Goal: Task Accomplishment & Management: Use online tool/utility

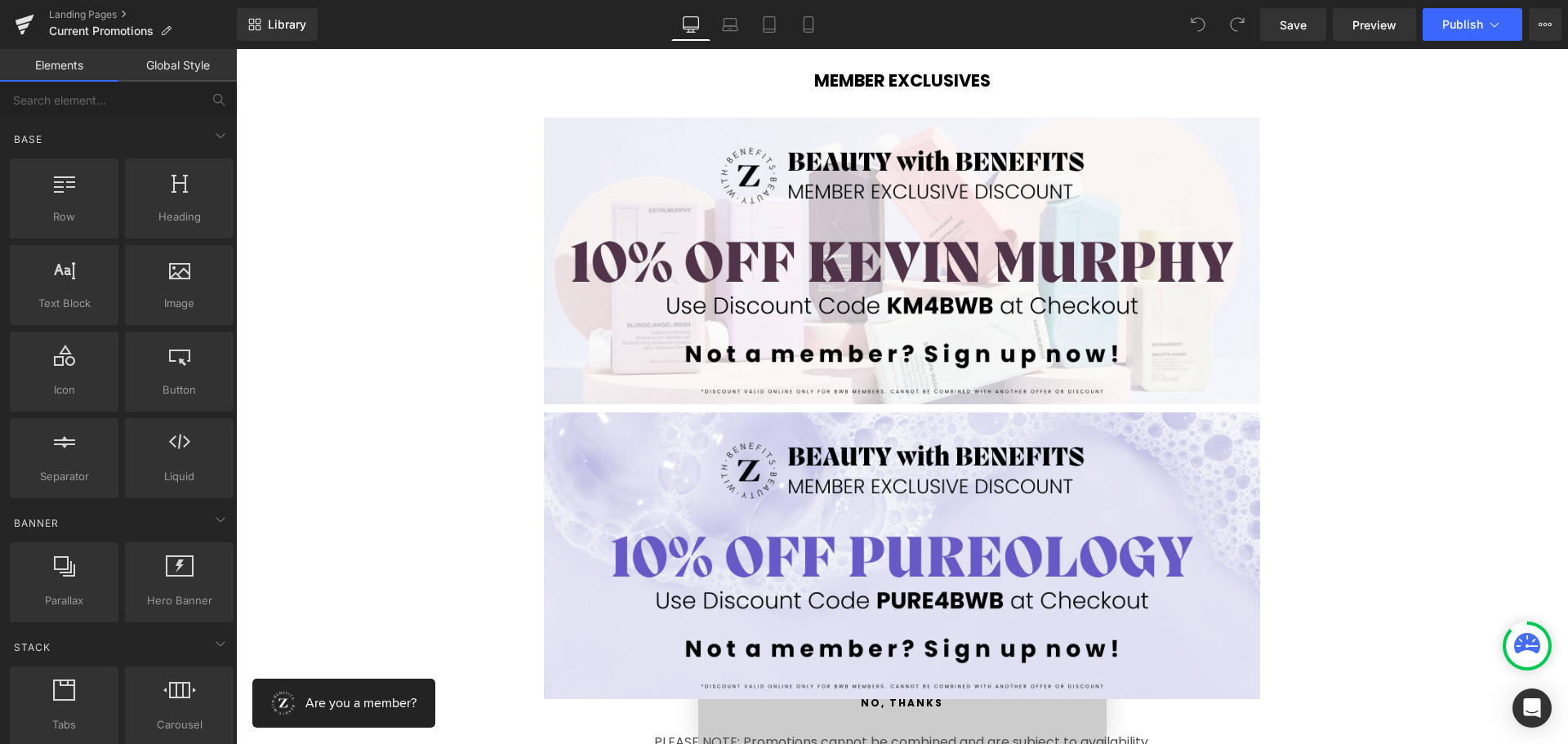
scroll to position [3594, 0]
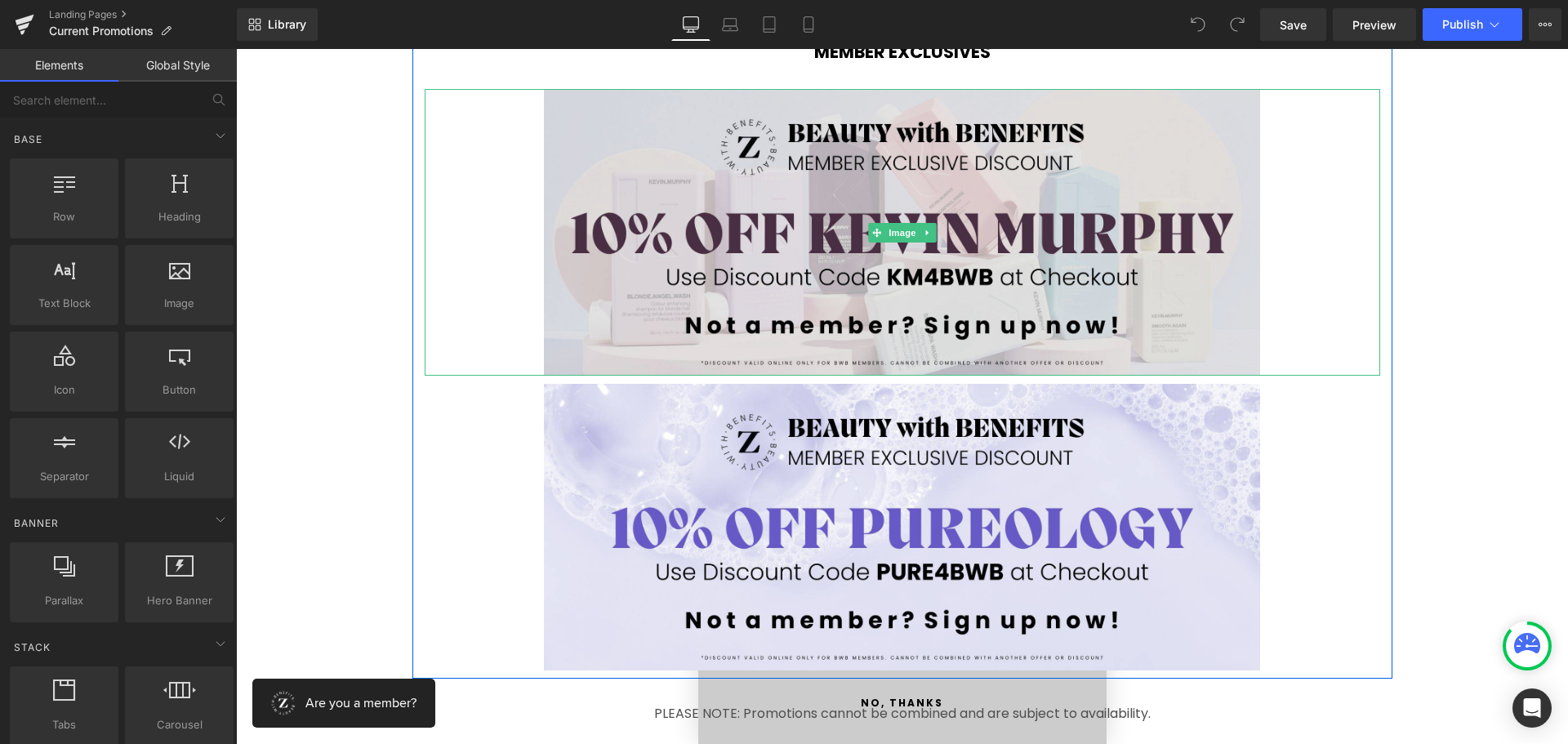
drag, startPoint x: 826, startPoint y: 160, endPoint x: 908, endPoint y: 196, distance: 89.6
click at [826, 160] on img at bounding box center [902, 232] width 717 height 286
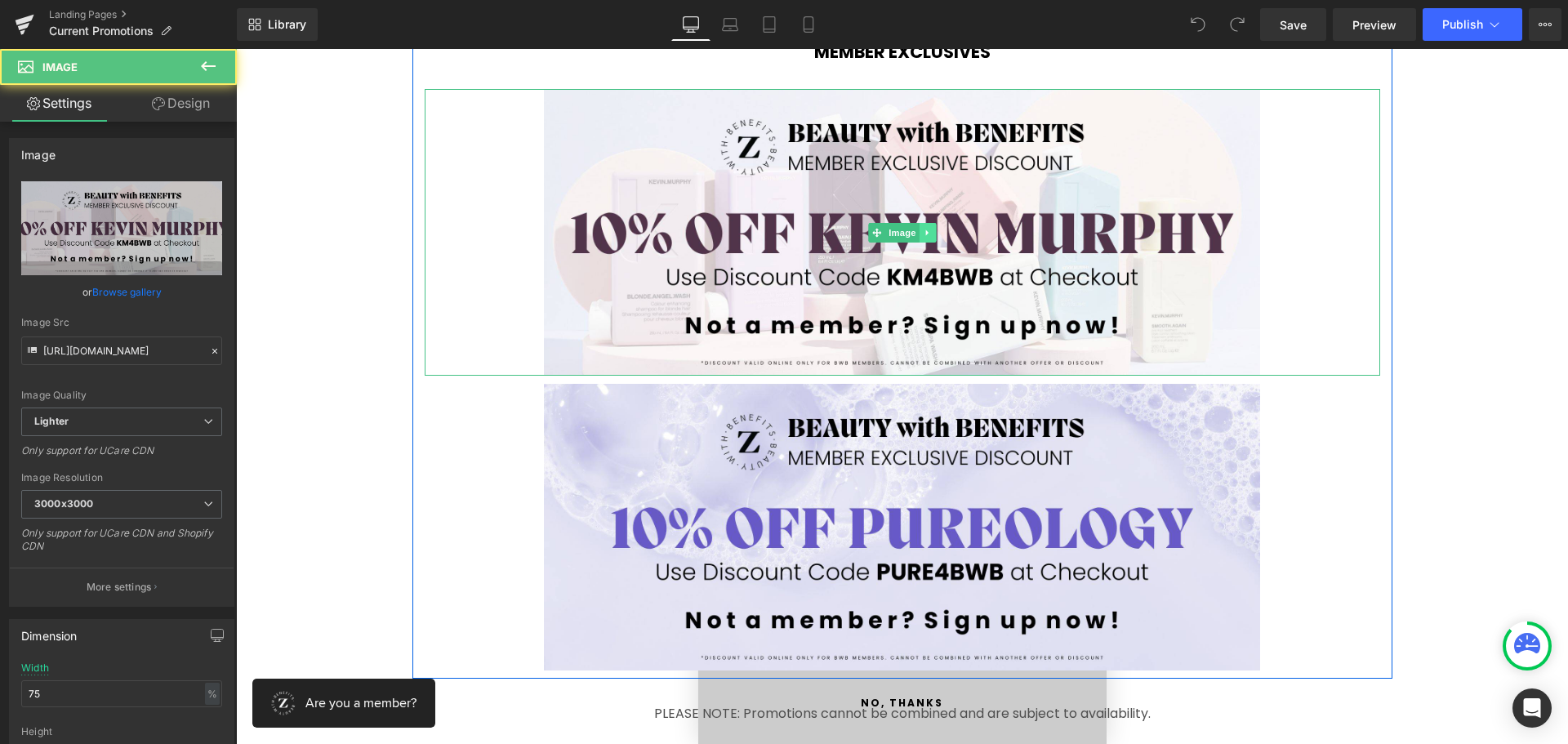
click at [918, 227] on link at bounding box center [926, 233] width 17 height 19
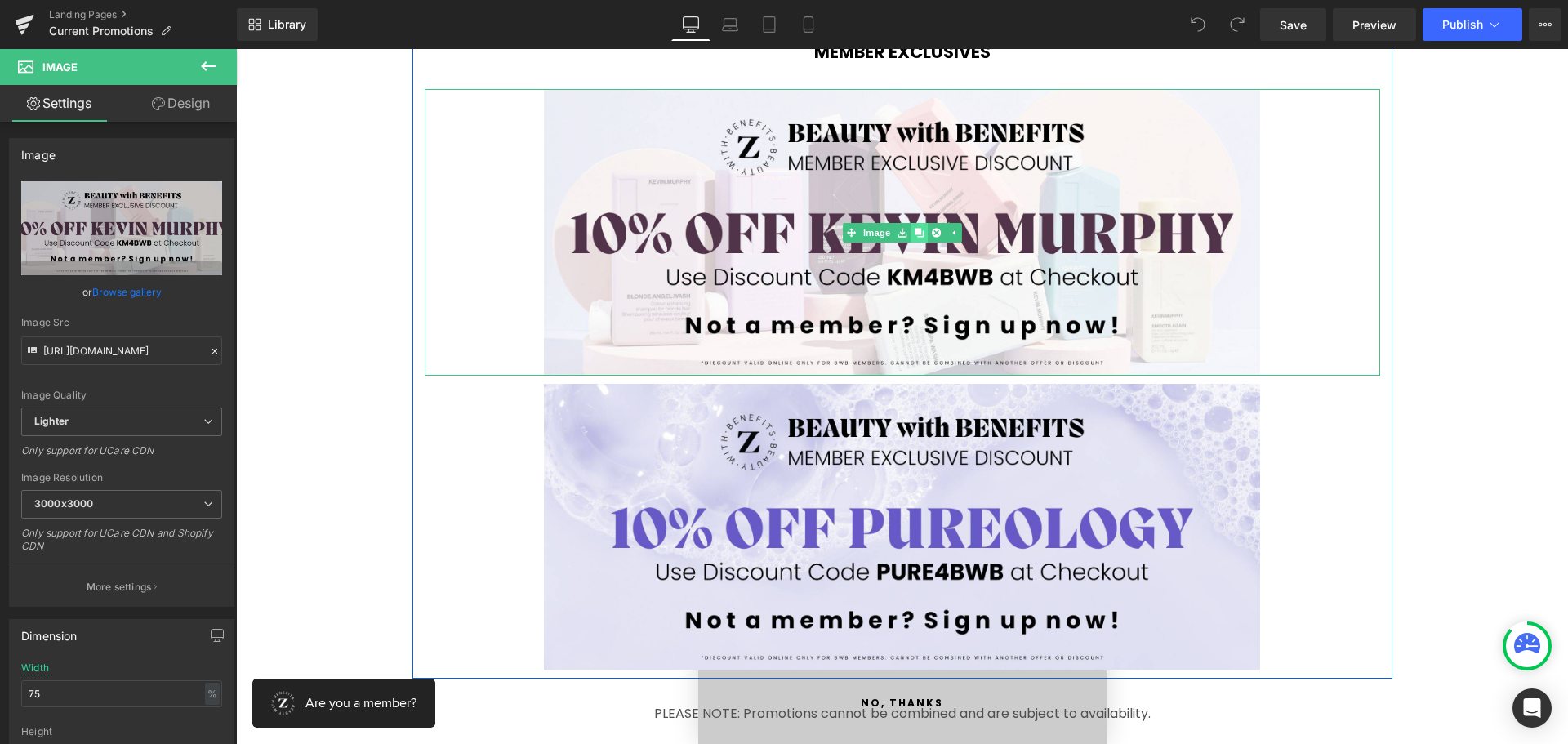
click at [915, 233] on icon at bounding box center [919, 232] width 9 height 9
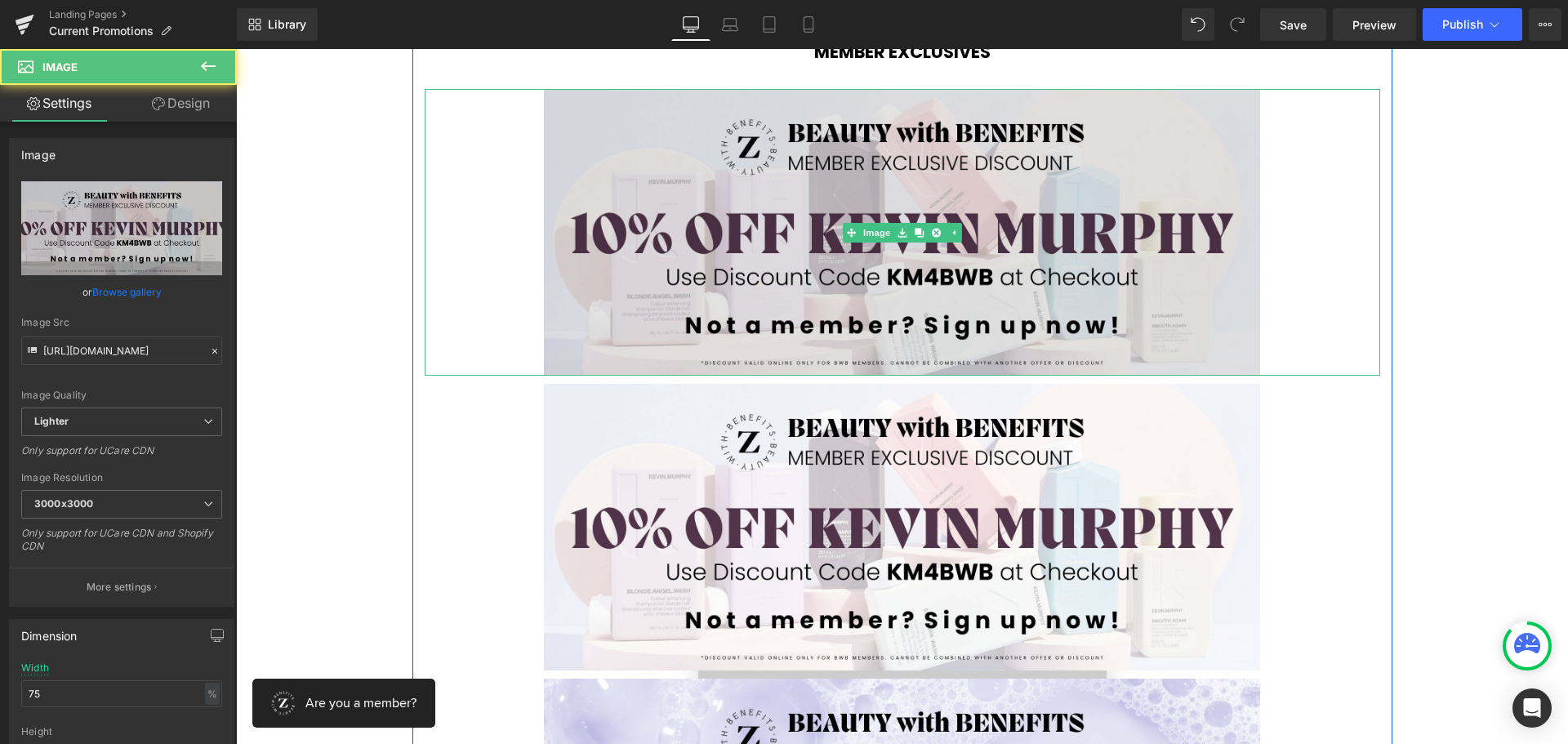
click at [861, 199] on img at bounding box center [902, 232] width 717 height 286
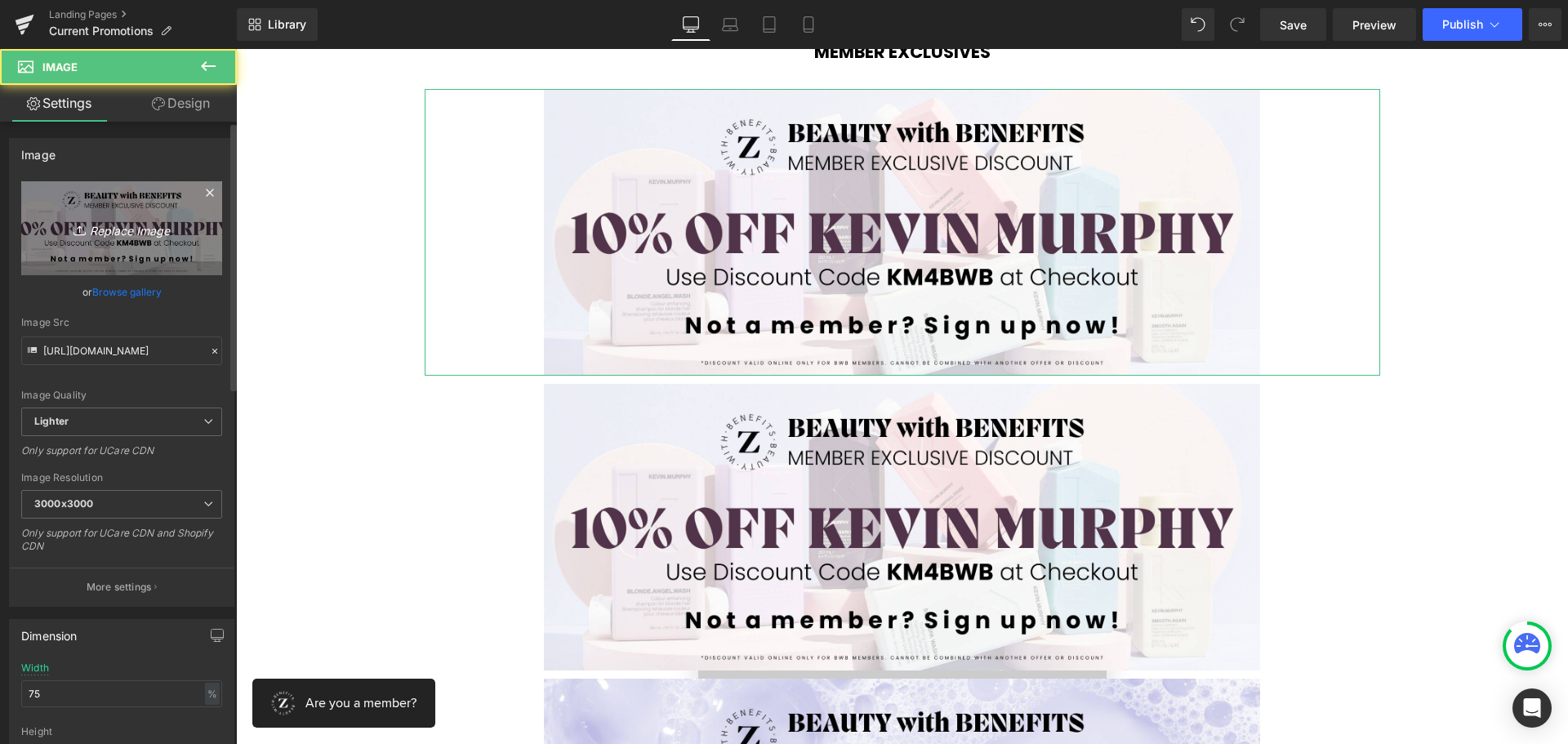
click at [115, 213] on link "Replace Image" at bounding box center [122, 228] width 201 height 94
type input "C:\fakepath\1.jpg"
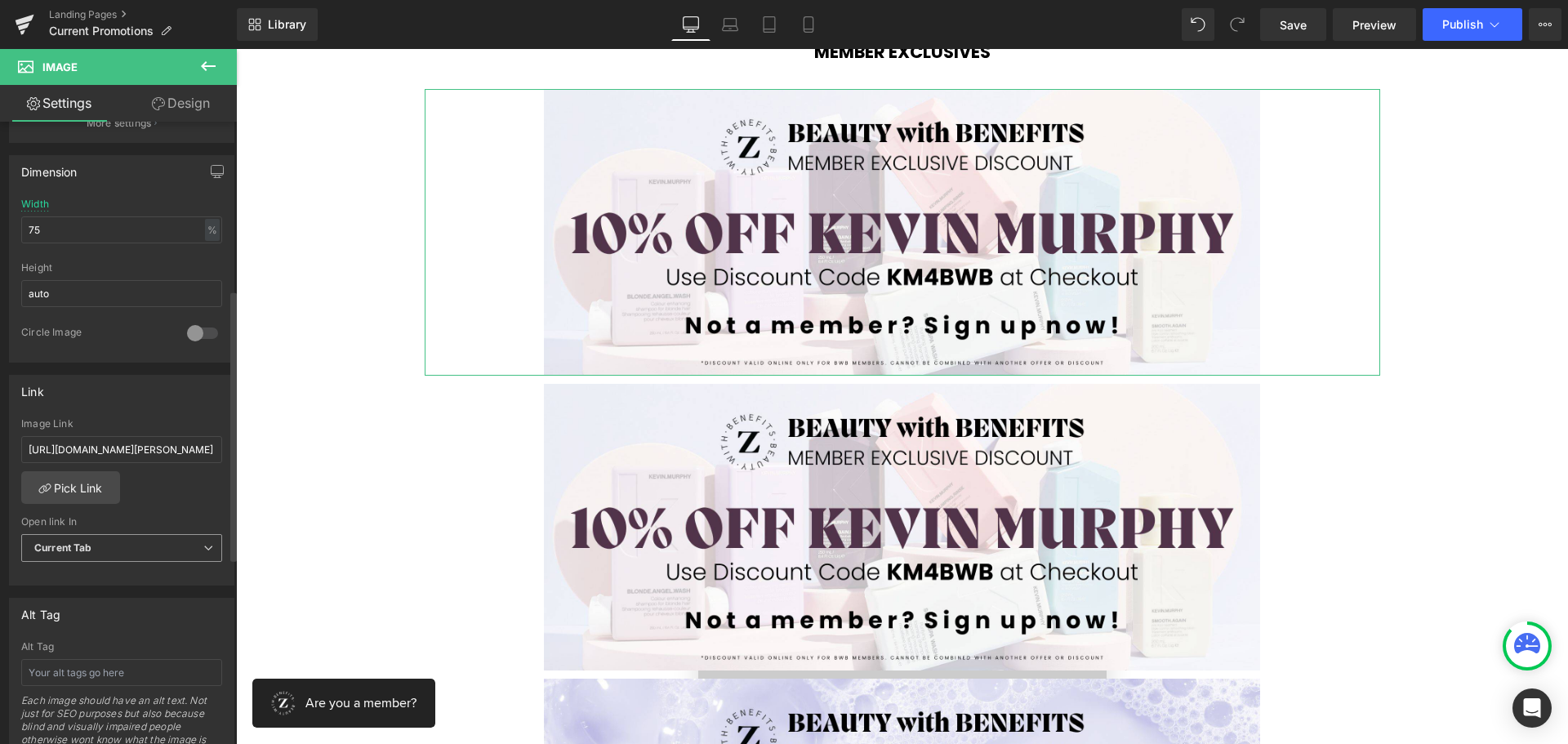
scroll to position [572, 0]
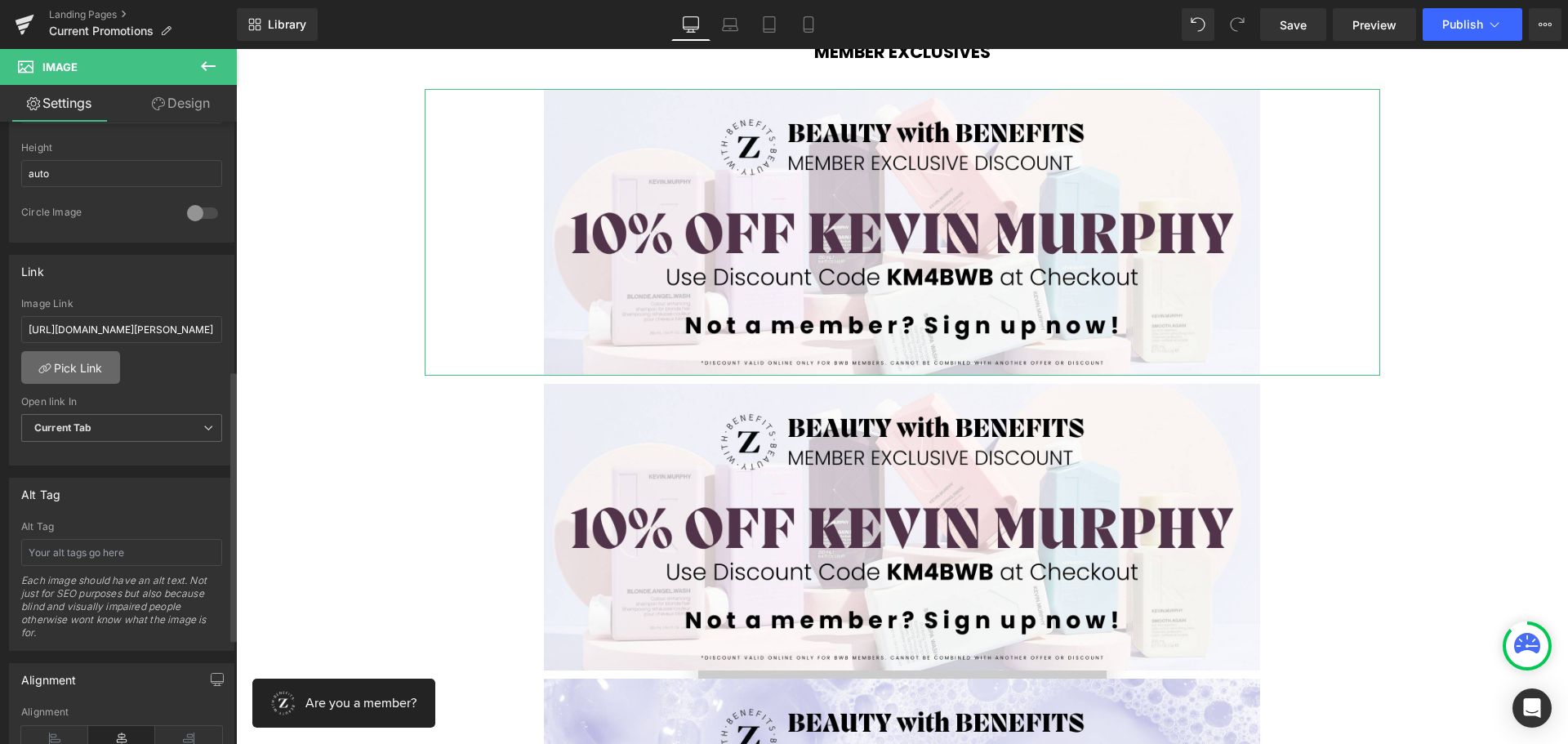
click at [56, 357] on link "Pick Link" at bounding box center [71, 367] width 99 height 33
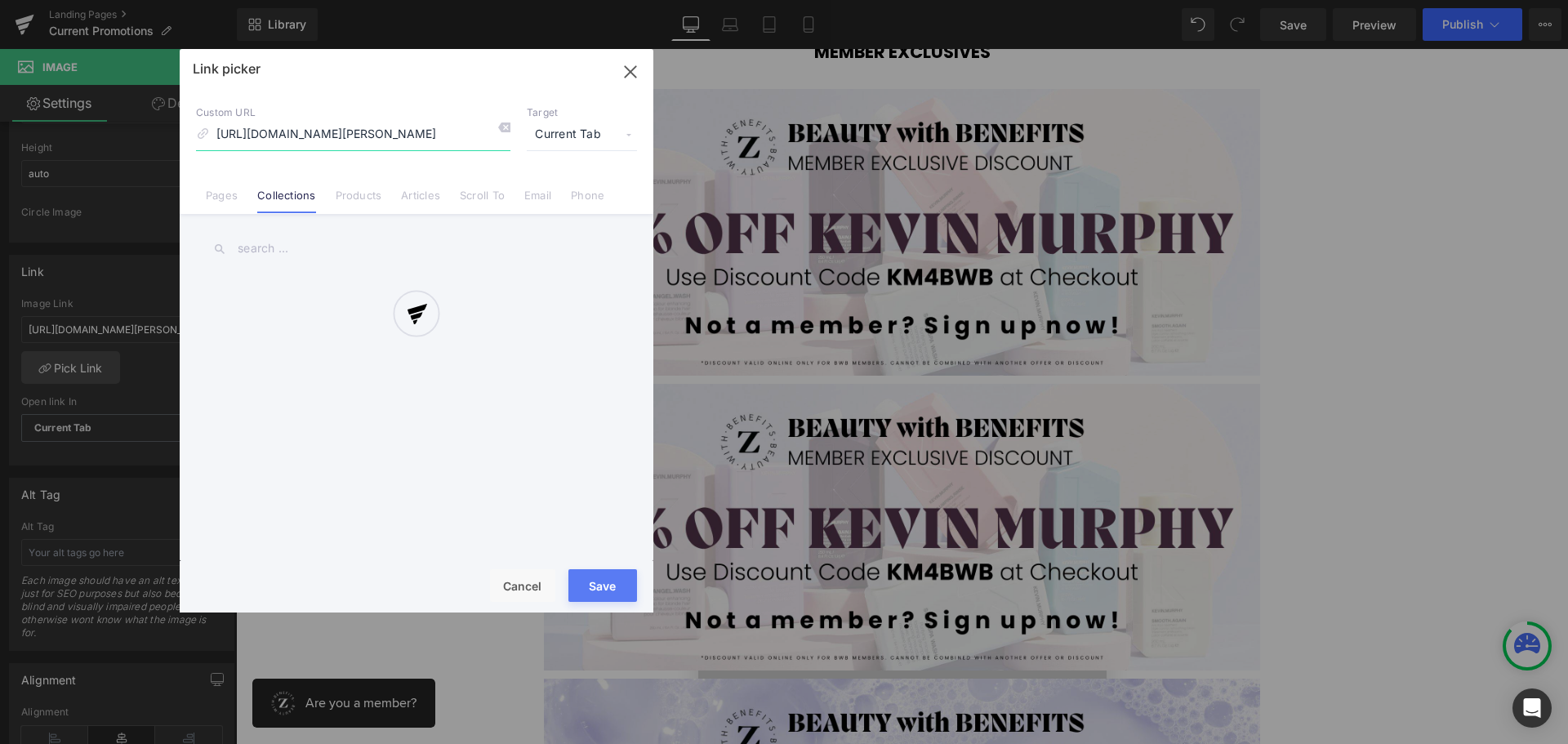
type input "[URL][DOMAIN_NAME]"
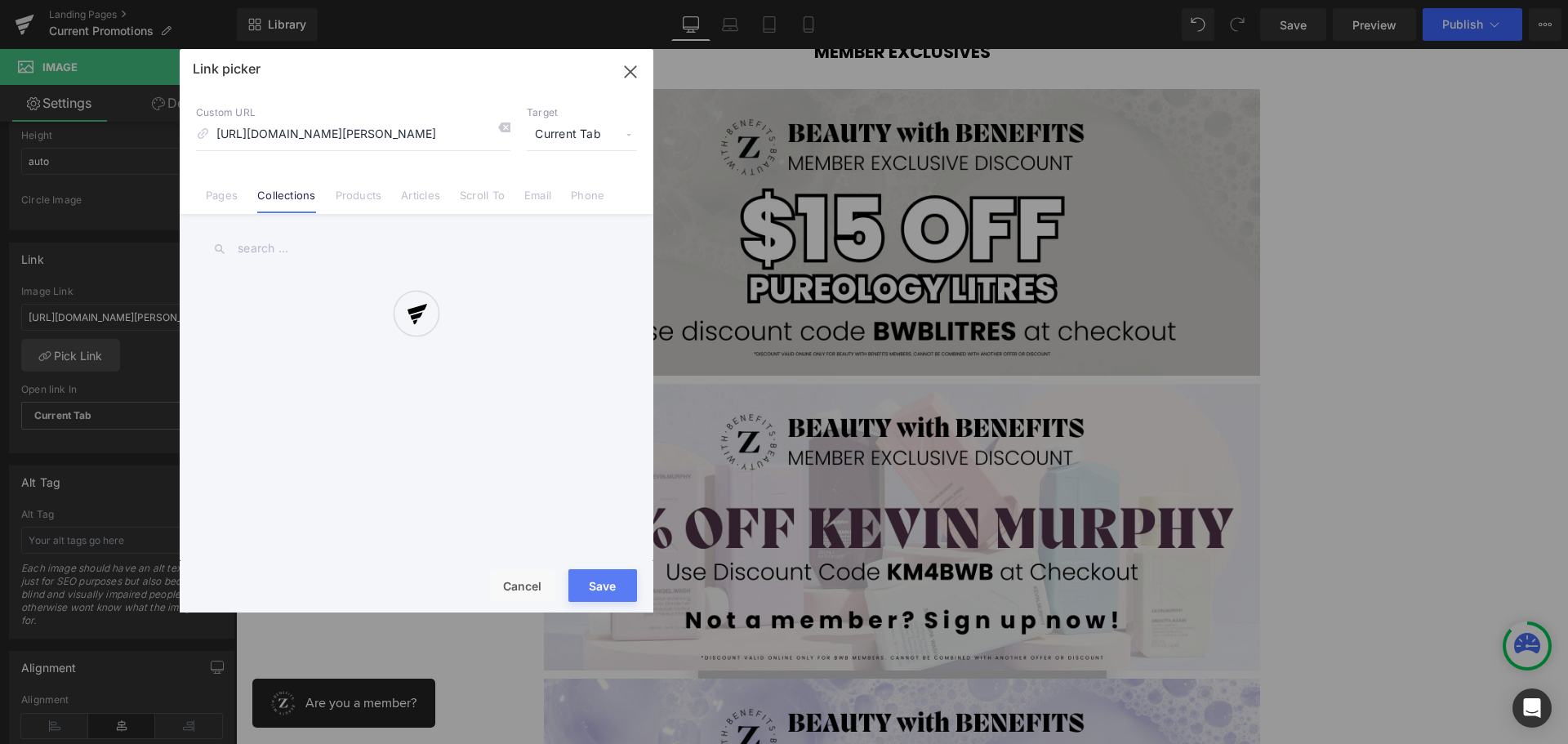
click at [295, 191] on div at bounding box center [416, 331] width 473 height 563
click at [263, 247] on div at bounding box center [416, 331] width 473 height 563
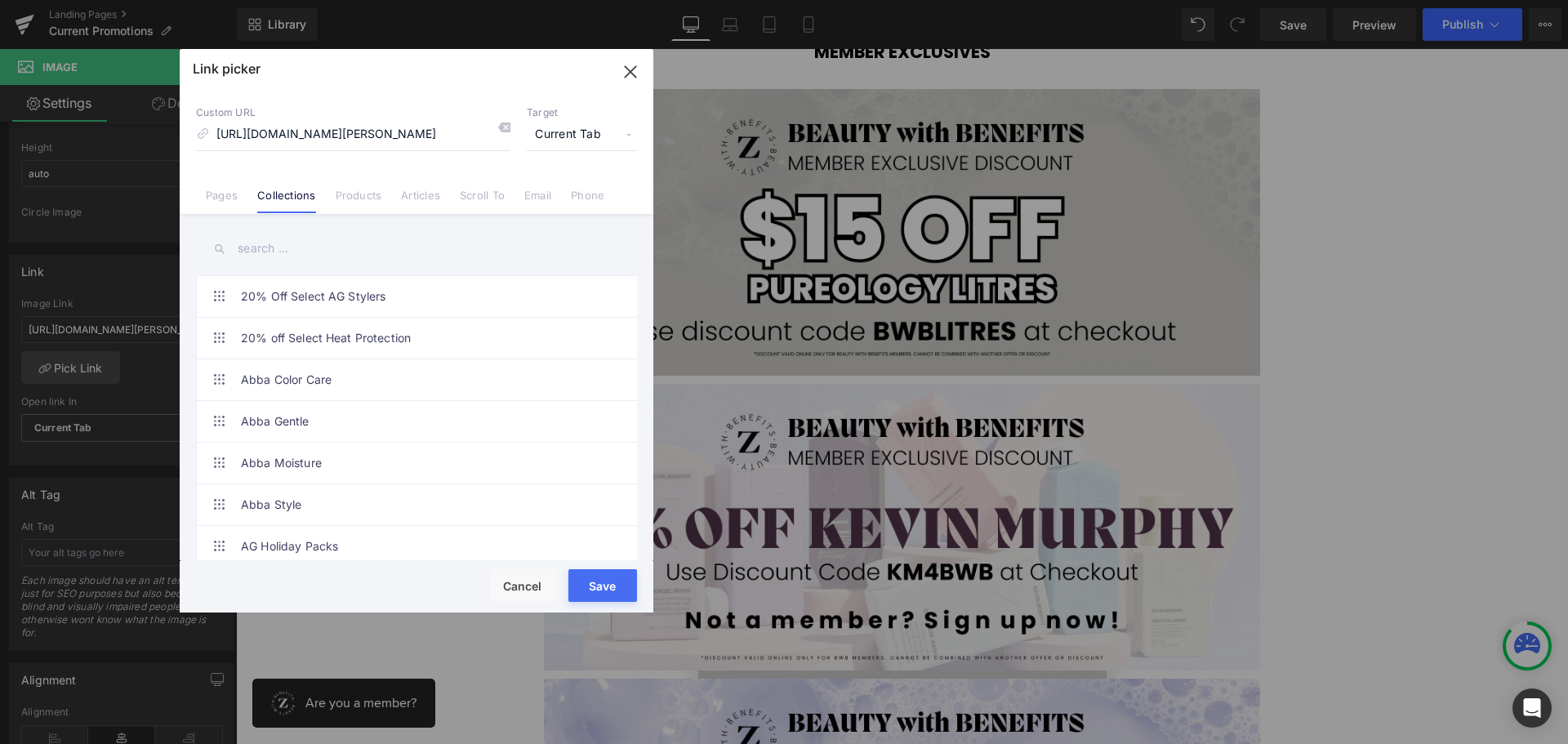
click at [270, 250] on input "text" at bounding box center [416, 249] width 441 height 37
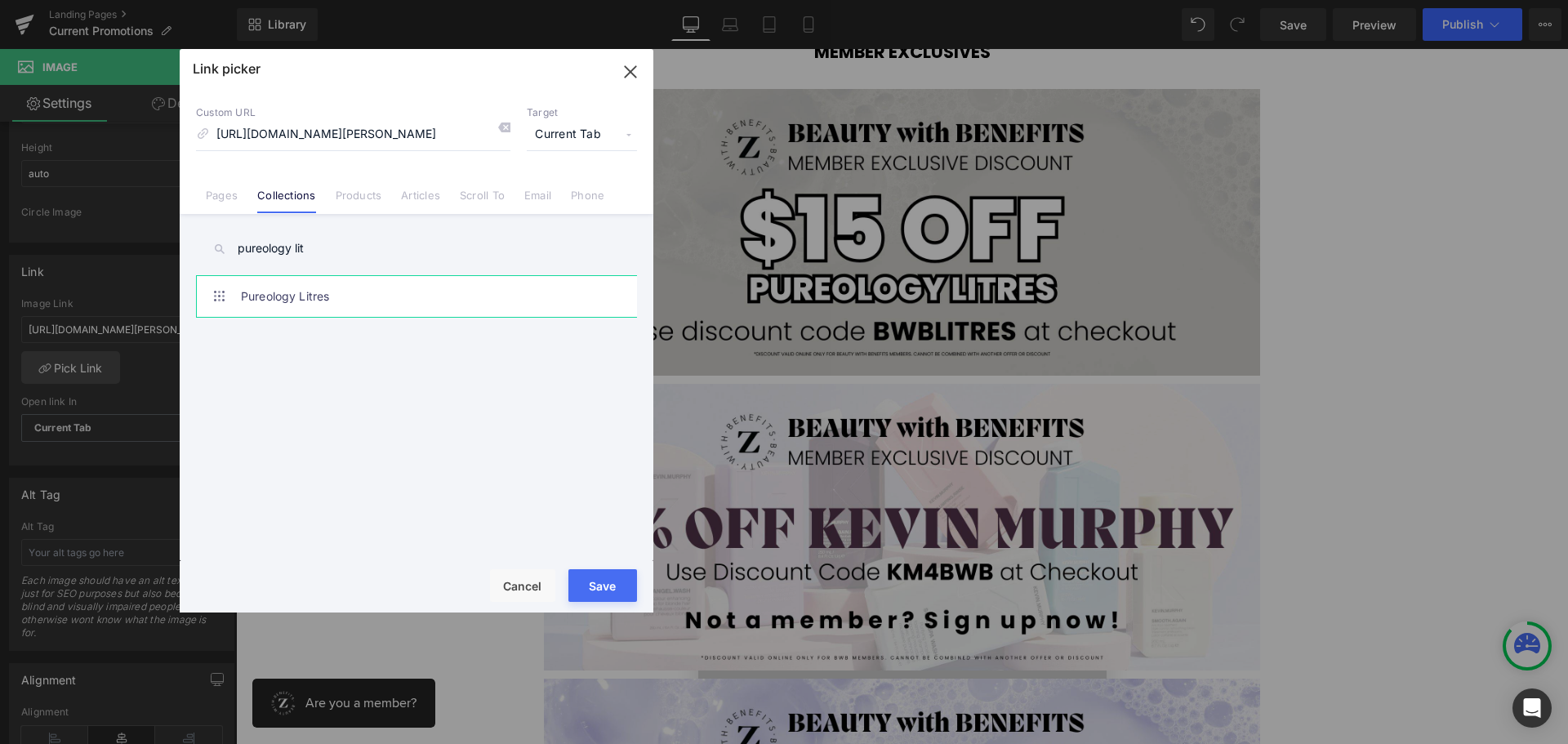
type input "pureology lit"
click at [307, 298] on link "Pureology Litres" at bounding box center [420, 296] width 360 height 41
type input "/collections/pureology-litres"
click at [608, 583] on button "Save" at bounding box center [603, 585] width 69 height 33
type input "/collections/pureology-litres"
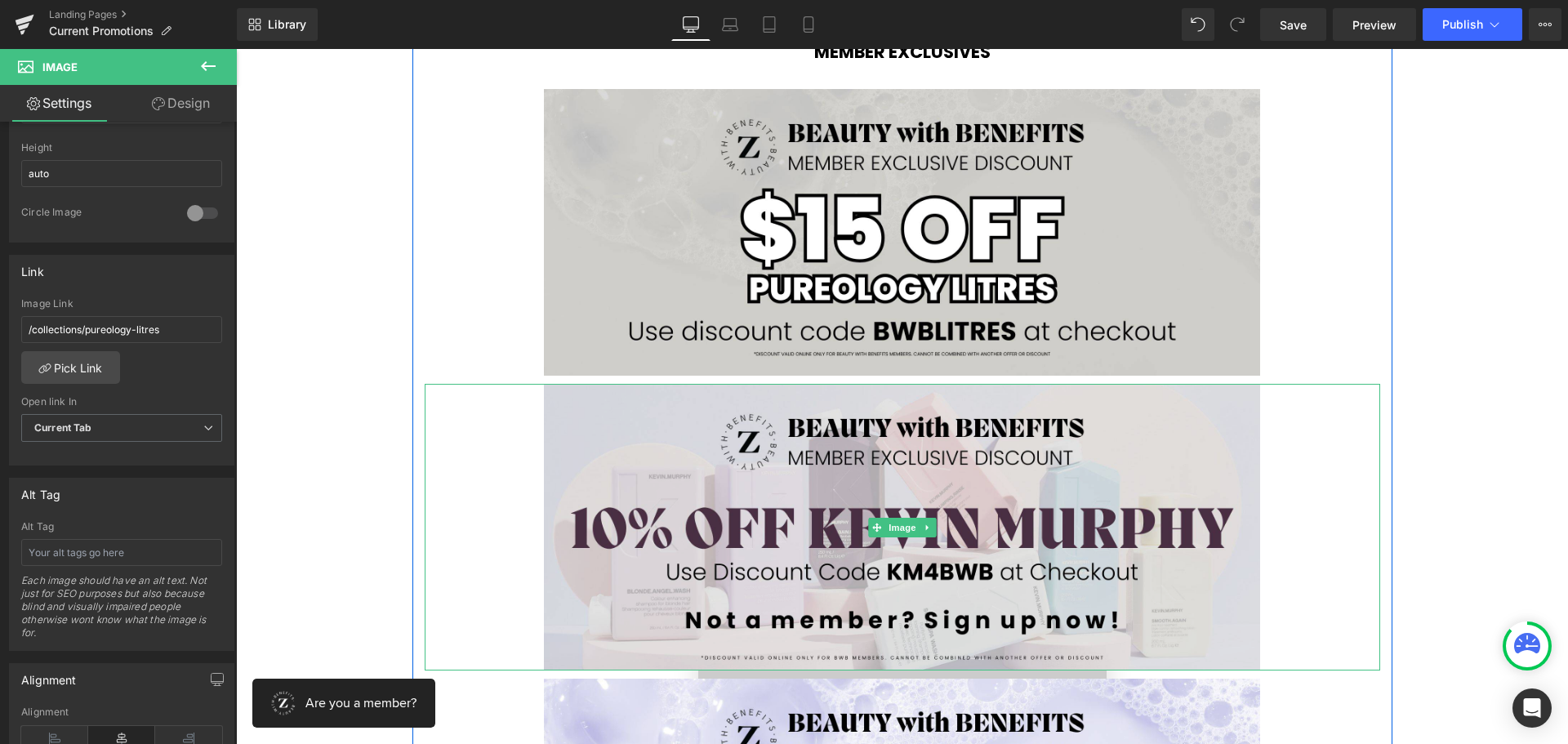
click at [590, 451] on img at bounding box center [902, 526] width 717 height 286
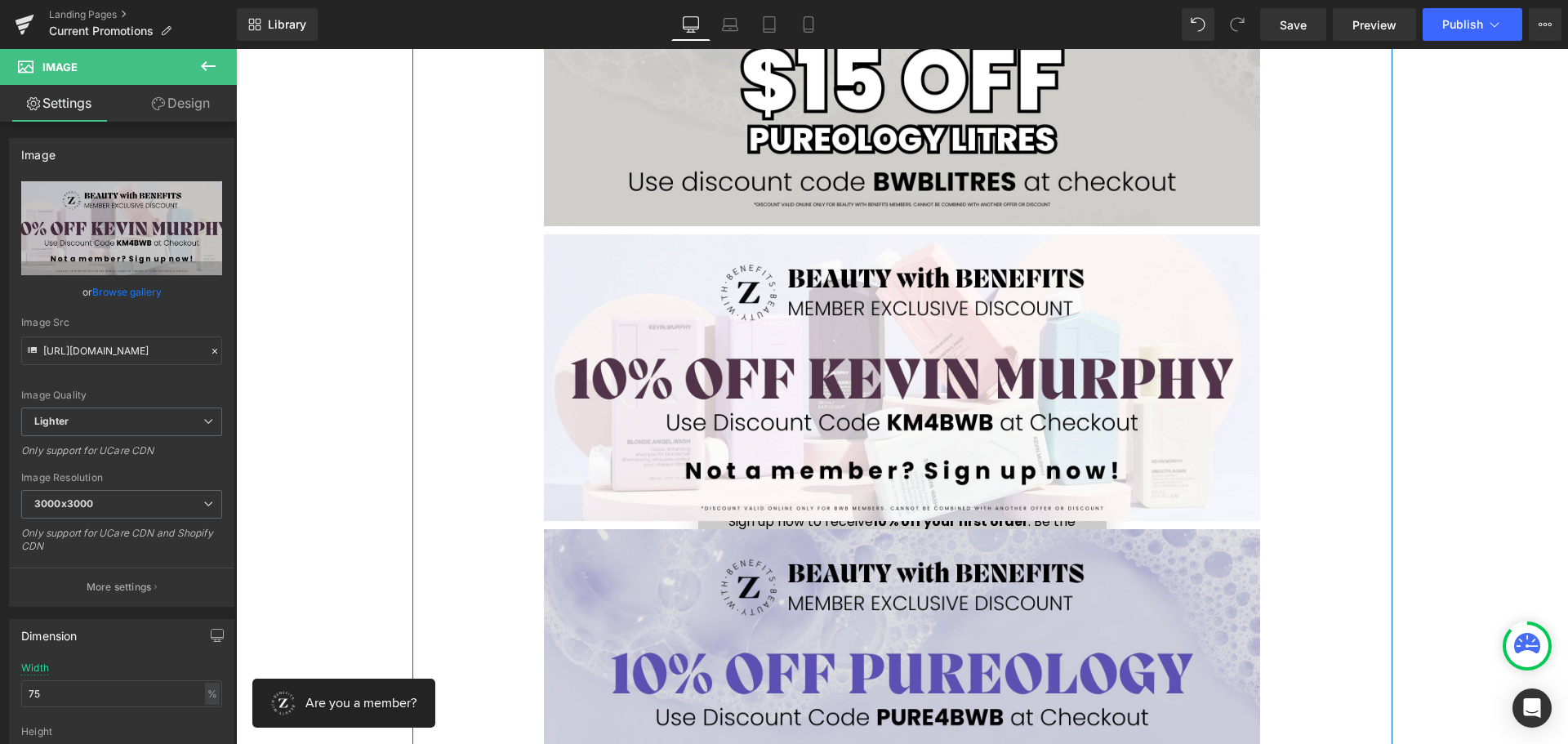
scroll to position [3757, 0]
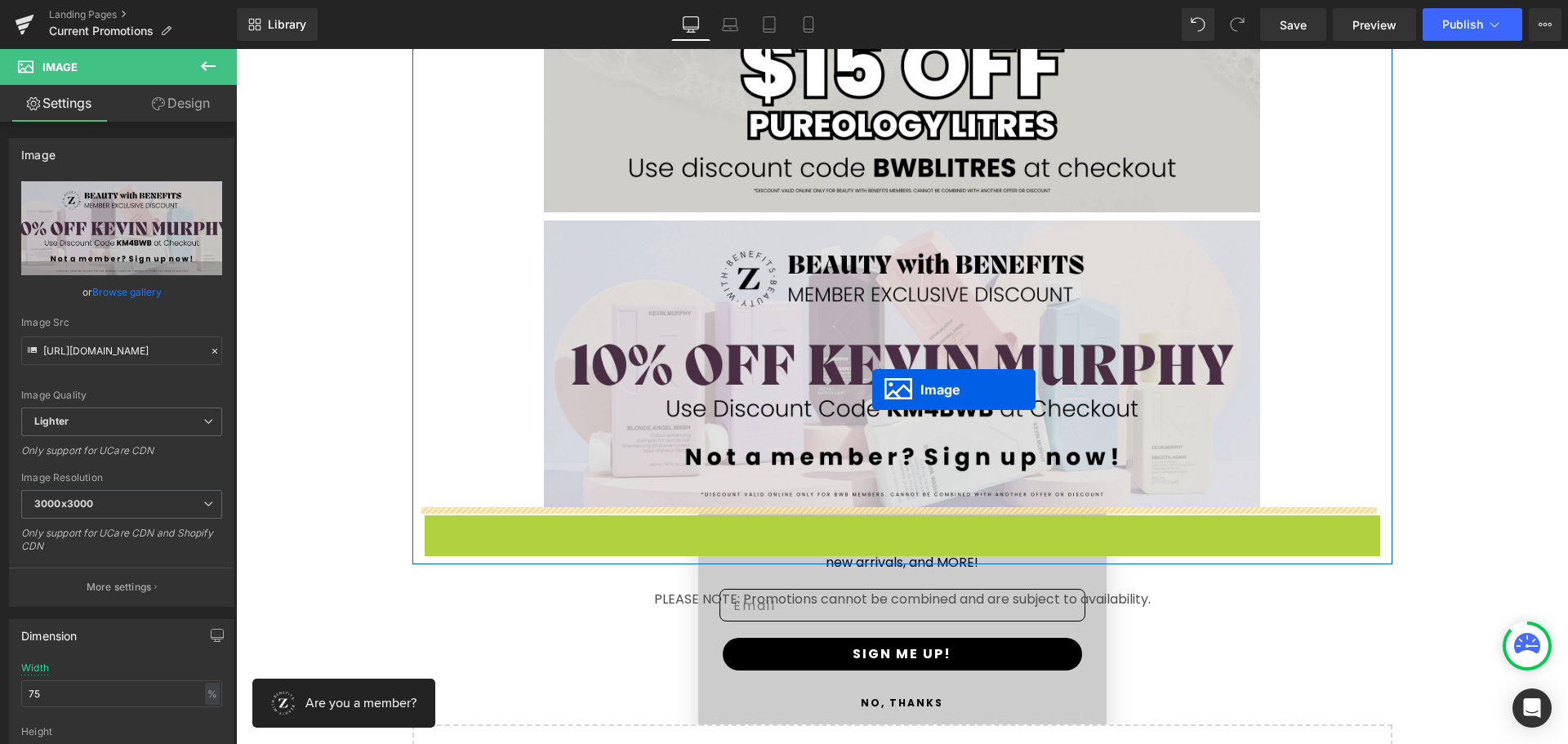
drag, startPoint x: 870, startPoint y: 656, endPoint x: 873, endPoint y: 390, distance: 266.0
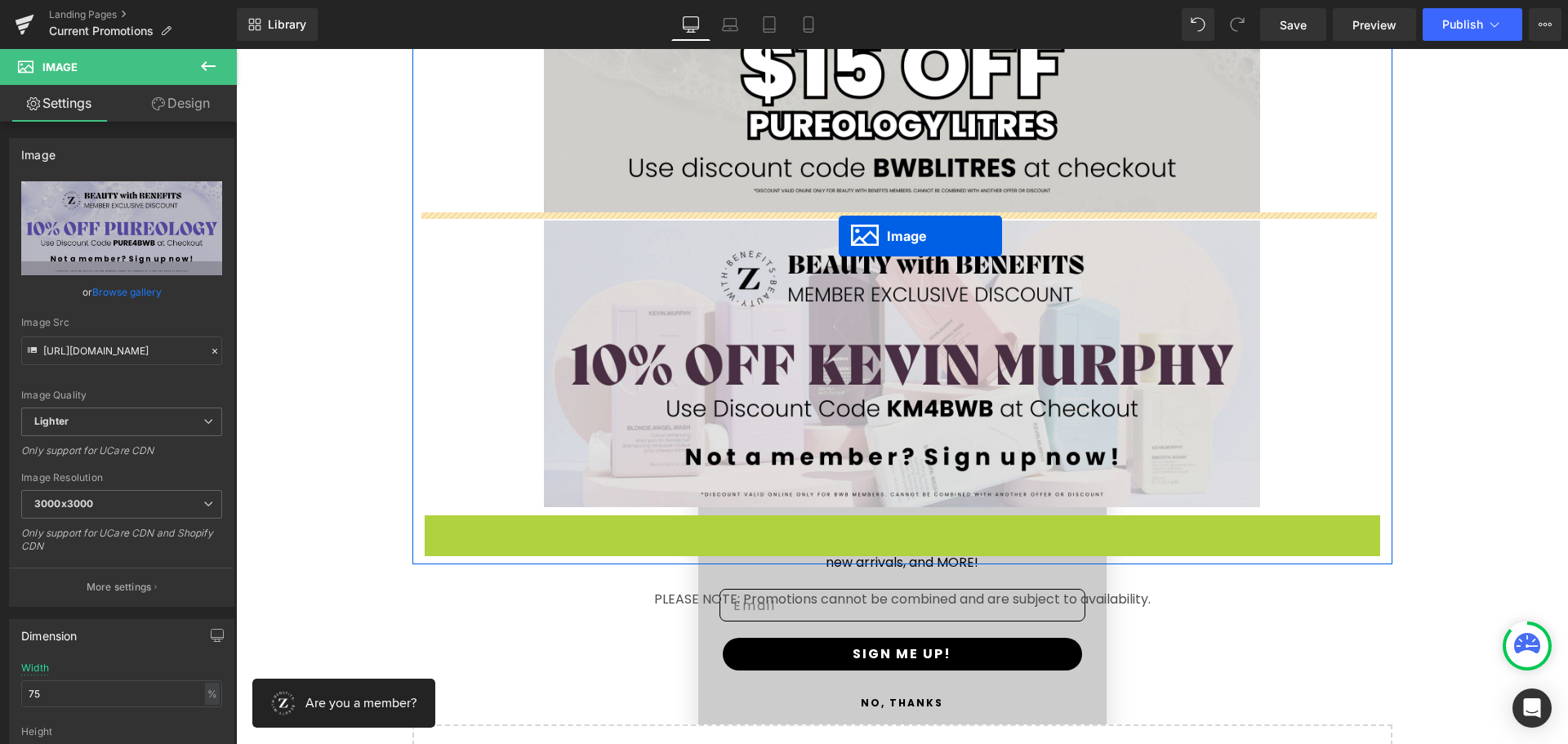
drag, startPoint x: 871, startPoint y: 662, endPoint x: 839, endPoint y: 235, distance: 428.2
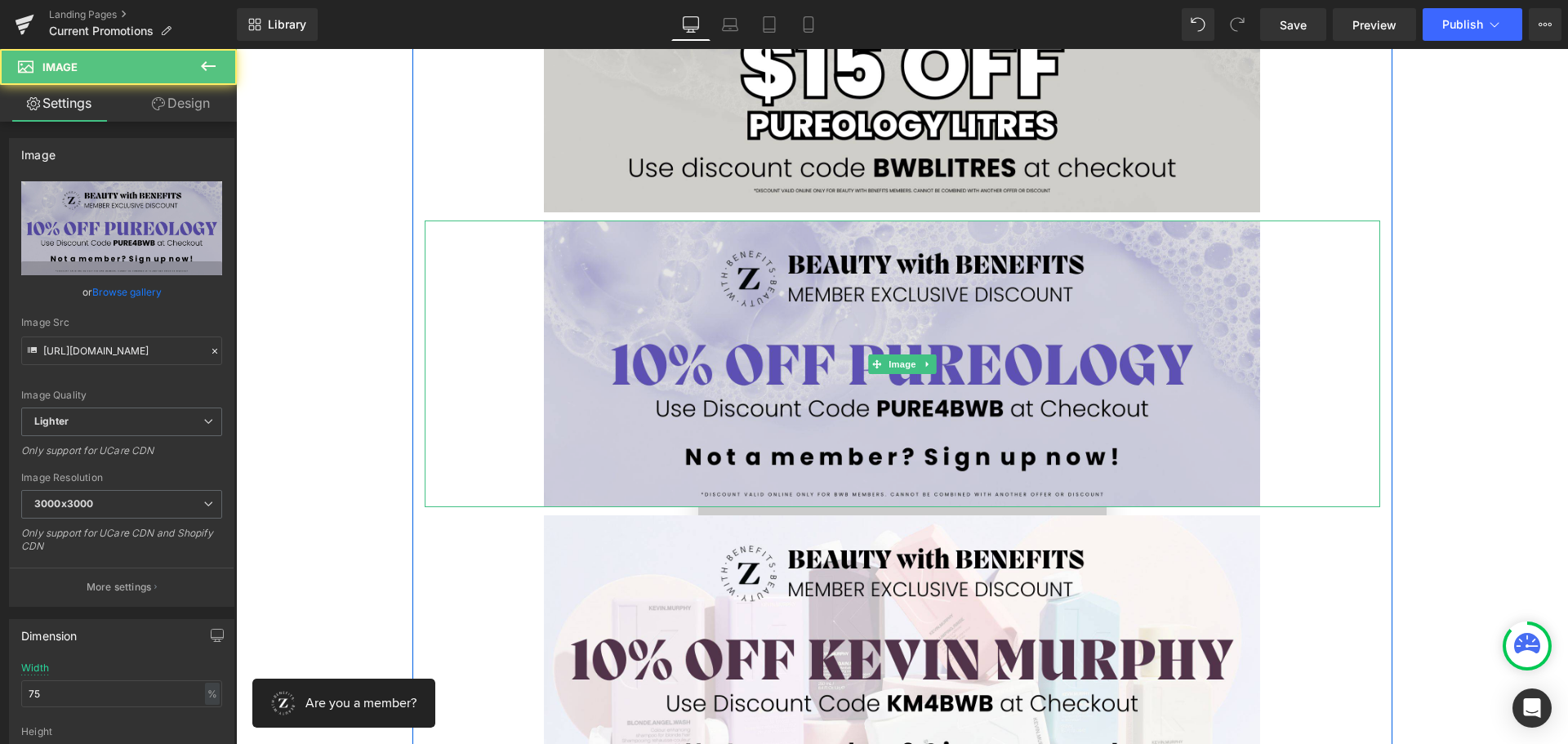
click at [780, 306] on img at bounding box center [902, 363] width 717 height 286
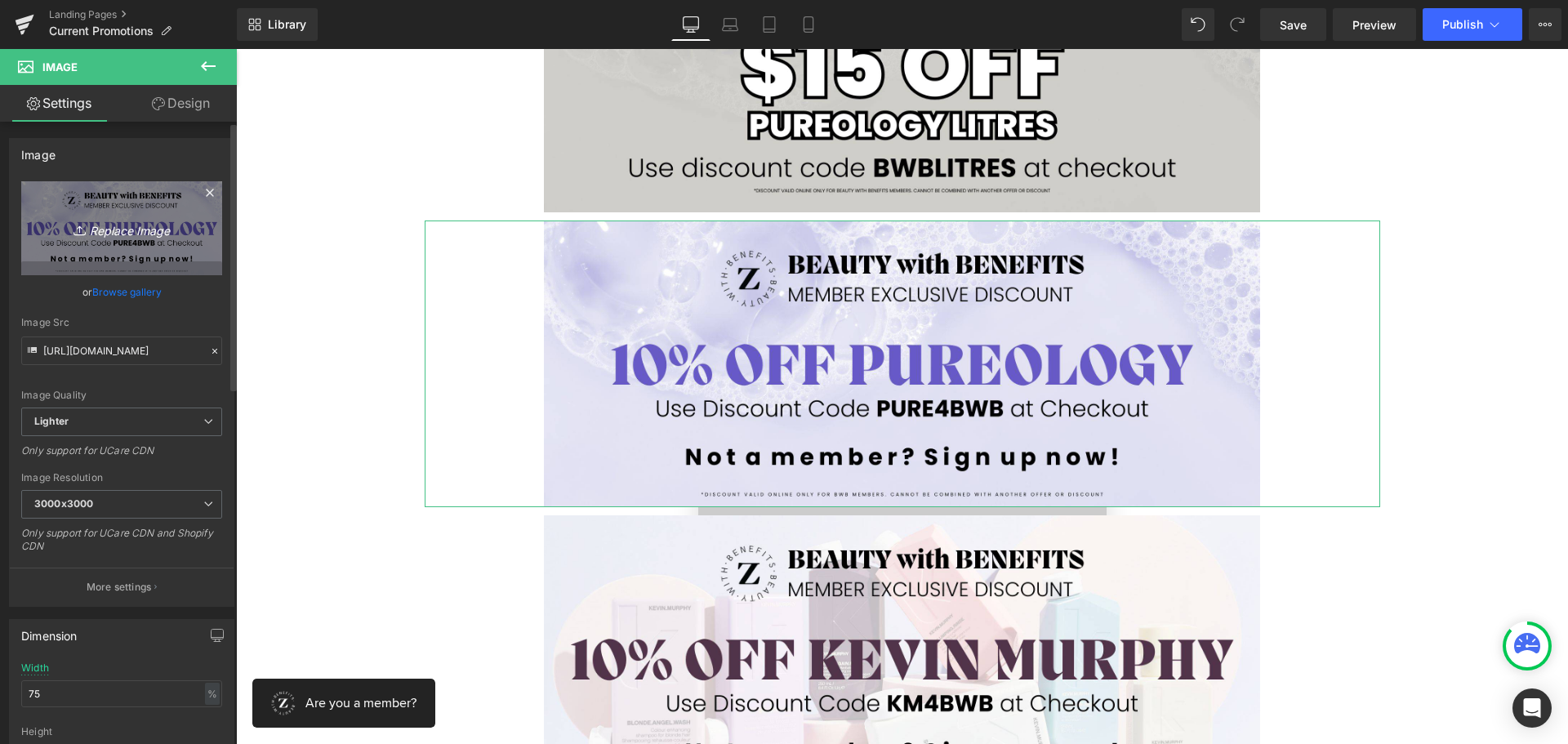
click at [114, 205] on link "Replace Image" at bounding box center [122, 228] width 201 height 94
type input "C:\fakepath\2.jpg"
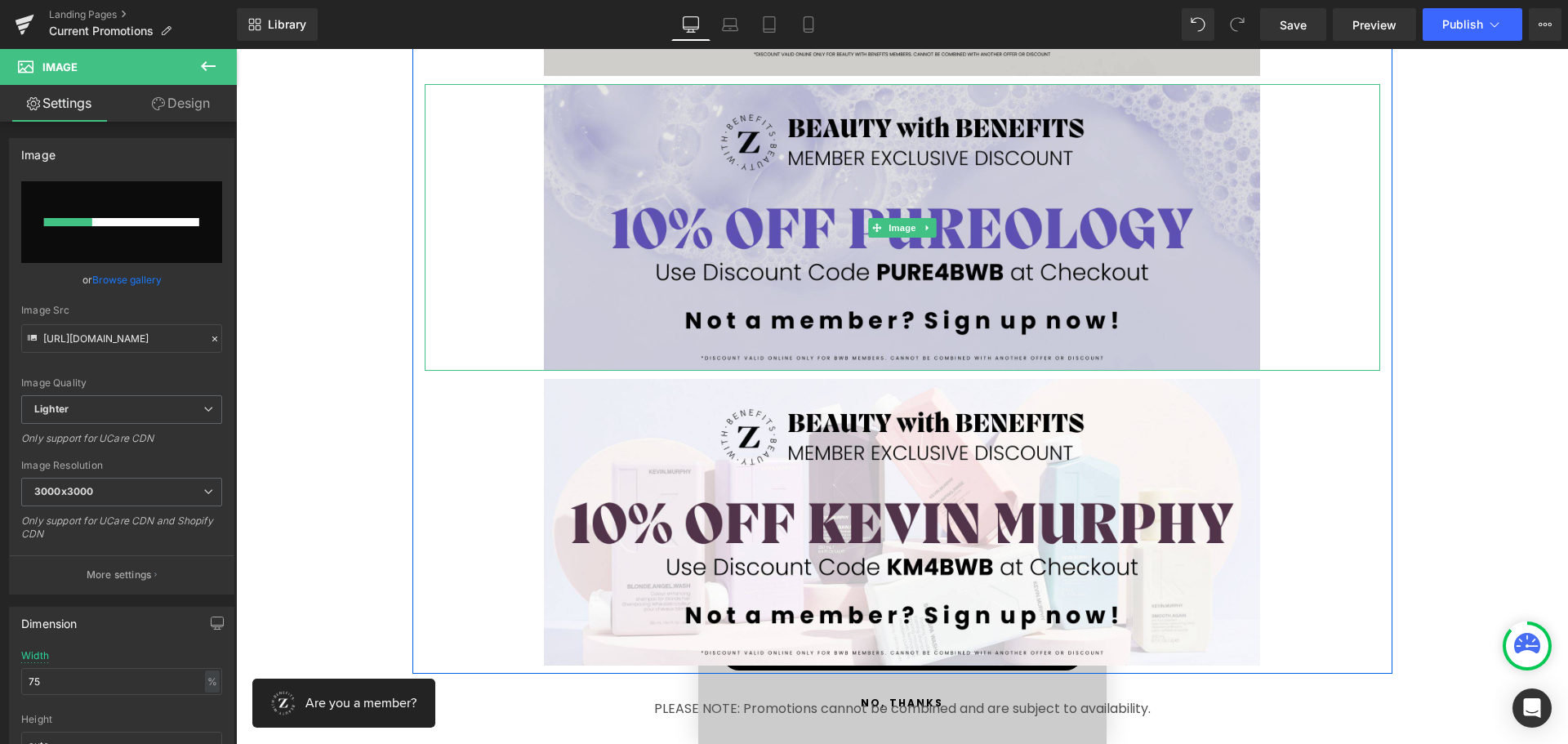
scroll to position [3920, 0]
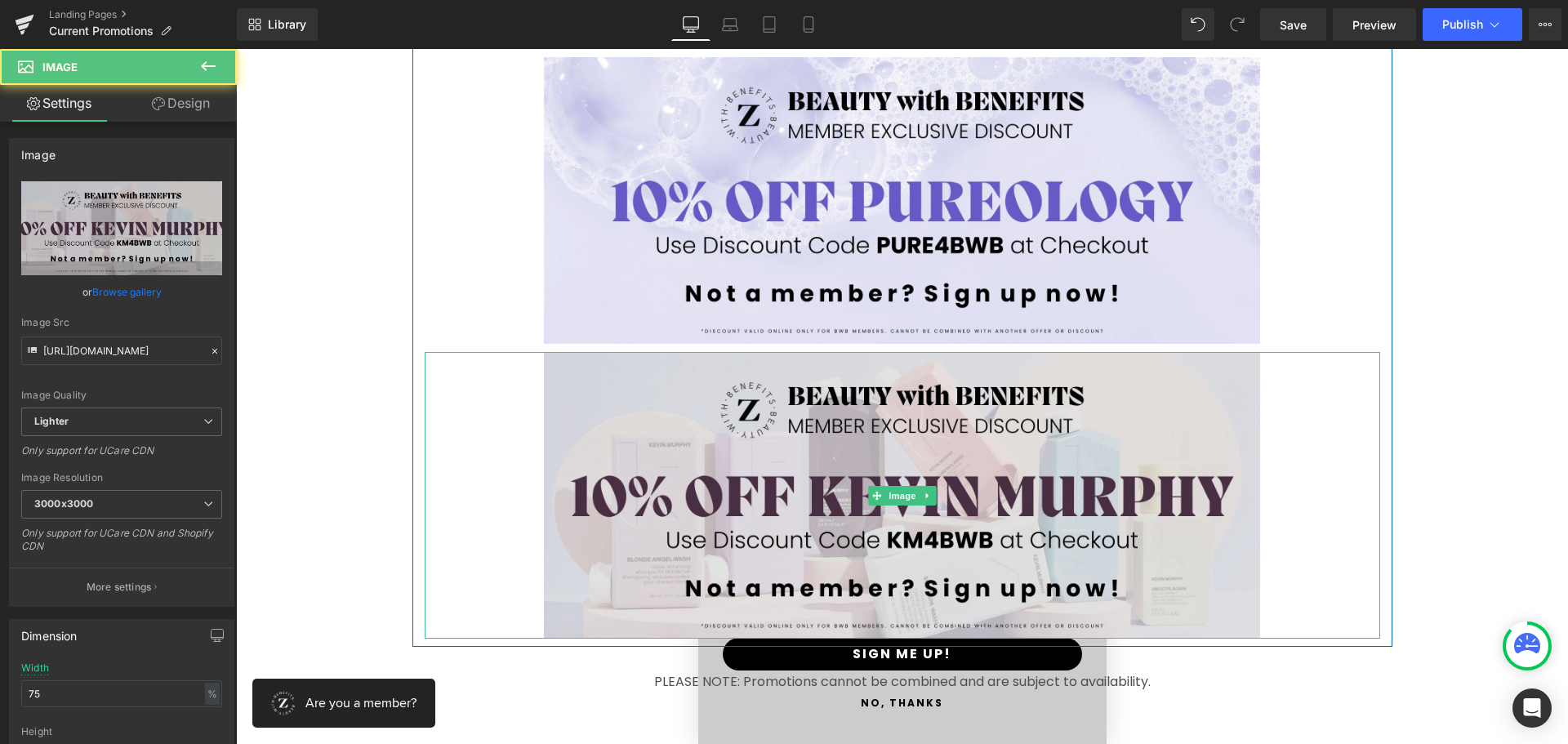
click at [896, 468] on img at bounding box center [902, 495] width 717 height 286
drag, startPoint x: 895, startPoint y: 494, endPoint x: 822, endPoint y: 469, distance: 77.2
click at [895, 494] on span "Image" at bounding box center [902, 495] width 34 height 19
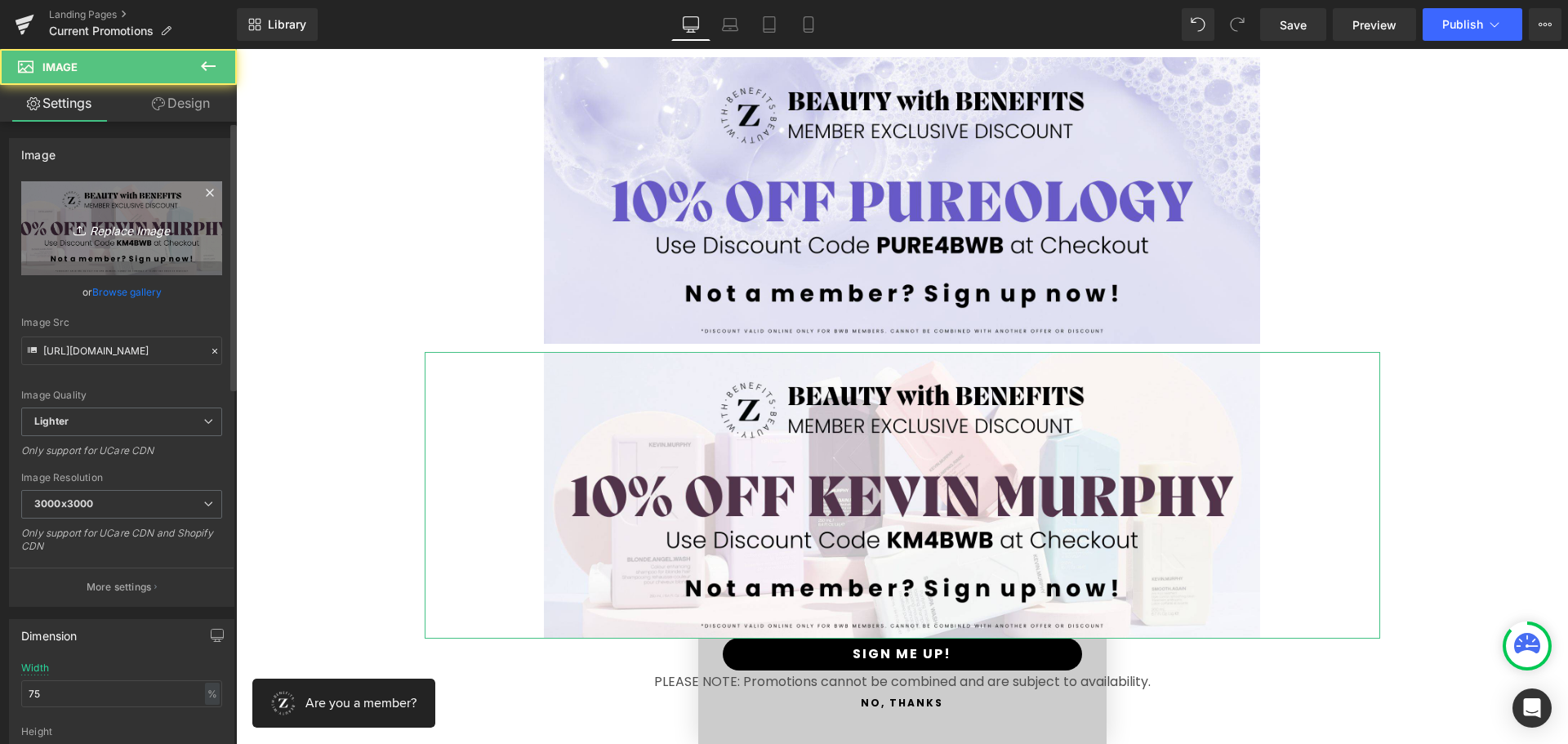
click at [93, 219] on icon "Replace Image" at bounding box center [122, 227] width 130 height 20
type input "C:\fakepath\1.jpg"
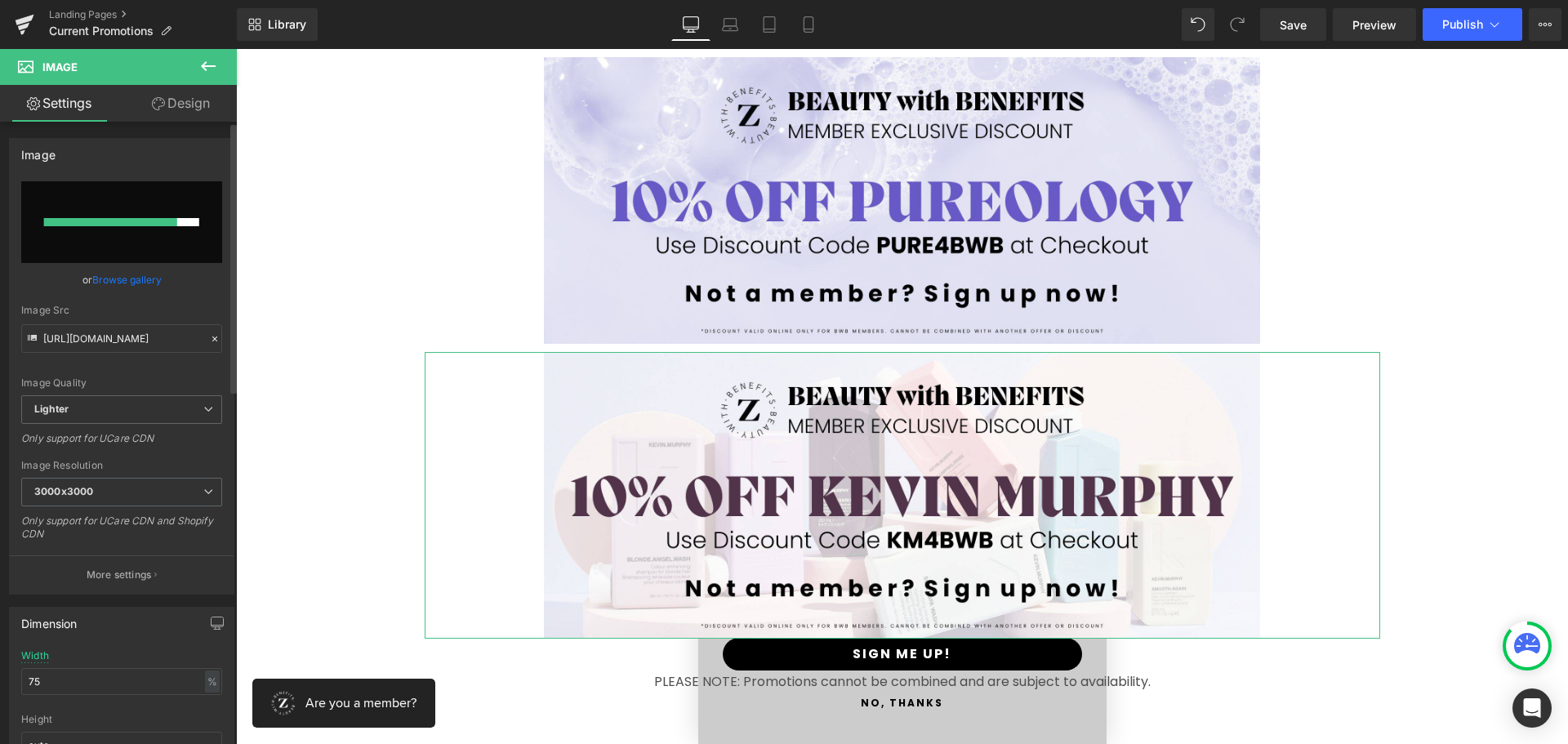
click at [124, 217] on input "file" at bounding box center [122, 222] width 201 height 82
type input "C:\fakepath\3.jpg"
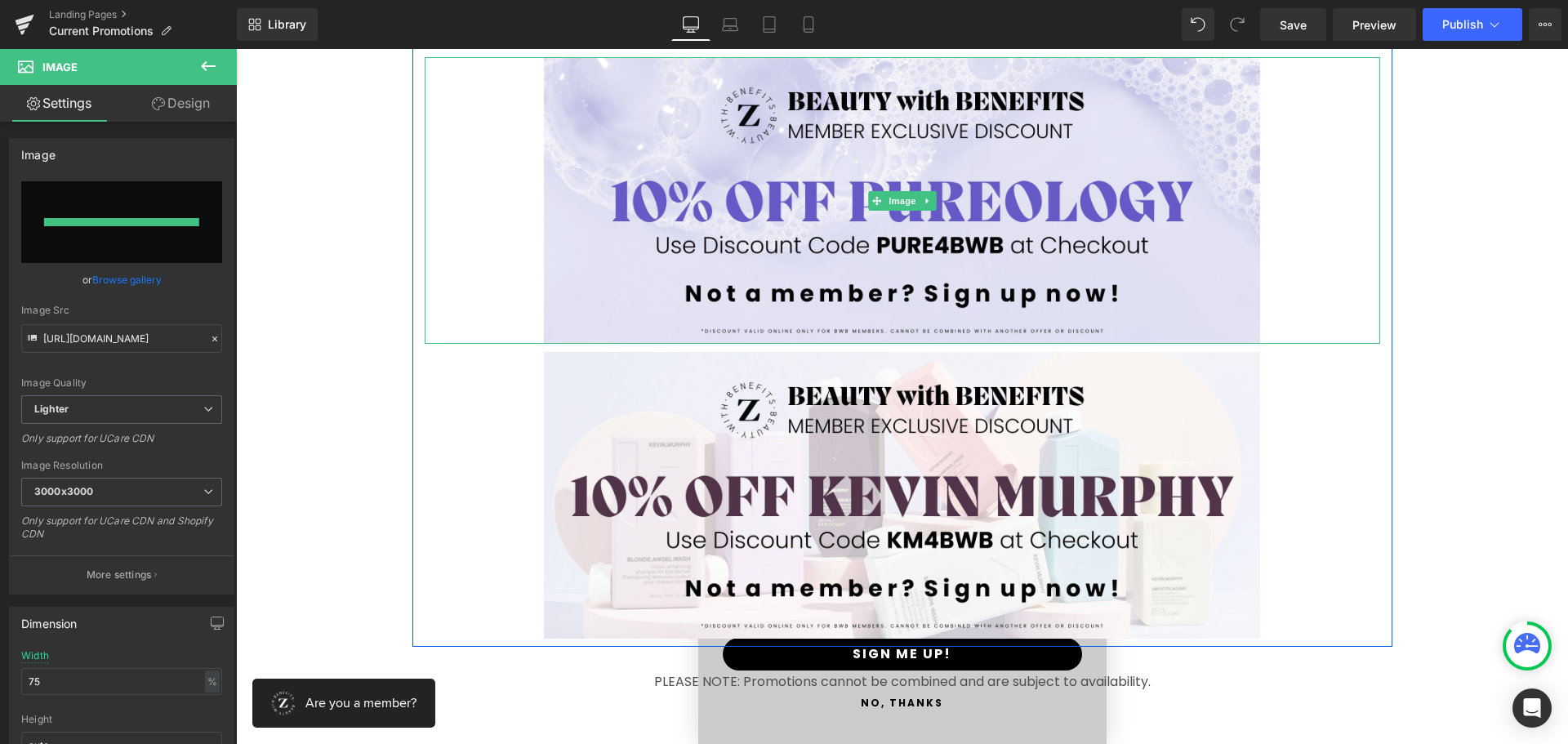
type input "[URL][DOMAIN_NAME]"
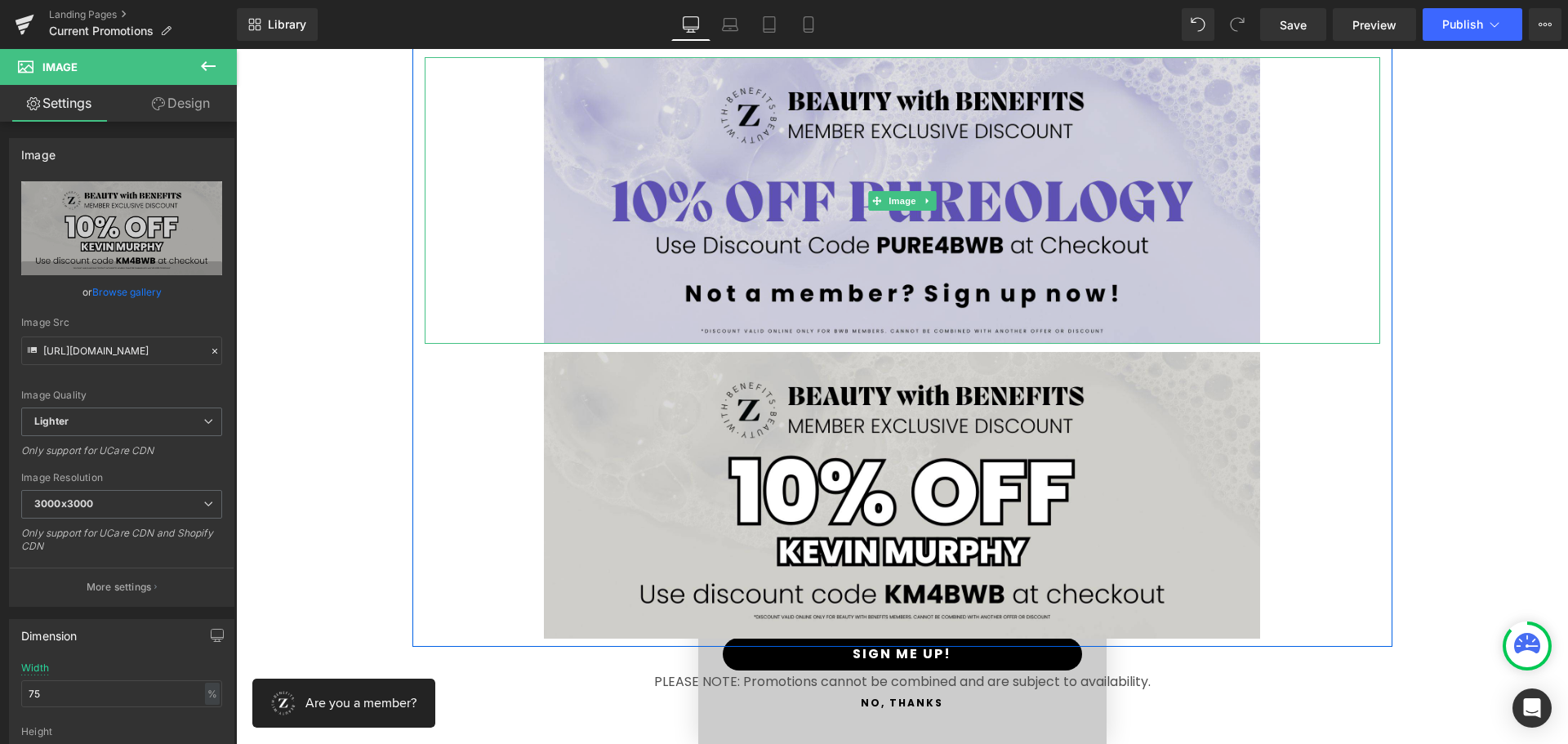
click at [806, 203] on img at bounding box center [902, 200] width 717 height 286
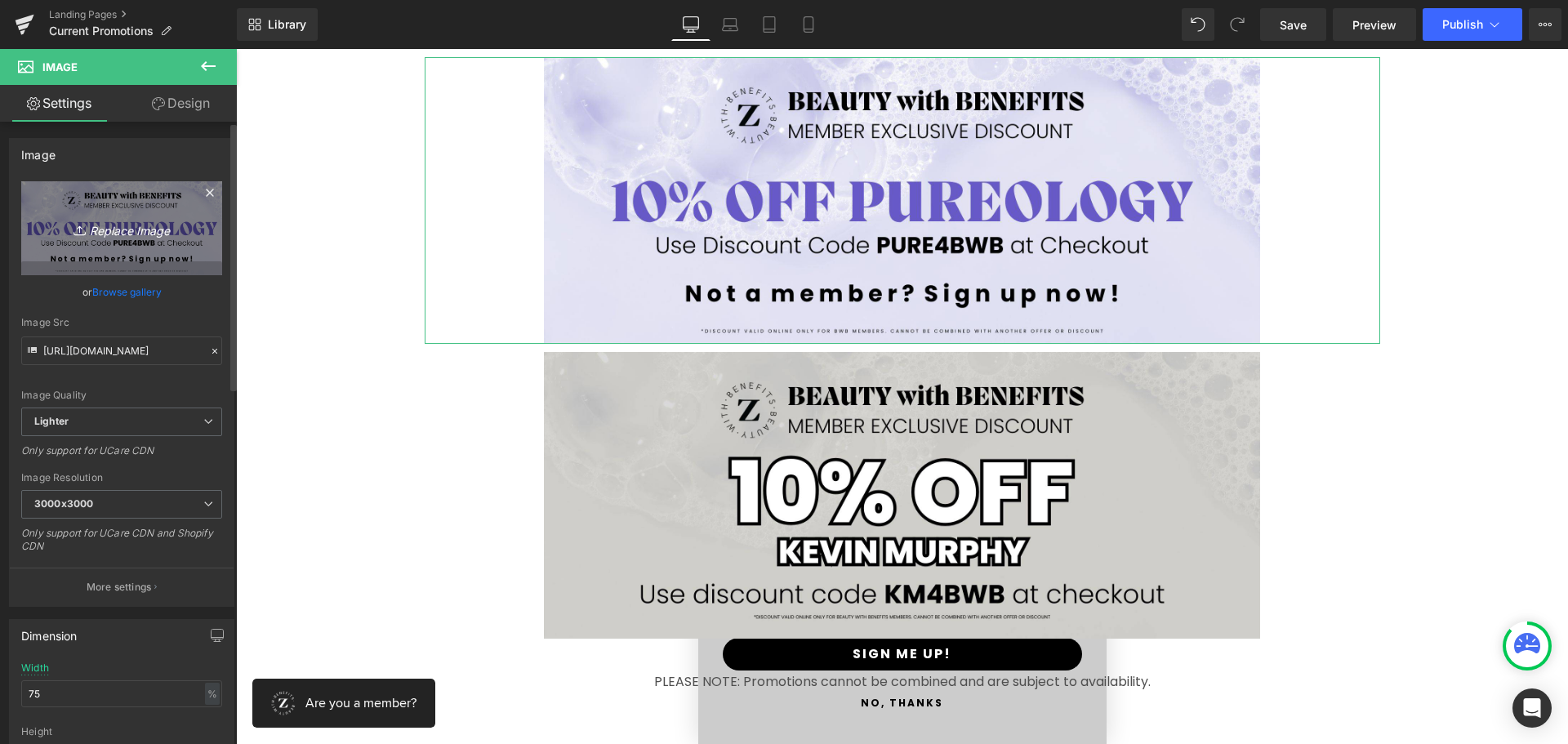
click at [132, 218] on icon "Replace Image" at bounding box center [122, 227] width 130 height 20
type input "C:\fakepath\2.jpg"
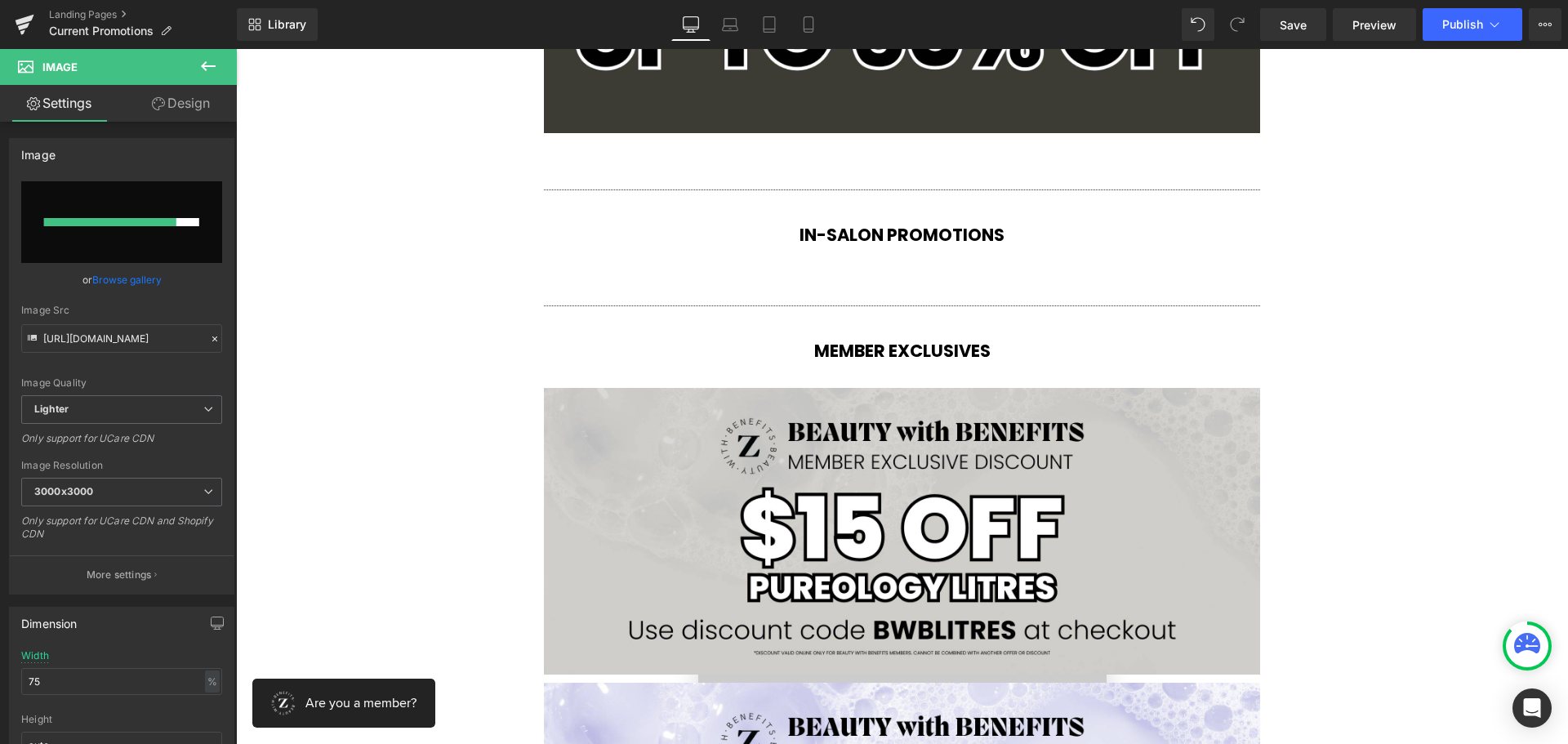
scroll to position [3267, 0]
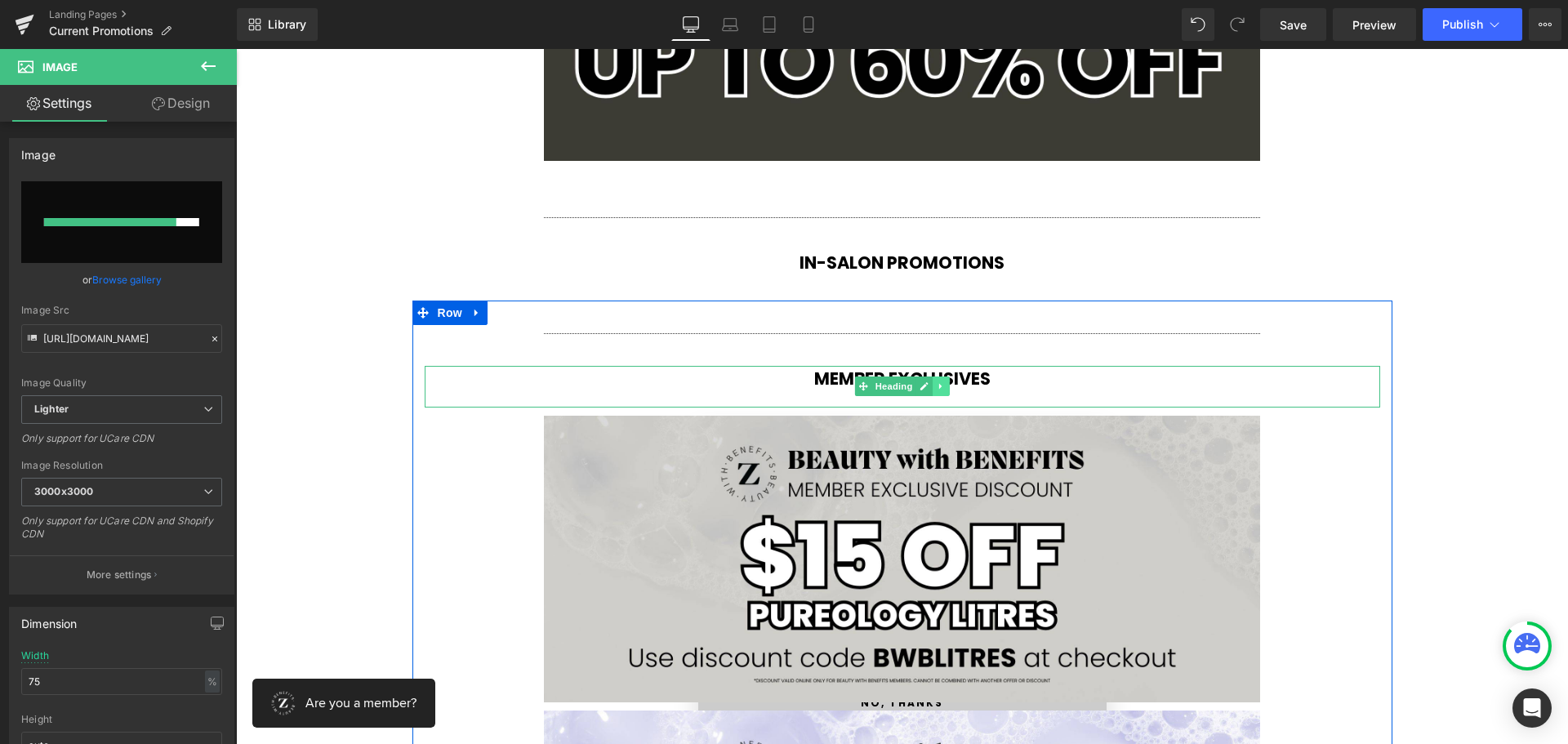
click at [933, 384] on link at bounding box center [940, 386] width 17 height 19
click at [928, 386] on icon at bounding box center [933, 387] width 9 height 9
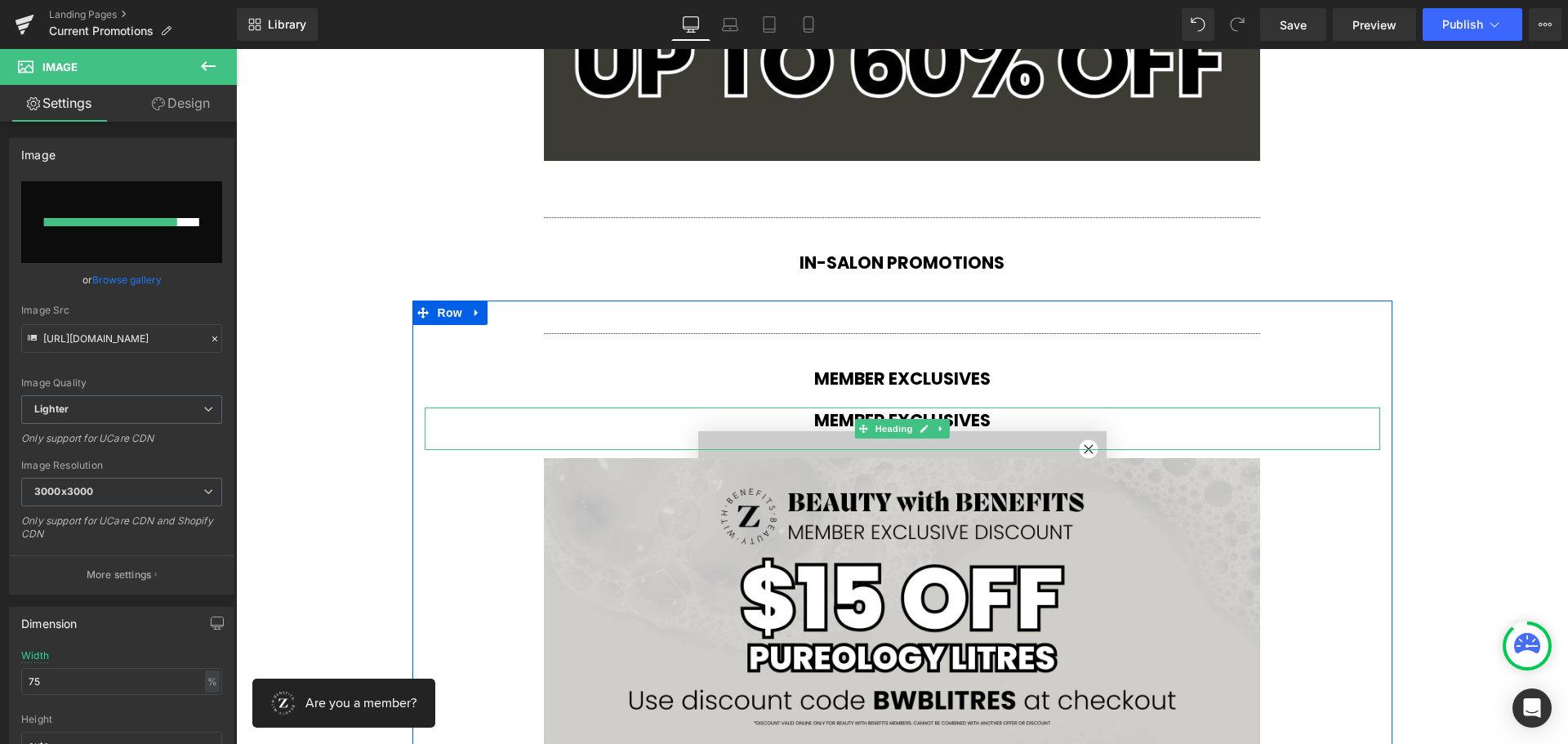
click at [825, 421] on strong "MEMBER EXCLUSIVES" at bounding box center [903, 420] width 176 height 24
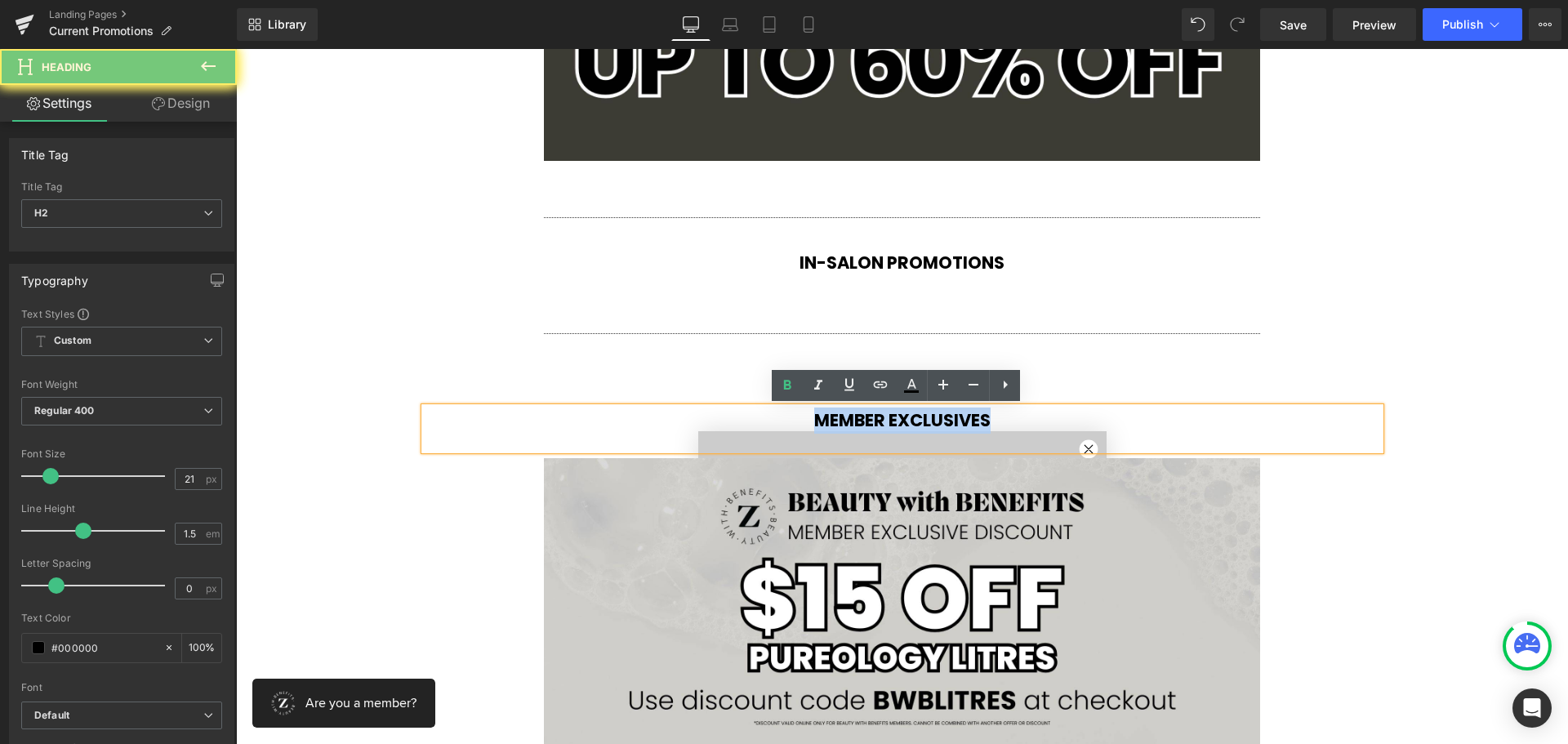
click at [825, 421] on strong "MEMBER EXCLUSIVES" at bounding box center [903, 420] width 176 height 24
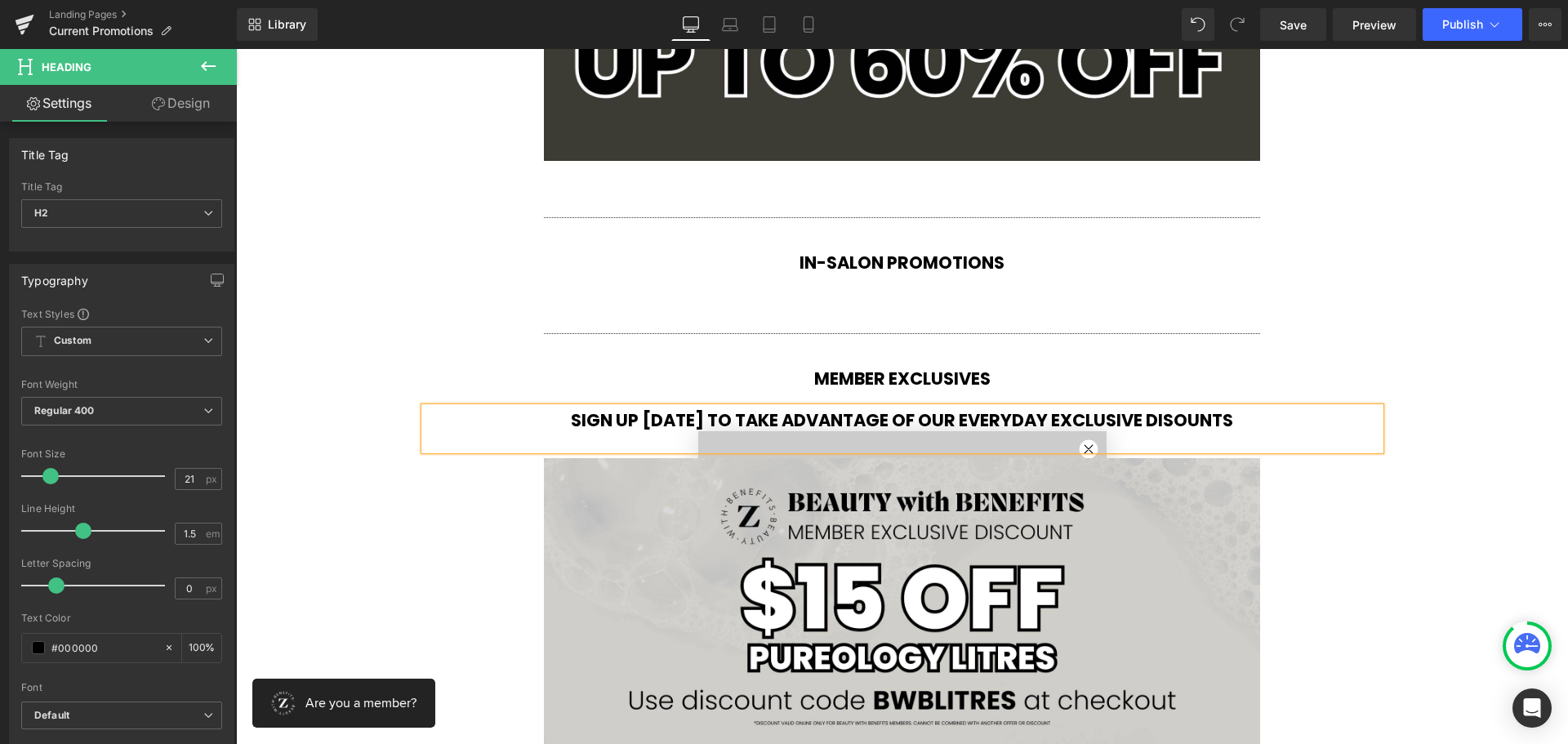
click at [1166, 417] on strong "SIGN UP [DATE] TO TAKE ADVANTAGE OF OUR EVERYDAY EXCLUSIVE DISOUNTS" at bounding box center [902, 420] width 662 height 24
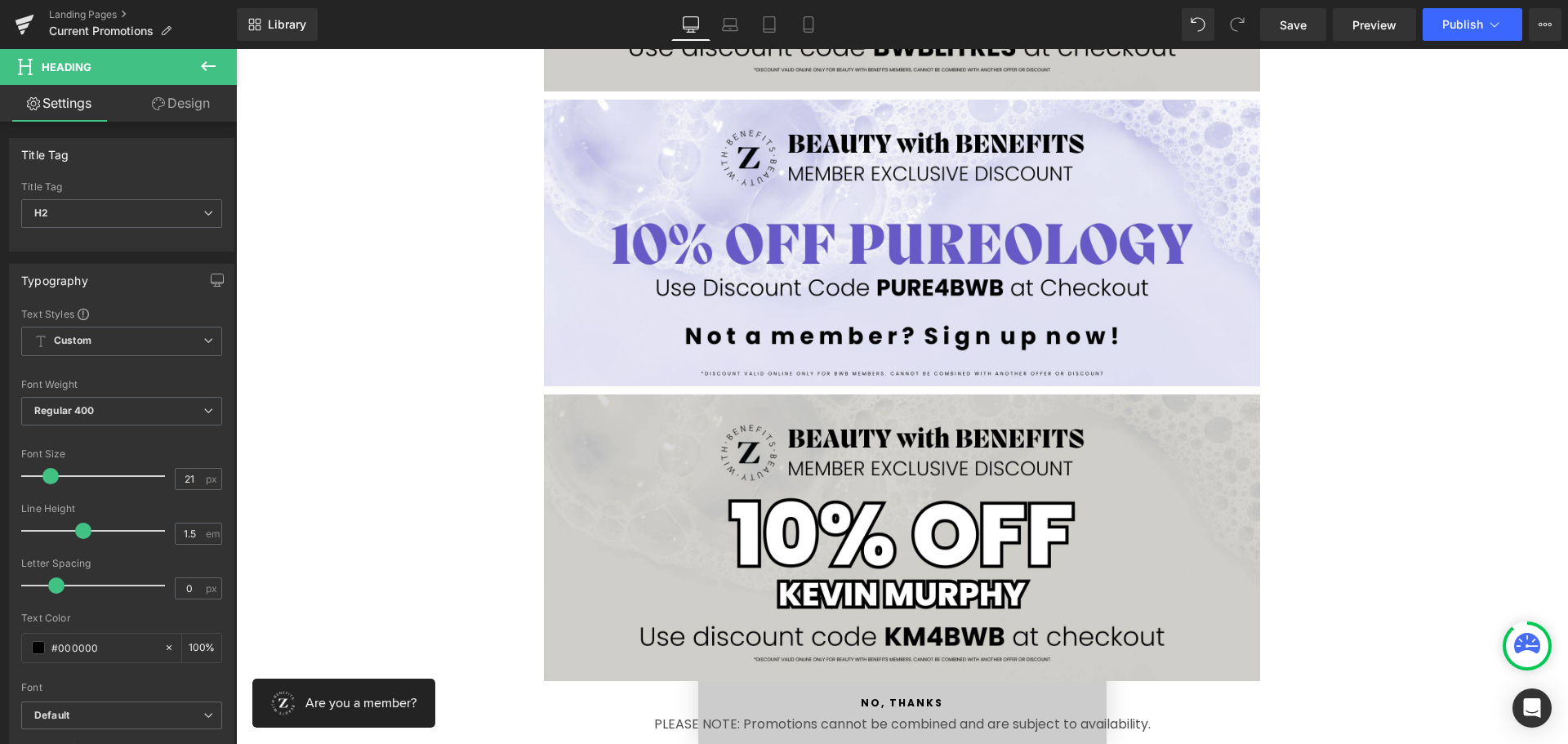
click at [1353, 389] on div "Separator MEMBER EXCLUSIVES Heading SIGN UP [DATE] TO TAKE ADVANTAGE OF OUR EVE…" at bounding box center [903, 176] width 980 height 1009
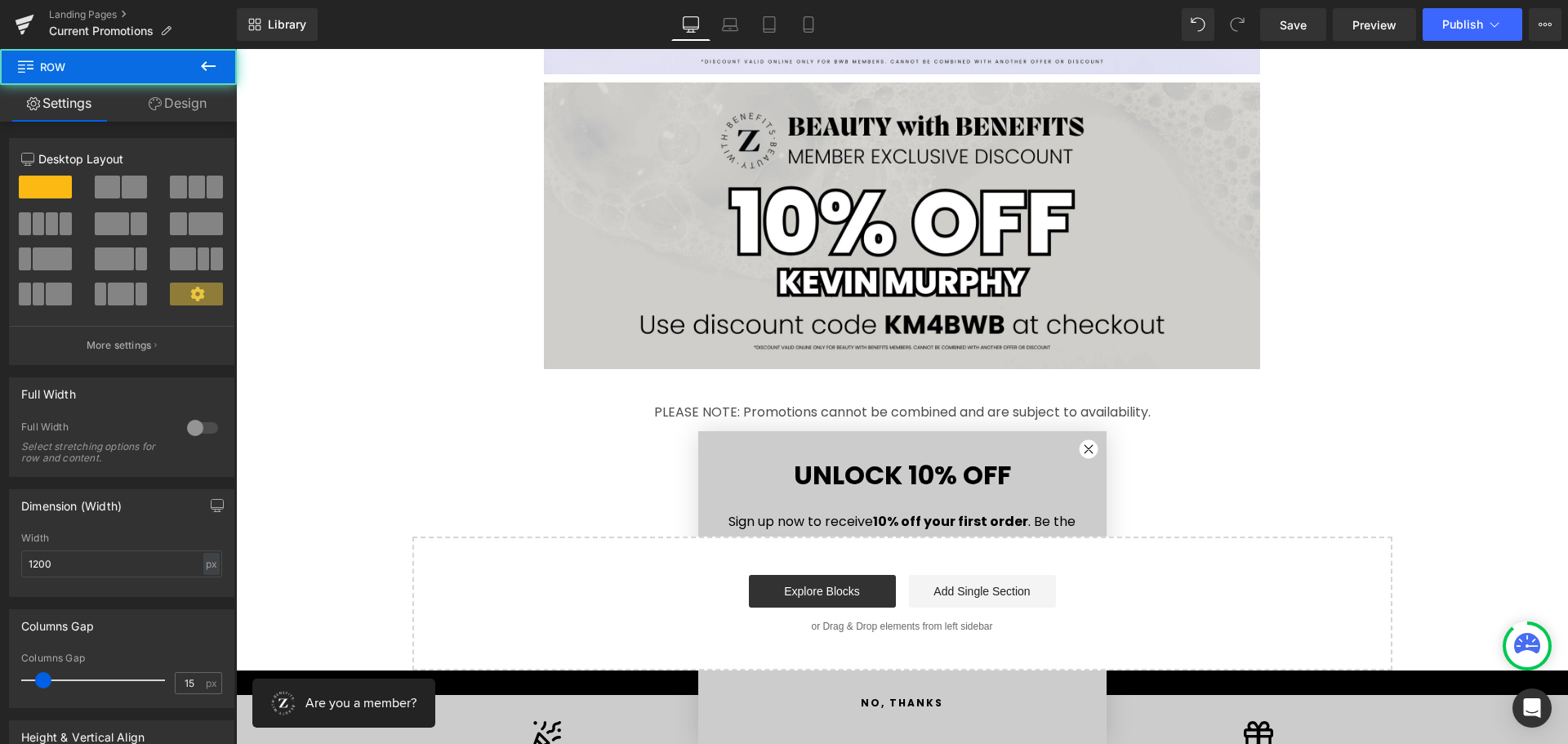
scroll to position [4410, 0]
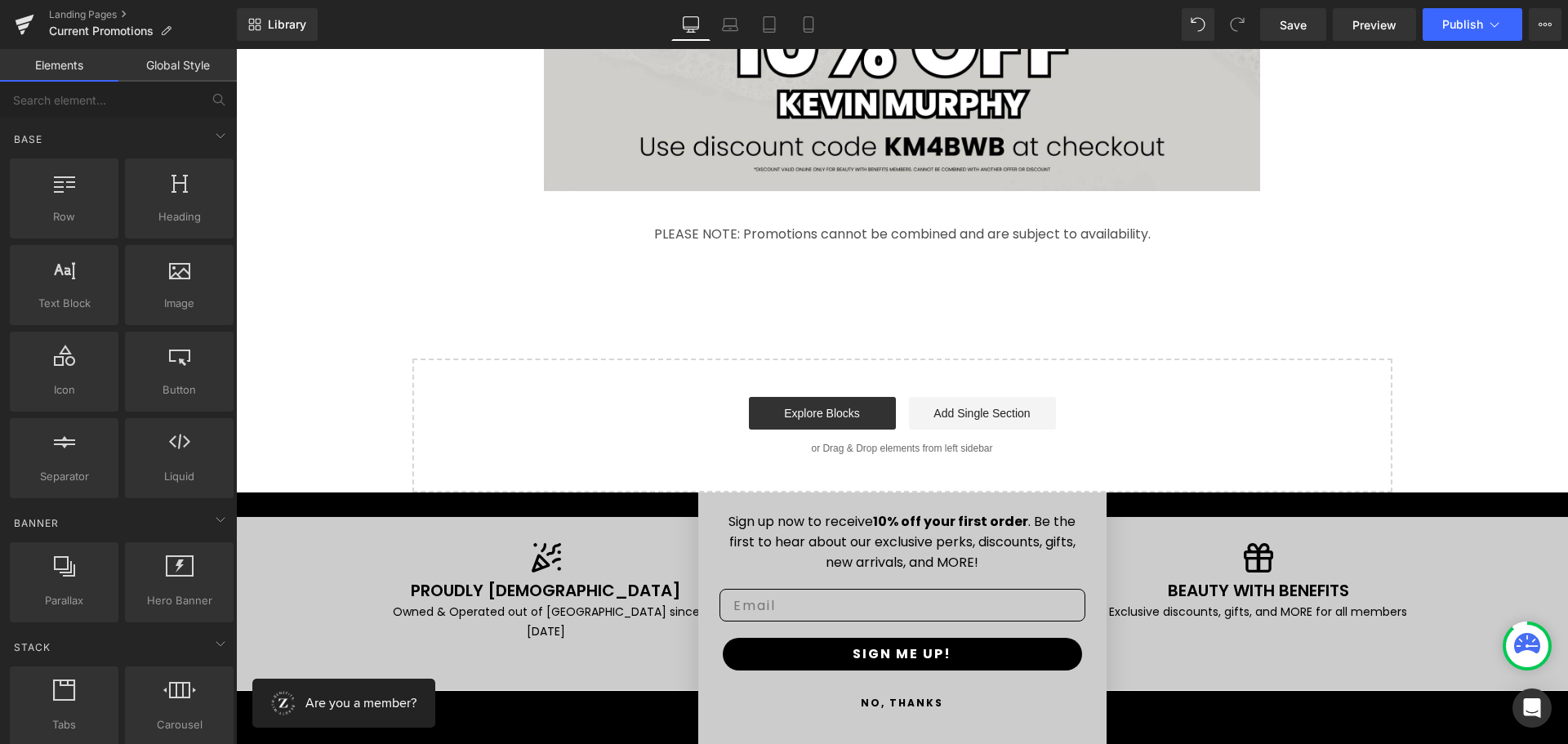
click at [897, 703] on button "NO, THANKS" at bounding box center [902, 703] width 366 height 33
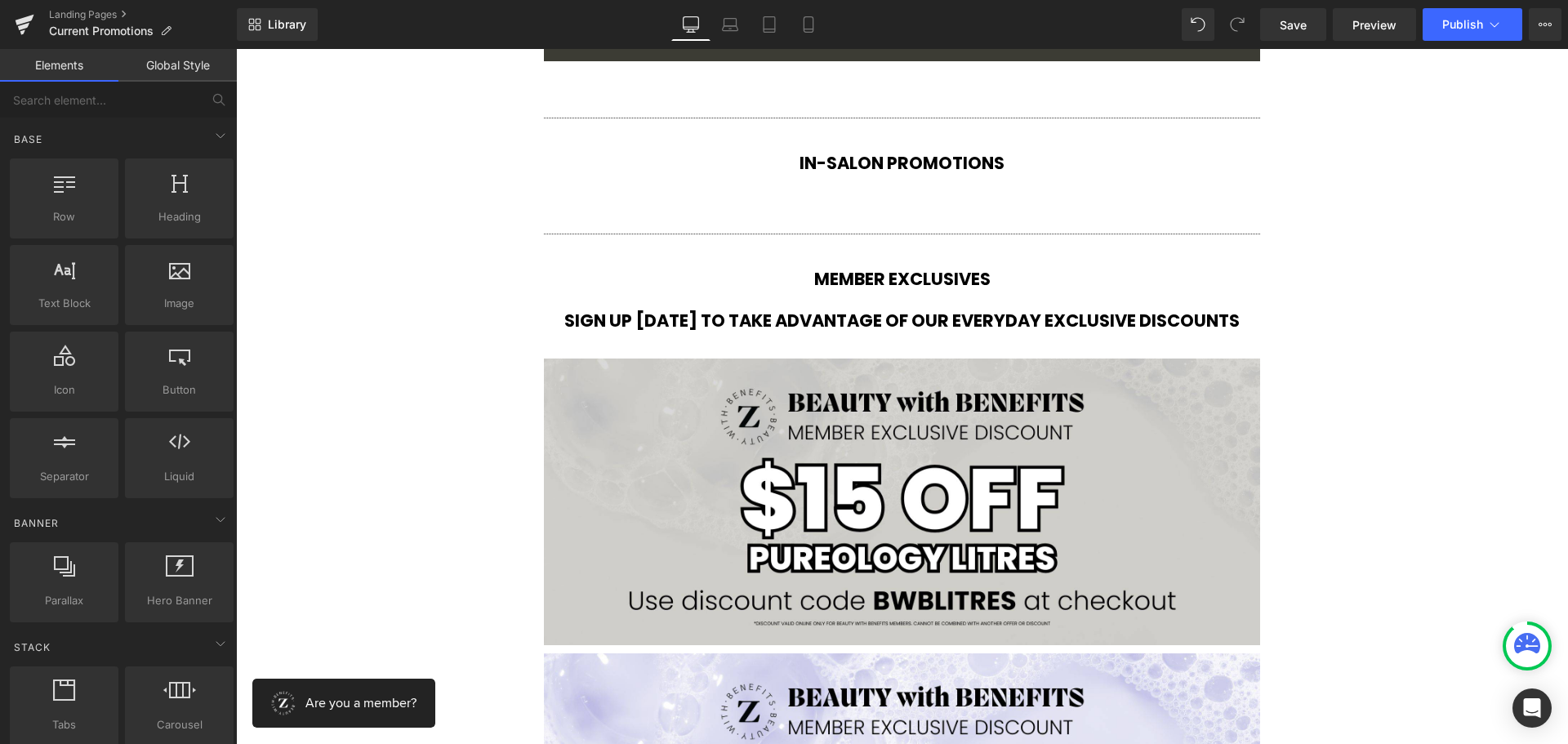
scroll to position [3349, 0]
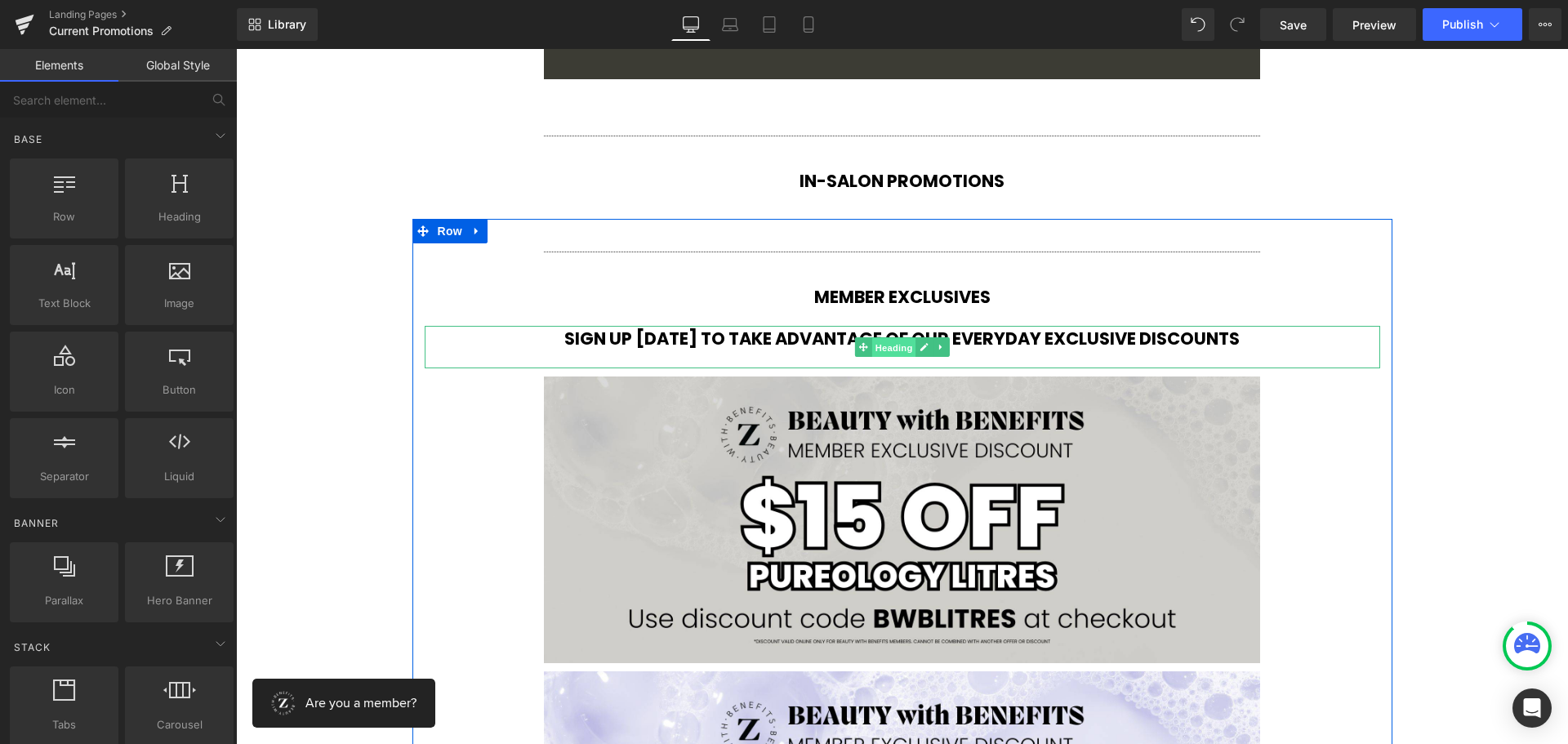
click at [885, 349] on span "Heading" at bounding box center [894, 348] width 44 height 19
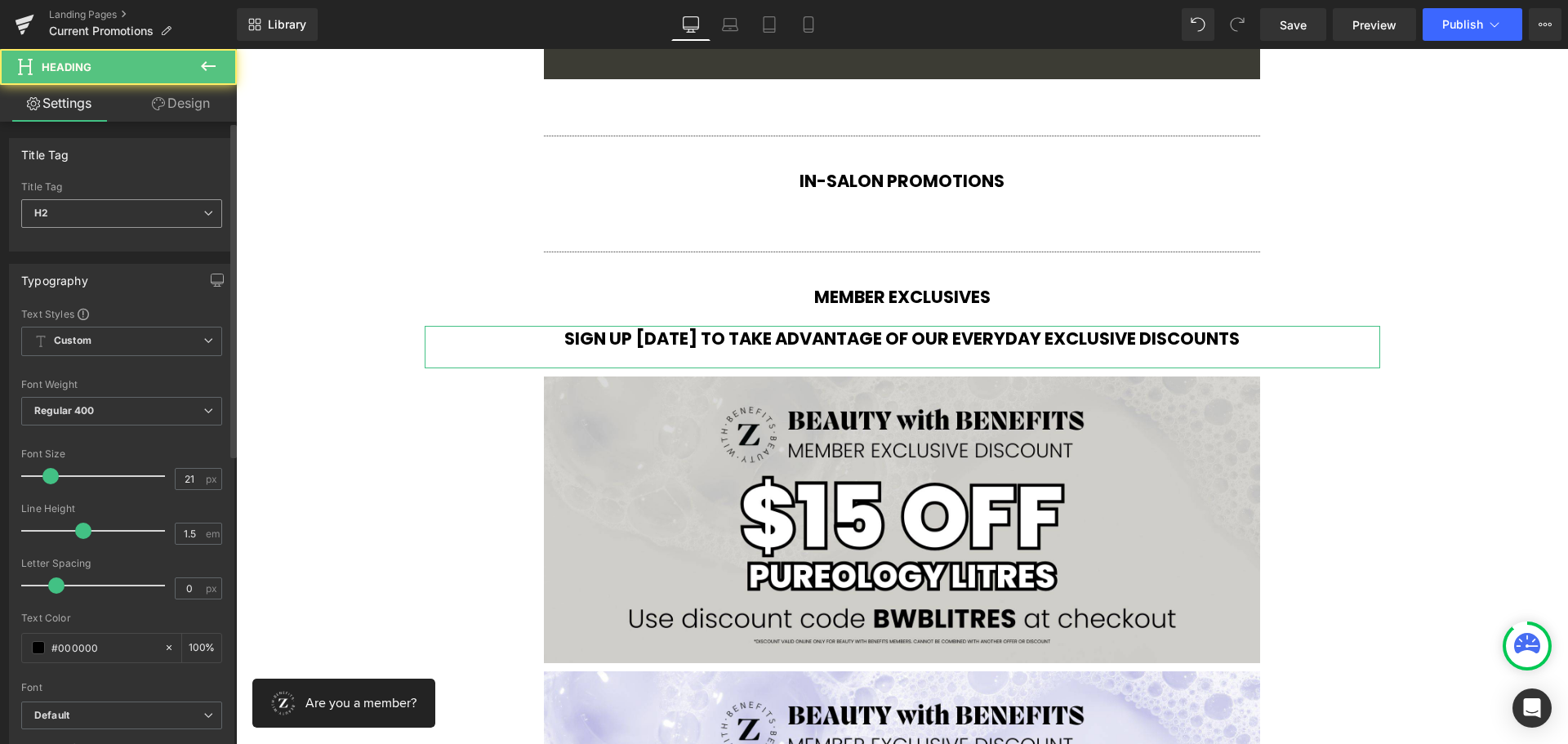
click at [113, 214] on span "H2" at bounding box center [122, 213] width 201 height 28
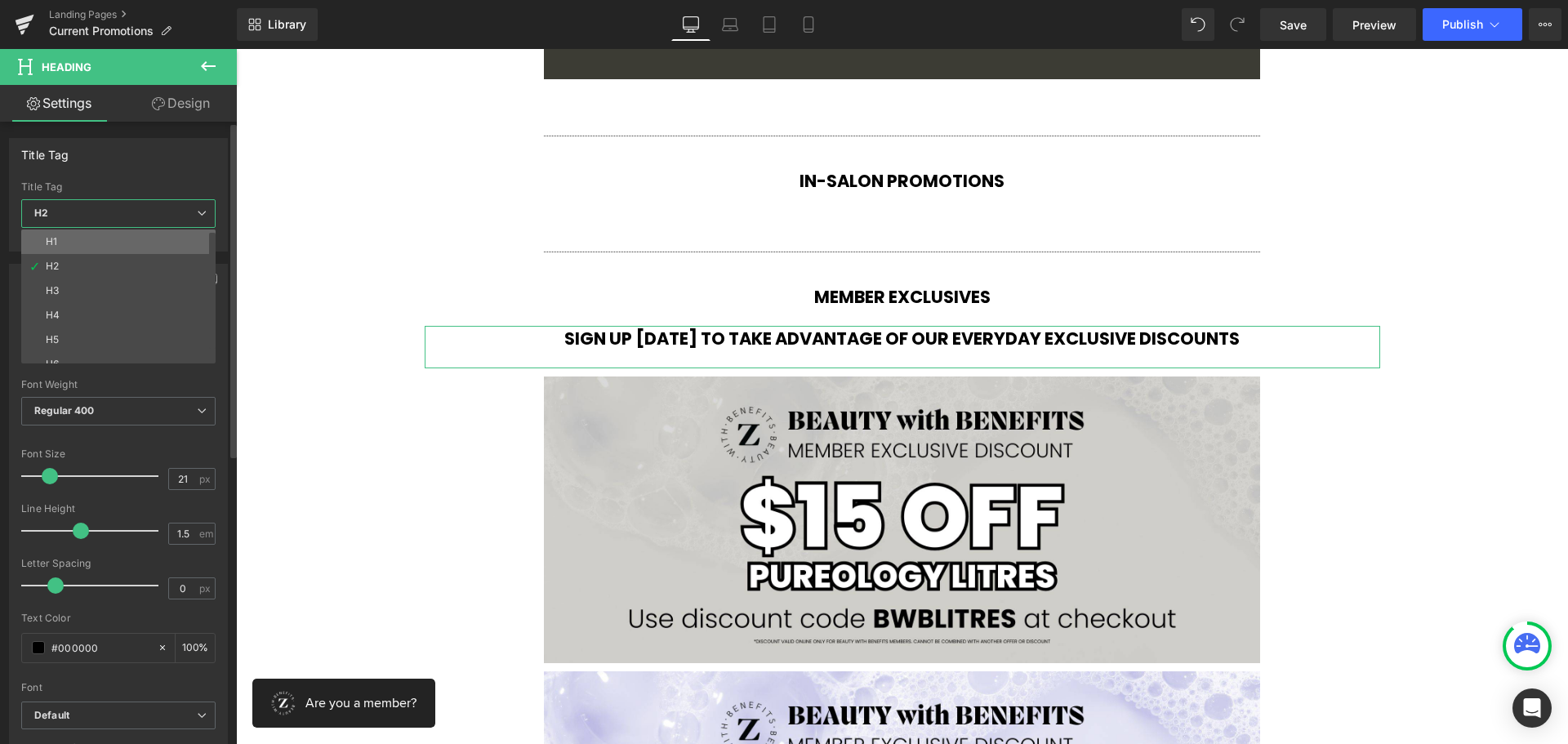
click at [95, 238] on li "H1" at bounding box center [122, 242] width 202 height 25
type input "16"
type input "100"
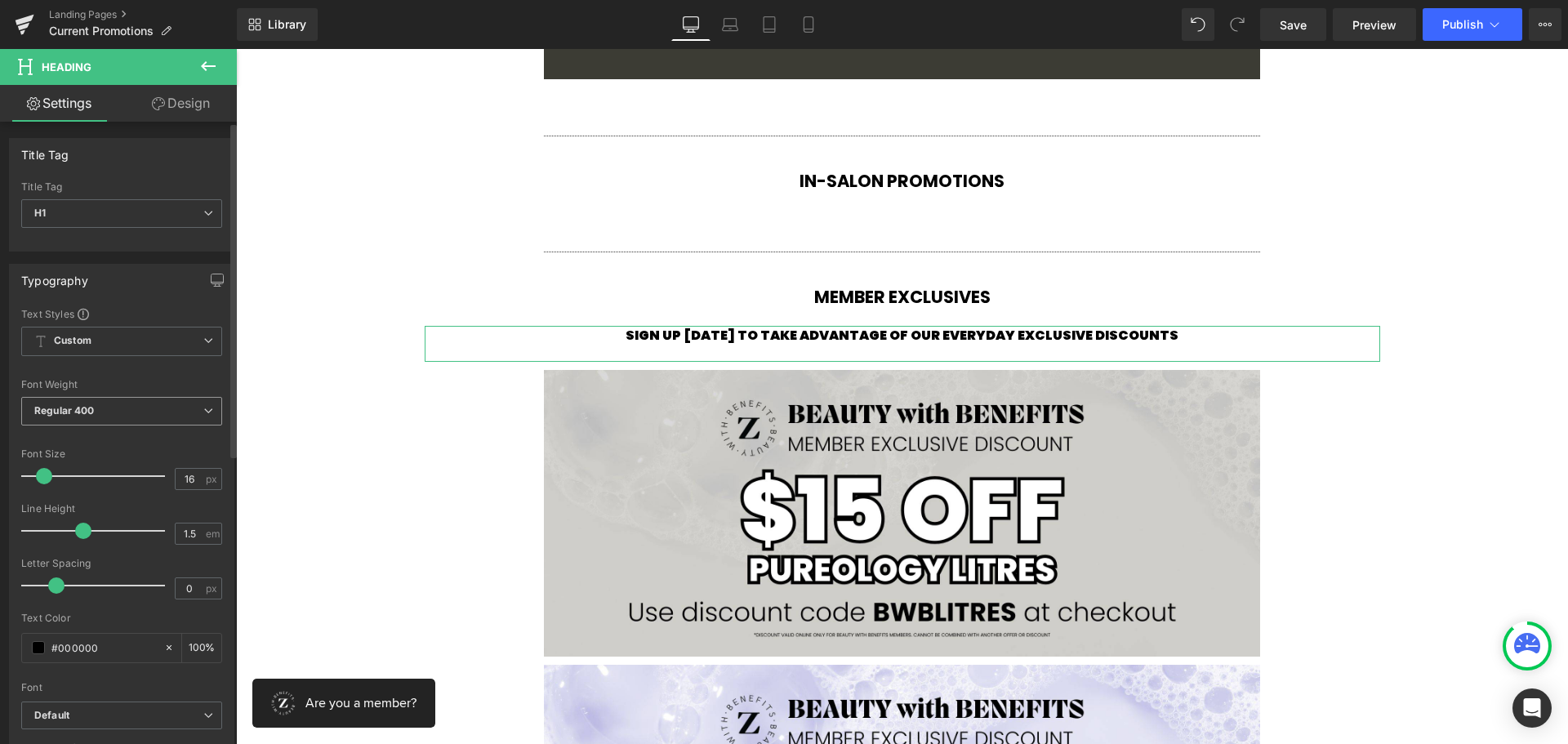
click at [150, 416] on span "Regular 400" at bounding box center [122, 411] width 201 height 28
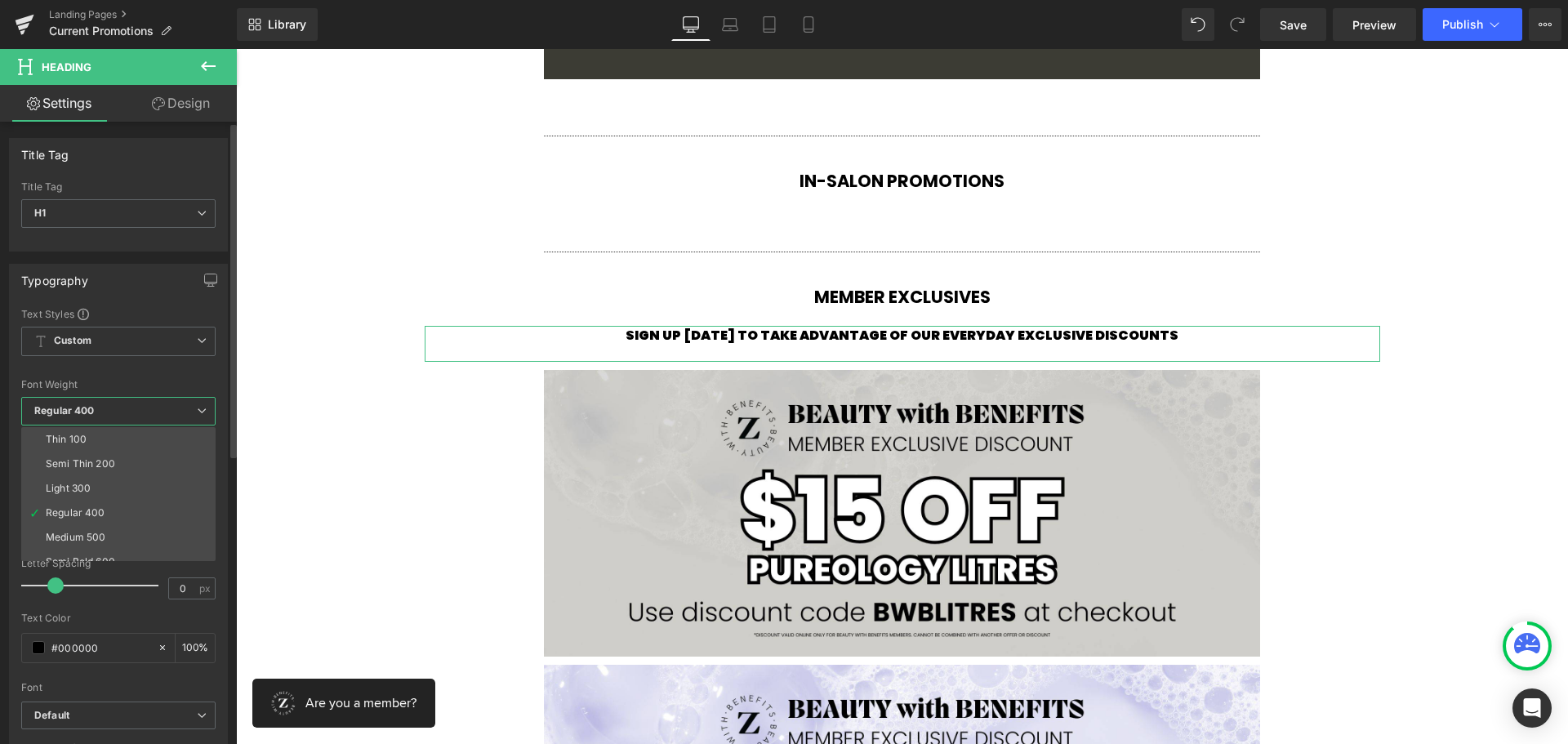
click at [150, 416] on span "Regular 400" at bounding box center [118, 411] width 195 height 28
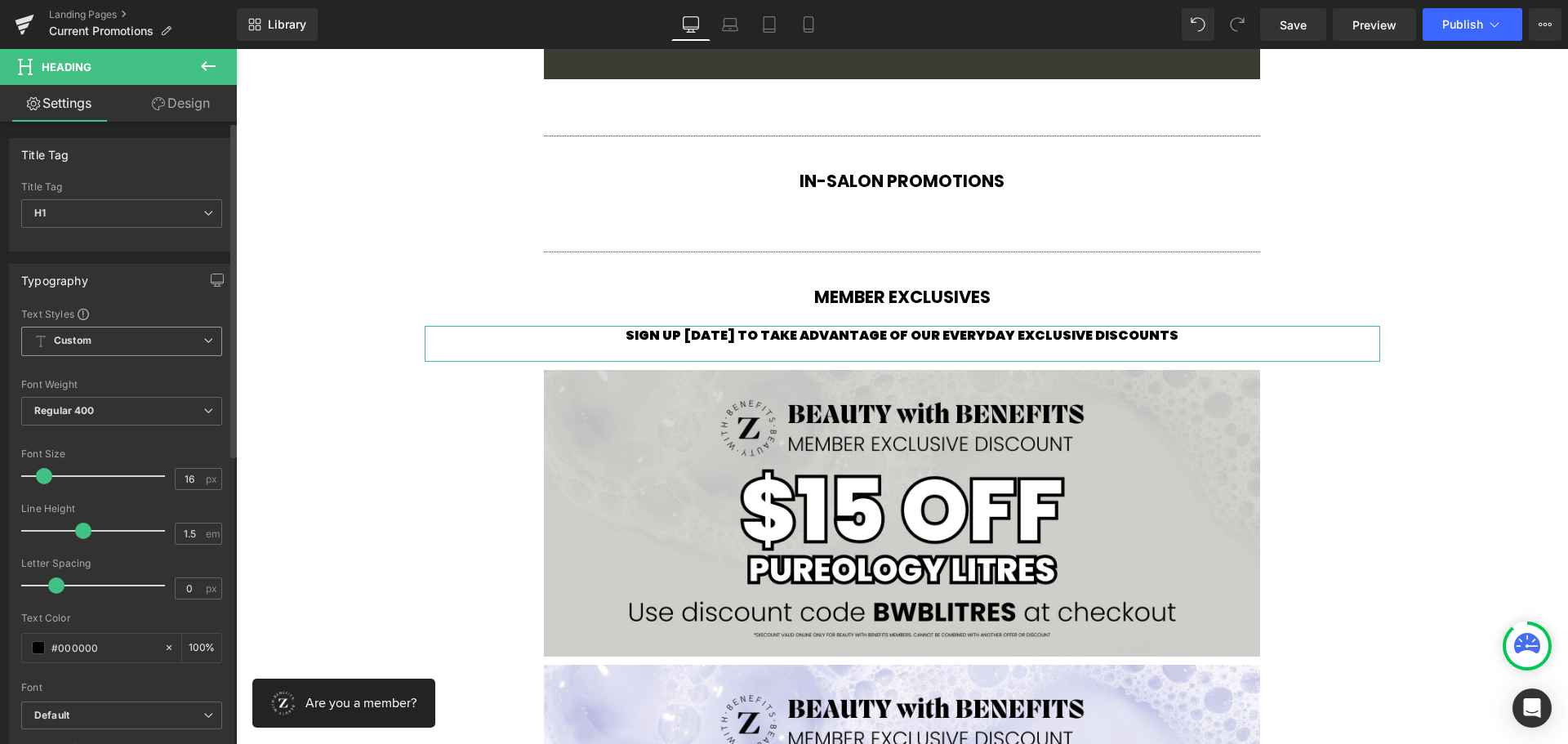
click at [114, 349] on span "Custom Setup Global Style" at bounding box center [122, 341] width 201 height 29
click at [104, 368] on li "Custom" at bounding box center [118, 373] width 195 height 29
click at [120, 212] on span "H1" at bounding box center [122, 213] width 201 height 28
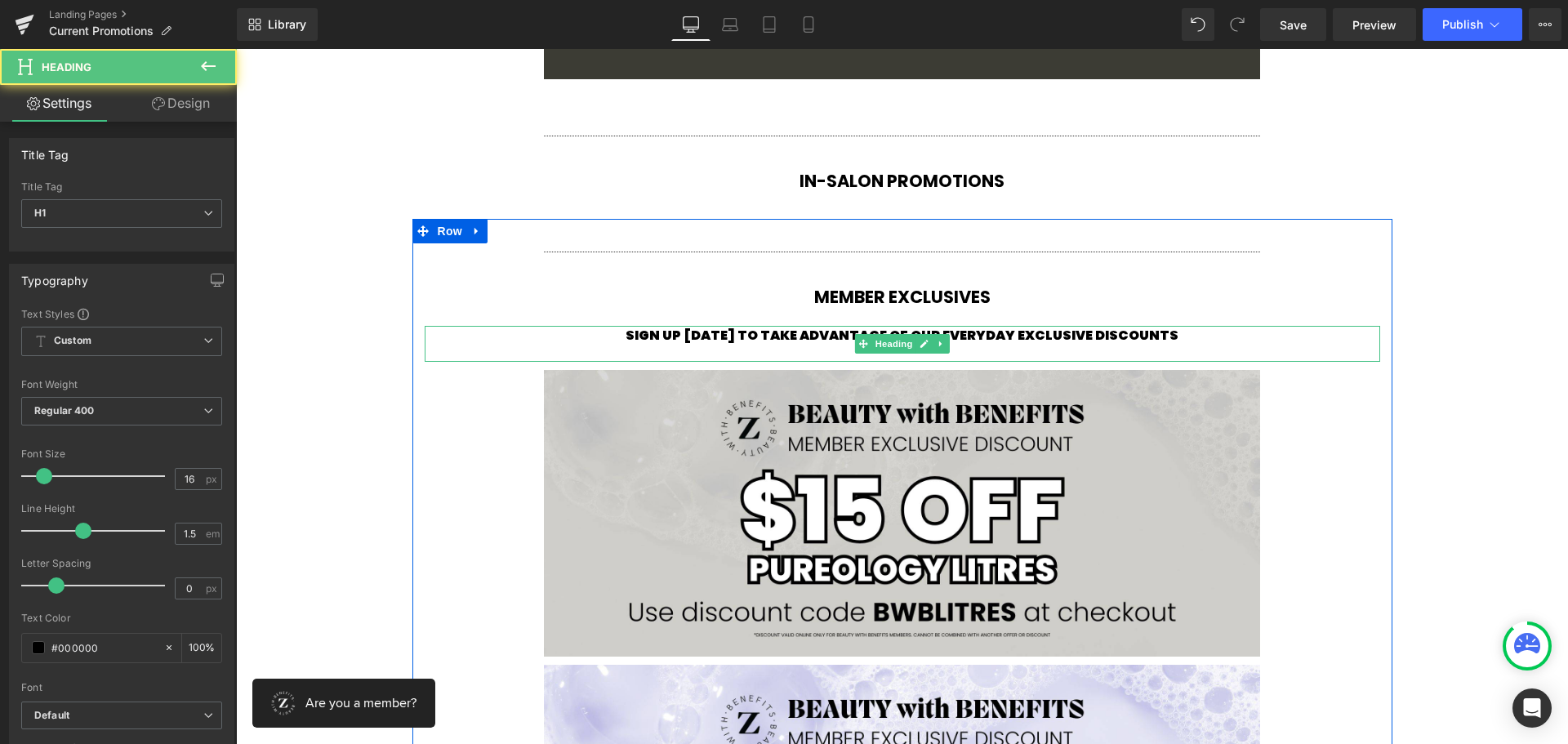
click at [806, 338] on strong "SIGN UP [DATE] TO TAKE ADVANTAGE OF OUR EVERYDAY EXCLUSIVE DISCOUNTS" at bounding box center [902, 335] width 553 height 19
click at [806, 337] on strong "SIGN UP [DATE] TO TAKE ADVANTAGE OF OUR EVERYDAY EXCLUSIVE DISCOUNTS" at bounding box center [902, 335] width 553 height 19
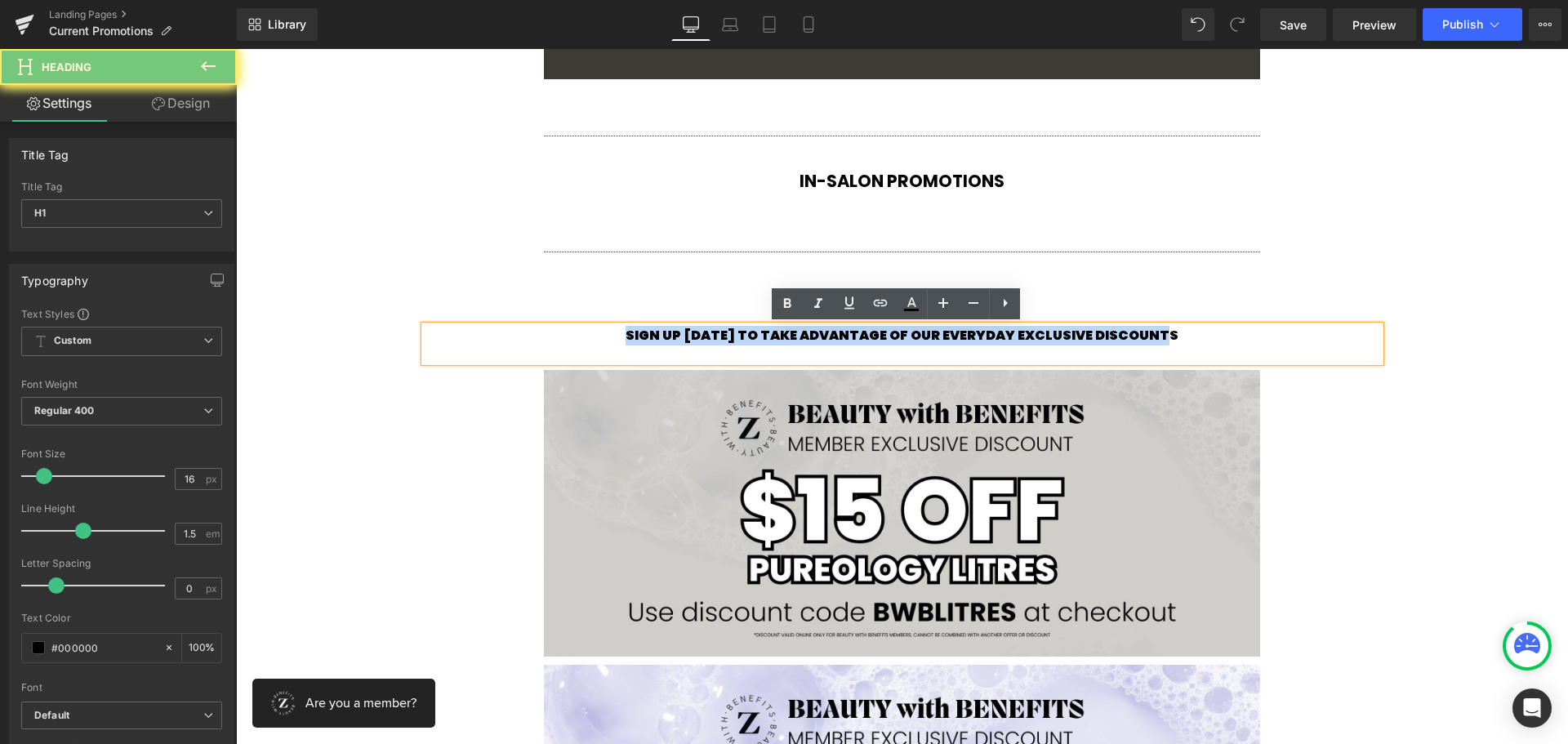
click at [806, 337] on strong "SIGN UP [DATE] TO TAKE ADVANTAGE OF OUR EVERYDAY EXCLUSIVE DISCOUNTS" at bounding box center [902, 335] width 553 height 19
copy strong "SIGN UP [DATE] TO TAKE ADVANTAGE OF OUR EVERYDAY EXCLUSIVE DISCOUNTS"
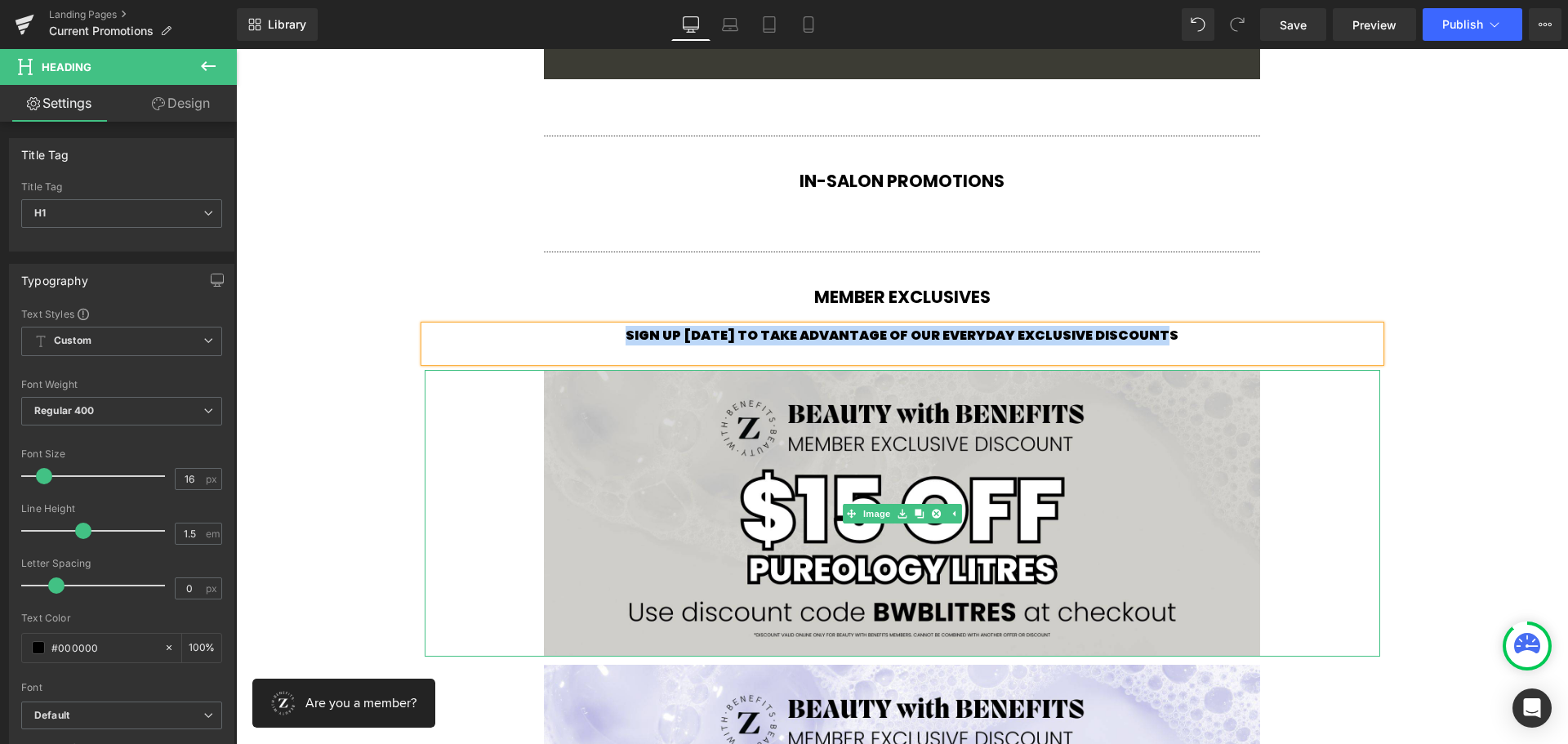
click at [1334, 402] on link at bounding box center [903, 513] width 955 height 286
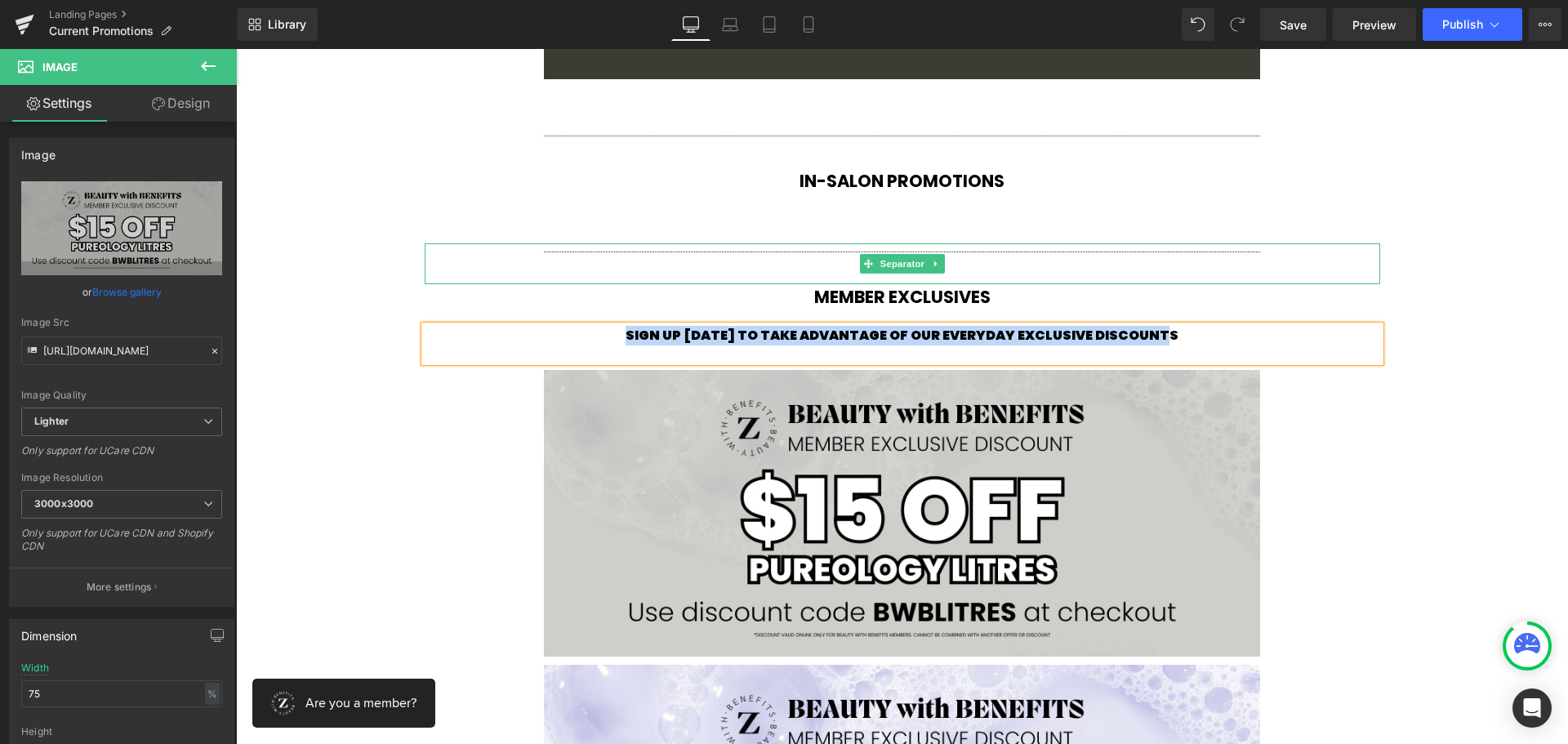
click at [461, 255] on div at bounding box center [903, 264] width 955 height 41
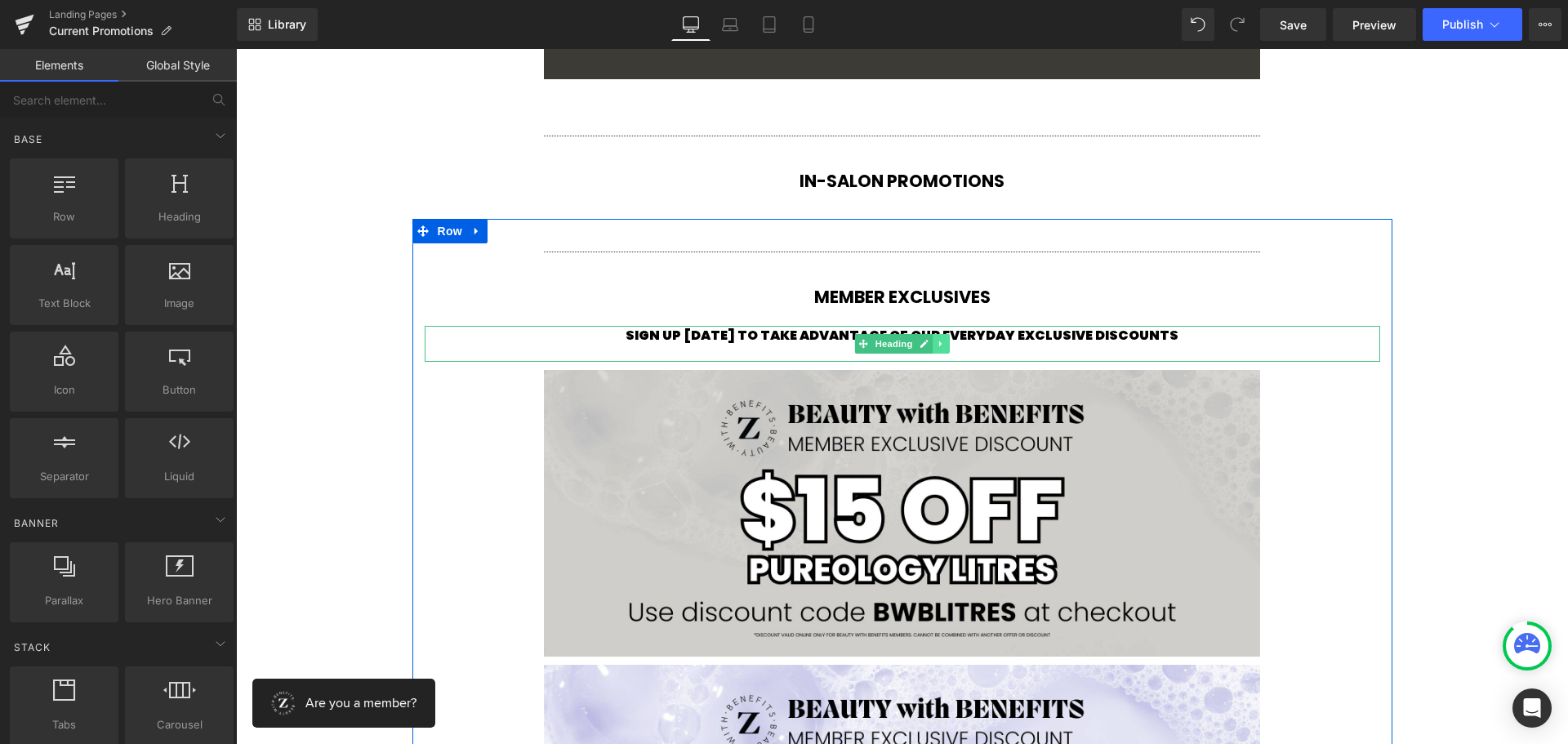
click at [937, 345] on icon at bounding box center [941, 344] width 9 height 10
drag, startPoint x: 922, startPoint y: 346, endPoint x: 945, endPoint y: 346, distance: 23.0
click at [945, 346] on li at bounding box center [932, 344] width 50 height 19
click at [945, 346] on icon at bounding box center [949, 344] width 9 height 9
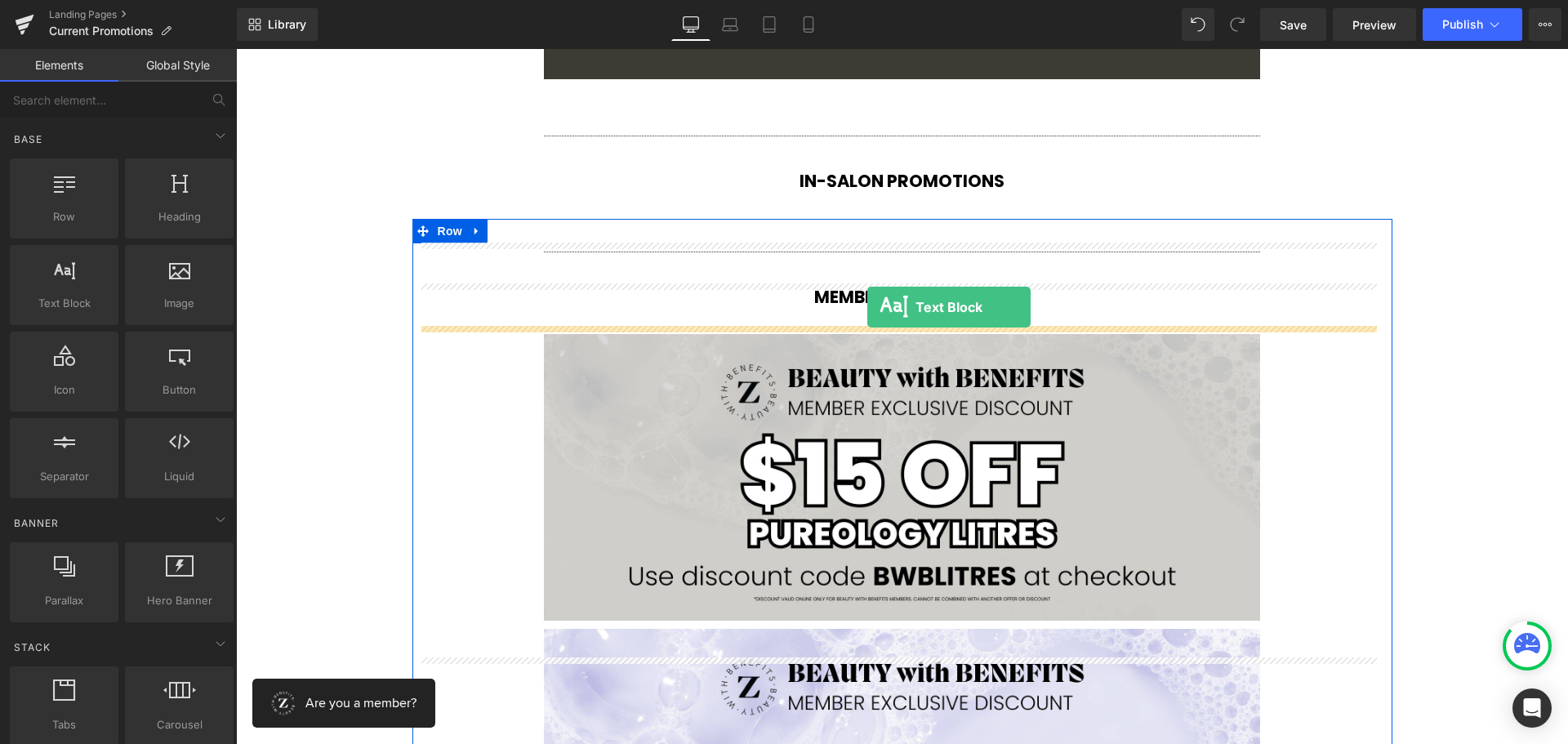
drag, startPoint x: 630, startPoint y: 243, endPoint x: 867, endPoint y: 307, distance: 245.5
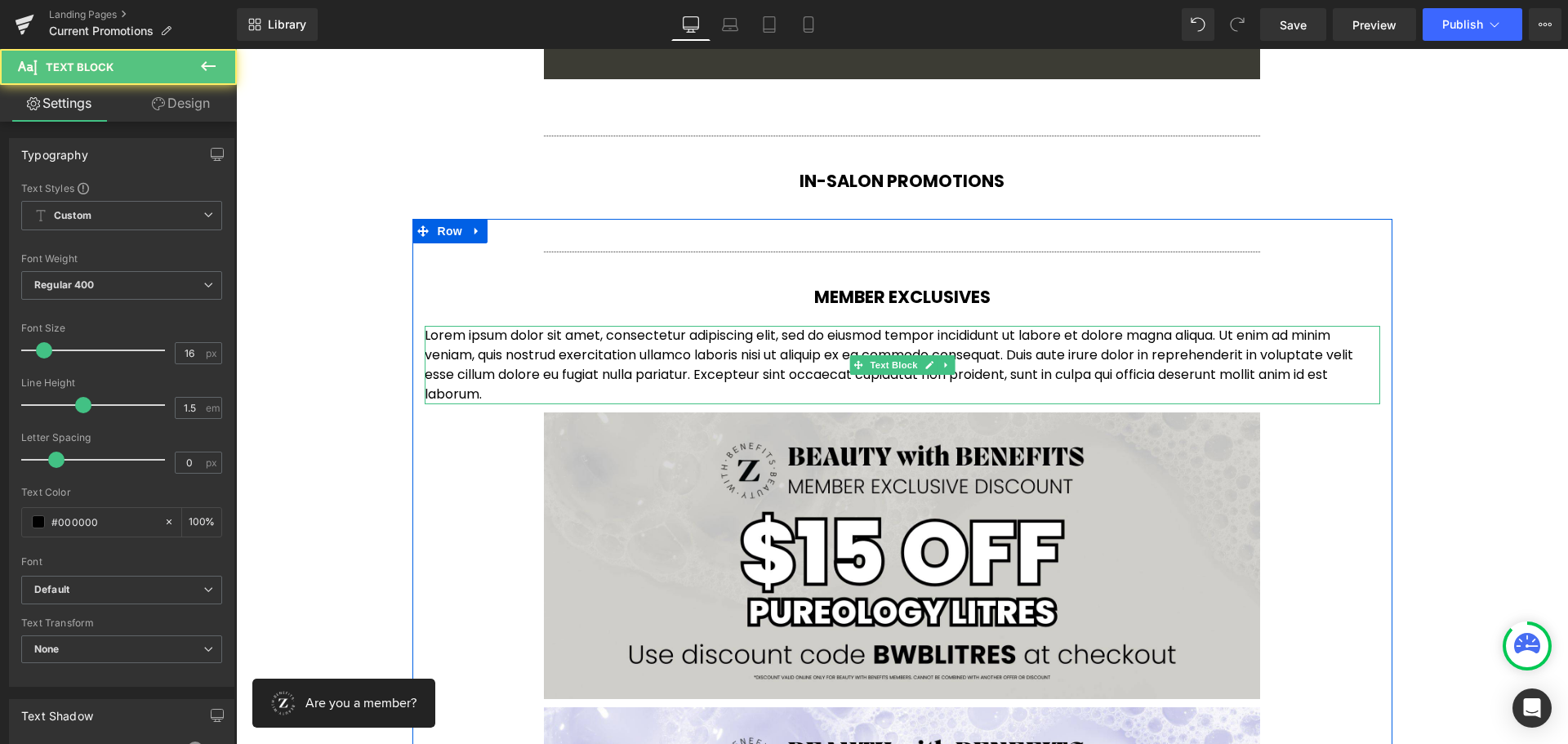
click at [848, 350] on p "Lorem ipsum dolor sit amet, consectetur adipiscing elit, sed do eiusmod tempor …" at bounding box center [903, 365] width 955 height 78
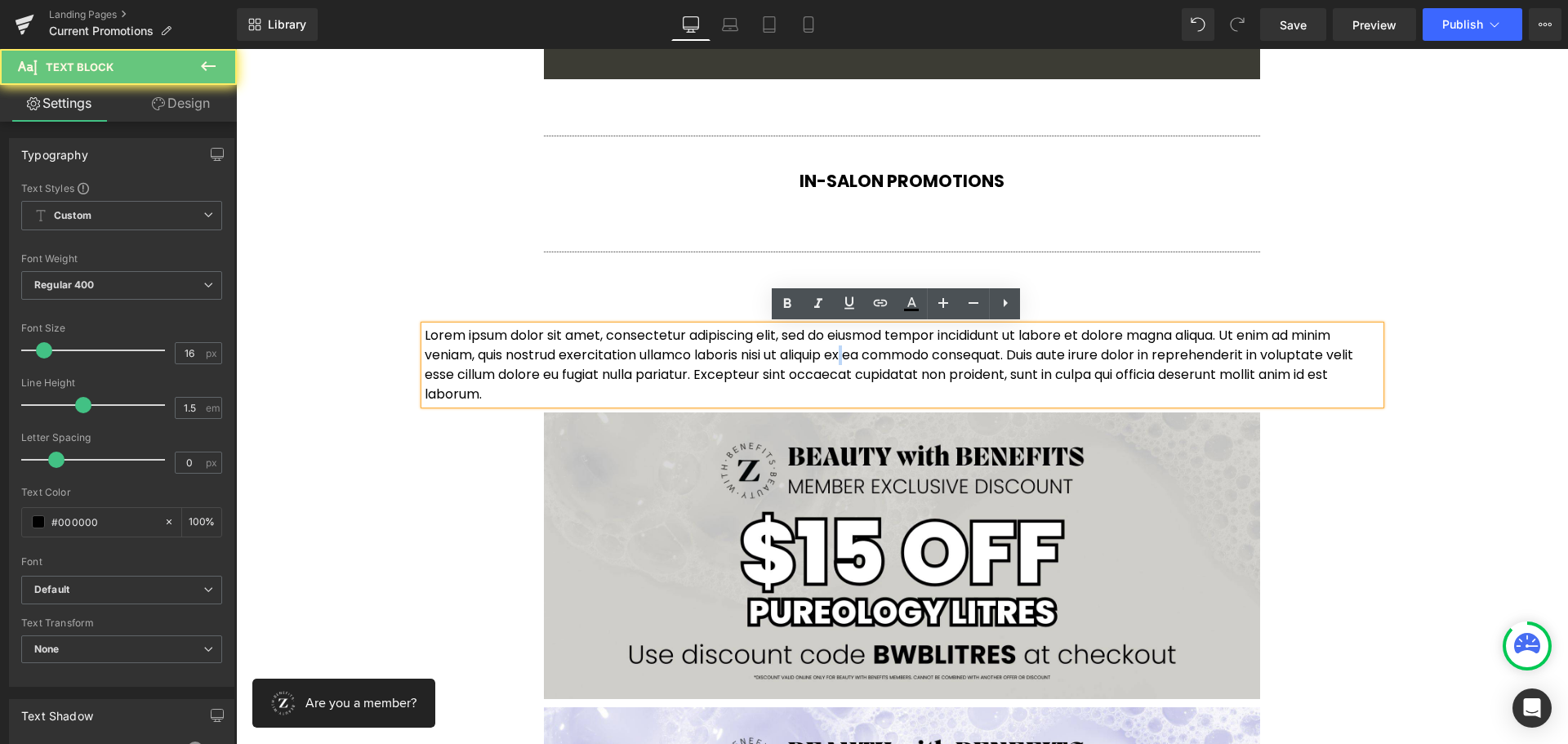
click at [848, 350] on p "Lorem ipsum dolor sit amet, consectetur adipiscing elit, sed do eiusmod tempor …" at bounding box center [903, 365] width 955 height 78
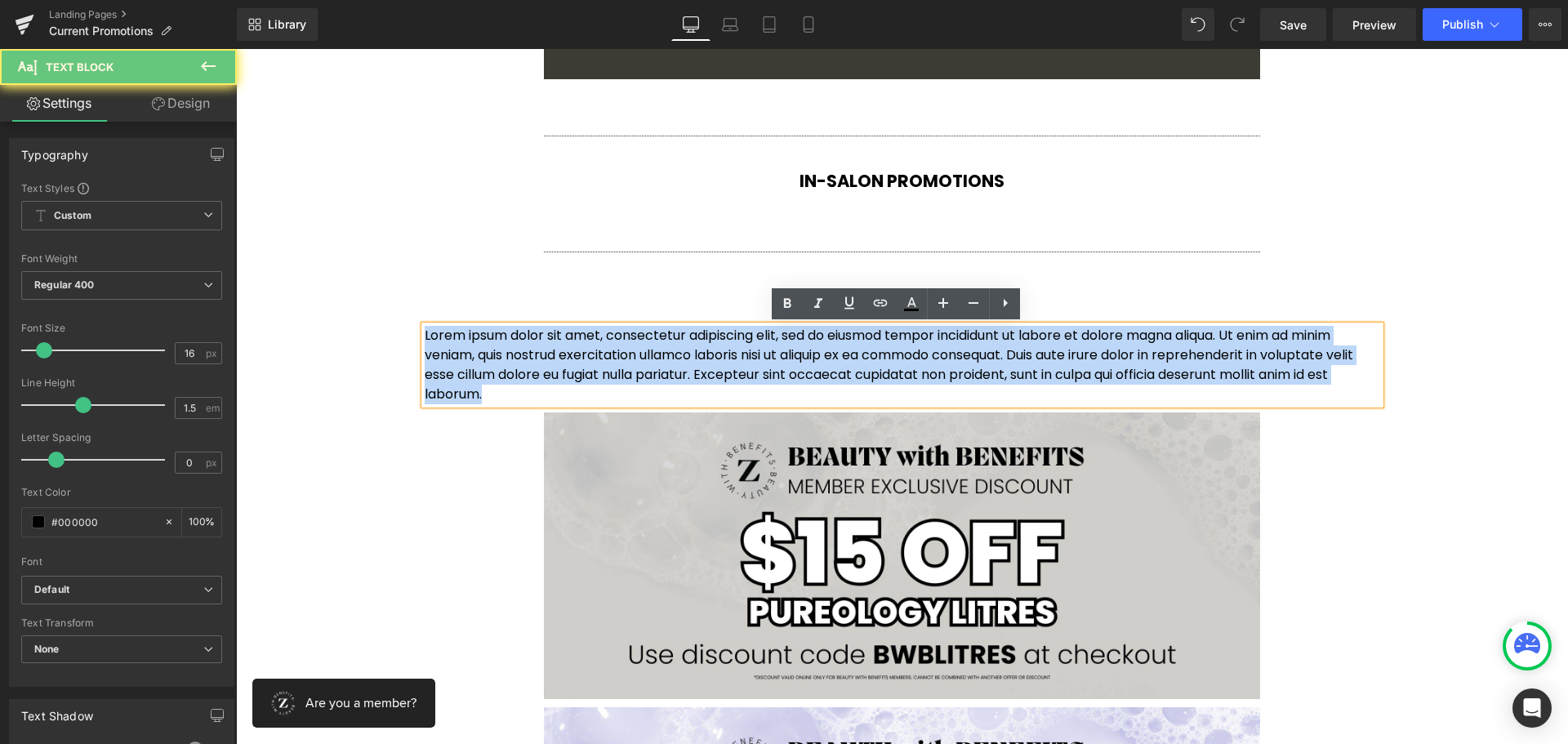
click at [848, 350] on p "Lorem ipsum dolor sit amet, consectetur adipiscing elit, sed do eiusmod tempor …" at bounding box center [903, 365] width 955 height 78
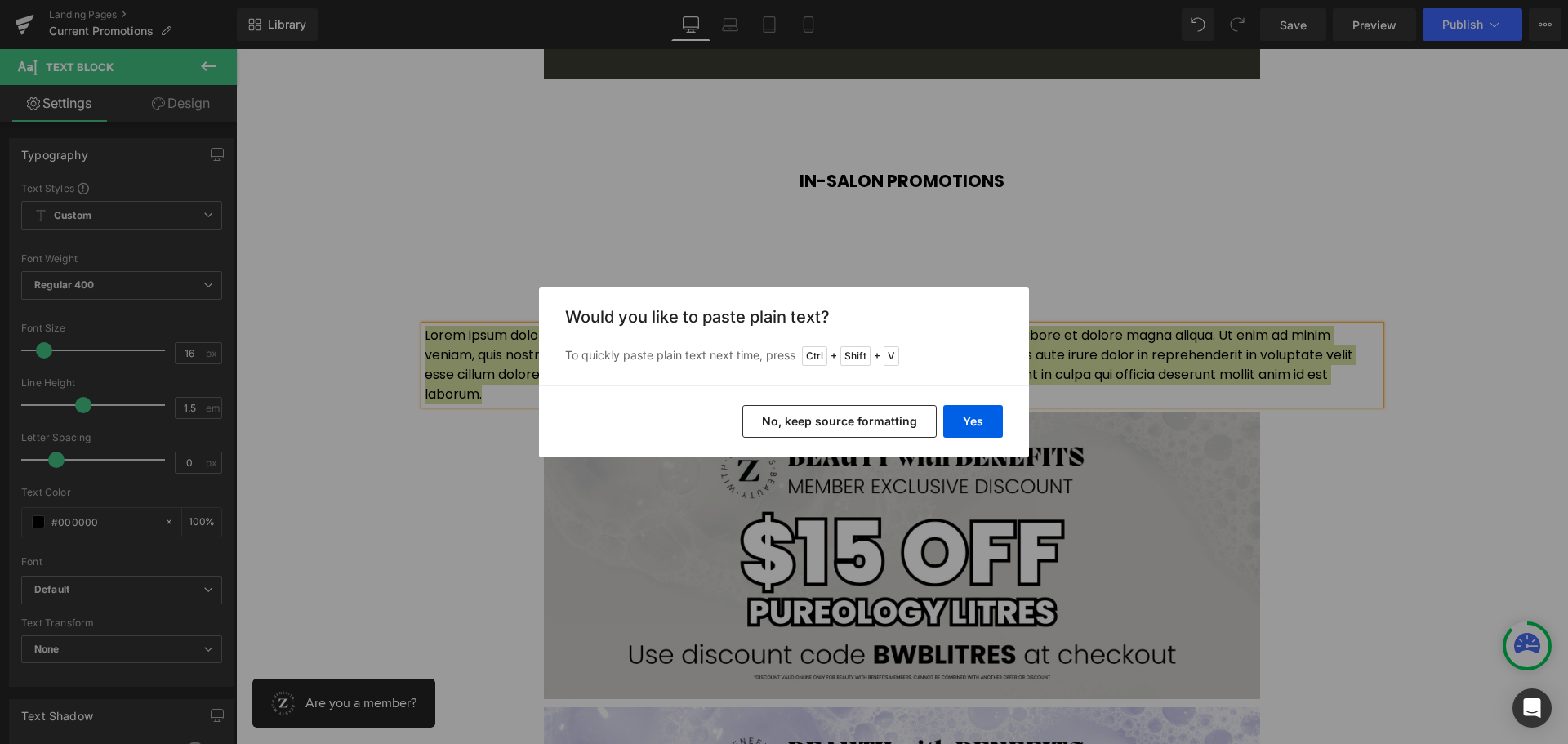
click at [859, 420] on button "No, keep source formatting" at bounding box center [839, 421] width 195 height 33
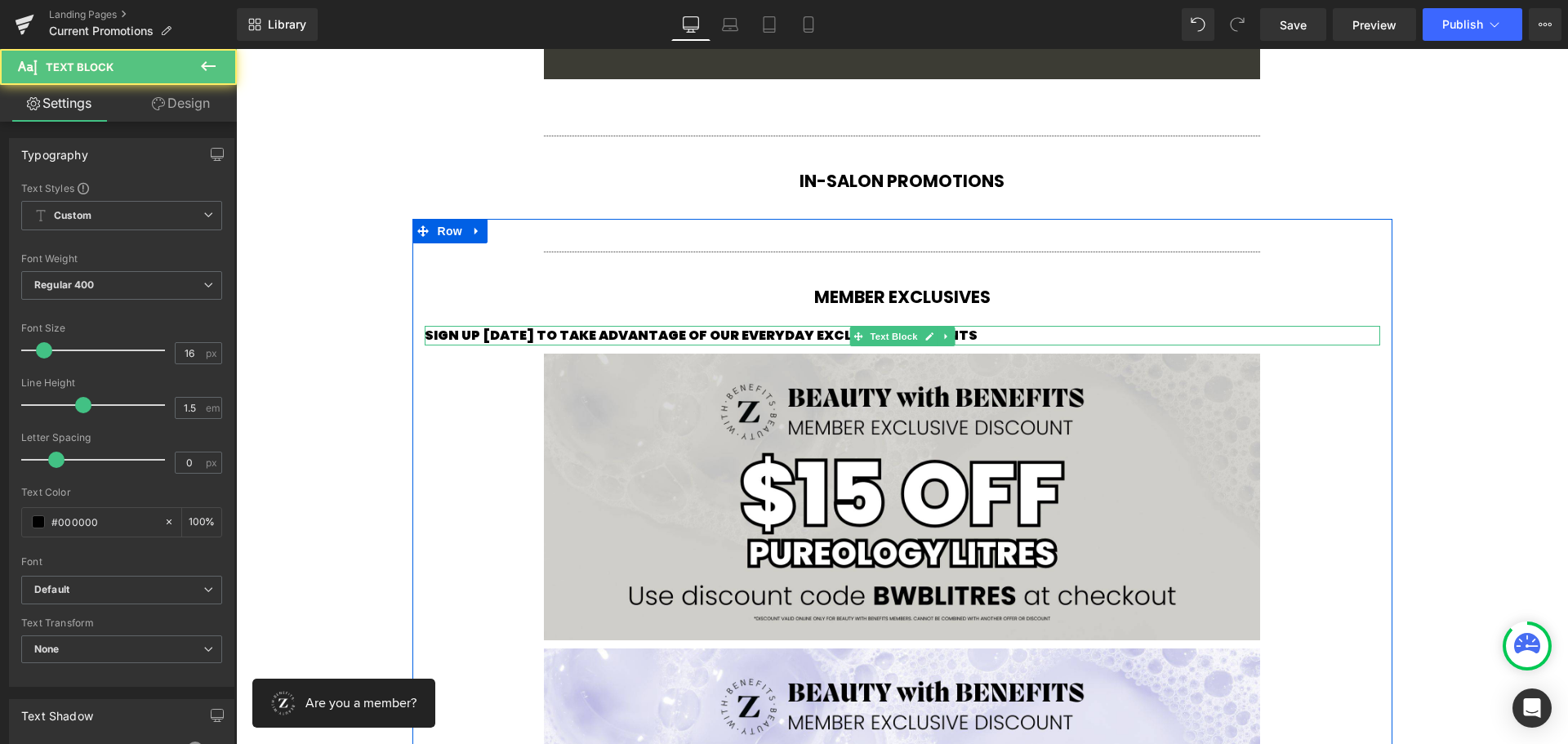
click at [696, 336] on span "SIGN UP [DATE] TO TAKE ADVANTAGE OF OUR EVERYDAY EXCLUSIVE DISCOUNTS" at bounding box center [701, 335] width 553 height 19
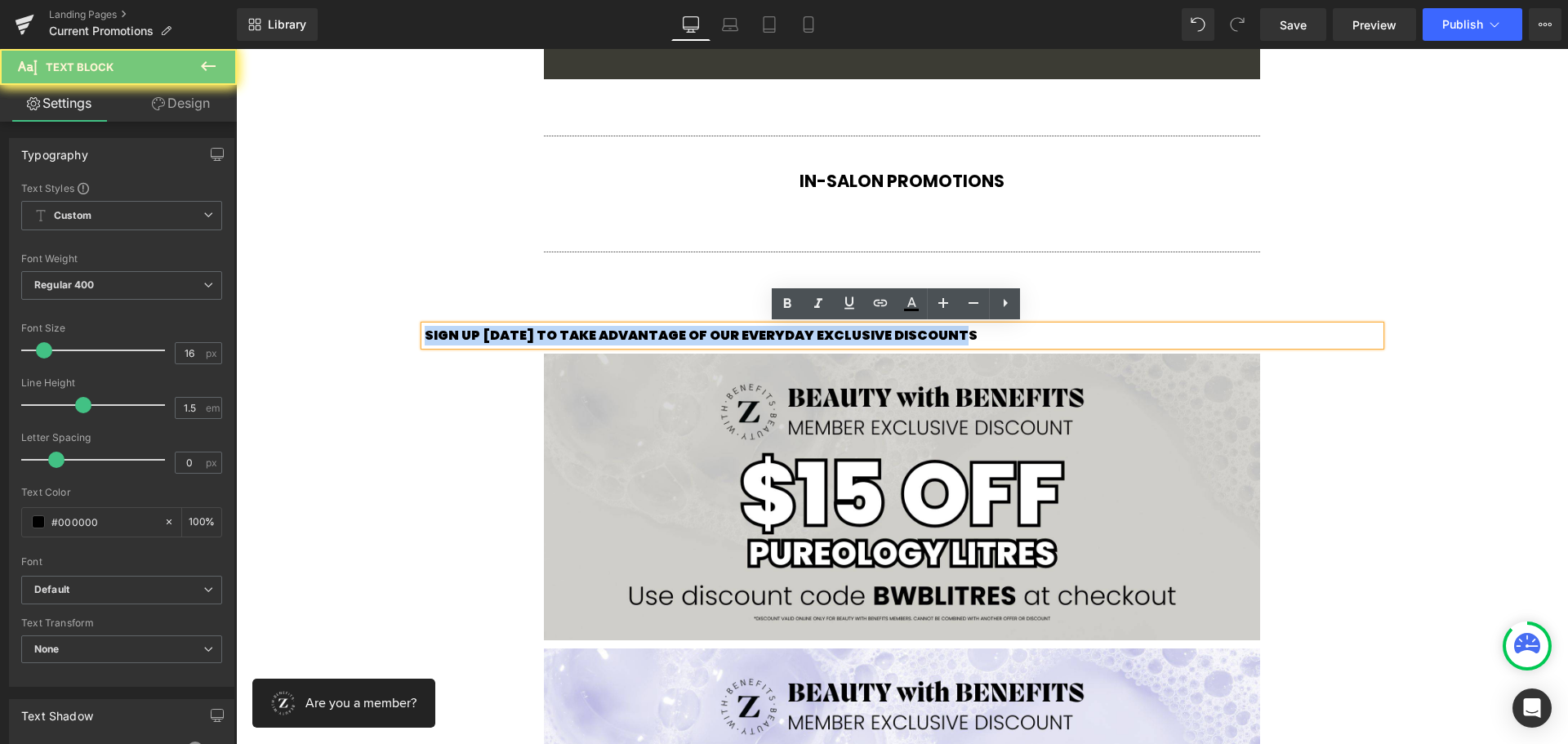
click at [696, 336] on span "SIGN UP [DATE] TO TAKE ADVANTAGE OF OUR EVERYDAY EXCLUSIVE DISCOUNTS" at bounding box center [701, 335] width 553 height 19
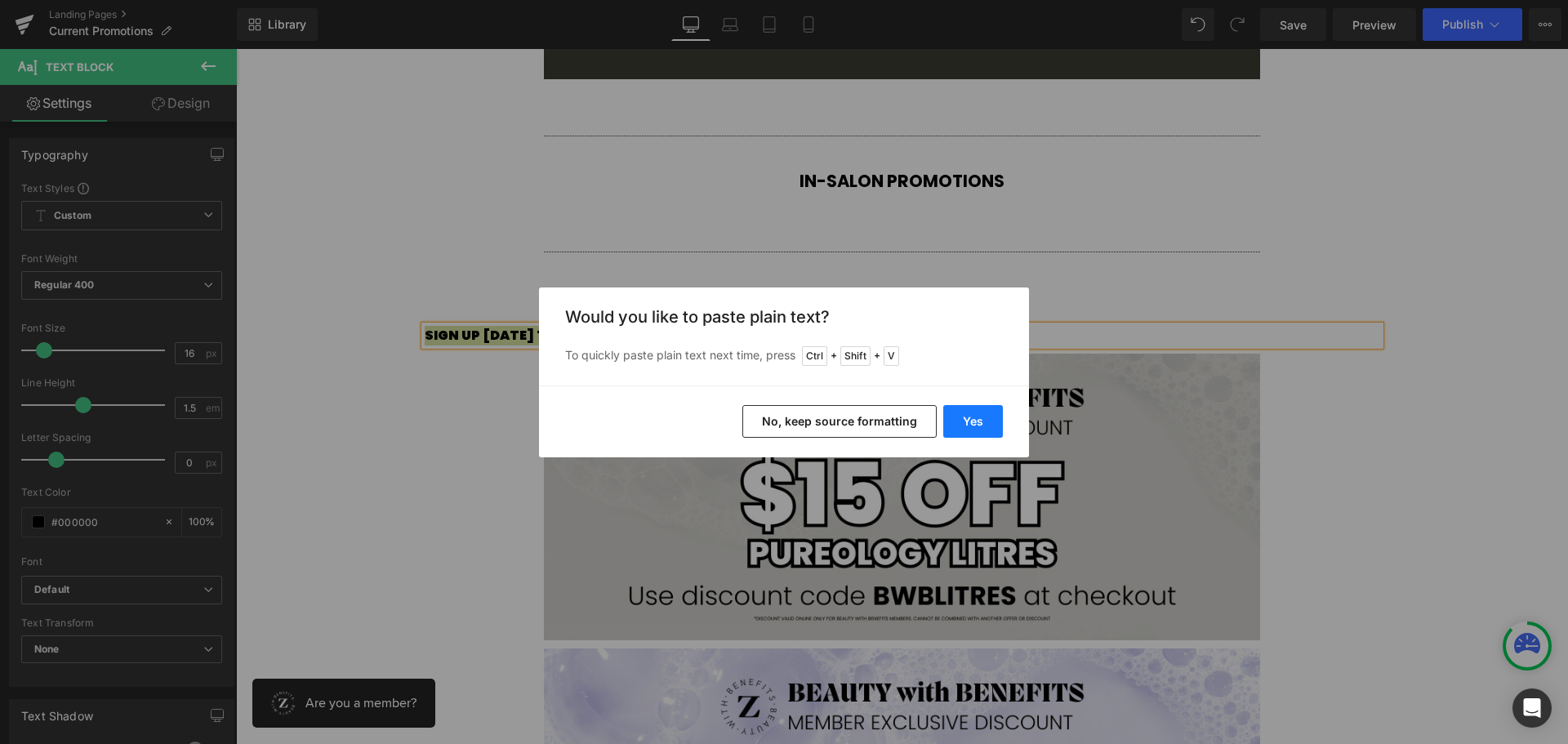
click at [983, 410] on button "Yes" at bounding box center [973, 421] width 60 height 33
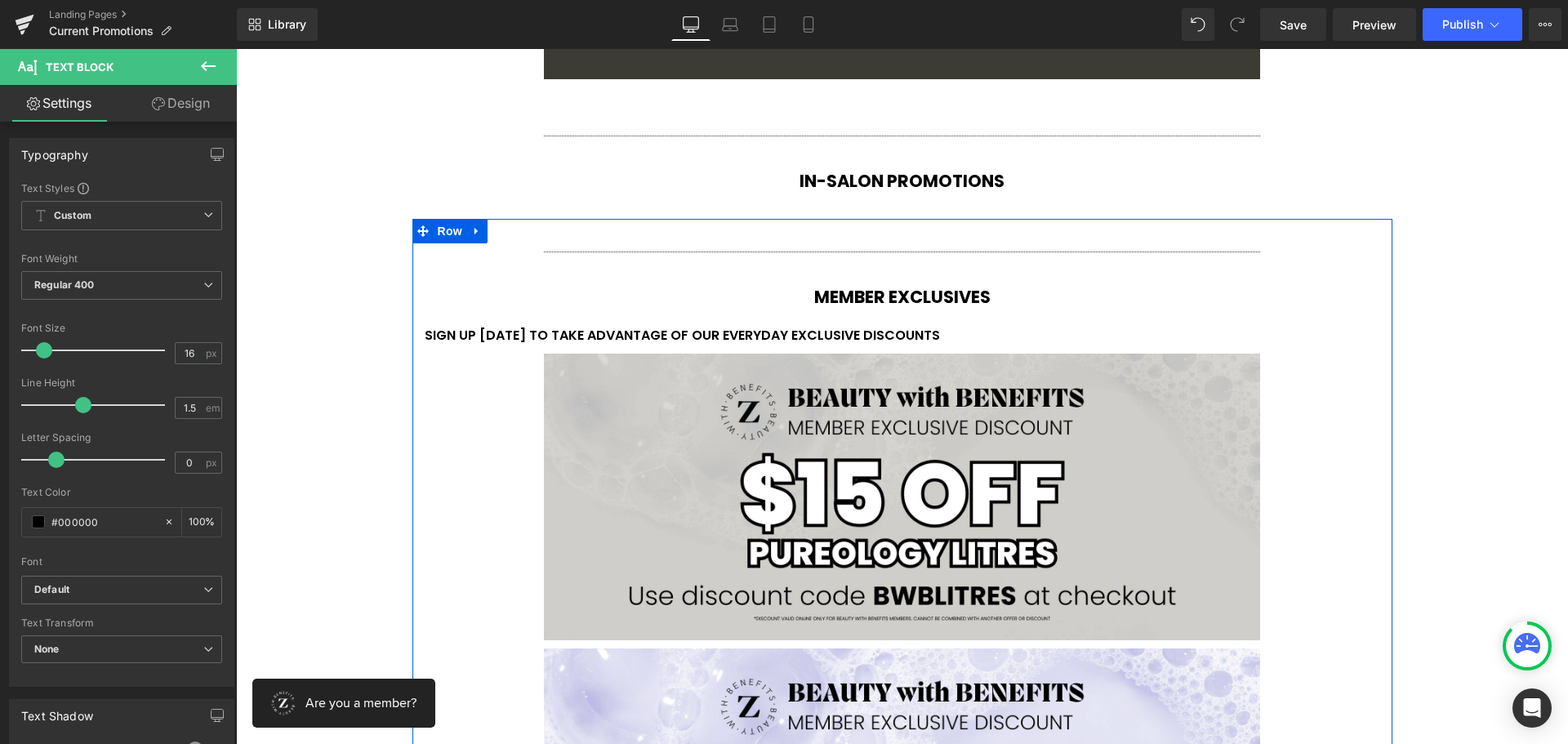
click at [739, 333] on h1 "SIGN UP [DATE] TO TAKE ADVANTAGE OF OUR EVERYDAY EXCLUSIVE DISCOUNTS" at bounding box center [903, 336] width 955 height 19
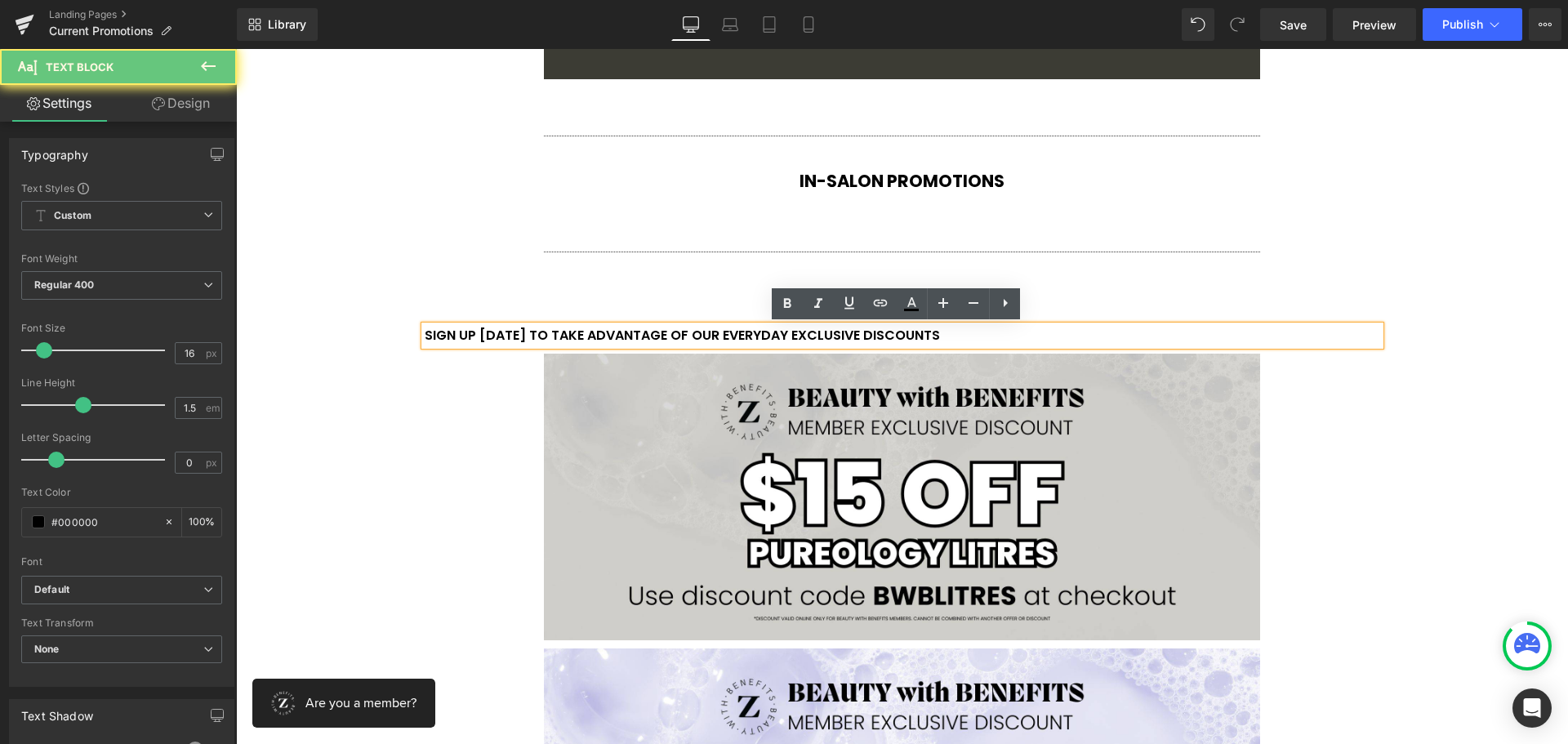
click at [728, 334] on h1 "SIGN UP [DATE] TO TAKE ADVANTAGE OF OUR EVERYDAY EXCLUSIVE DISCOUNTS" at bounding box center [903, 336] width 955 height 19
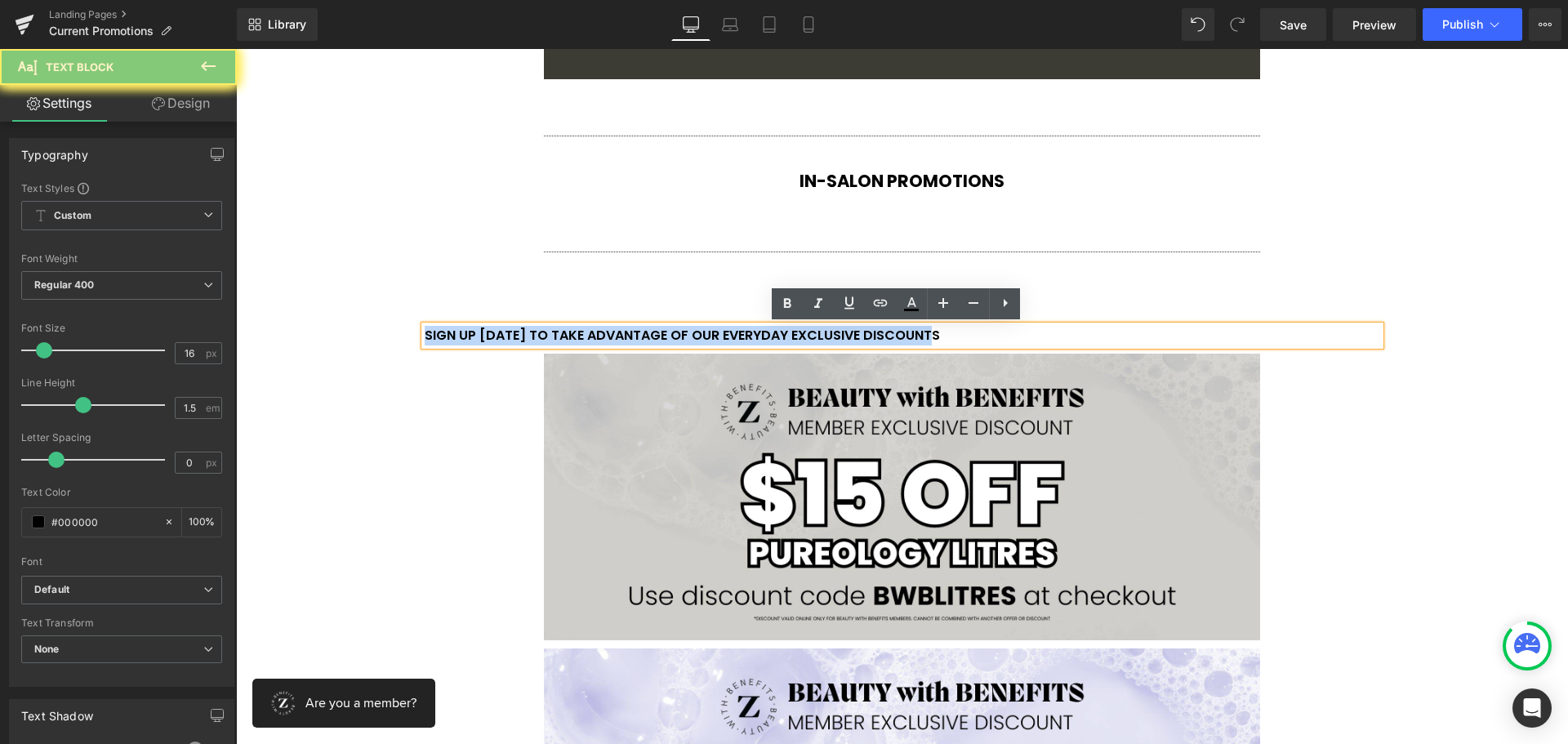
click at [728, 334] on h1 "SIGN UP [DATE] TO TAKE ADVANTAGE OF OUR EVERYDAY EXCLUSIVE DISCOUNTS" at bounding box center [903, 336] width 955 height 19
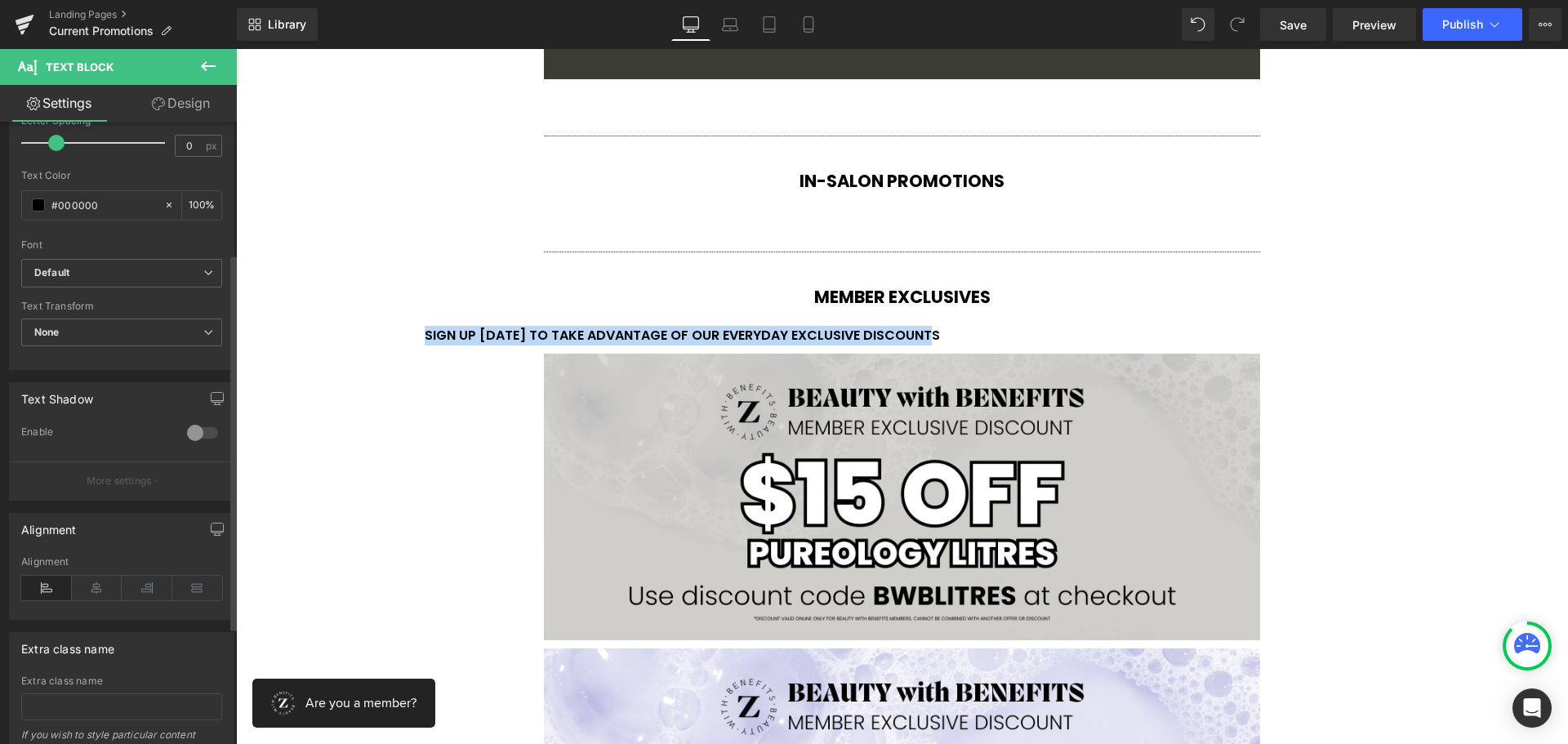
scroll to position [327, 0]
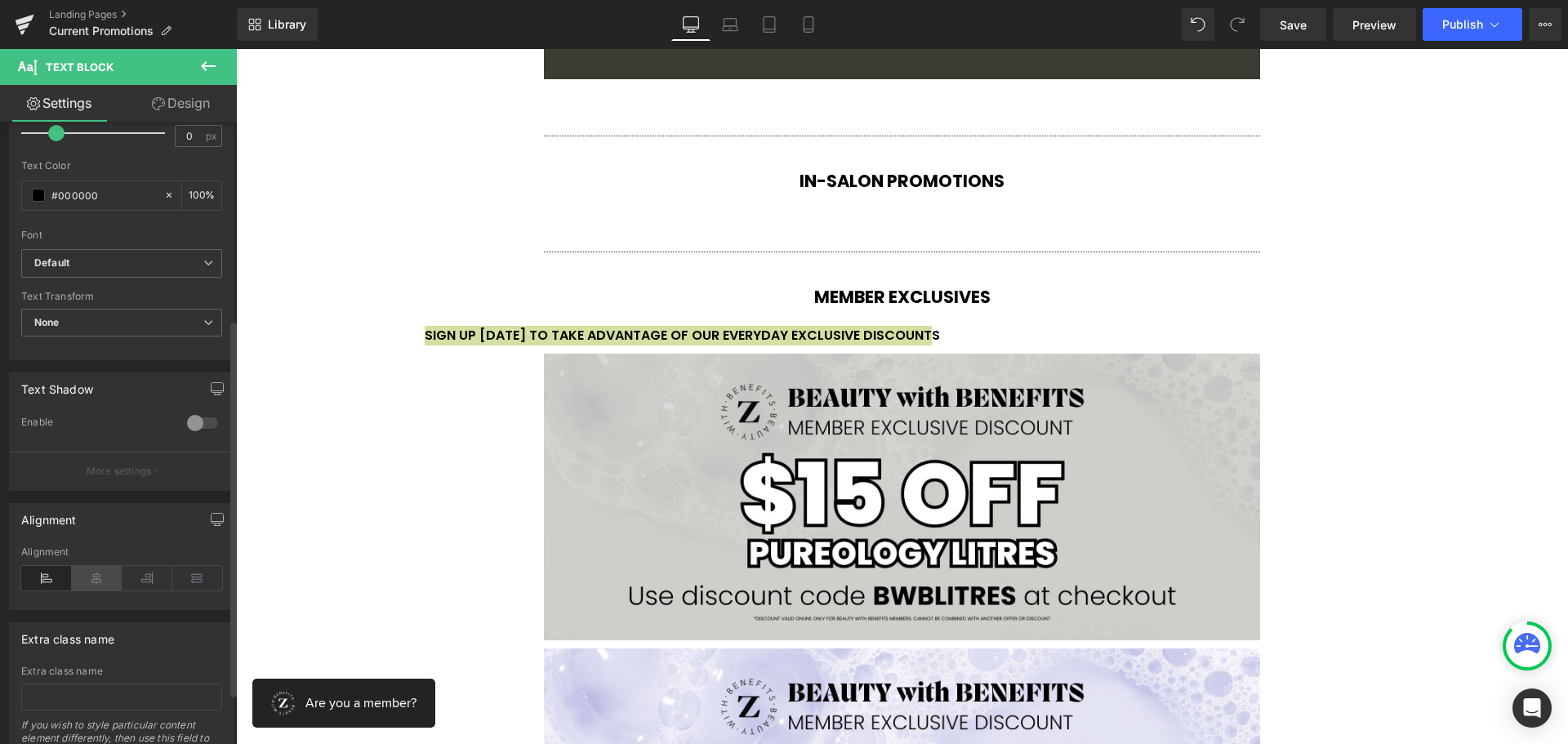
click at [96, 584] on icon at bounding box center [97, 578] width 50 height 25
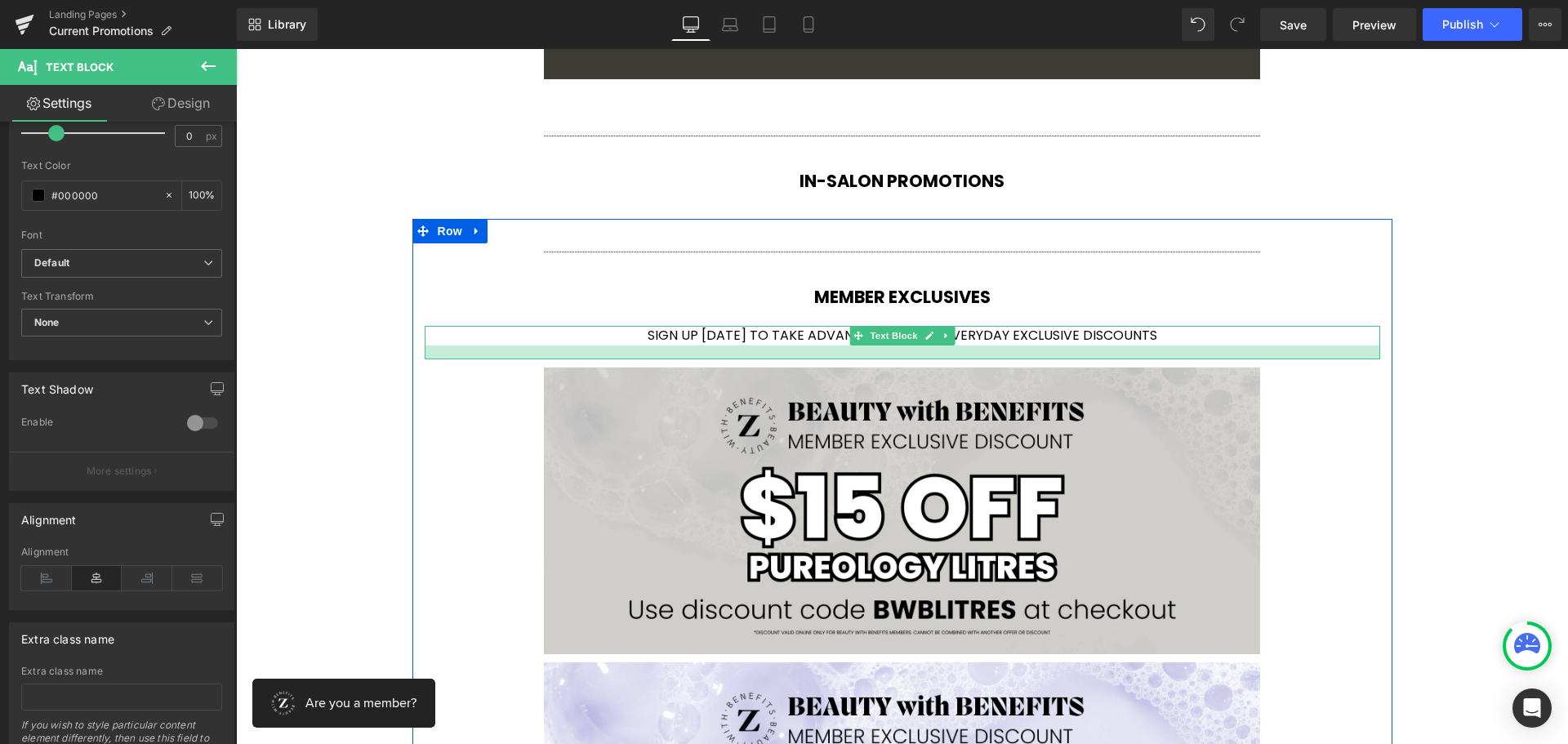
drag, startPoint x: 784, startPoint y: 344, endPoint x: 784, endPoint y: 358, distance: 14.0
click at [784, 358] on div at bounding box center [903, 353] width 955 height 14
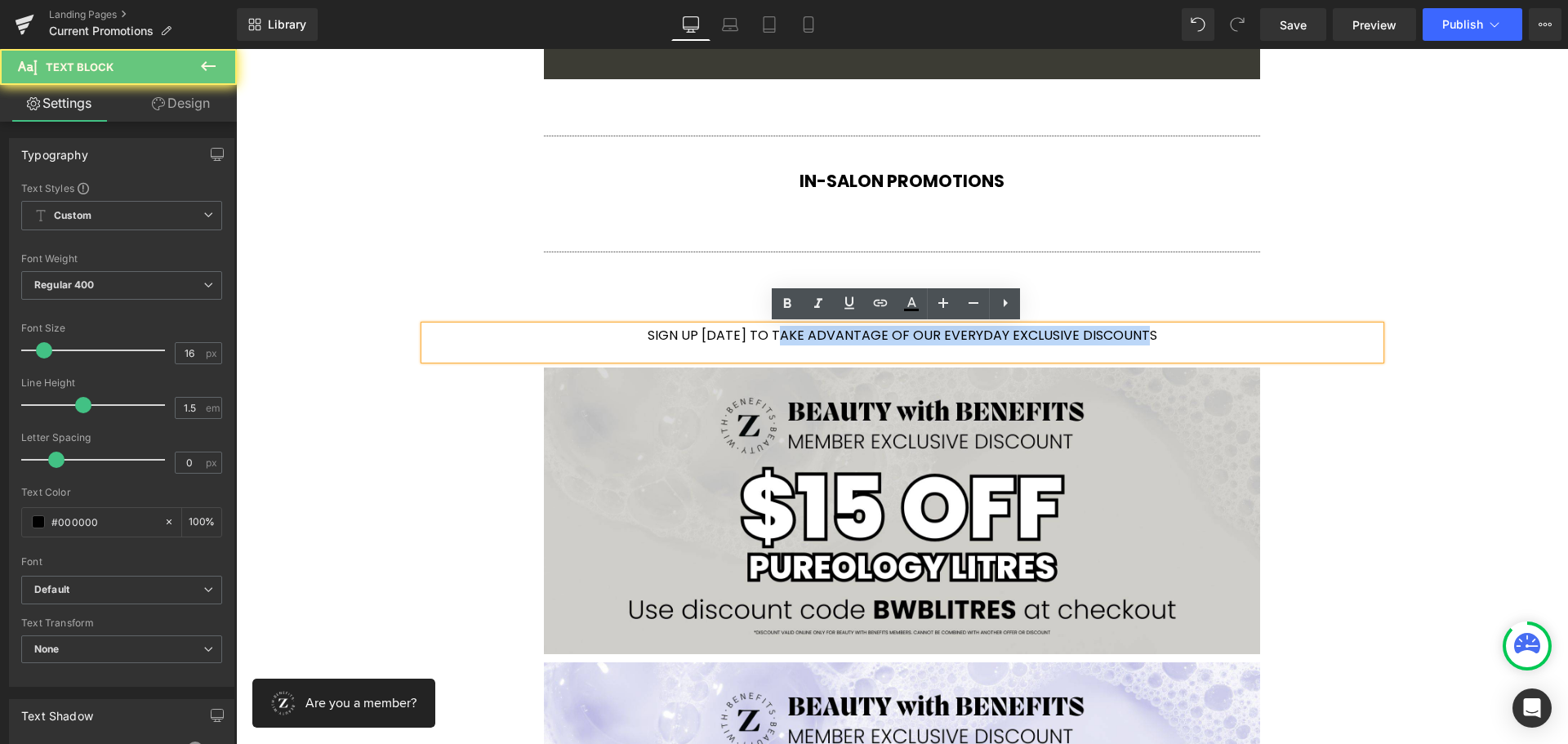
drag, startPoint x: 784, startPoint y: 324, endPoint x: 760, endPoint y: 316, distance: 25.3
click at [783, 315] on div "Separator MEMBER EXCLUSIVES Heading SIGN UP [DATE] TO TAKE ADVANTAGE OF OUR EVE…" at bounding box center [903, 744] width 980 height 1001
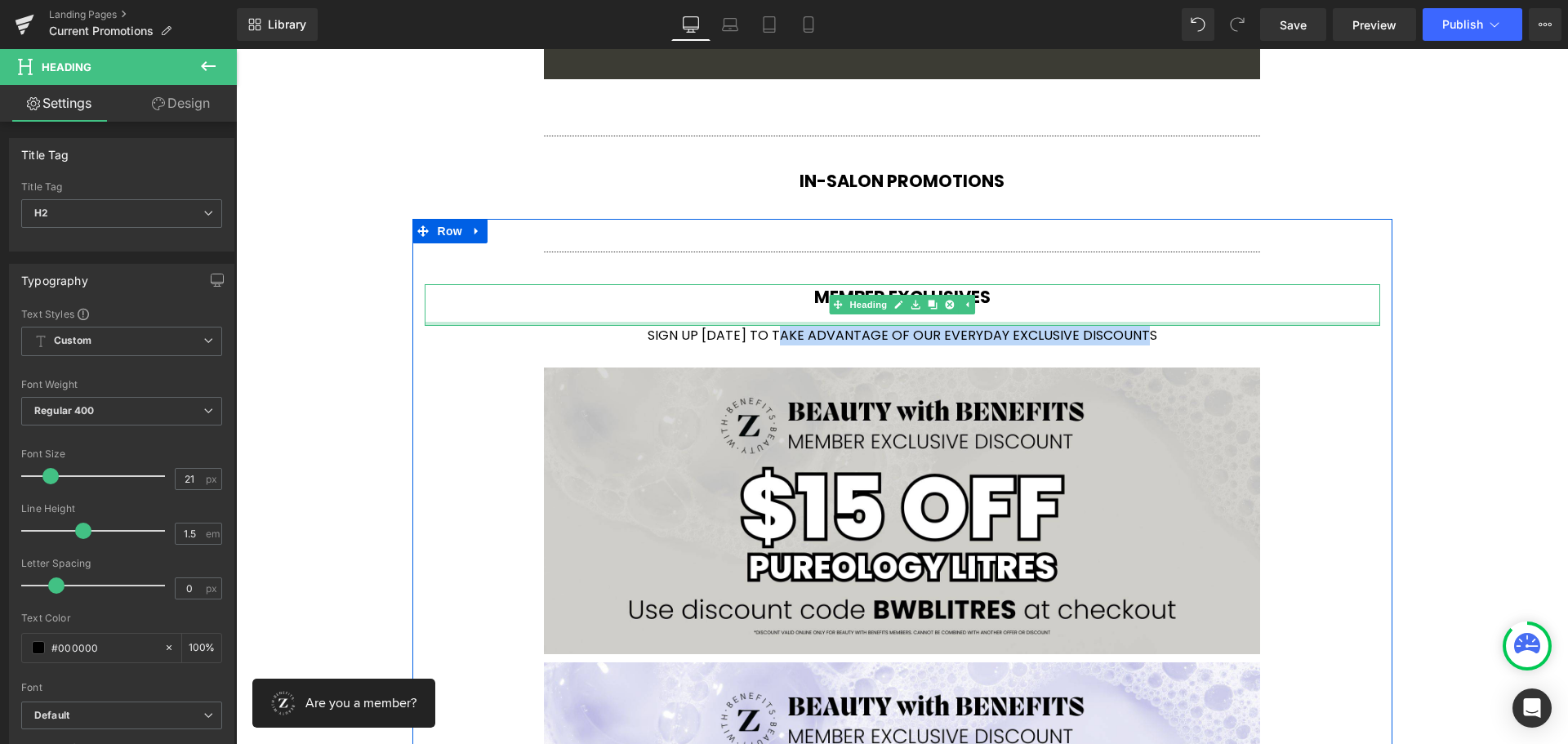
scroll to position [3332, 0]
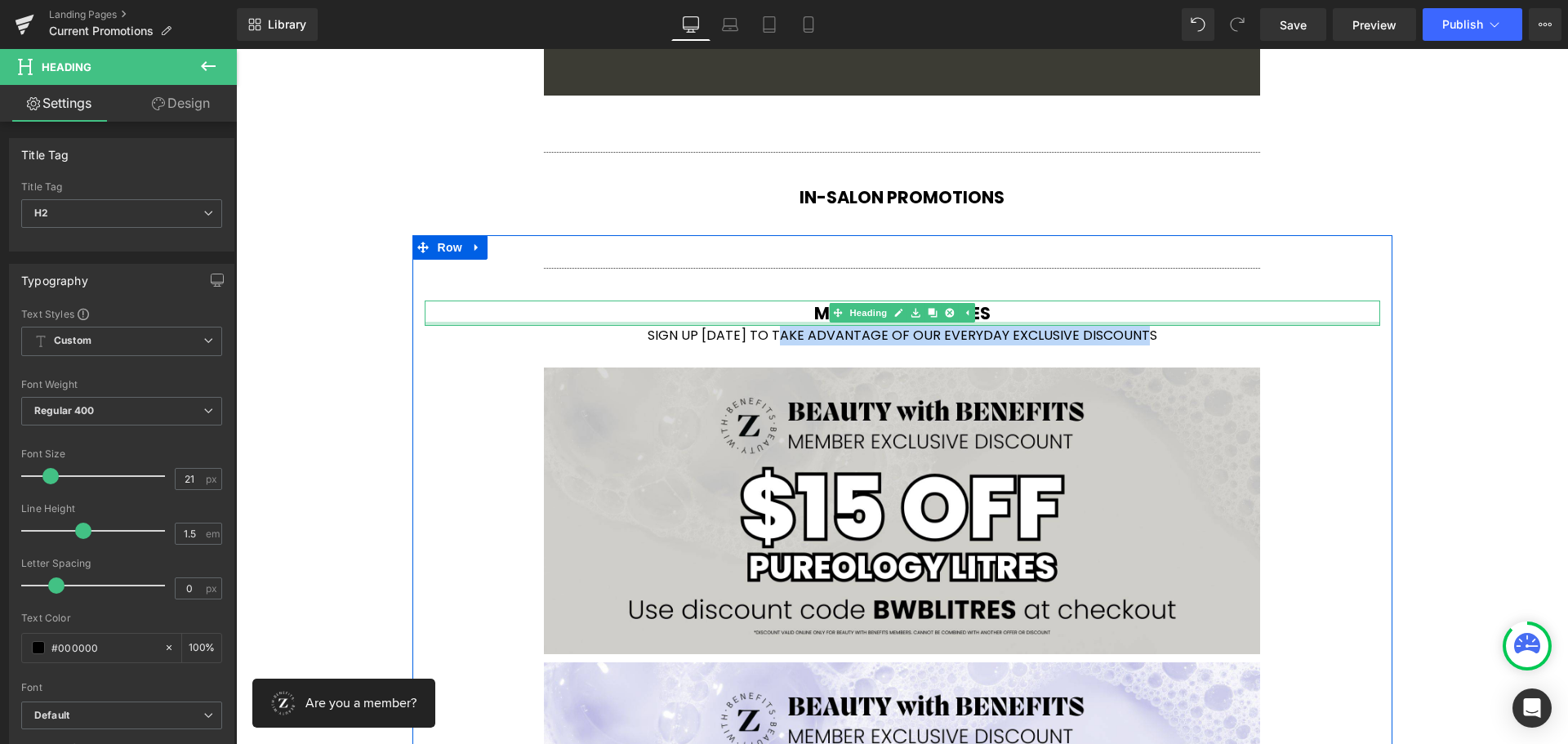
drag, startPoint x: 754, startPoint y: 324, endPoint x: 755, endPoint y: 312, distance: 12.0
click at [755, 312] on div "MEMBER EXCLUSIVES Heading" at bounding box center [903, 314] width 955 height 26
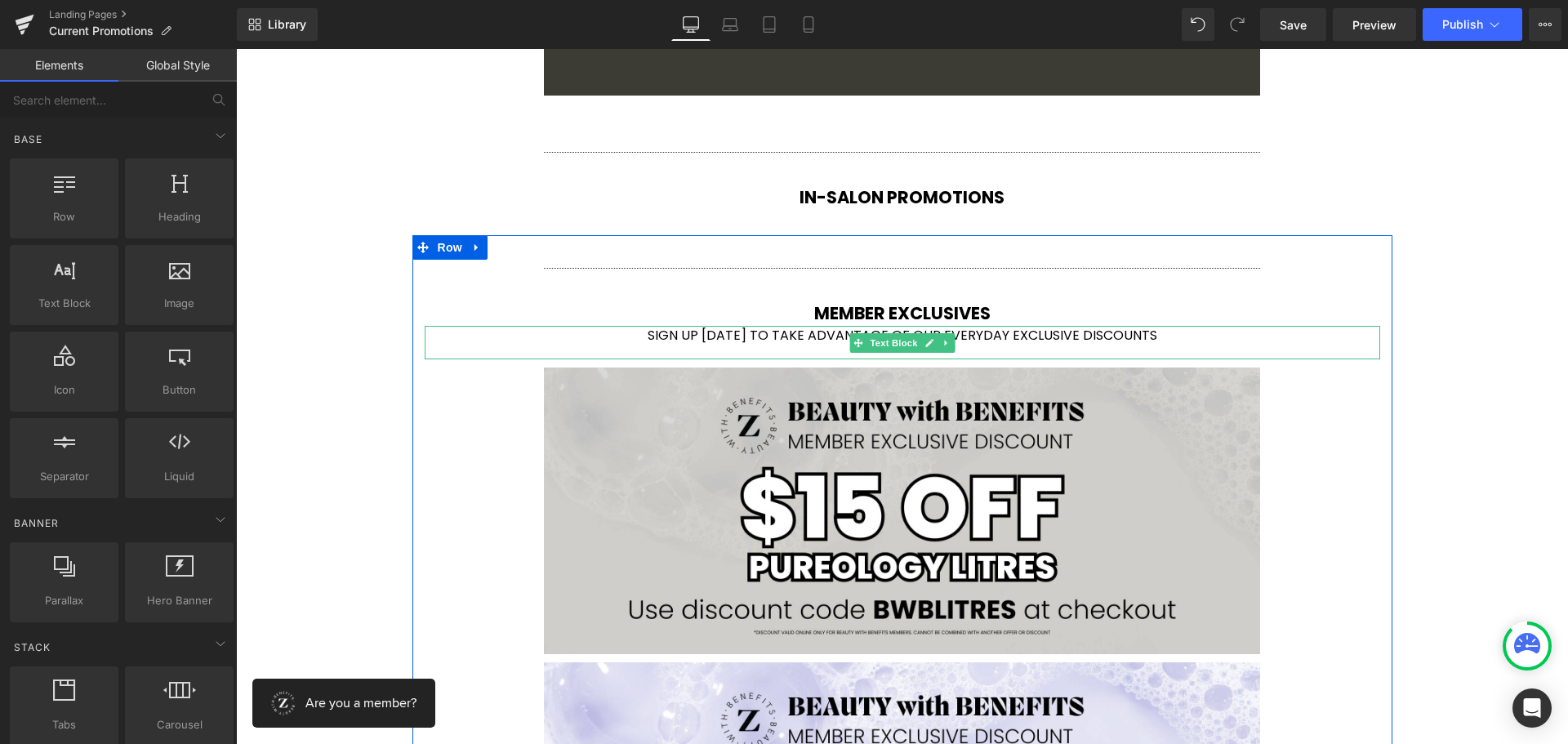
click at [698, 335] on undefined "SIGN UP [DATE] TO TAKE ADVANTAGE OF OUR EVERYDAY EXCLUSIVE DISCOUNTS" at bounding box center [903, 335] width 509 height 19
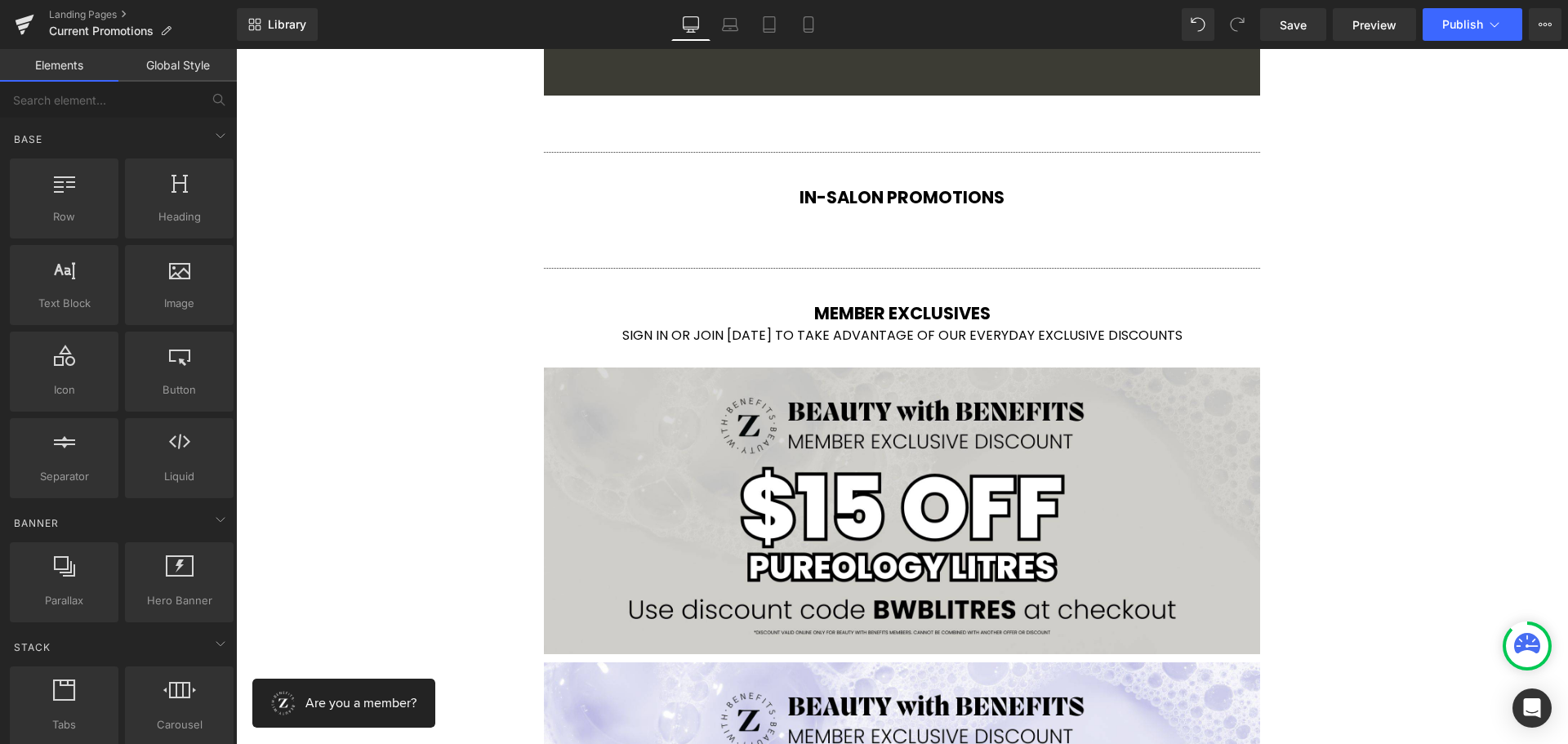
drag, startPoint x: 1175, startPoint y: 339, endPoint x: 1187, endPoint y: 339, distance: 12.0
click at [1177, 339] on div "SIGN IN OR JOIN [DATE] TO TAKE ADVANTAGE OF OUR EVERYDAY EXCLUSIVE DISCOUNTS" at bounding box center [903, 343] width 955 height 33
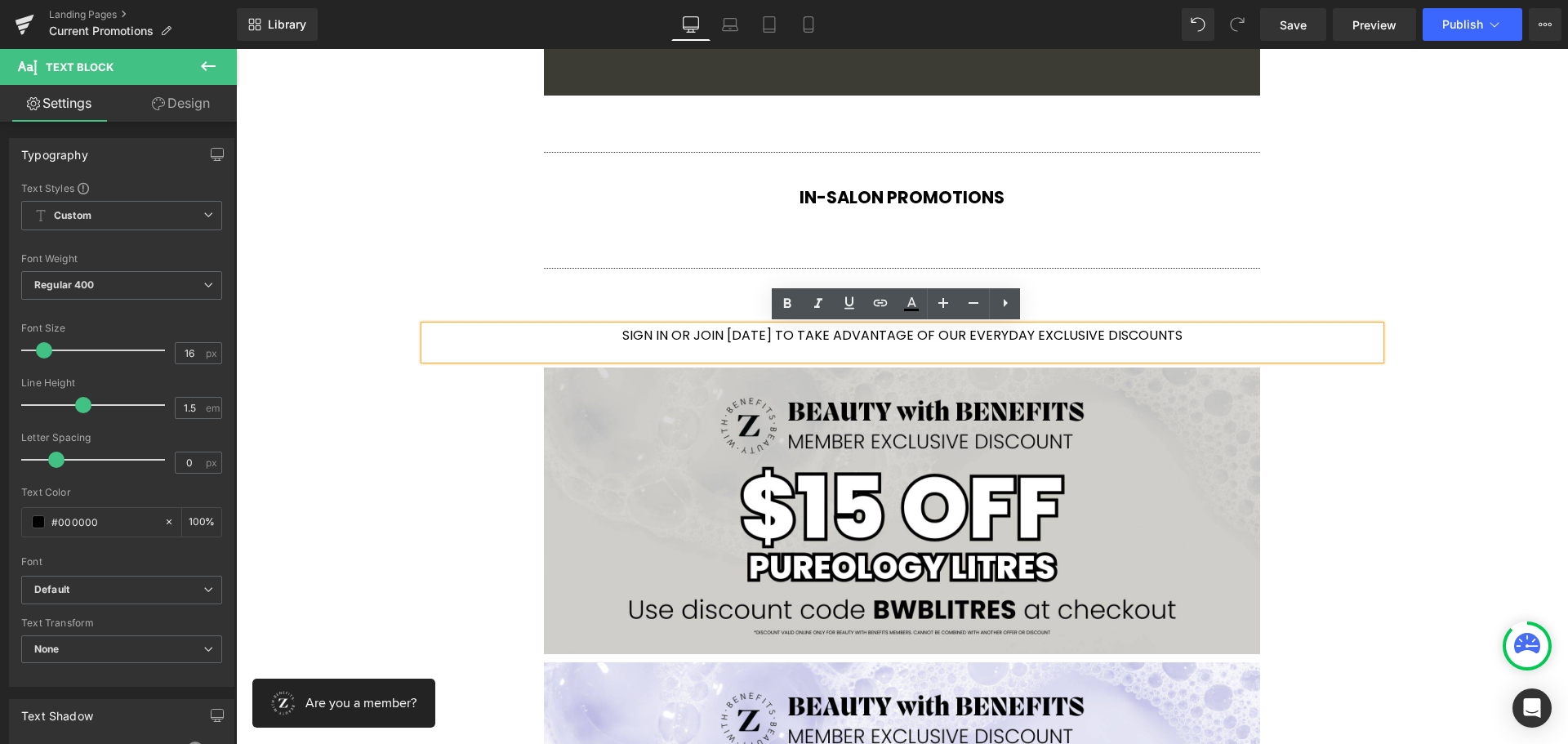
click at [723, 329] on undefined "SIGN IN OR JOIN [DATE] TO TAKE ADVANTAGE OF OUR EVERYDAY EXCLUSIVE DISCOUNTS" at bounding box center [903, 335] width 561 height 19
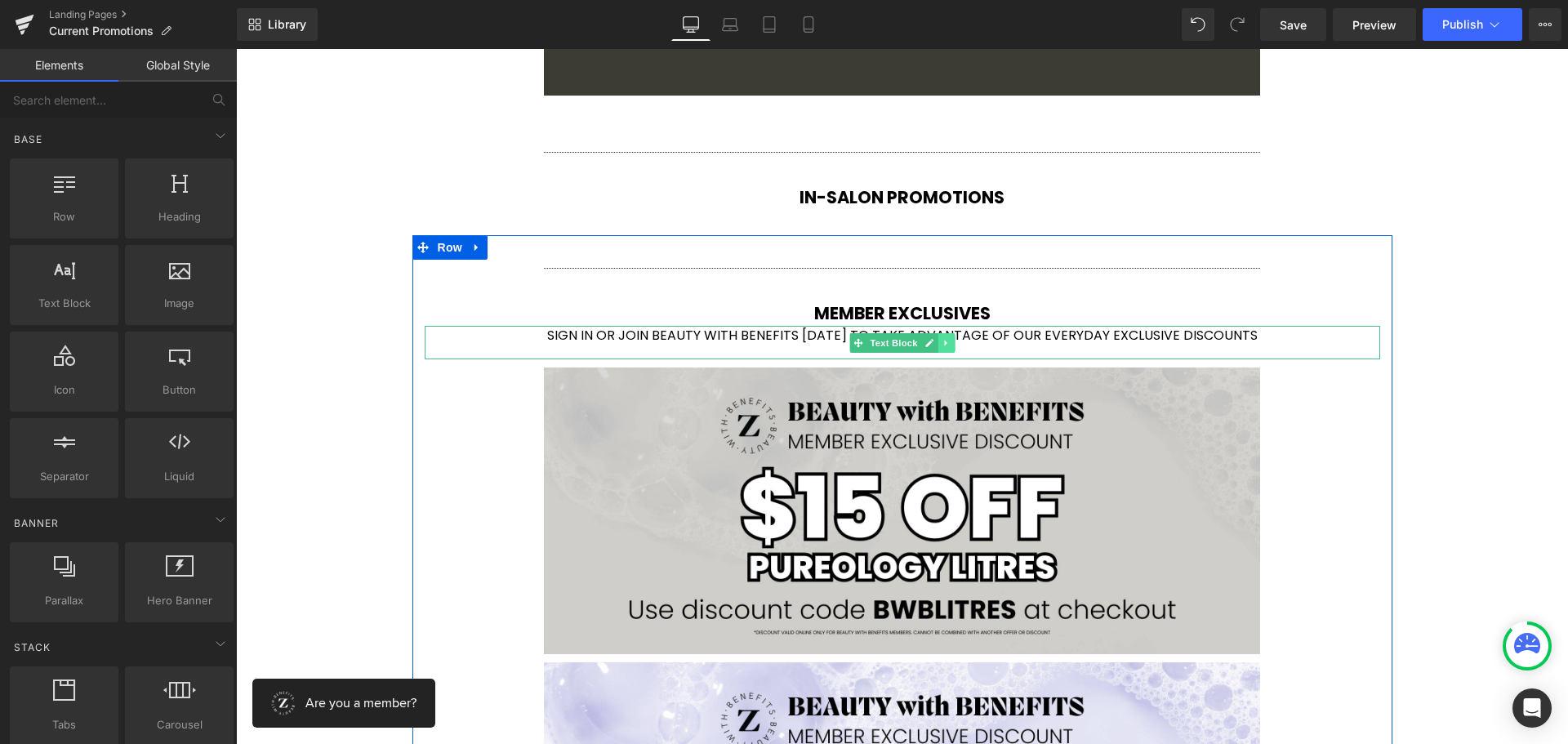
click at [941, 339] on icon at bounding box center [946, 343] width 9 height 10
click at [737, 328] on div at bounding box center [903, 328] width 955 height 4
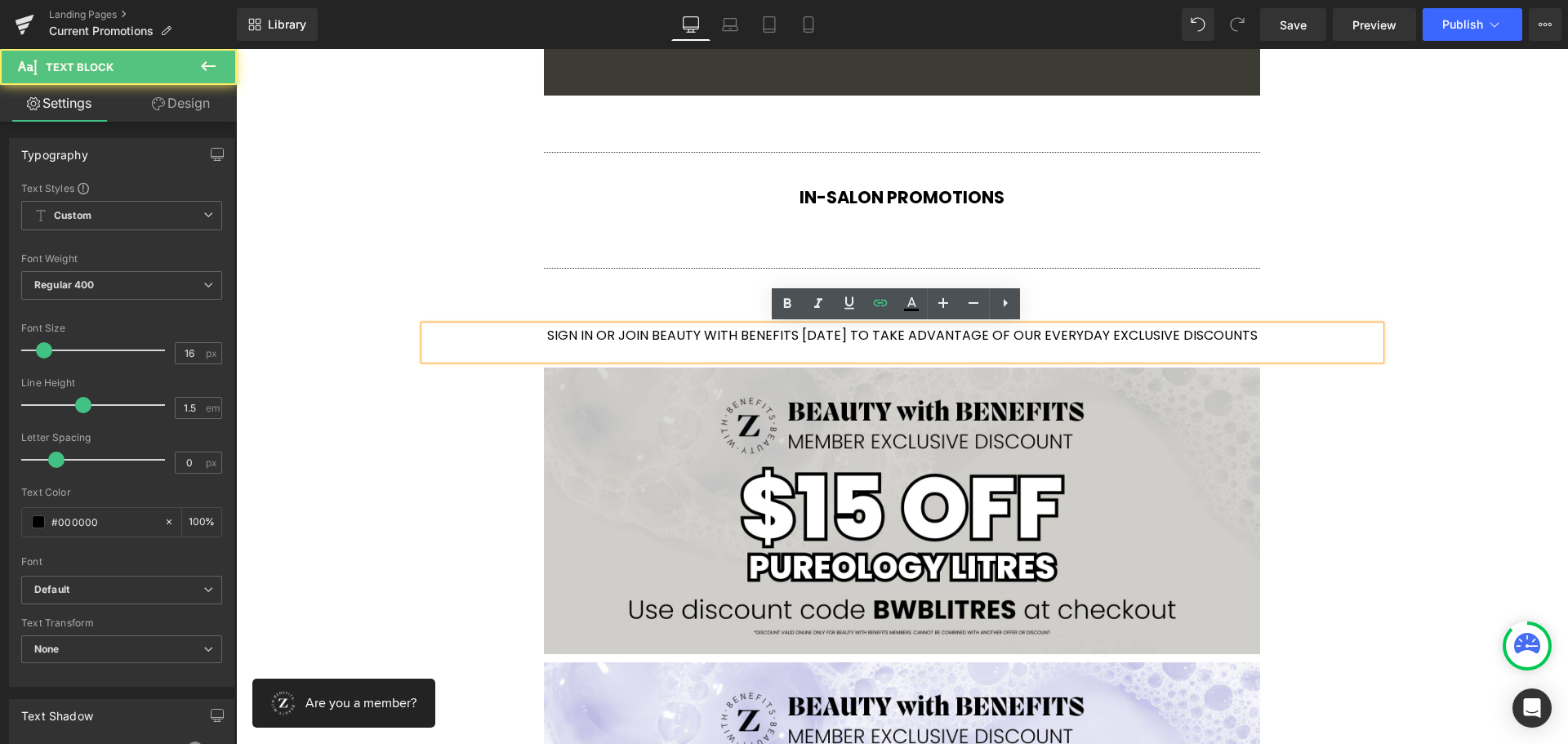
click at [716, 337] on undefined "SIGN IN OR JOIN BEAUTY WITH BENEFITS [DATE] TO TAKE ADVANTAGE OF OUR EVERYDAY E…" at bounding box center [903, 335] width 710 height 19
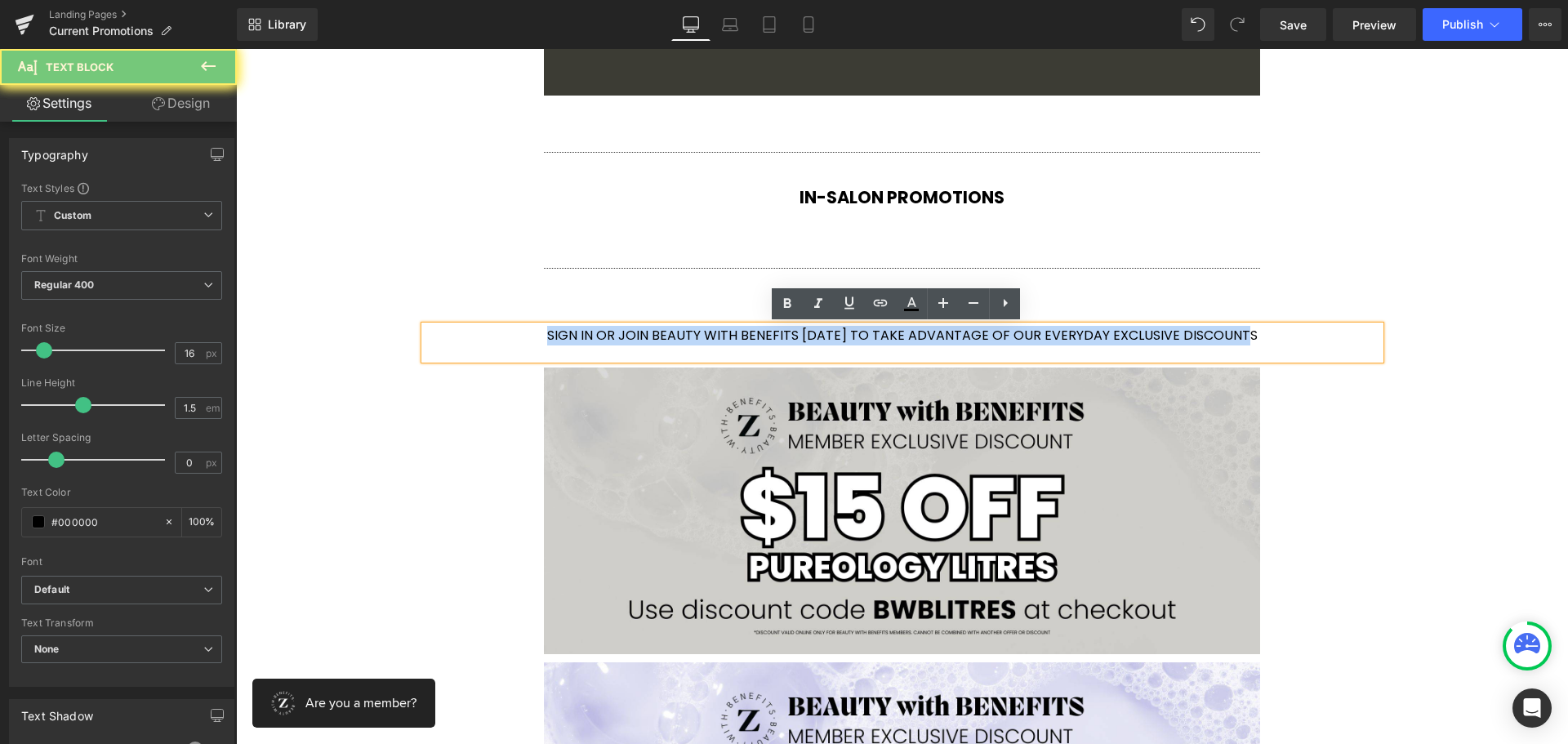
click at [716, 337] on undefined "SIGN IN OR JOIN BEAUTY WITH BENEFITS [DATE] TO TAKE ADVANTAGE OF OUR EVERYDAY E…" at bounding box center [903, 335] width 710 height 19
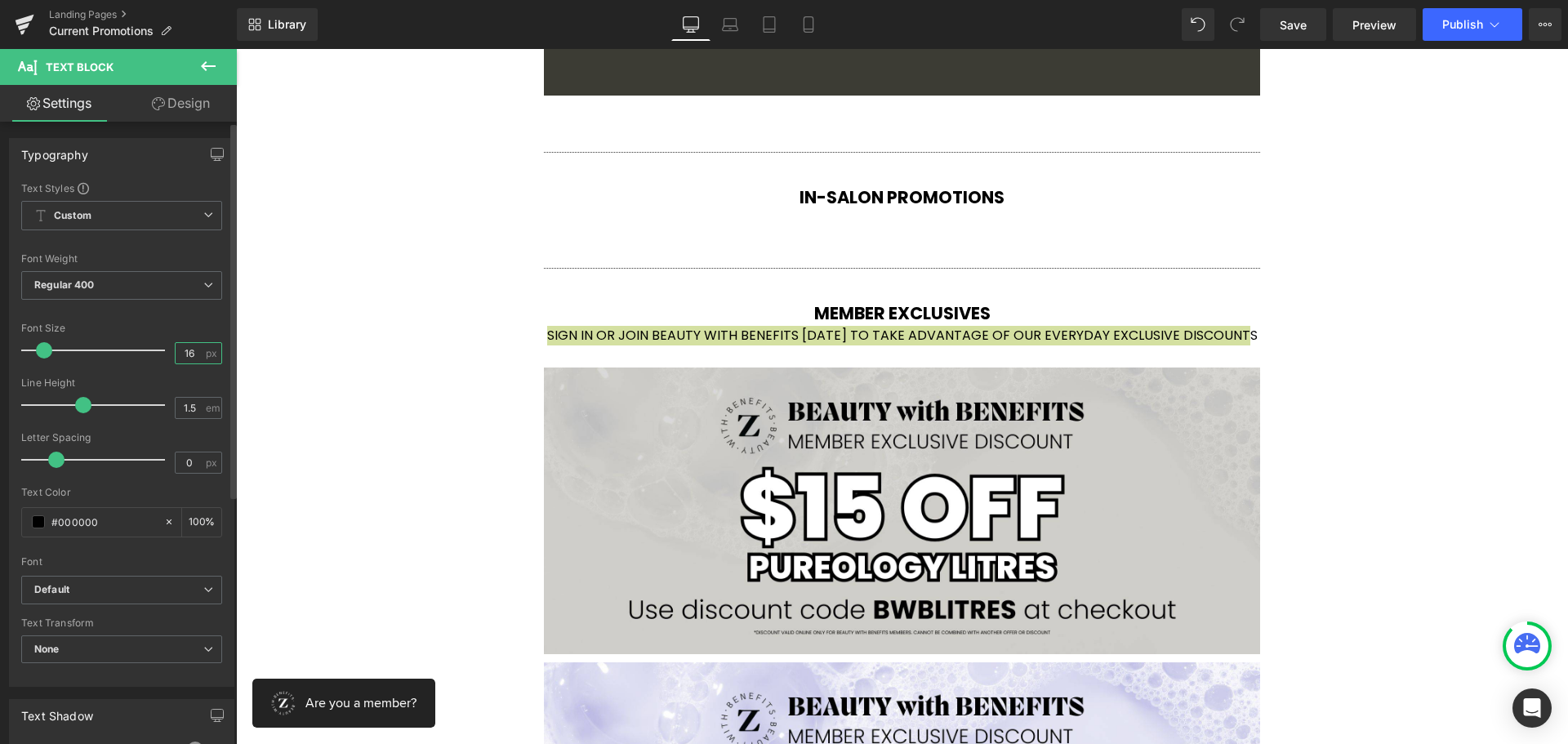
click at [184, 348] on input "16" at bounding box center [189, 353] width 28 height 20
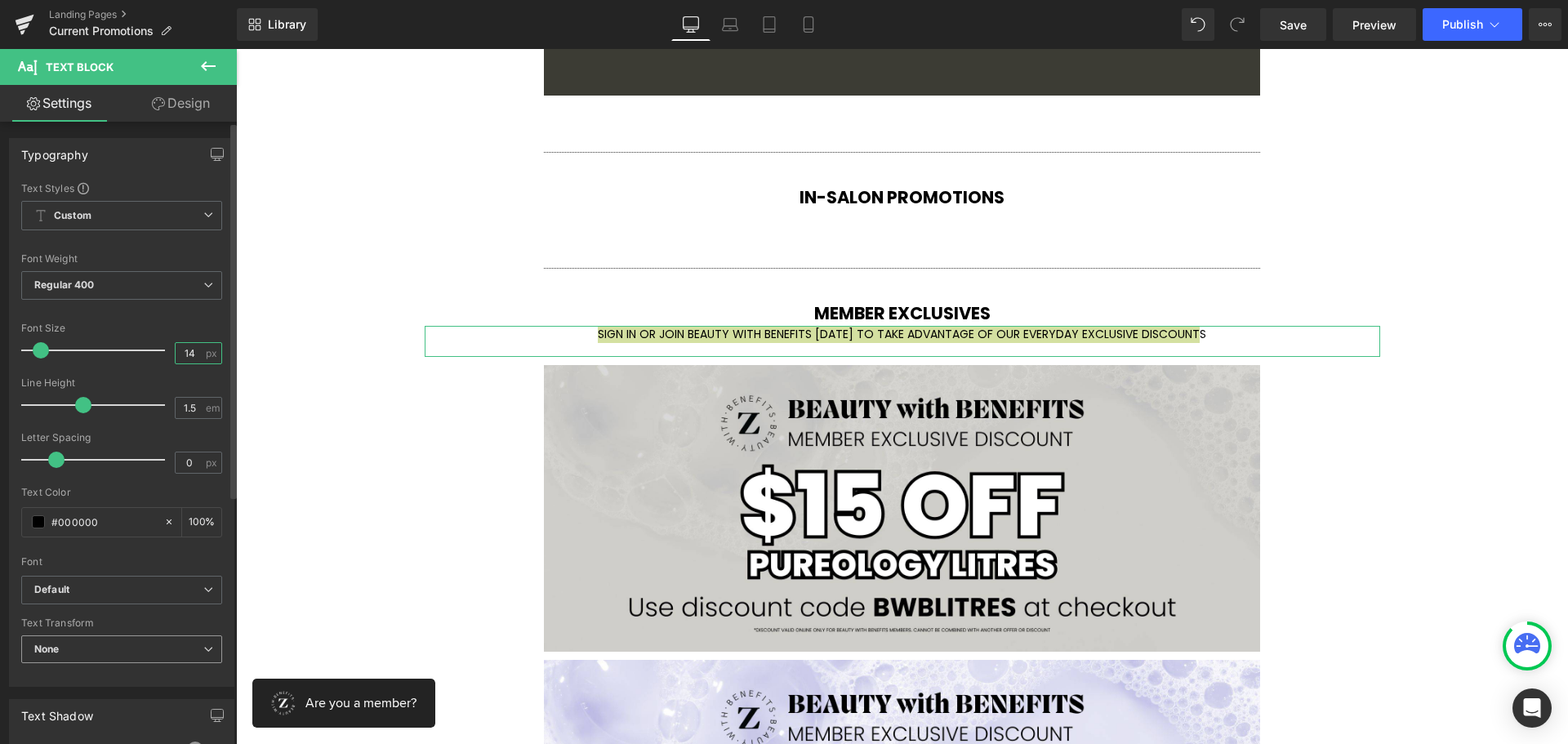
type input "14"
click at [88, 647] on span "None" at bounding box center [122, 650] width 201 height 28
click at [86, 597] on span "Default" at bounding box center [118, 590] width 195 height 28
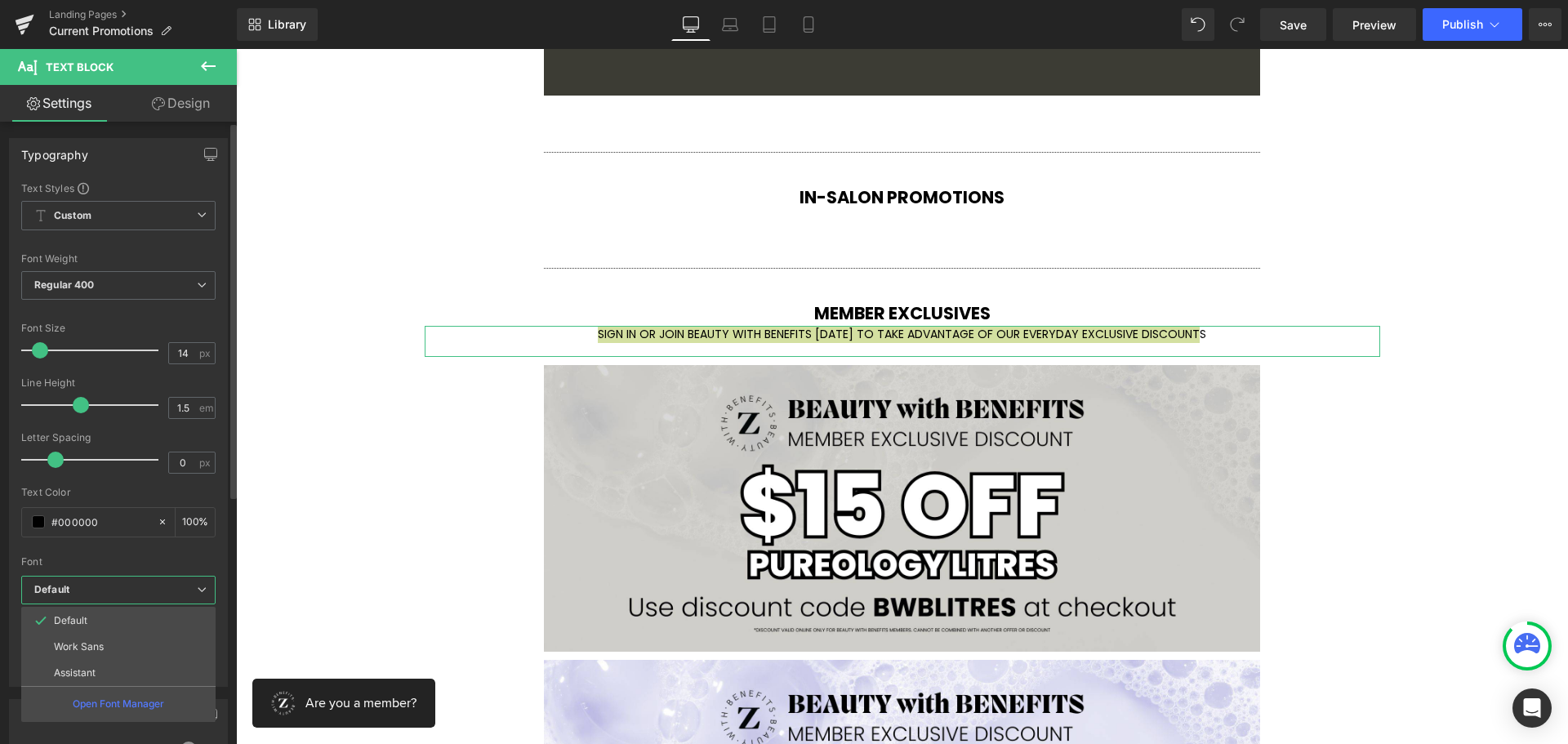
click at [86, 597] on span "Default" at bounding box center [118, 590] width 195 height 28
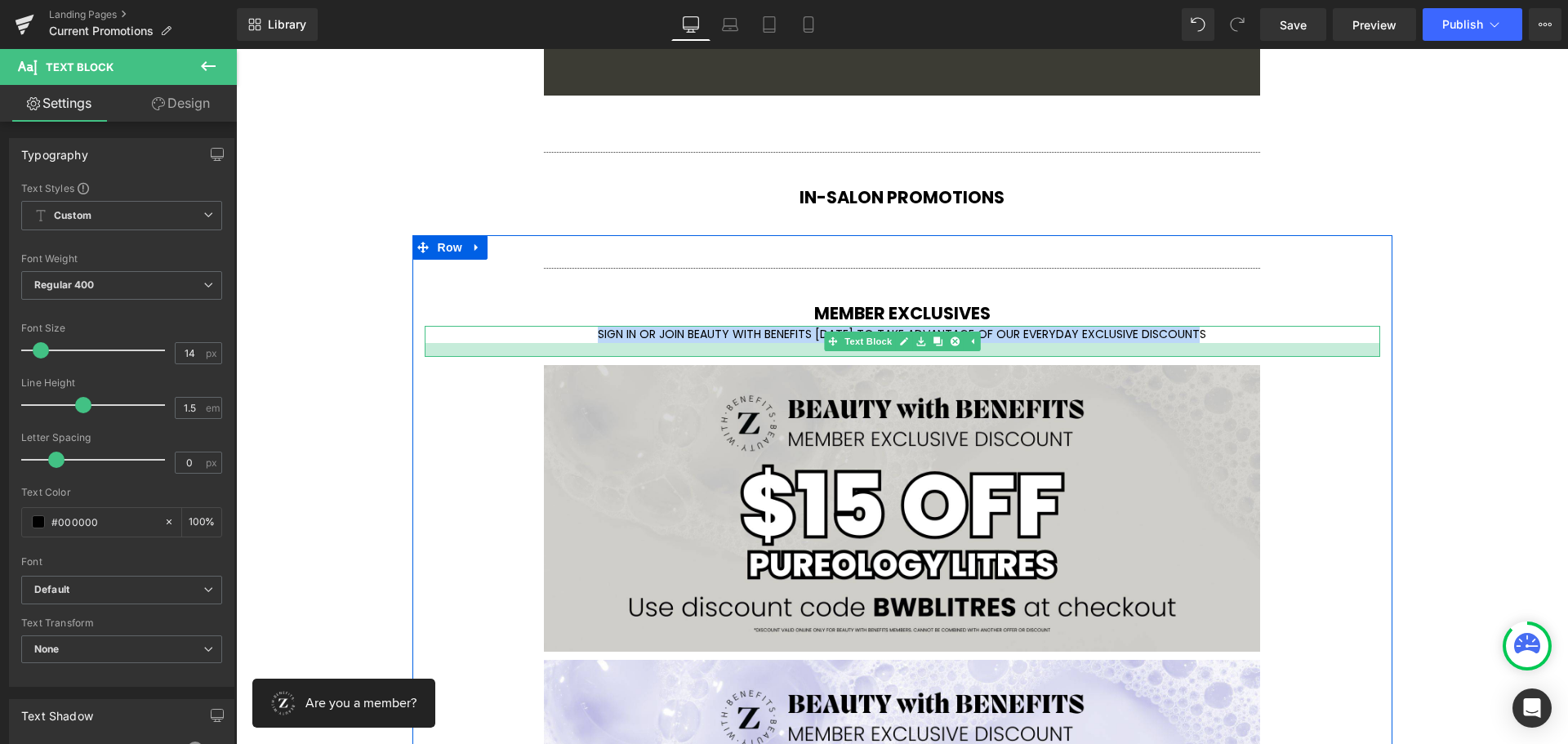
click at [804, 338] on undefined "SIGN IN OR JOIN BEAUTY WITH BENEFITS [DATE] TO TAKE ADVANTAGE OF OUR EVERYDAY E…" at bounding box center [902, 334] width 608 height 17
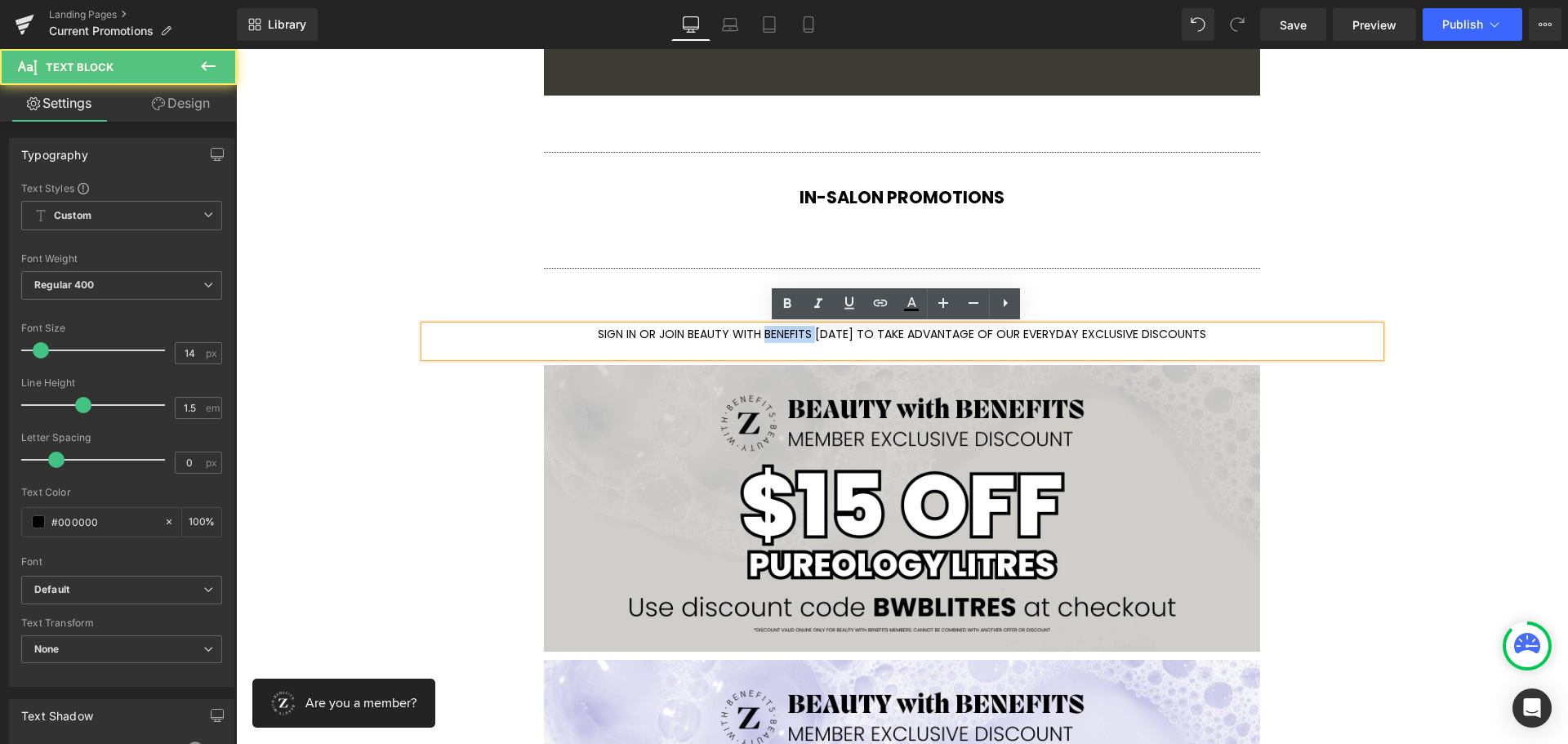
click at [804, 338] on undefined "SIGN IN OR JOIN BEAUTY WITH BENEFITS [DATE] TO TAKE ADVANTAGE OF OUR EVERYDAY E…" at bounding box center [902, 334] width 608 height 17
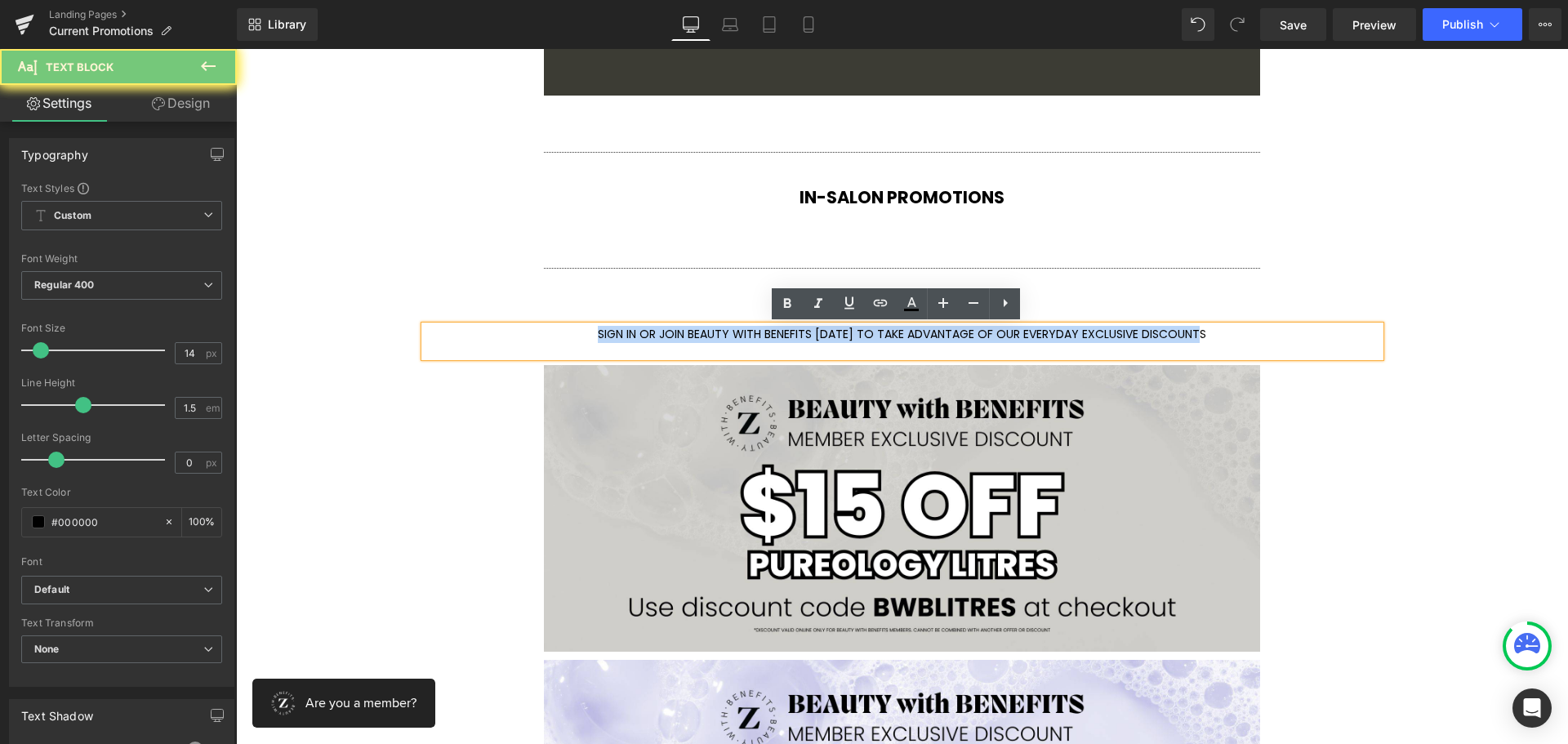
click at [804, 338] on undefined "SIGN IN OR JOIN BEAUTY WITH BENEFITS [DATE] TO TAKE ADVANTAGE OF OUR EVERYDAY E…" at bounding box center [902, 334] width 608 height 17
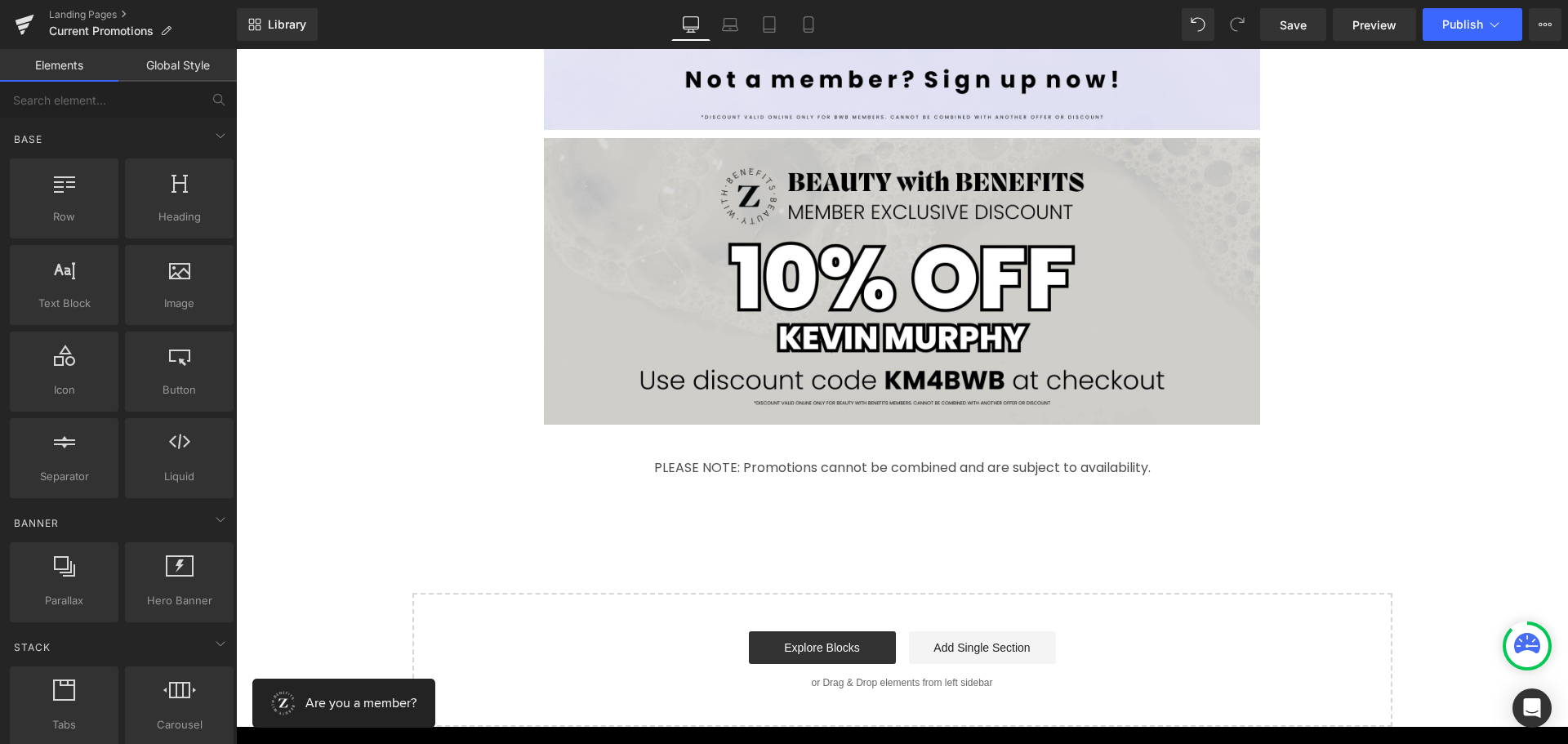
scroll to position [3822, 0]
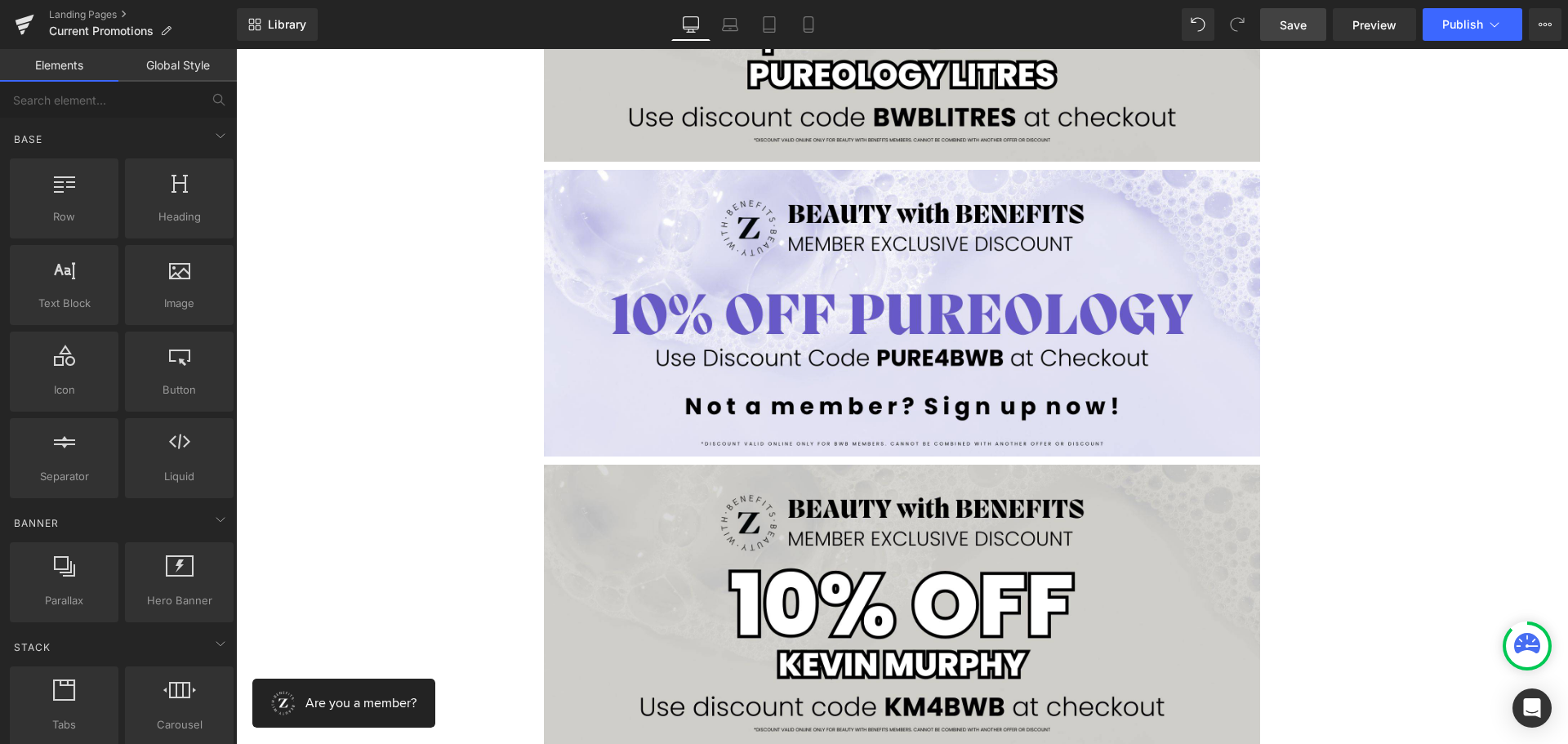
click at [1282, 22] on span "Save" at bounding box center [1293, 25] width 27 height 17
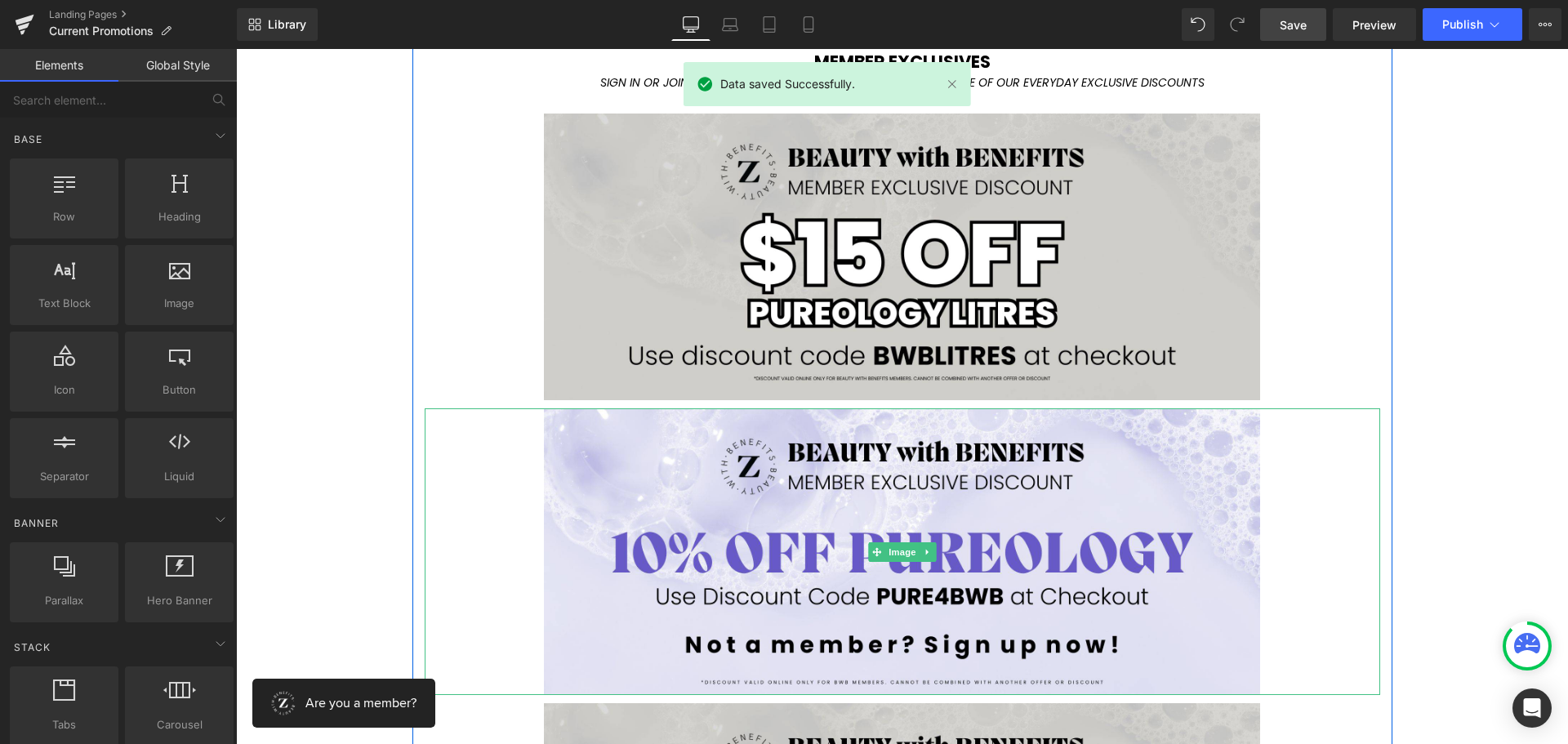
scroll to position [3577, 0]
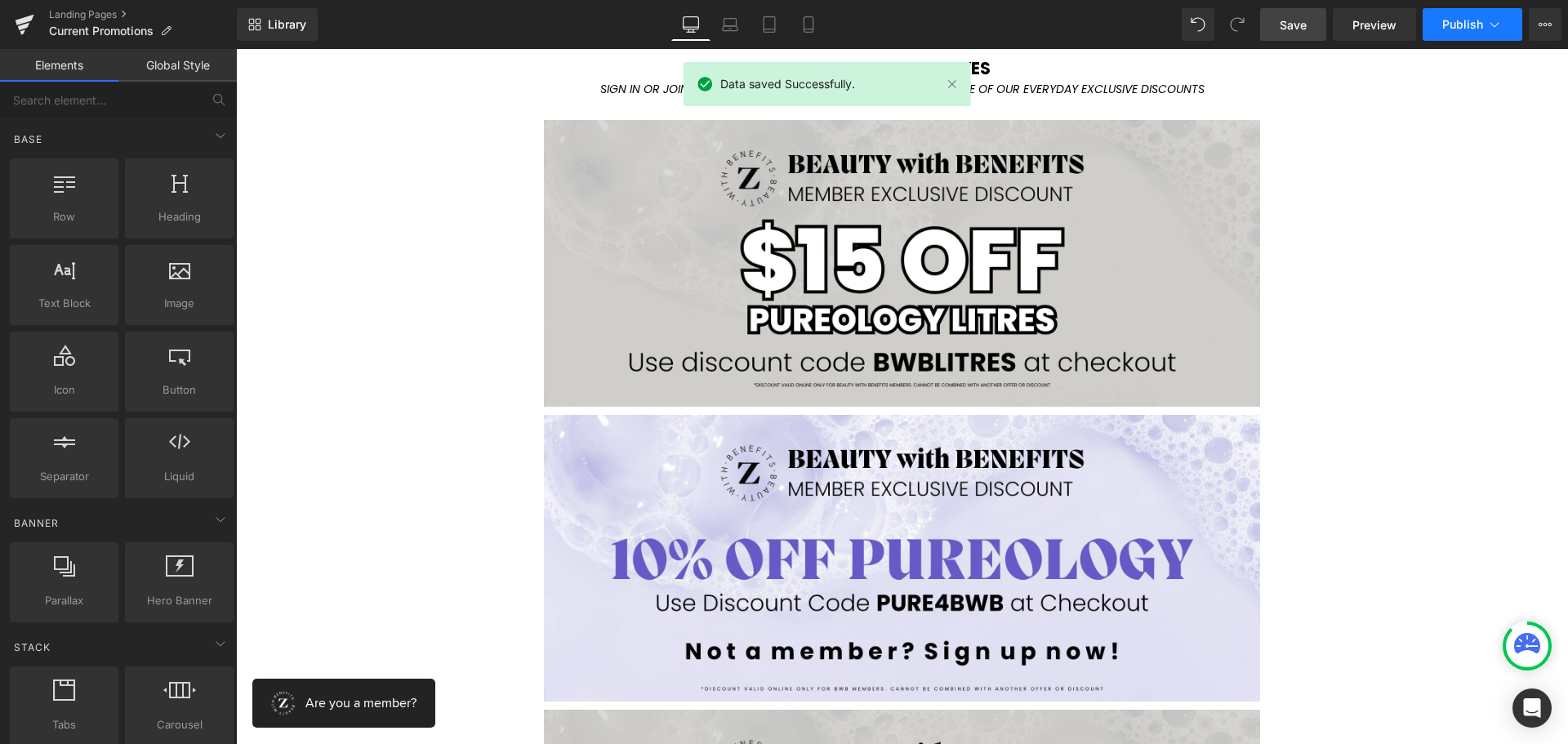
click at [1456, 14] on button "Publish" at bounding box center [1472, 24] width 100 height 33
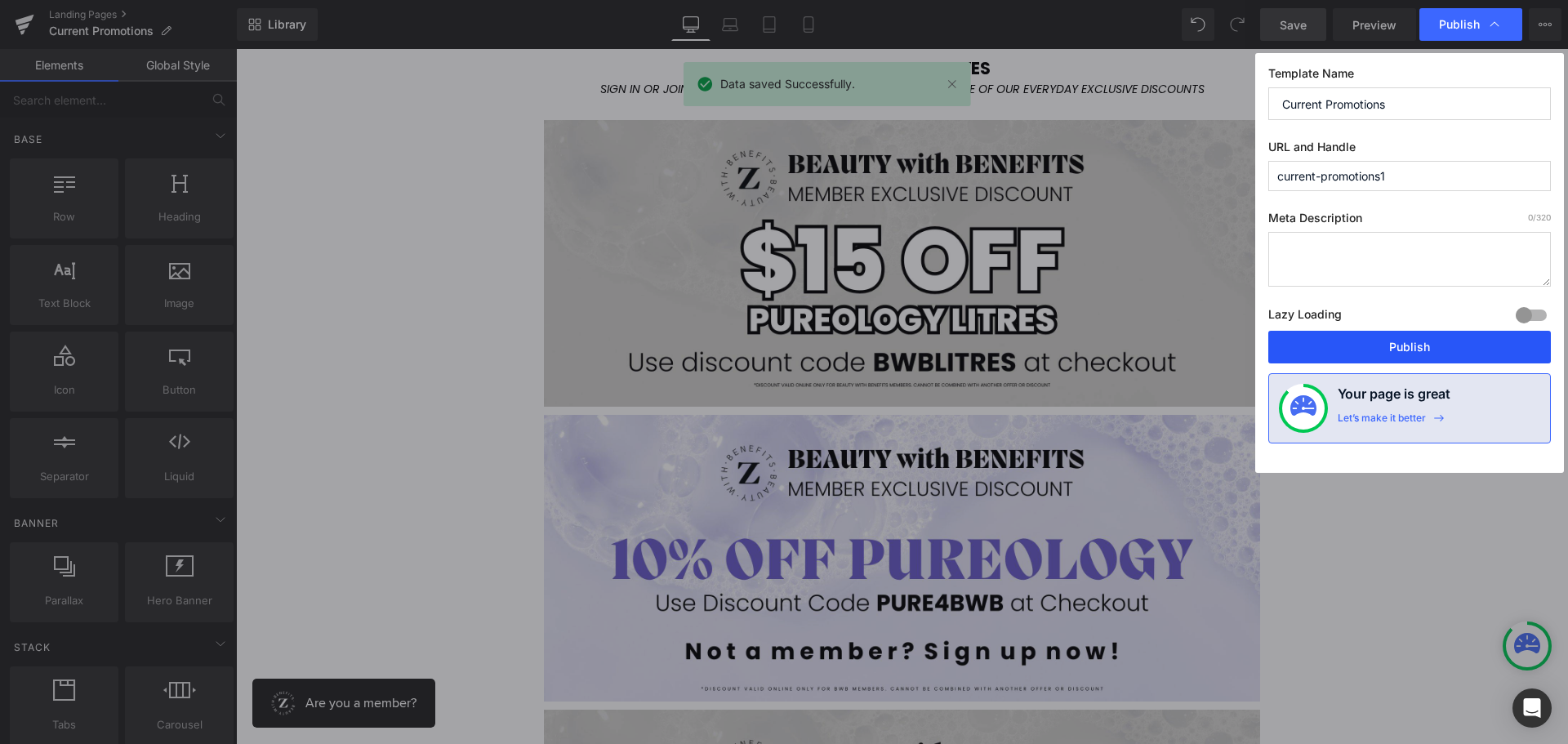
click at [1401, 339] on button "Publish" at bounding box center [1409, 346] width 283 height 33
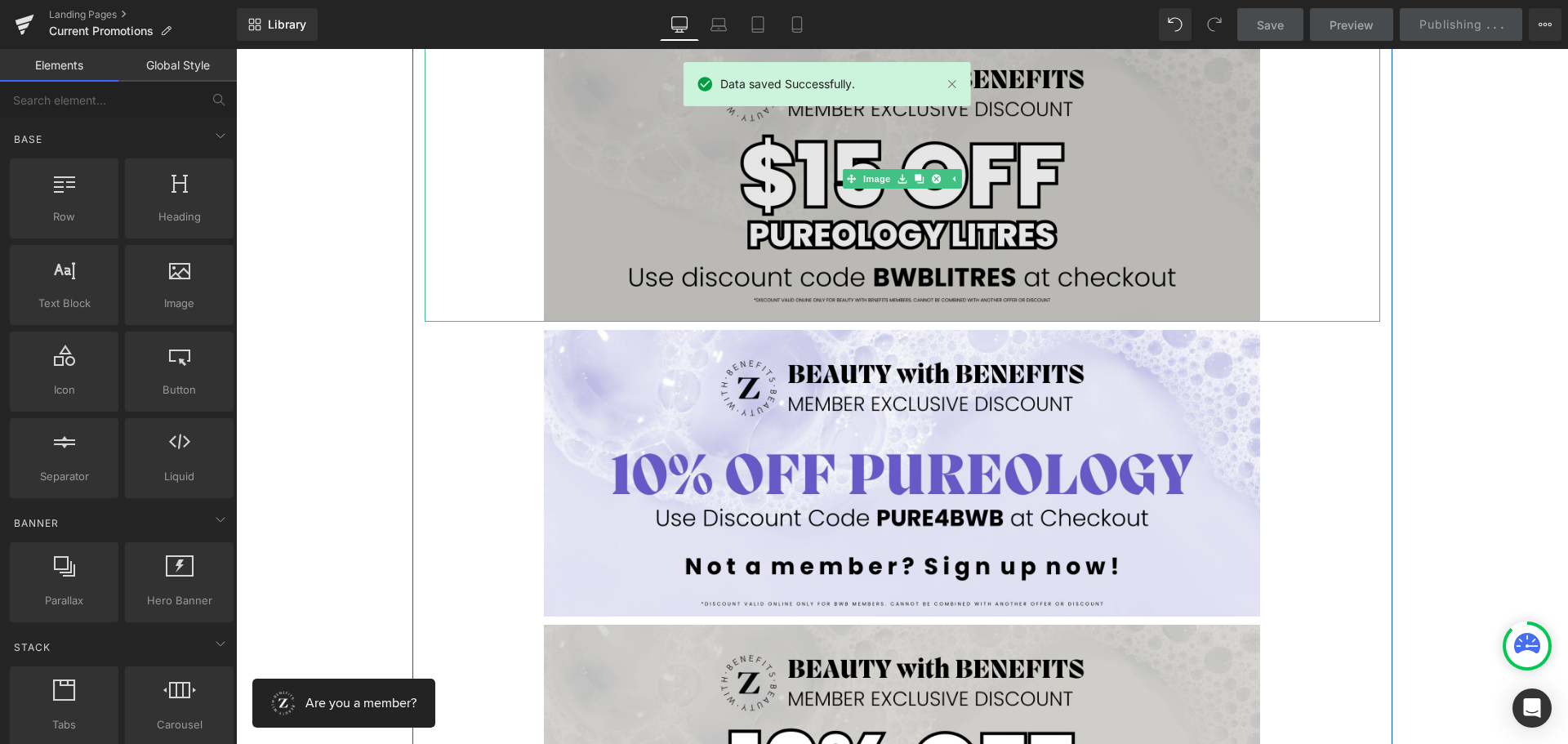
scroll to position [3740, 0]
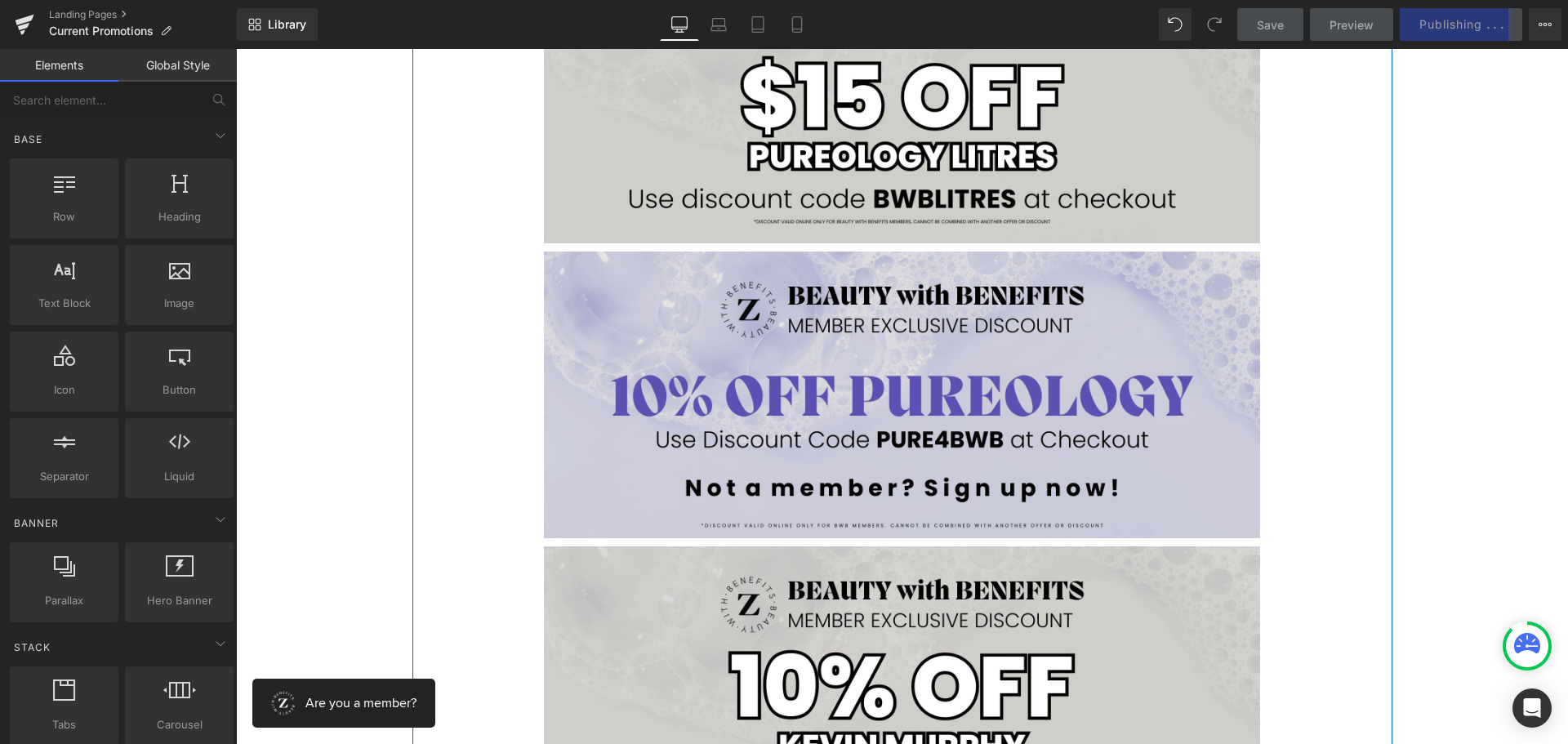
click at [815, 324] on img at bounding box center [902, 394] width 717 height 286
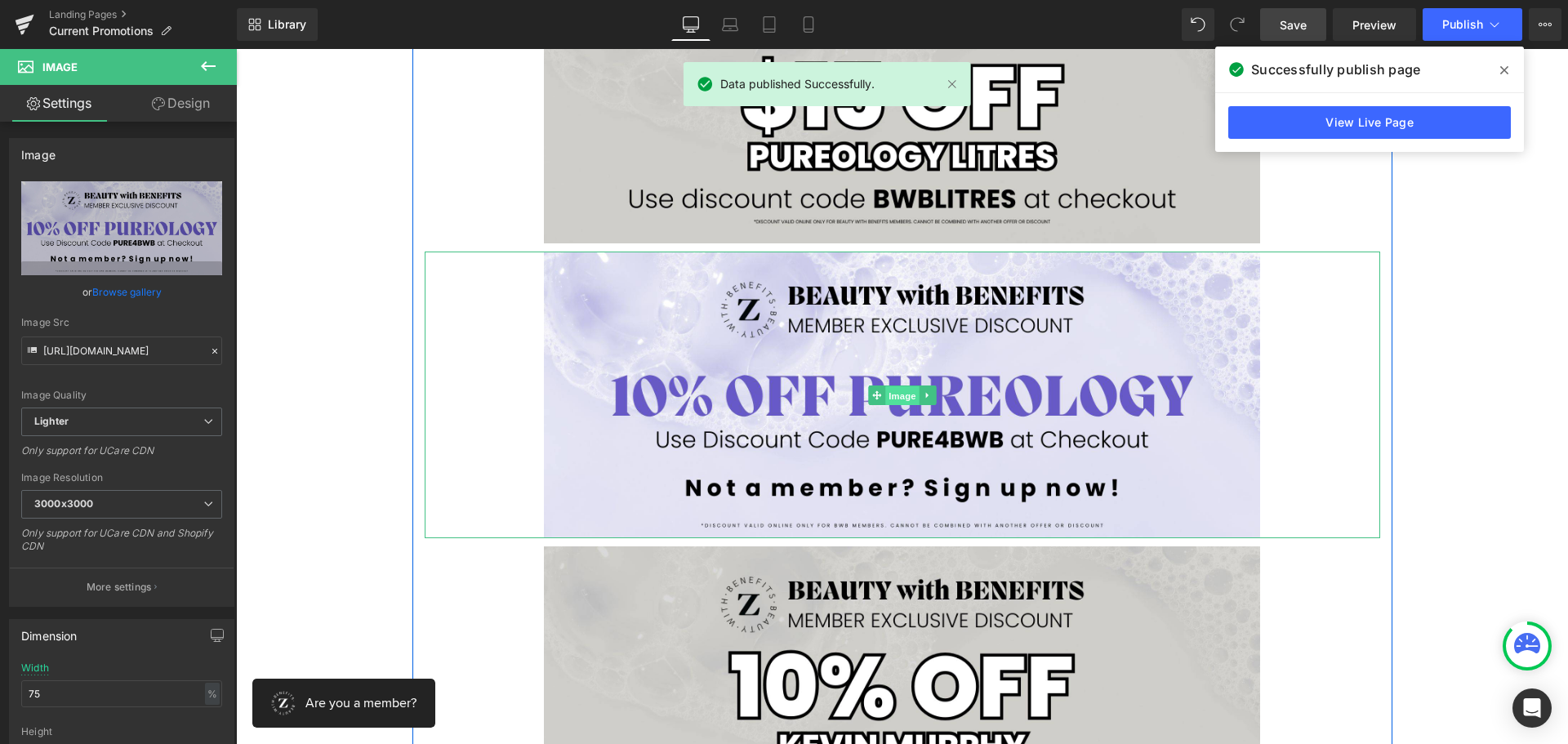
click at [902, 392] on span "Image" at bounding box center [902, 395] width 34 height 19
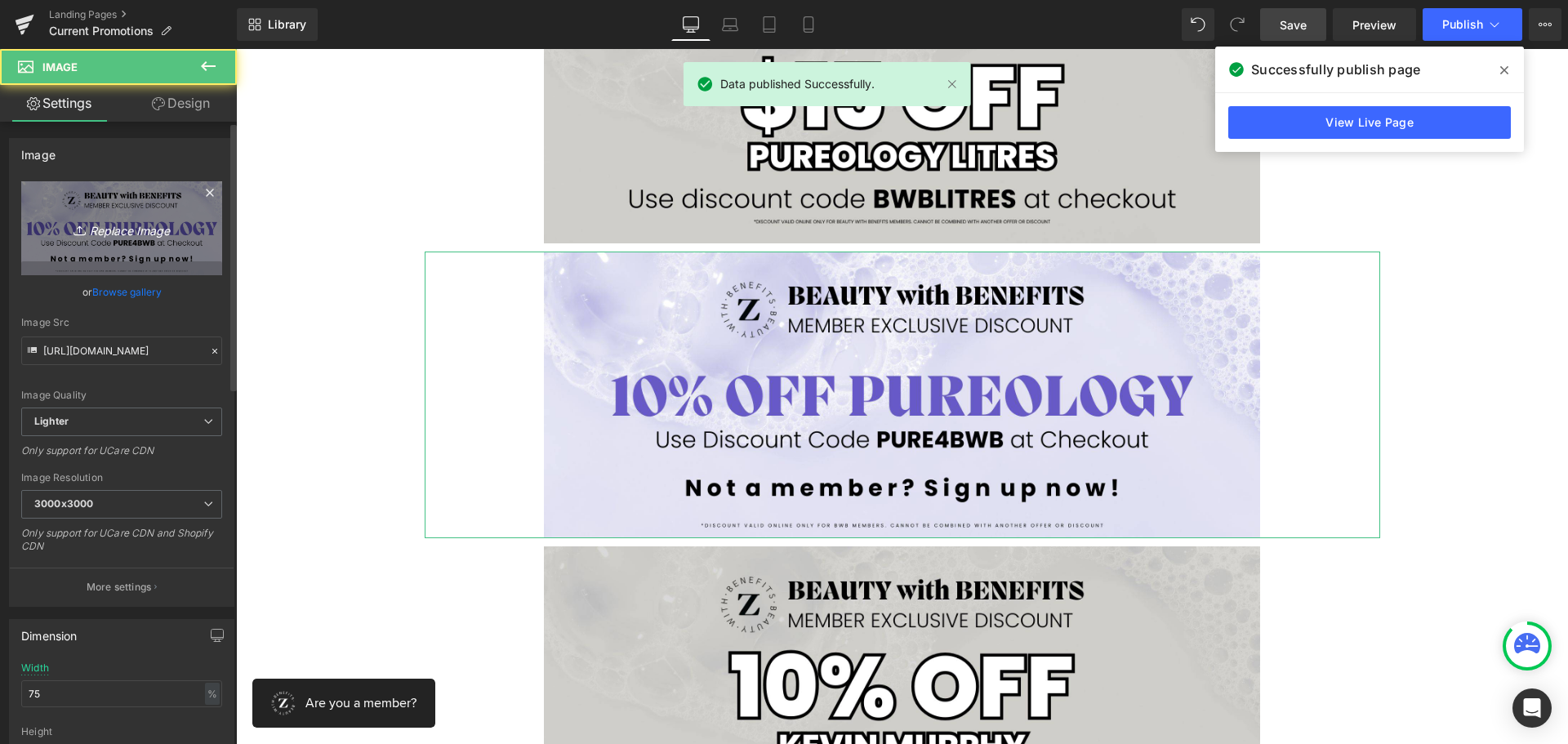
click at [80, 217] on link "Replace Image" at bounding box center [122, 228] width 201 height 94
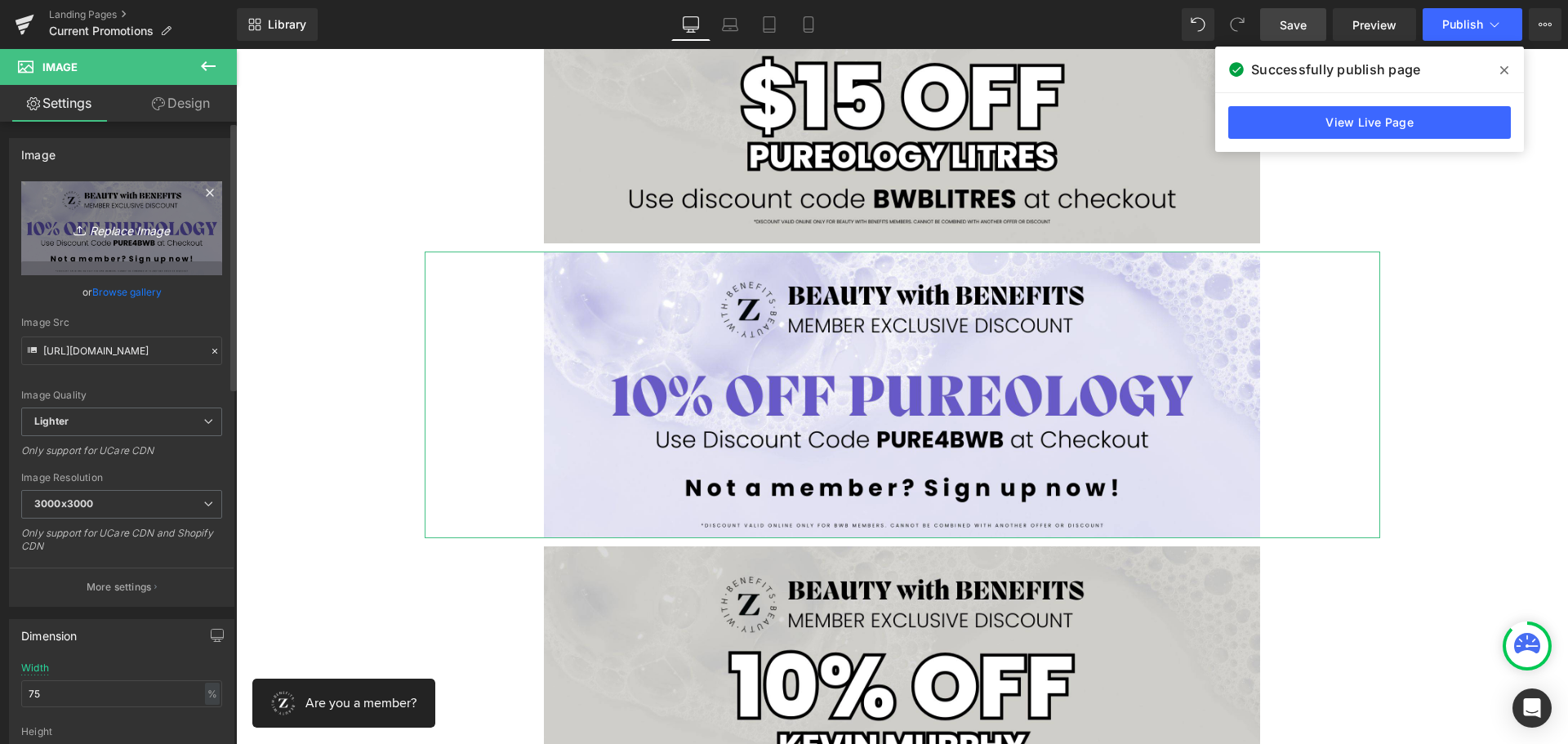
type input "C:\fakepath\2.jpg"
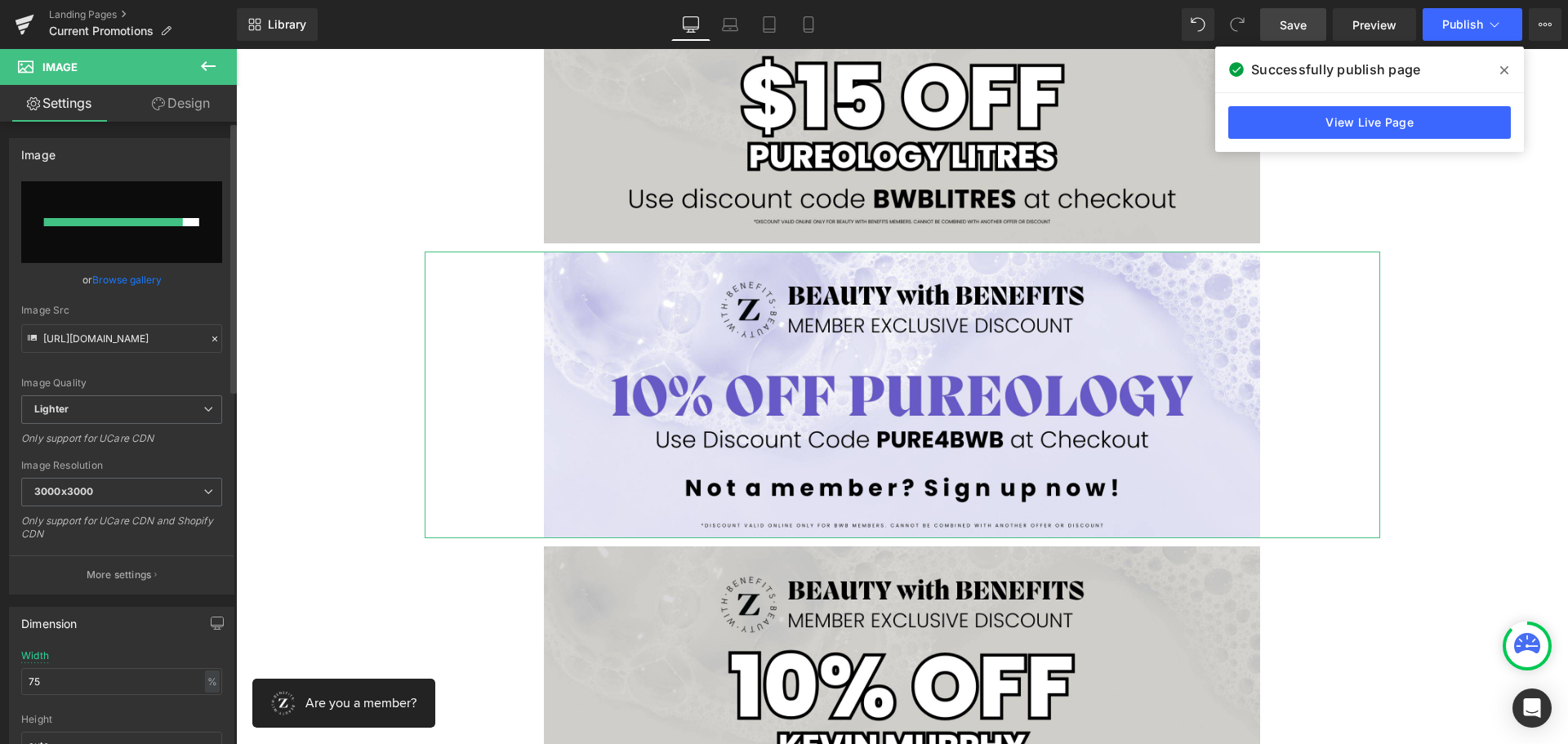
click at [143, 228] on input "file" at bounding box center [122, 222] width 201 height 82
click at [219, 59] on button at bounding box center [208, 67] width 57 height 36
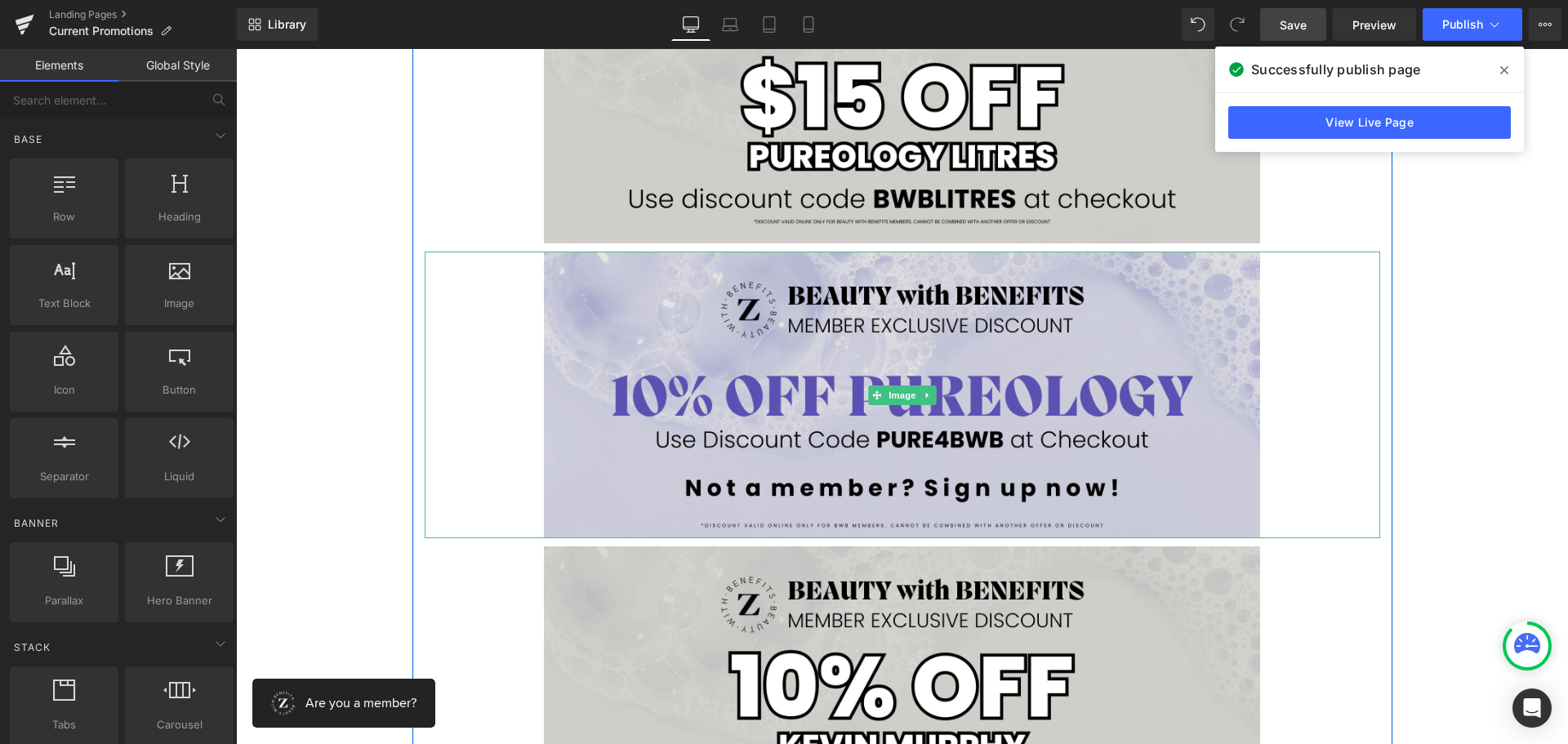
click at [635, 391] on img at bounding box center [902, 394] width 717 height 286
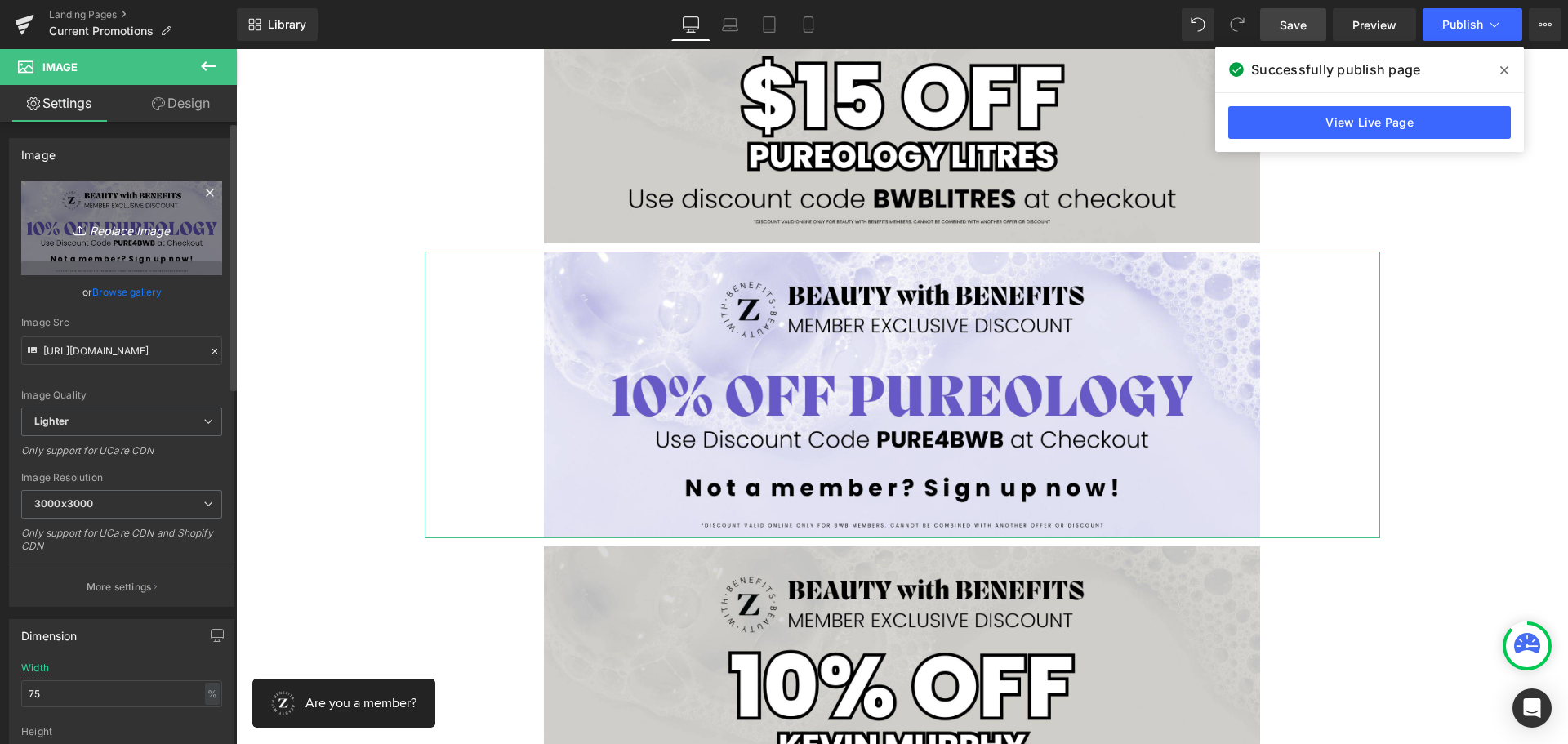
click at [134, 230] on icon "Replace Image" at bounding box center [122, 227] width 130 height 20
type input "C:\fakepath\BWB Exclusive Discount Banners.jpg"
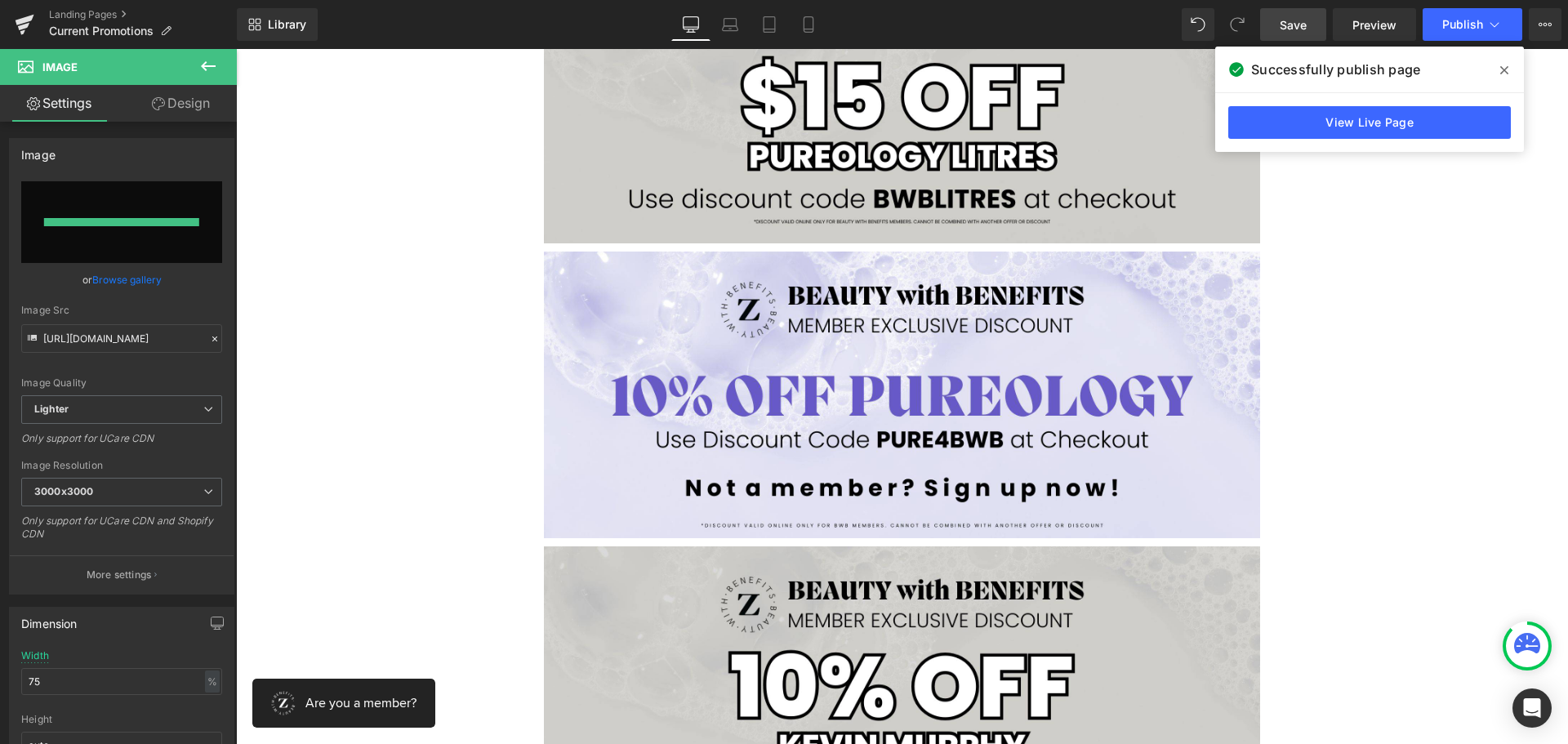
type input "[URL][DOMAIN_NAME]"
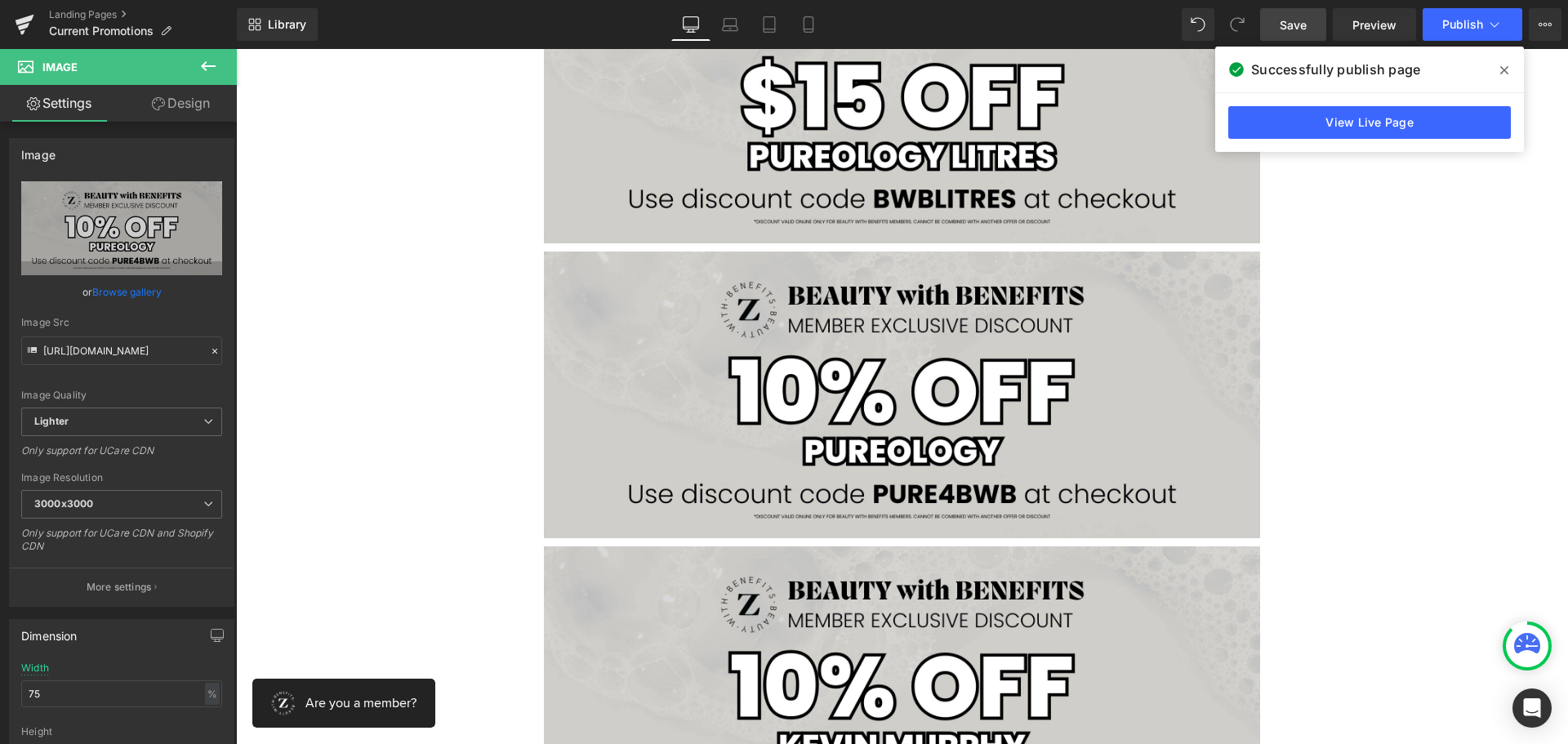
click at [1306, 19] on span "Save" at bounding box center [1293, 25] width 27 height 17
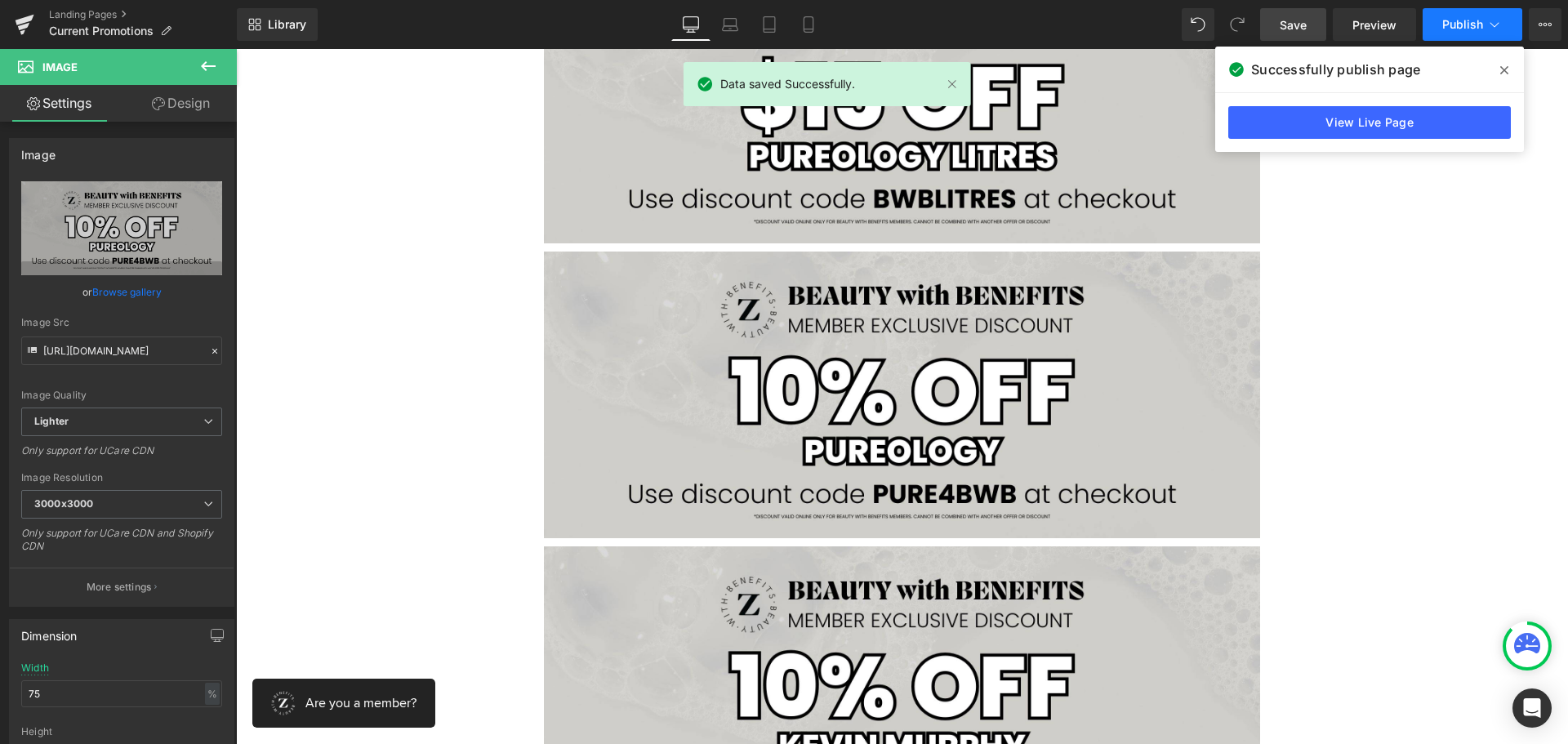
click at [1465, 22] on span "Publish" at bounding box center [1462, 24] width 41 height 13
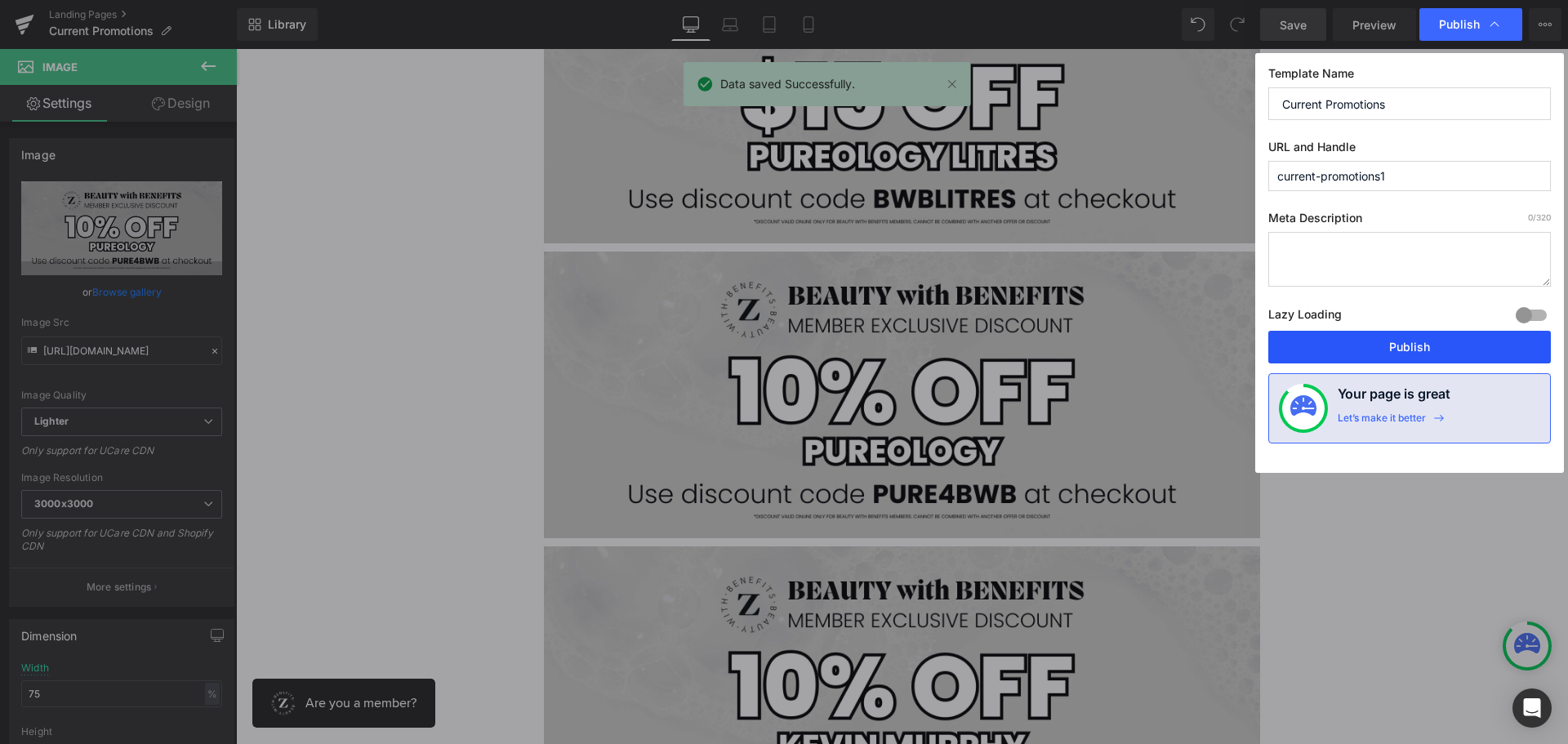
click at [1377, 337] on button "Publish" at bounding box center [1409, 346] width 283 height 33
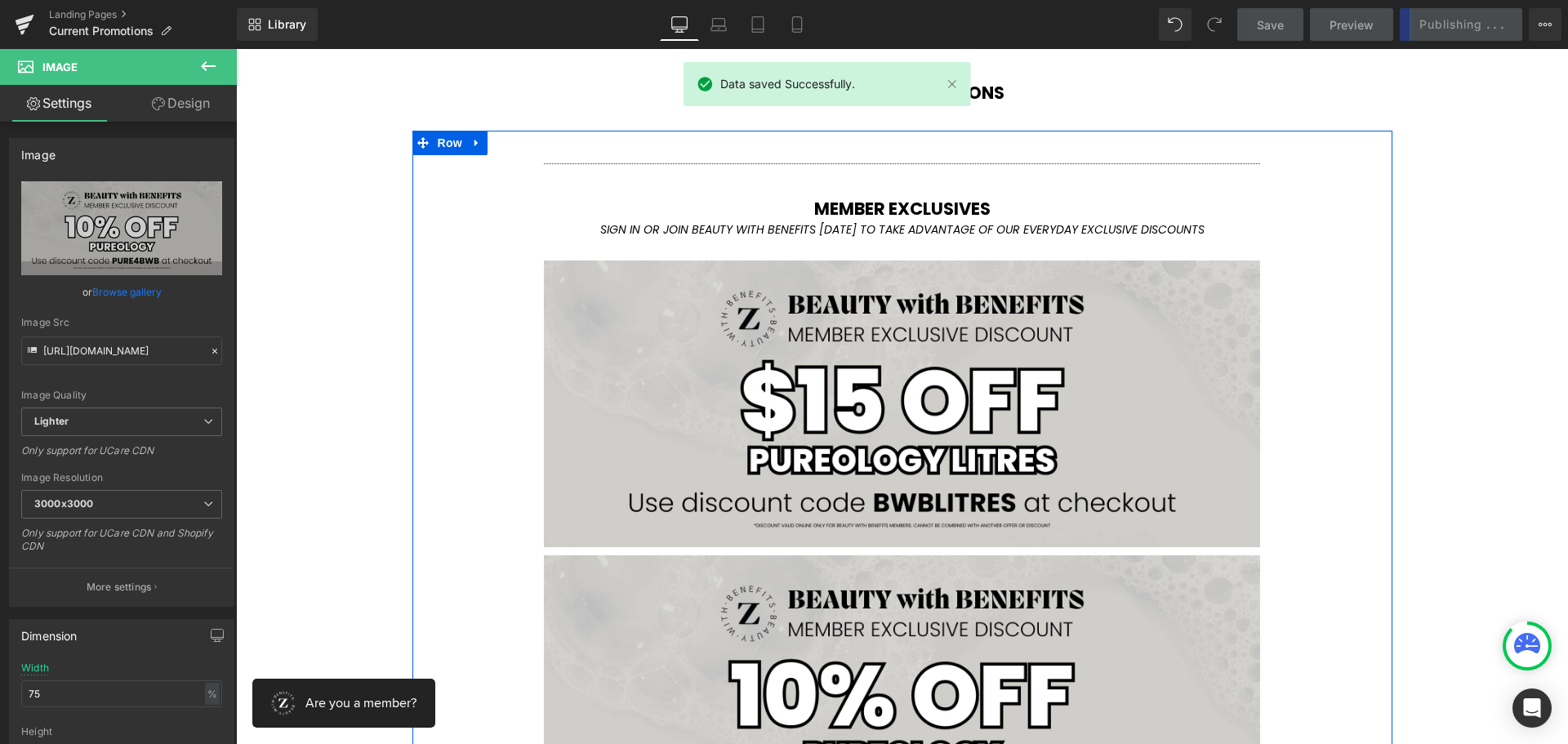
scroll to position [3332, 0]
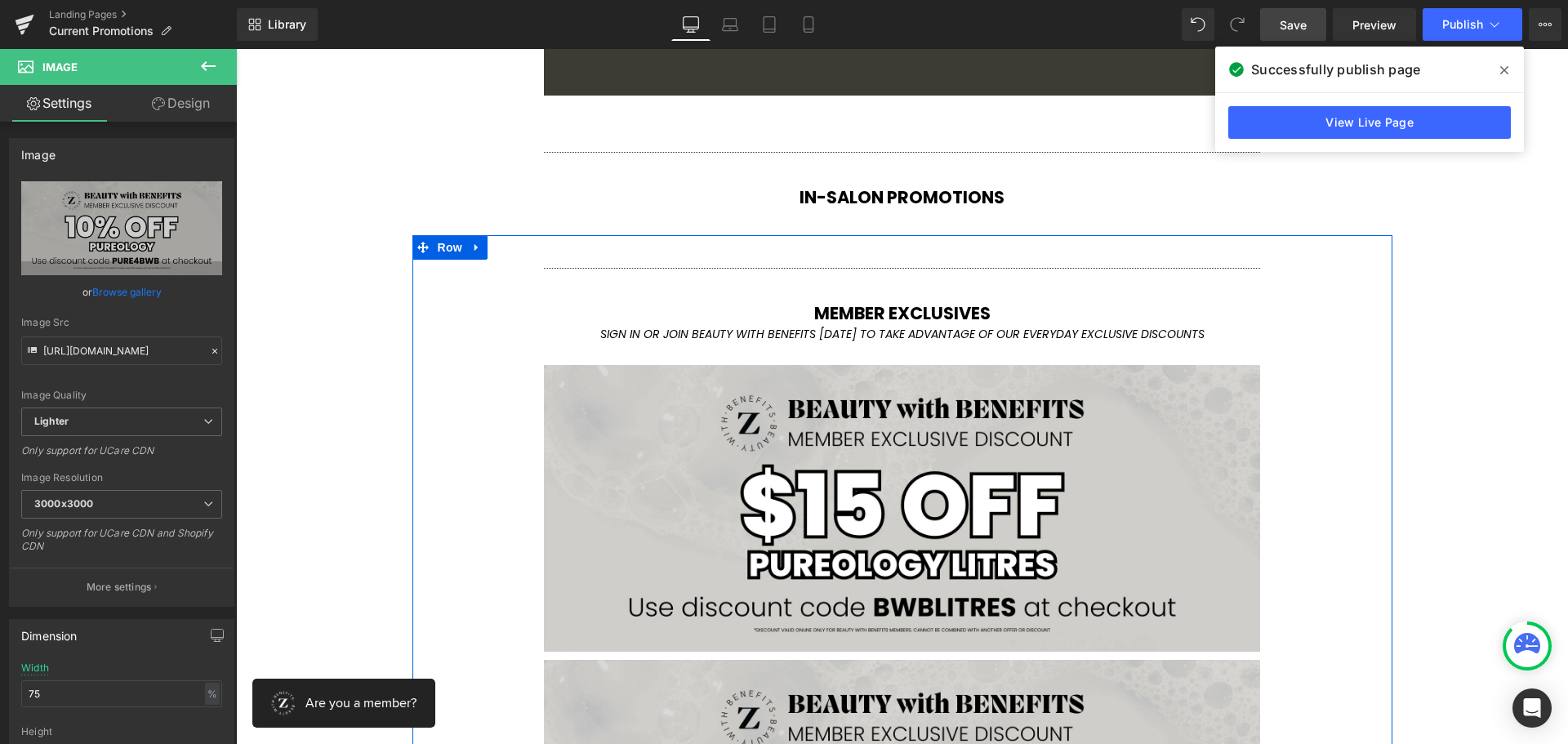
click at [694, 324] on div "MEMBER EXCLUSIVES Heading" at bounding box center [903, 314] width 955 height 26
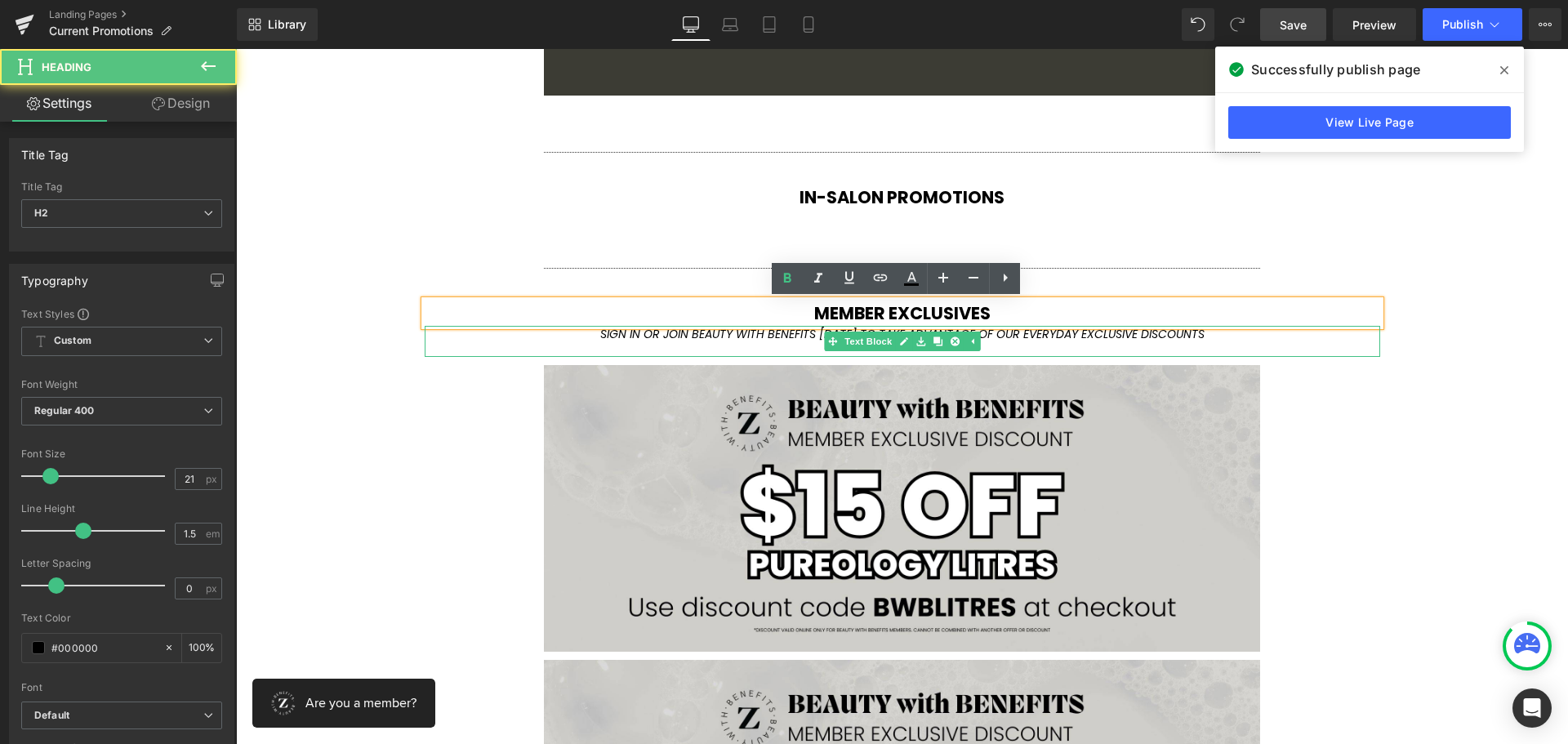
click at [683, 332] on icon "SIGN IN OR JOIN BEAUTY WITH BENEFITS [DATE] TO TAKE ADVANTAGE OF OUR EVERYDAY E…" at bounding box center [903, 334] width 605 height 17
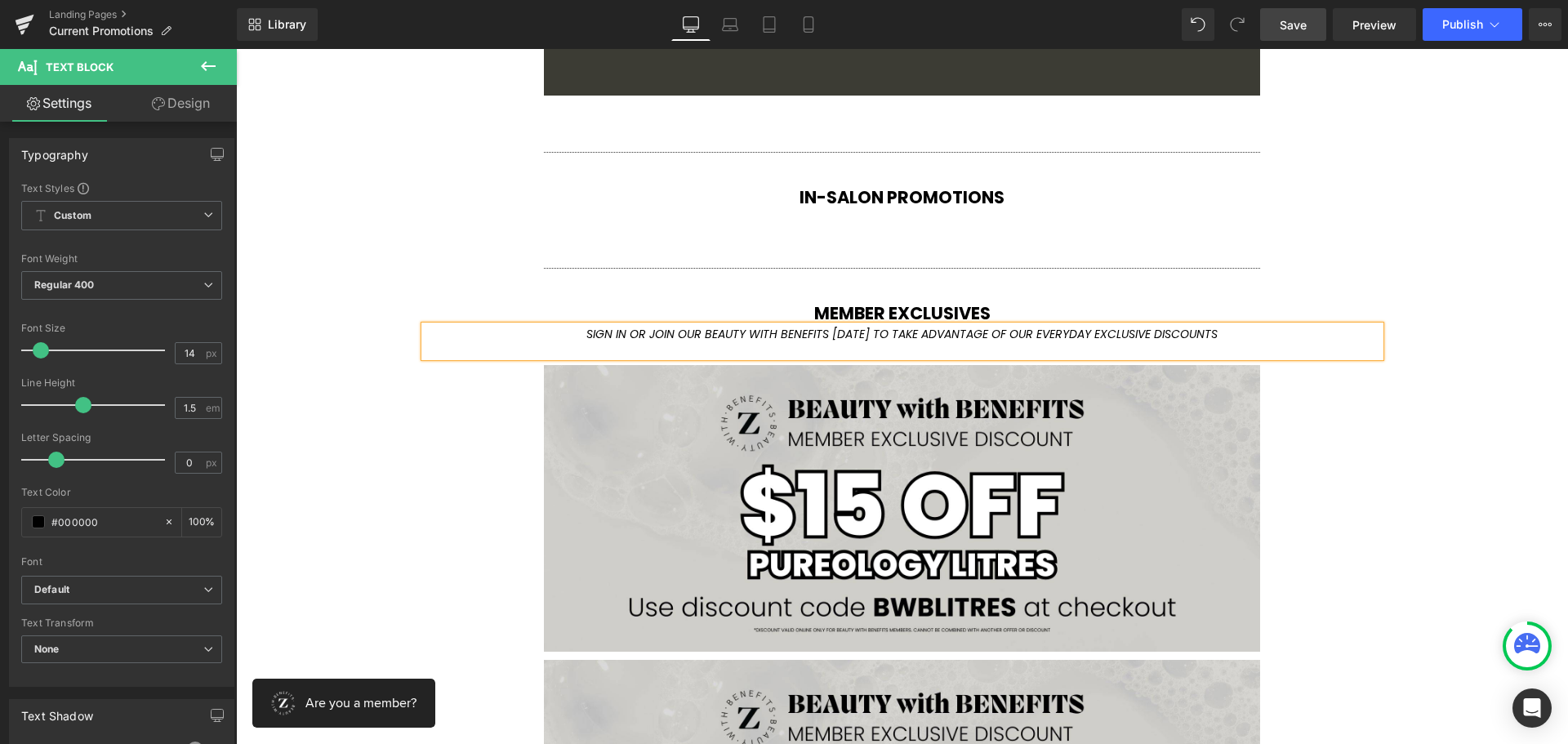
click at [630, 326] on div "SIGN IN OR JOIN OUR BEAUTY WITH BENEFITS [DATE] TO TAKE ADVANTAGE OF OUR EVERYD…" at bounding box center [903, 341] width 955 height 31
drag, startPoint x: 617, startPoint y: 332, endPoint x: 573, endPoint y: 334, distance: 44.0
click at [573, 334] on div "SIGN IN OR JOIN OUR BEAUTY WITH BENEFITS [DATE] TO TAKE ADVANTAGE OF OUR EVERYD…" at bounding box center [903, 341] width 955 height 31
click at [876, 304] on icon at bounding box center [881, 303] width 19 height 19
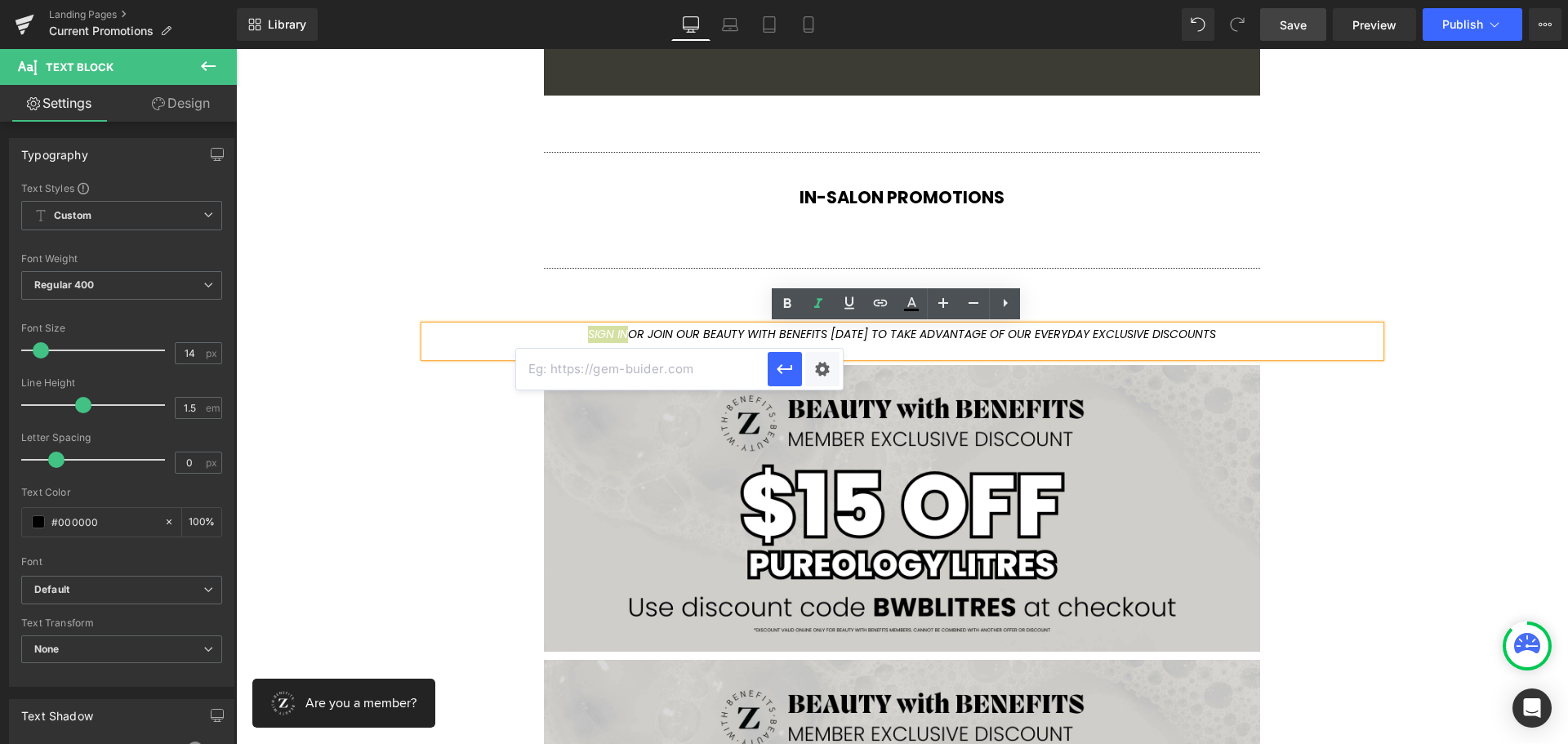
click at [665, 364] on input "text" at bounding box center [642, 369] width 251 height 41
paste input "SIGN UP [DATE] TO TAKE ADVANTAGE OF OUR EVERYDAY EXCLUSIVE DISCOUNTS"
type input "SIGN UP [DATE] TO TAKE ADVANTAGE OF OUR EVERYDAY EXCLUSIVE DISCOUNTS"
click at [727, 374] on input "SIGN UP [DATE] TO TAKE ADVANTAGE OF OUR EVERYDAY EXCLUSIVE DISCOUNTS" at bounding box center [642, 369] width 251 height 41
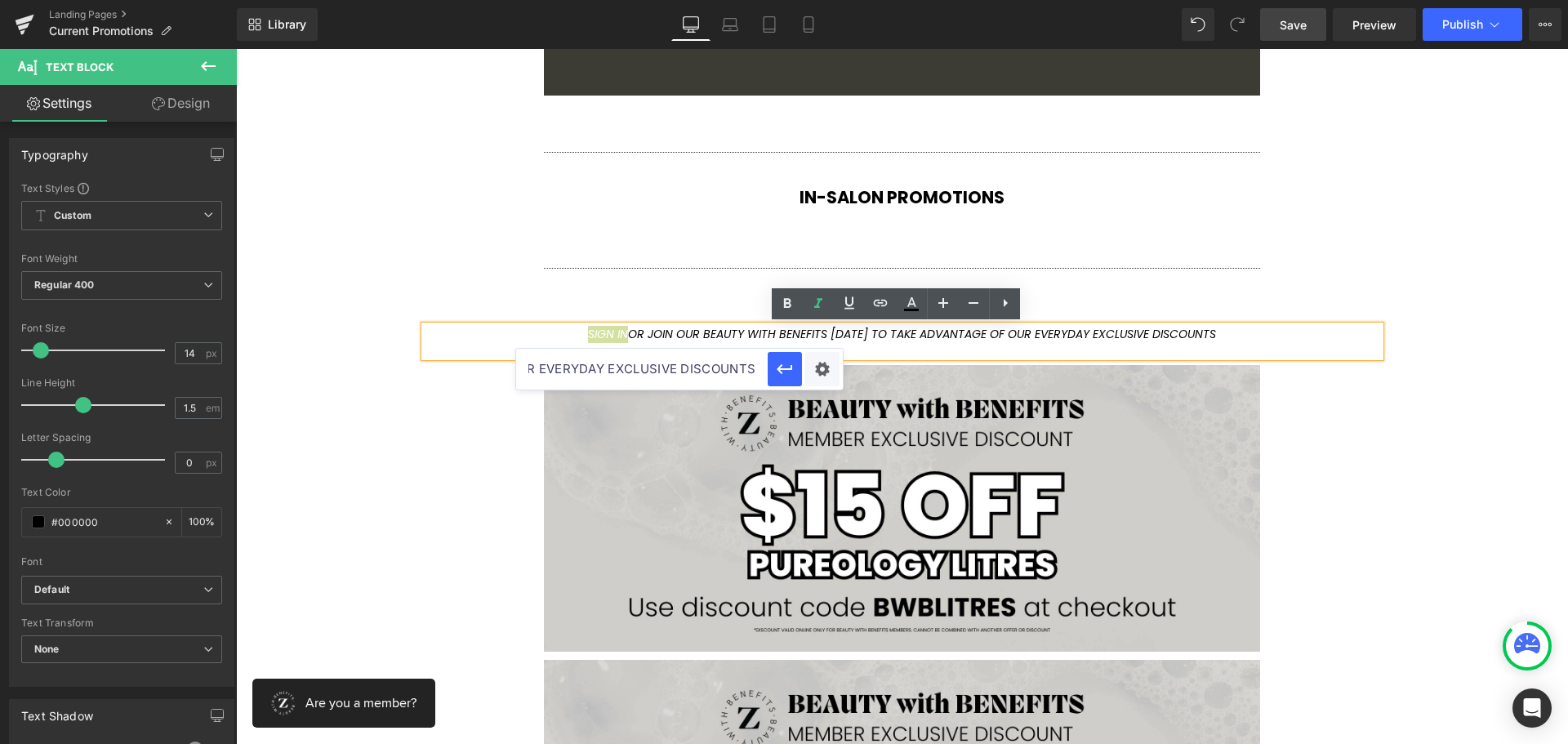
click at [727, 374] on input "SIGN UP [DATE] TO TAKE ADVANTAGE OF OUR EVERYDAY EXCLUSIVE DISCOUNTS" at bounding box center [642, 369] width 251 height 41
click at [640, 372] on input "text" at bounding box center [642, 369] width 251 height 41
paste input "[URL][DOMAIN_NAME]"
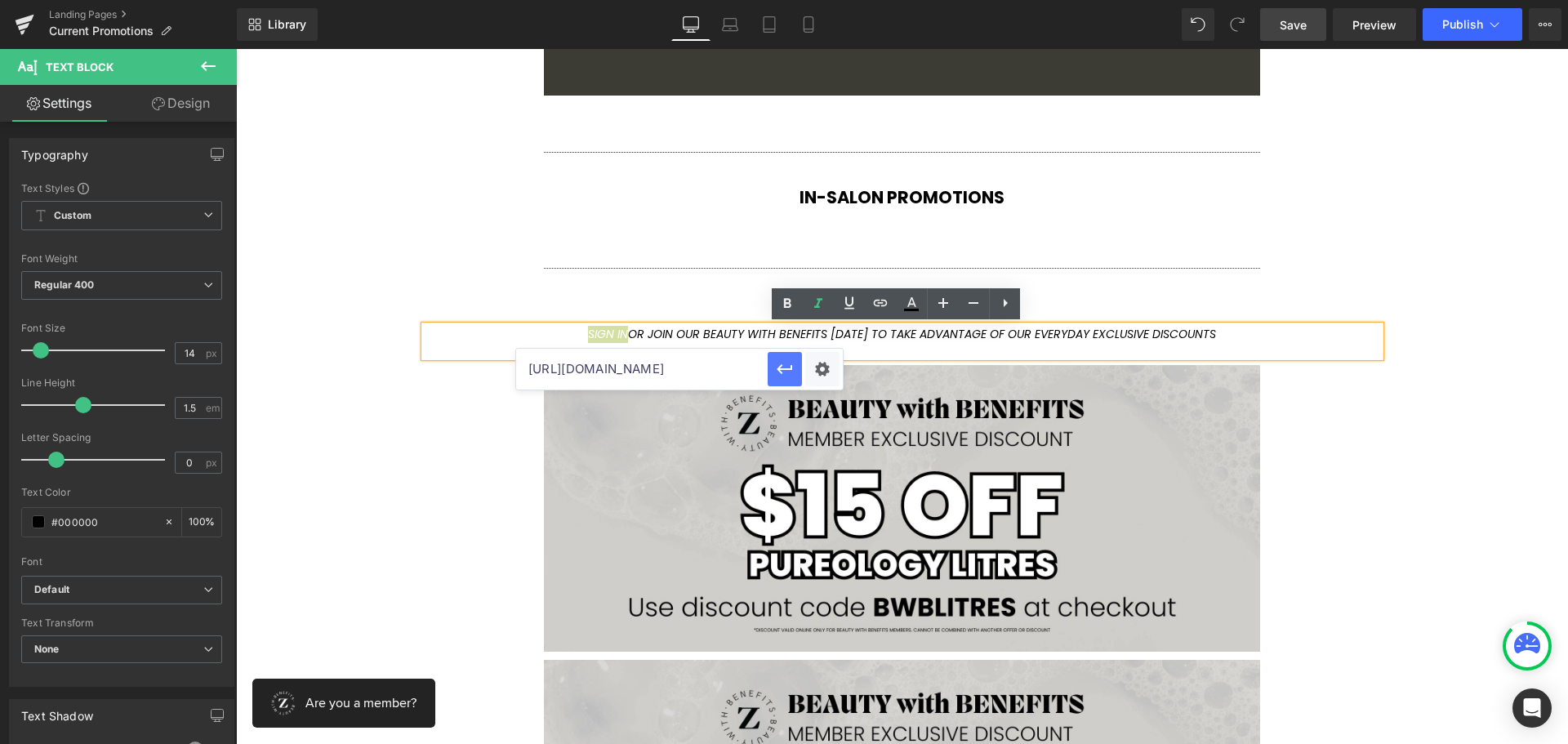
drag, startPoint x: 786, startPoint y: 370, endPoint x: 548, endPoint y: 321, distance: 243.0
click at [786, 370] on icon "button" at bounding box center [784, 368] width 16 height 10
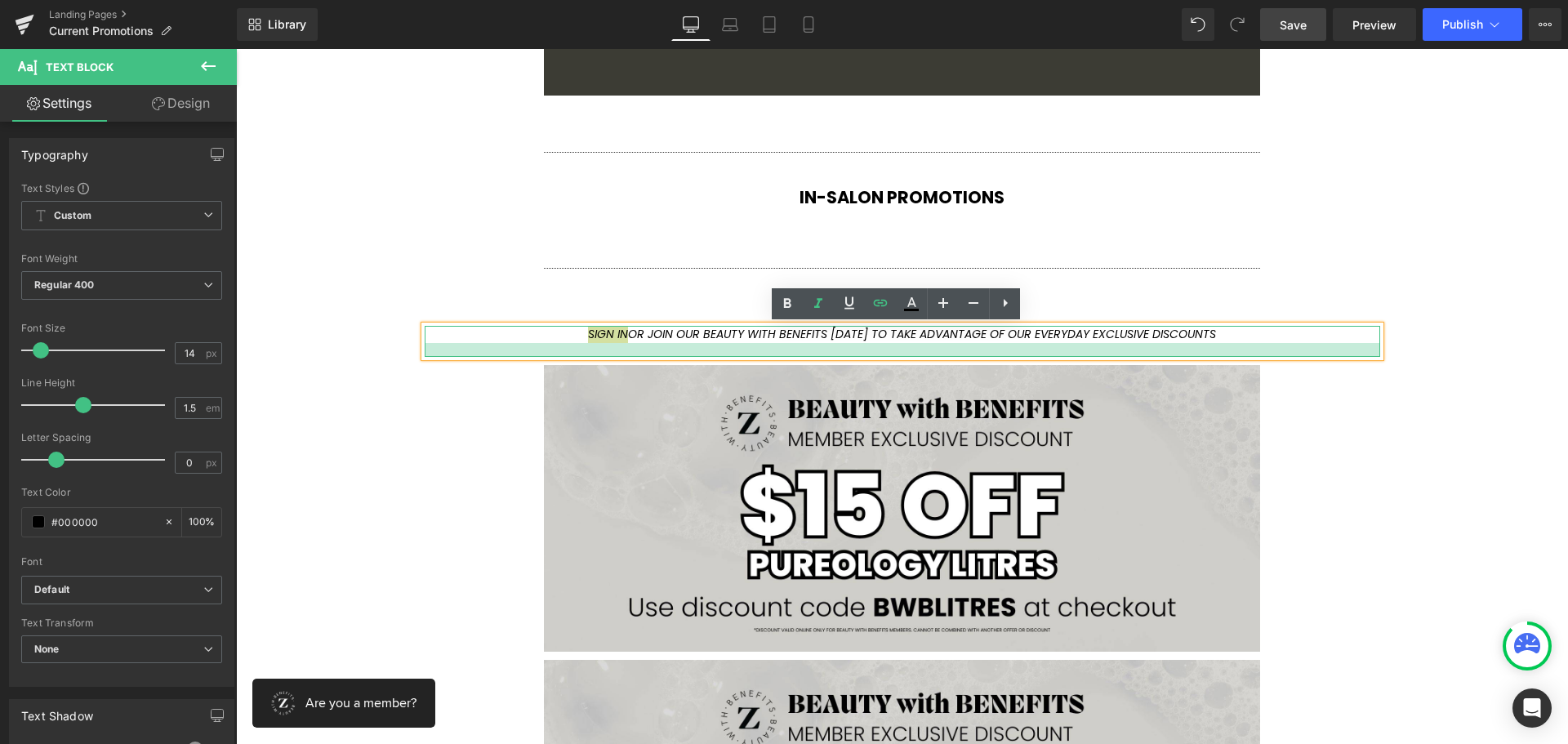
drag, startPoint x: 647, startPoint y: 350, endPoint x: 644, endPoint y: 335, distance: 15.3
click at [647, 347] on div at bounding box center [903, 350] width 955 height 14
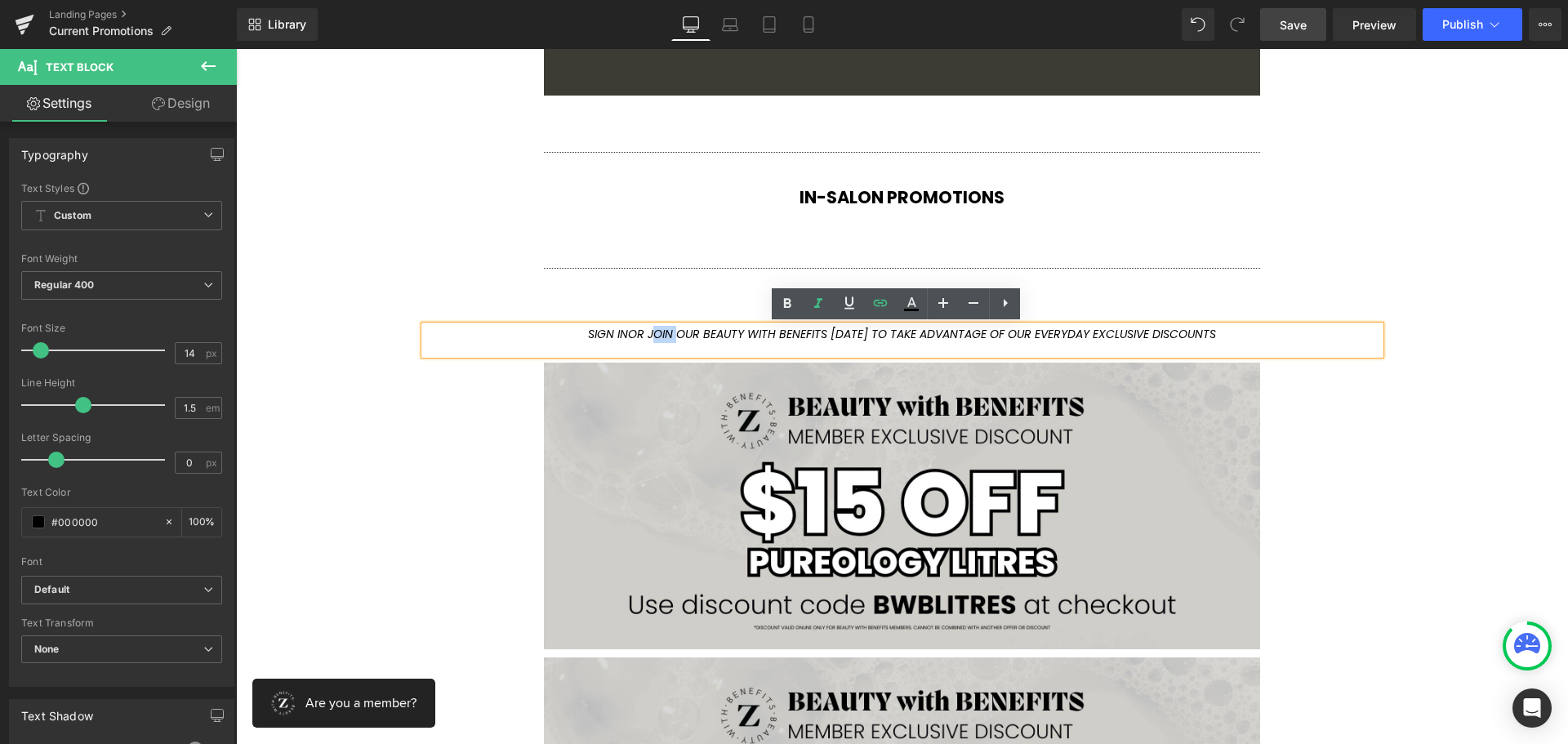
drag, startPoint x: 639, startPoint y: 335, endPoint x: 665, endPoint y: 335, distance: 26.0
click at [665, 335] on icon "SIGN IN OR JOIN OUR BEAUTY WITH BENEFITS [DATE] TO TAKE ADVANTAGE OF OUR EVERYD…" at bounding box center [902, 334] width 628 height 17
click at [878, 302] on icon at bounding box center [881, 303] width 19 height 19
click at [777, 369] on input "text" at bounding box center [697, 369] width 251 height 41
paste input "[URL][DOMAIN_NAME]"
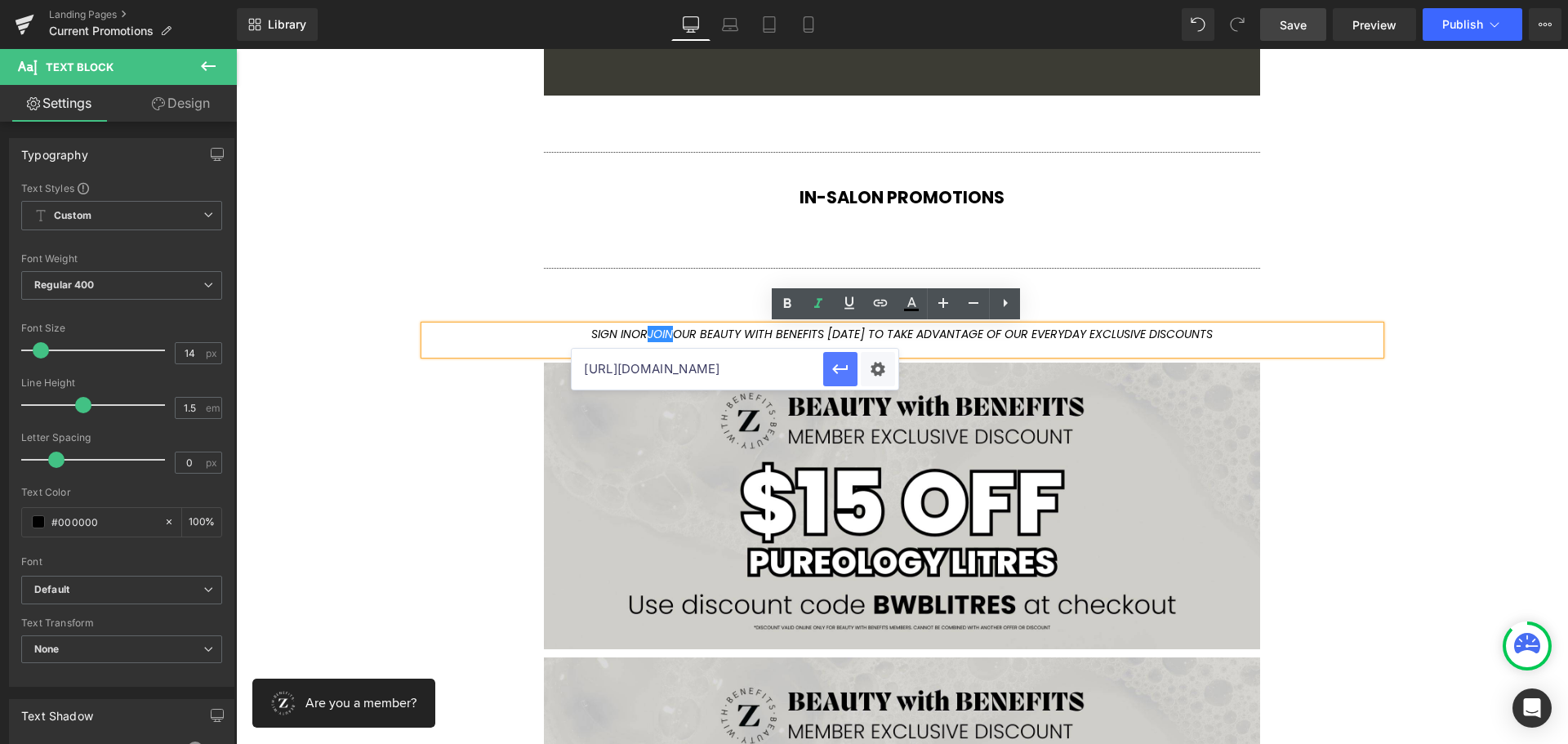
type input "[URL][DOMAIN_NAME]"
click at [837, 366] on icon "button" at bounding box center [841, 368] width 16 height 10
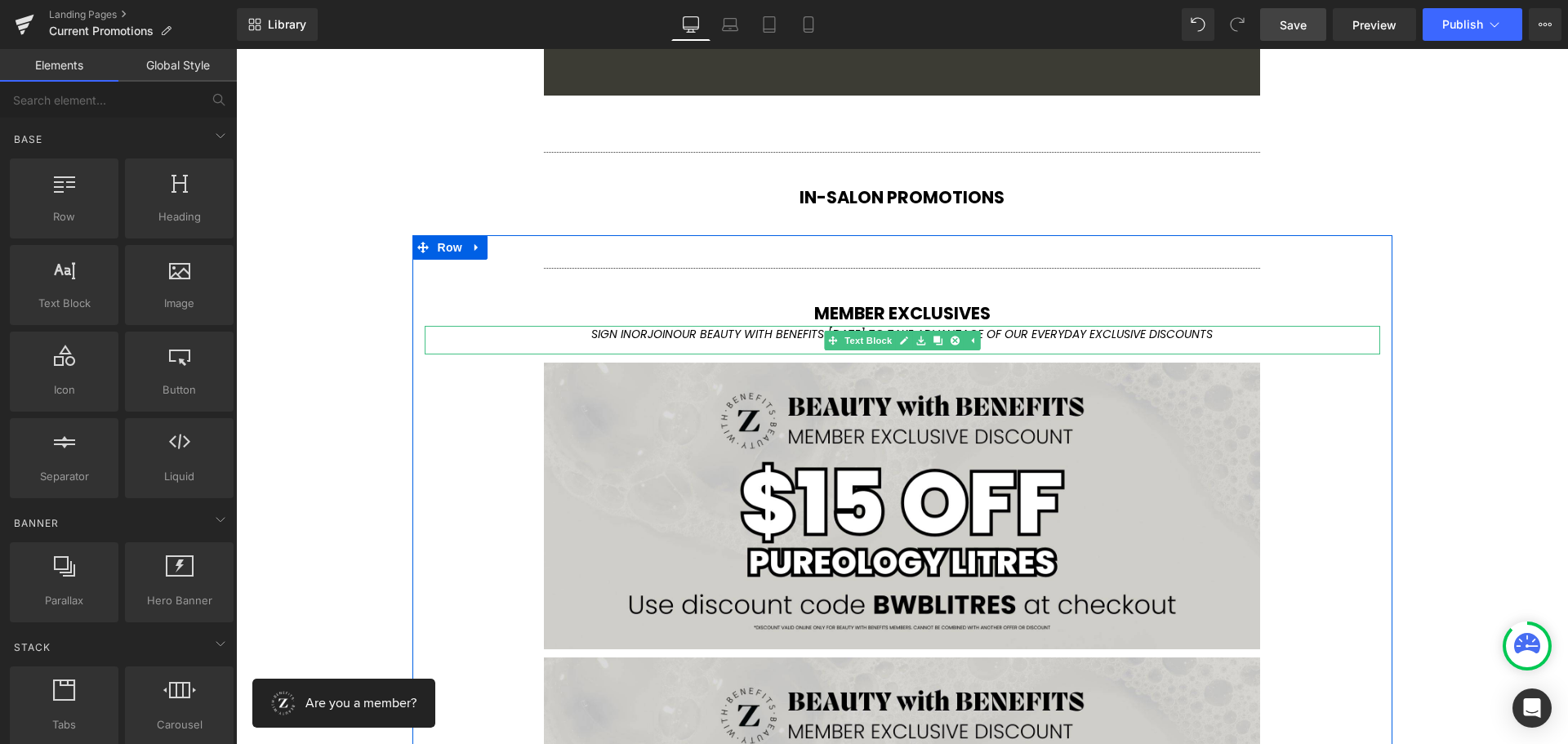
click at [1015, 335] on icon "SIGN IN OR JOIN OUR BEAUTY WITH BENEFITS [DATE] TO TAKE ADVANTAGE OF OUR EVERYD…" at bounding box center [902, 334] width 621 height 17
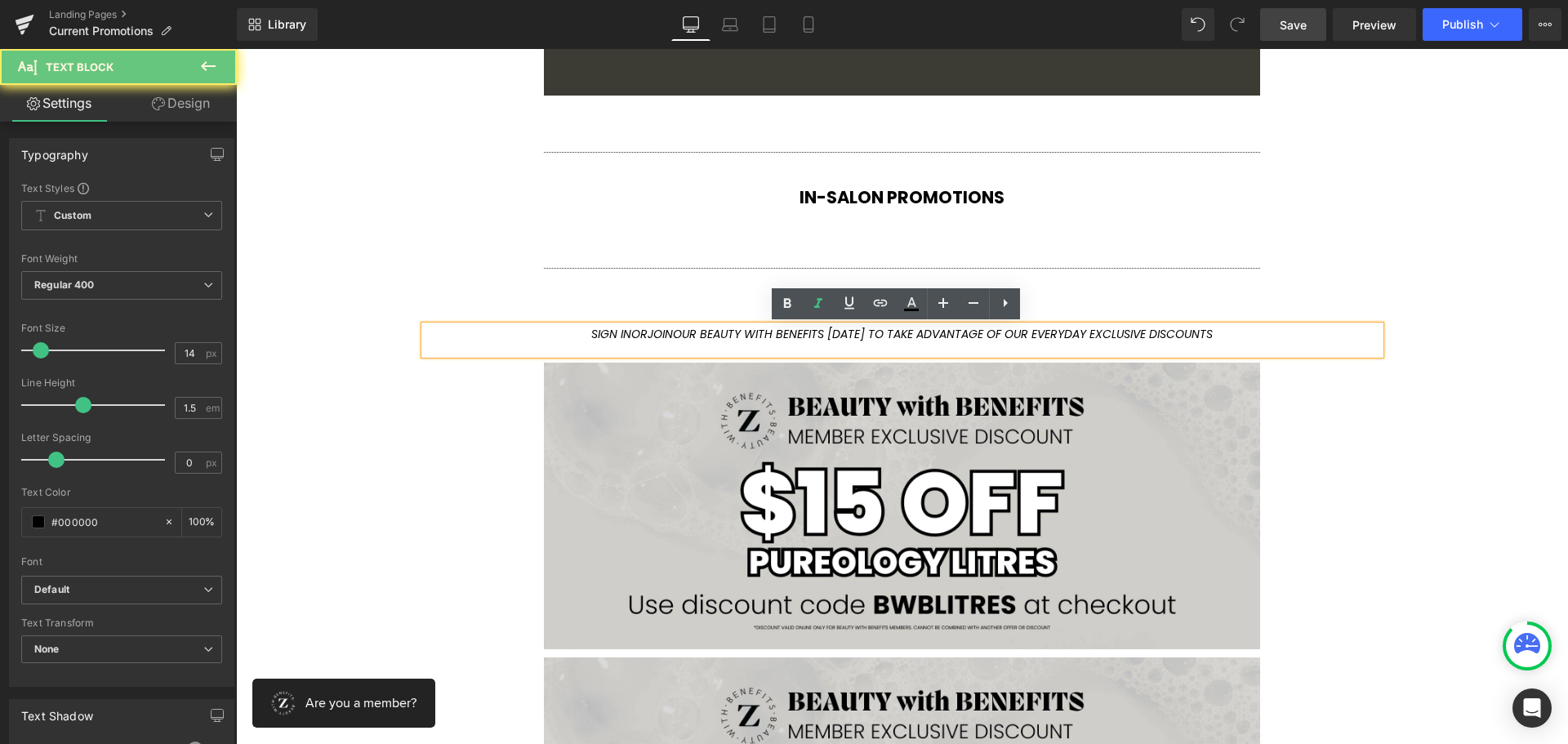
click at [866, 333] on icon "SIGN IN OR JOIN OUR BEAUTY WITH BENEFITS [DATE] TO TAKE ADVANTAGE OF OUR EVERYD…" at bounding box center [902, 334] width 621 height 17
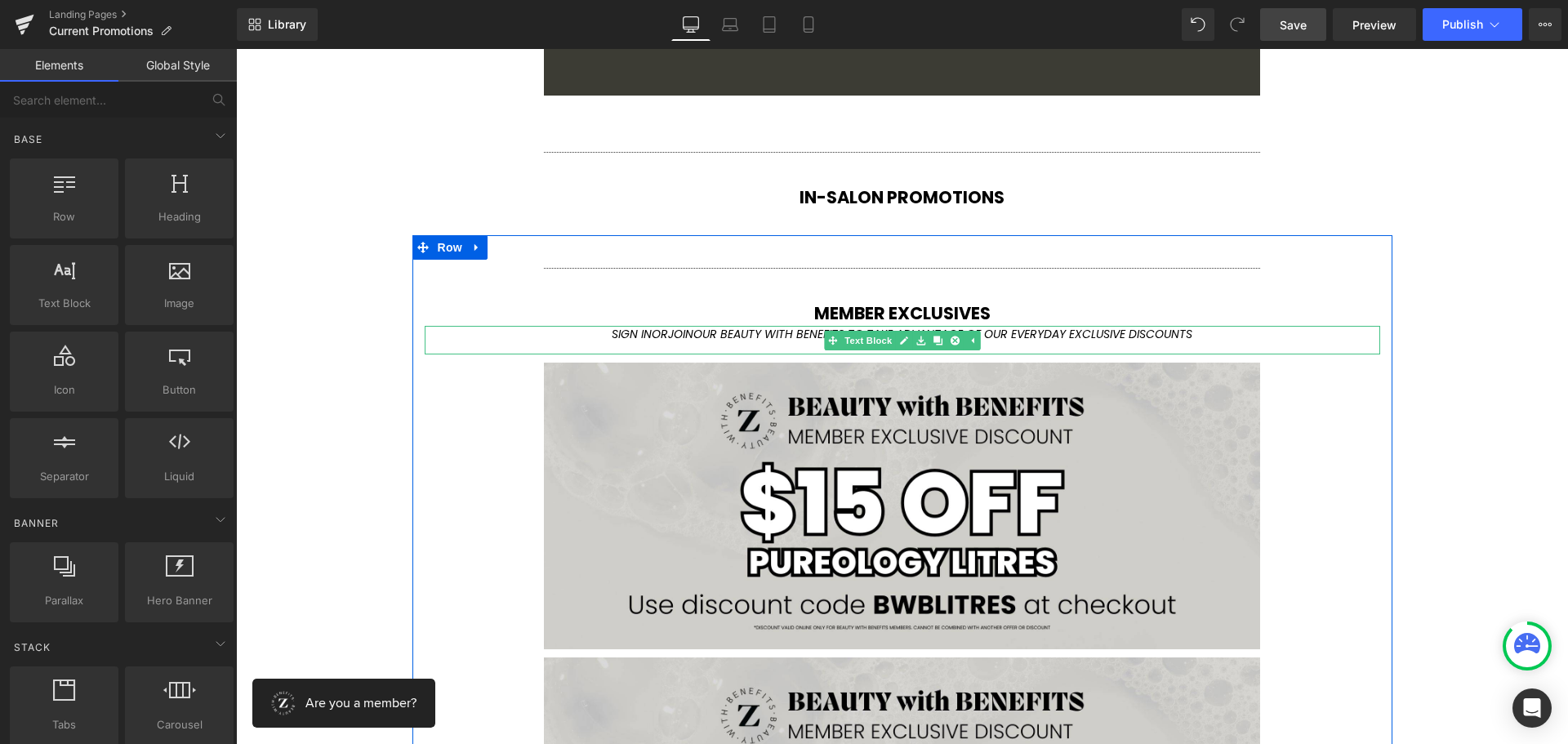
click at [1043, 338] on icon "SIGN IN OR JOIN OUR BEAUTY WITH BENEFITS TO TAKE ADVANTAGE OF OUR EVERYDAY EXCL…" at bounding box center [902, 334] width 581 height 17
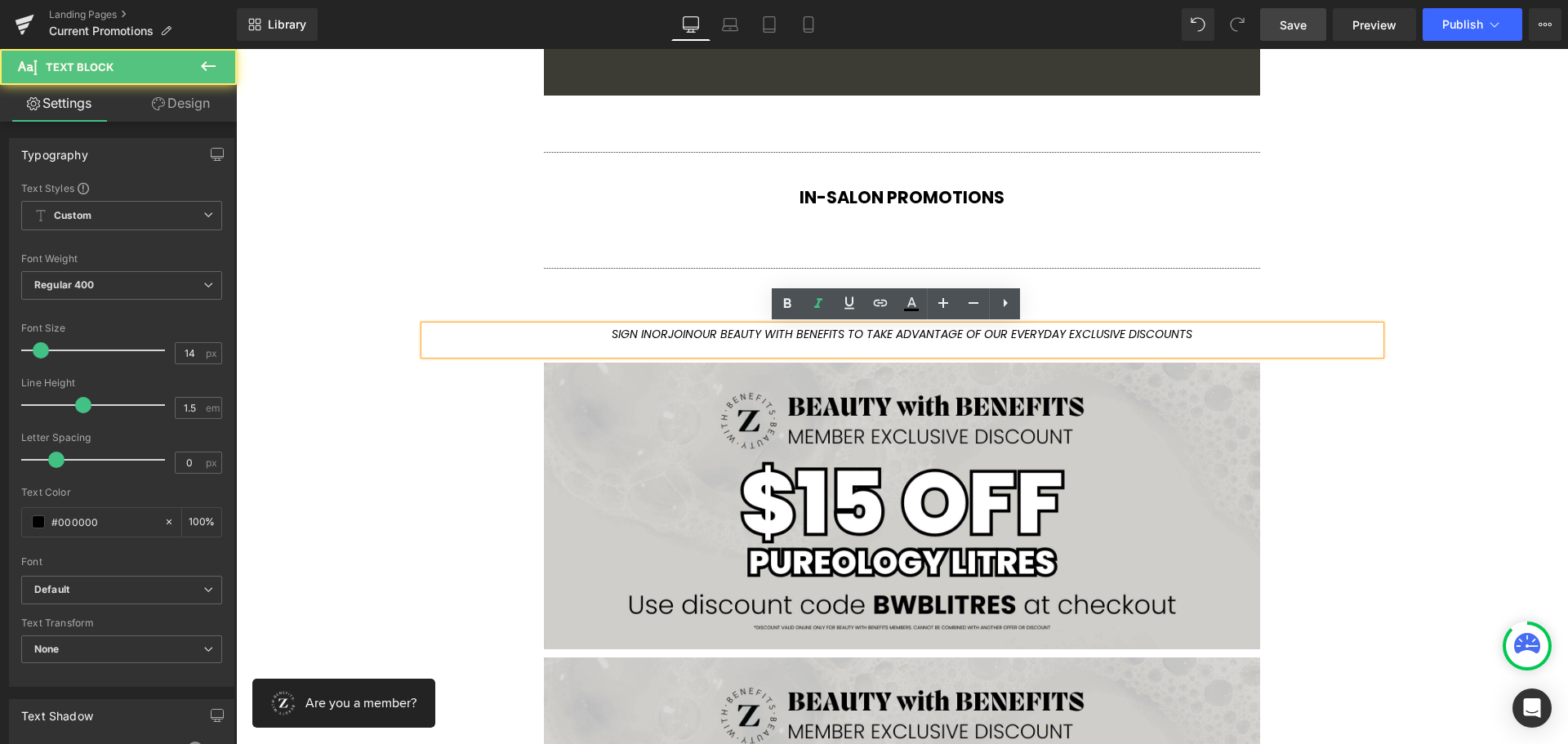
click at [985, 333] on icon "SIGN IN OR JOIN OUR BEAUTY WITH BENEFITS TO TAKE ADVANTAGE OF OUR EVERYDAY EXCL…" at bounding box center [902, 334] width 581 height 17
click at [1070, 330] on icon "SIGN IN OR JOIN OUR BEAUTY WITH BENEFITS TO TAKE ADVANTAGE OF OUR EVERYDAY EXCL…" at bounding box center [902, 334] width 581 height 17
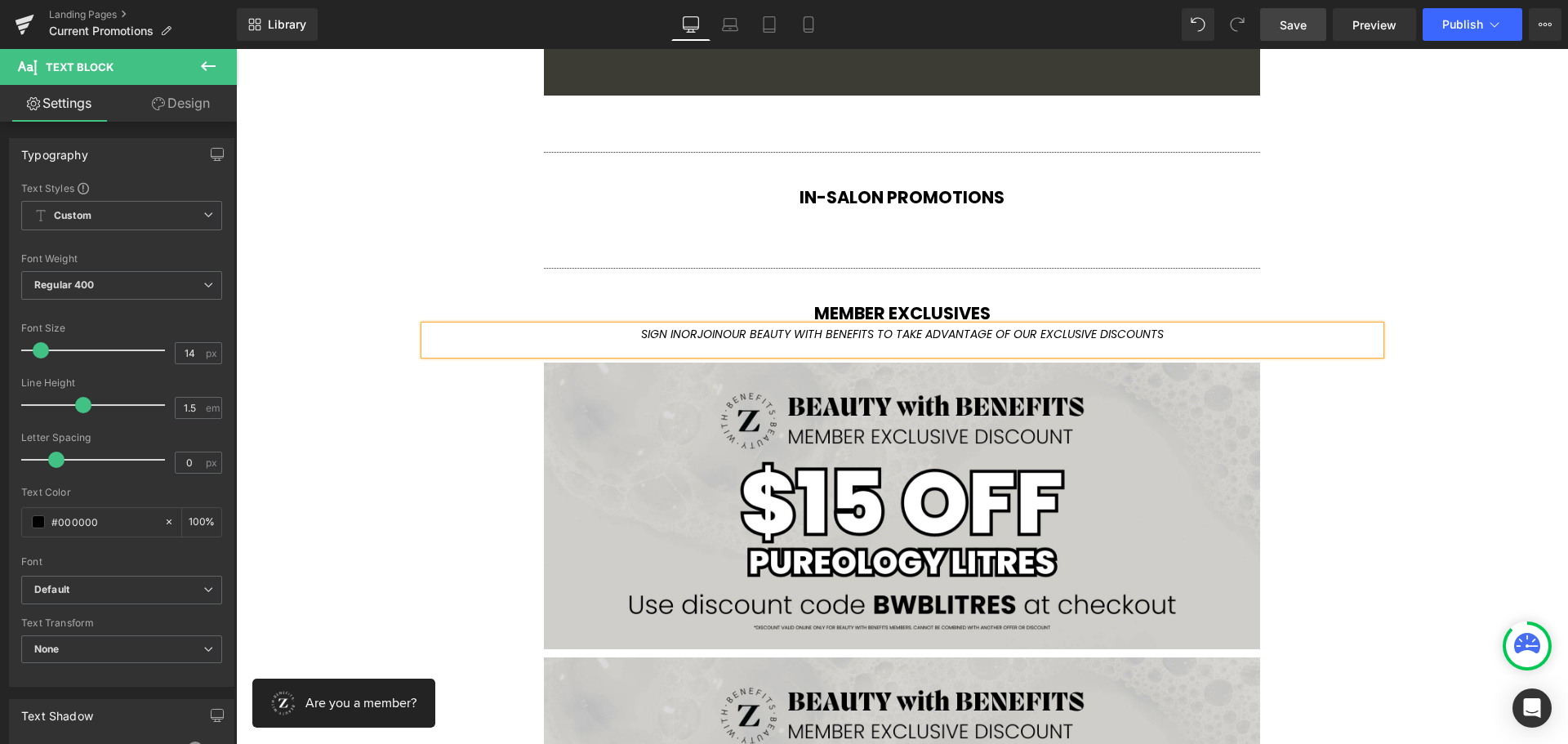
click at [1297, 26] on span "Save" at bounding box center [1293, 25] width 27 height 17
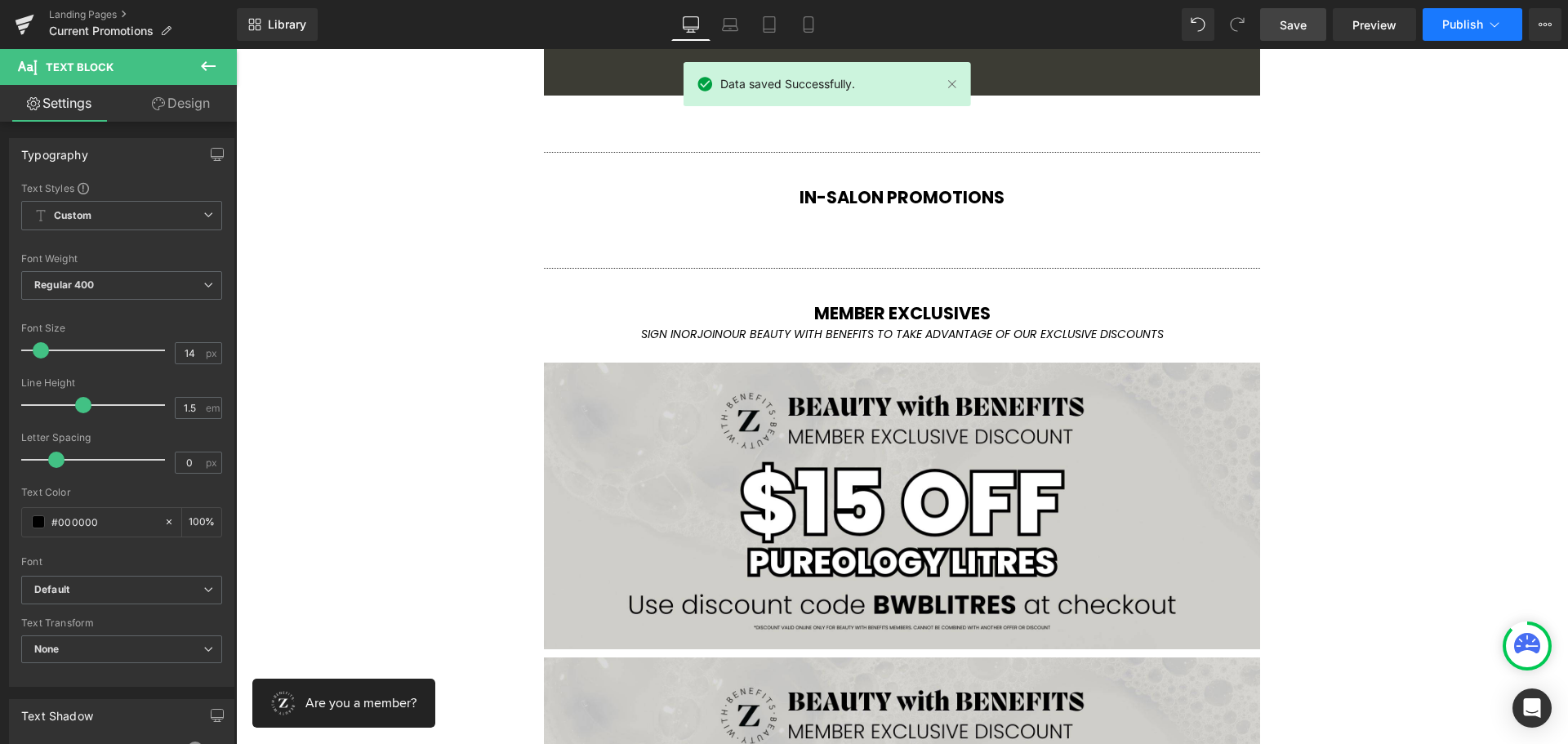
click at [1482, 22] on span "Publish" at bounding box center [1462, 24] width 41 height 13
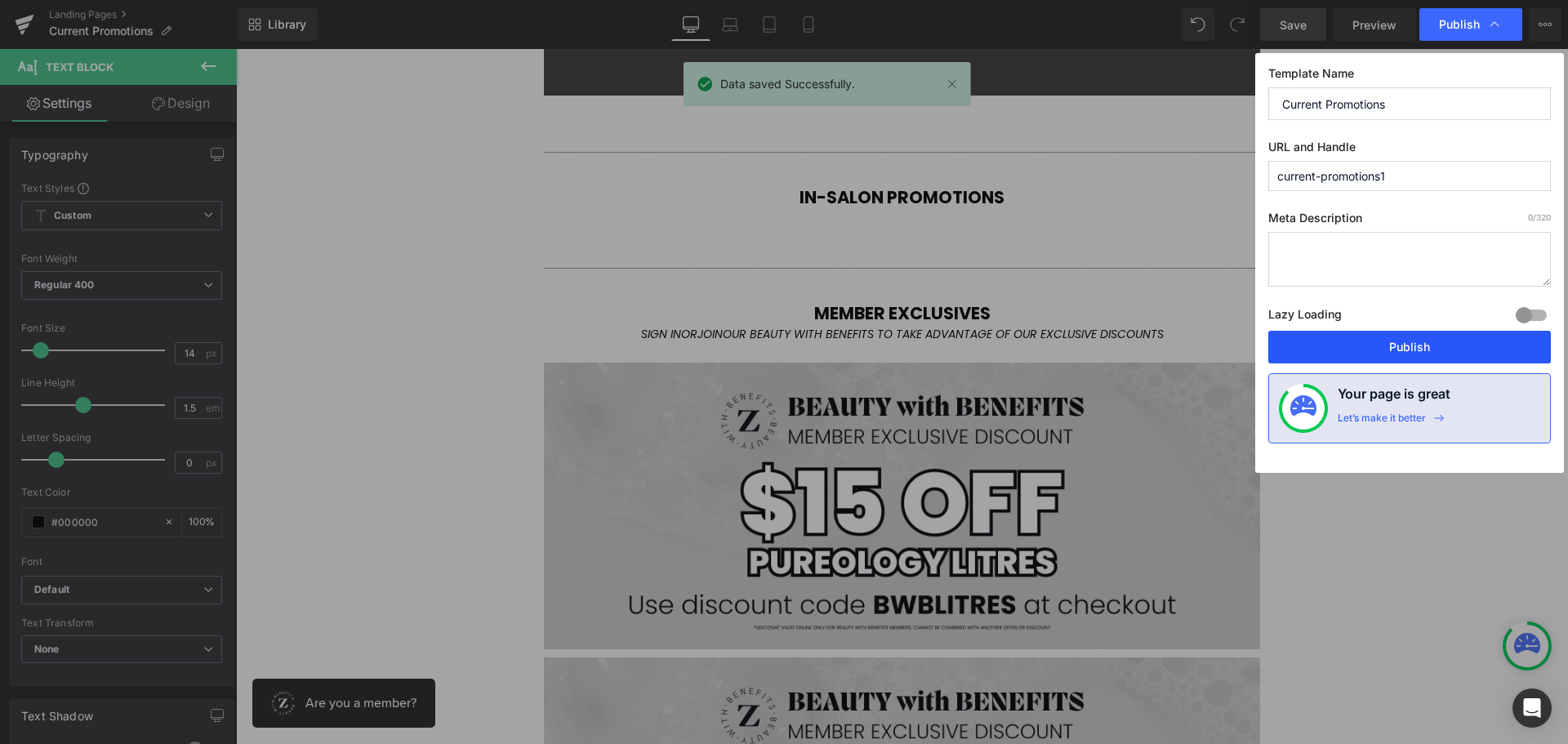
click at [1411, 342] on button "Publish" at bounding box center [1409, 346] width 283 height 33
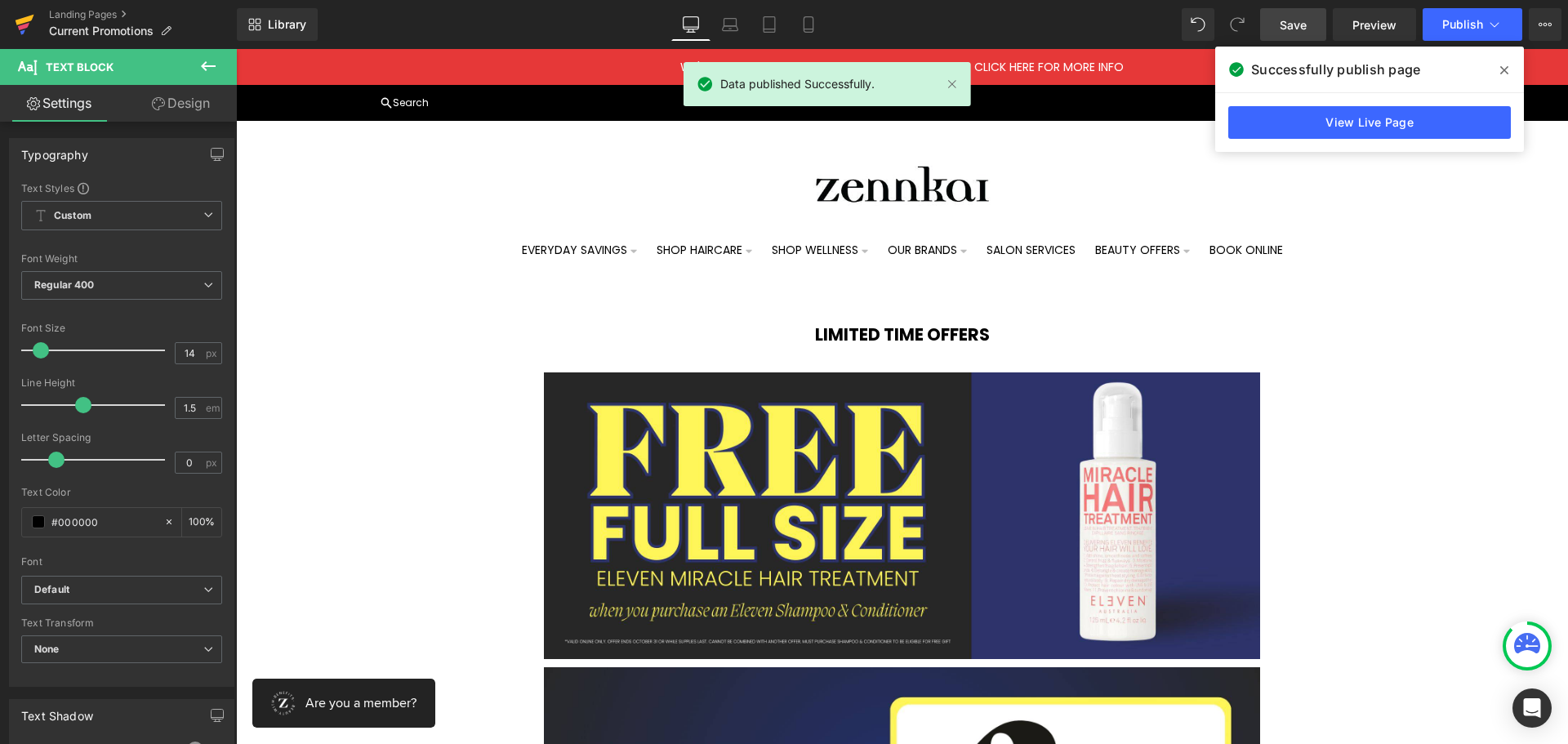
click at [11, 27] on link at bounding box center [25, 25] width 49 height 49
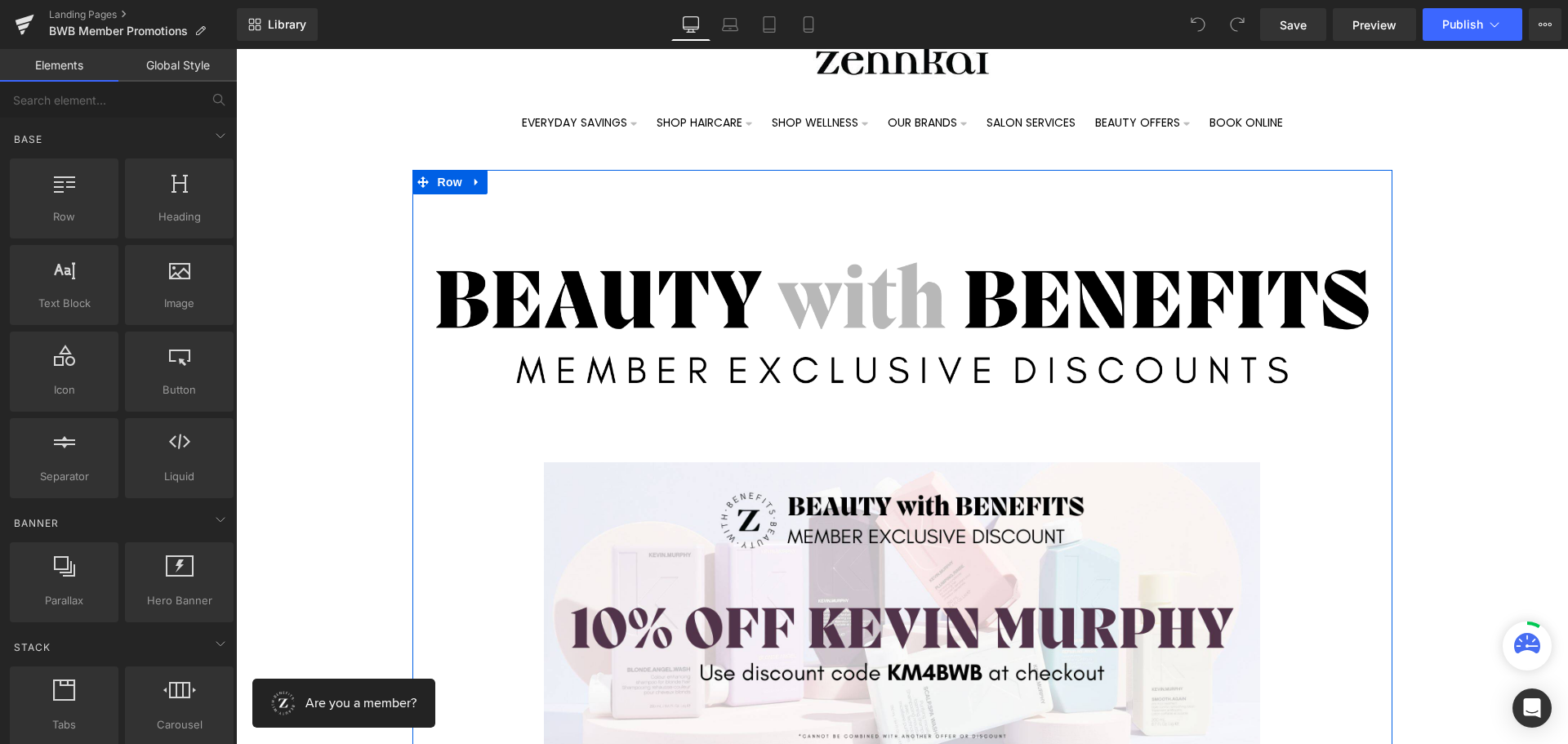
scroll to position [327, 0]
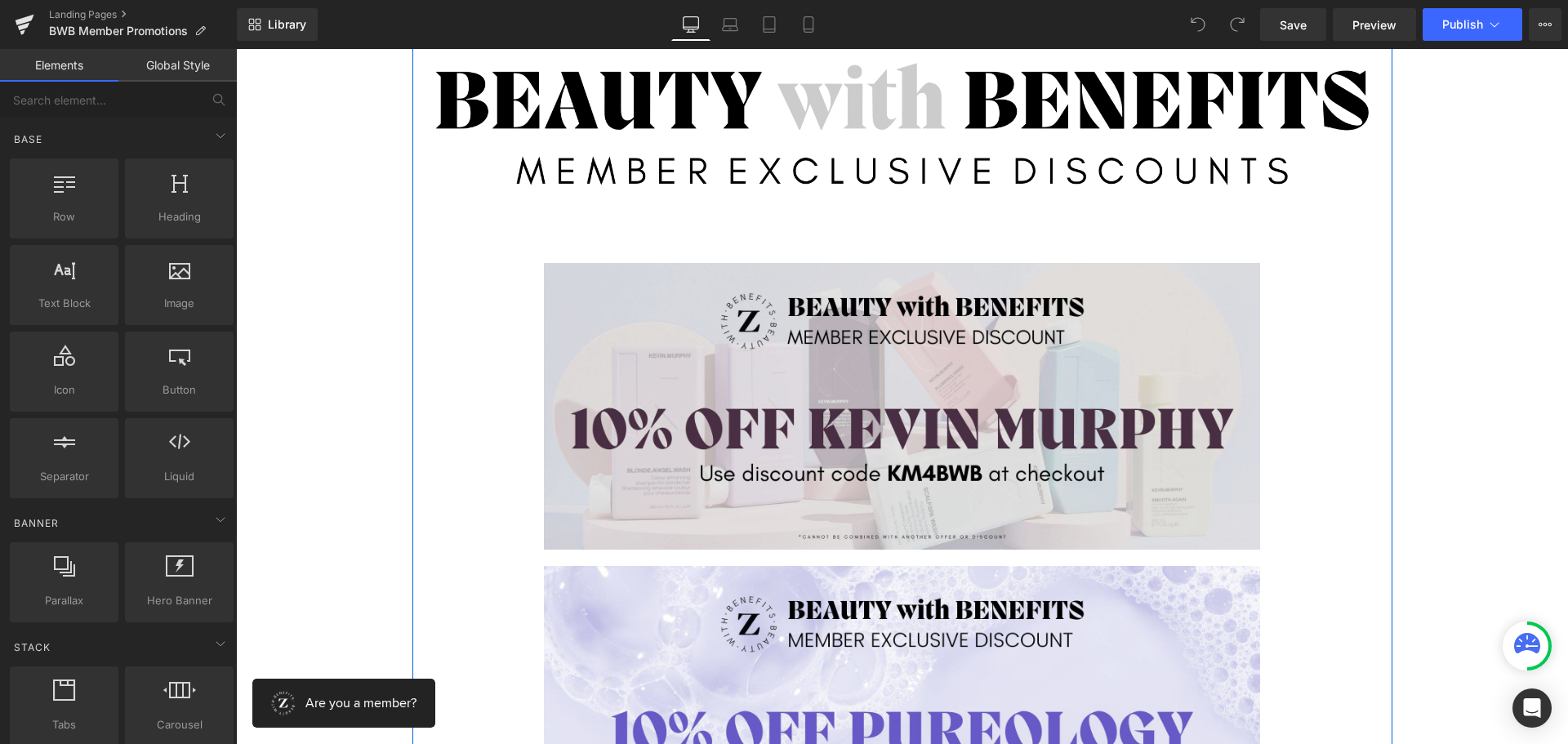
click at [704, 302] on img at bounding box center [902, 405] width 717 height 286
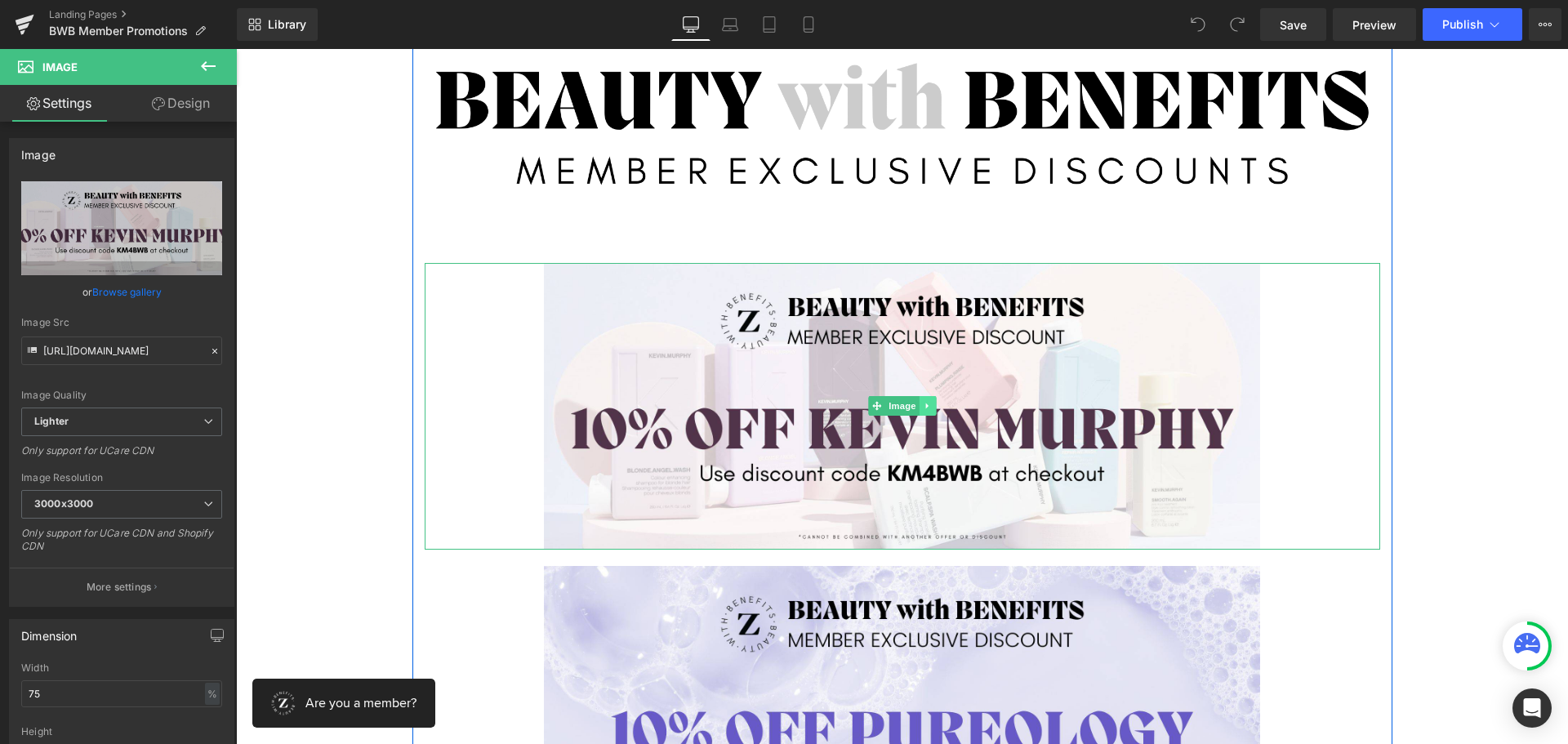
click at [923, 404] on icon at bounding box center [927, 405] width 9 height 10
click at [918, 404] on link at bounding box center [918, 405] width 17 height 19
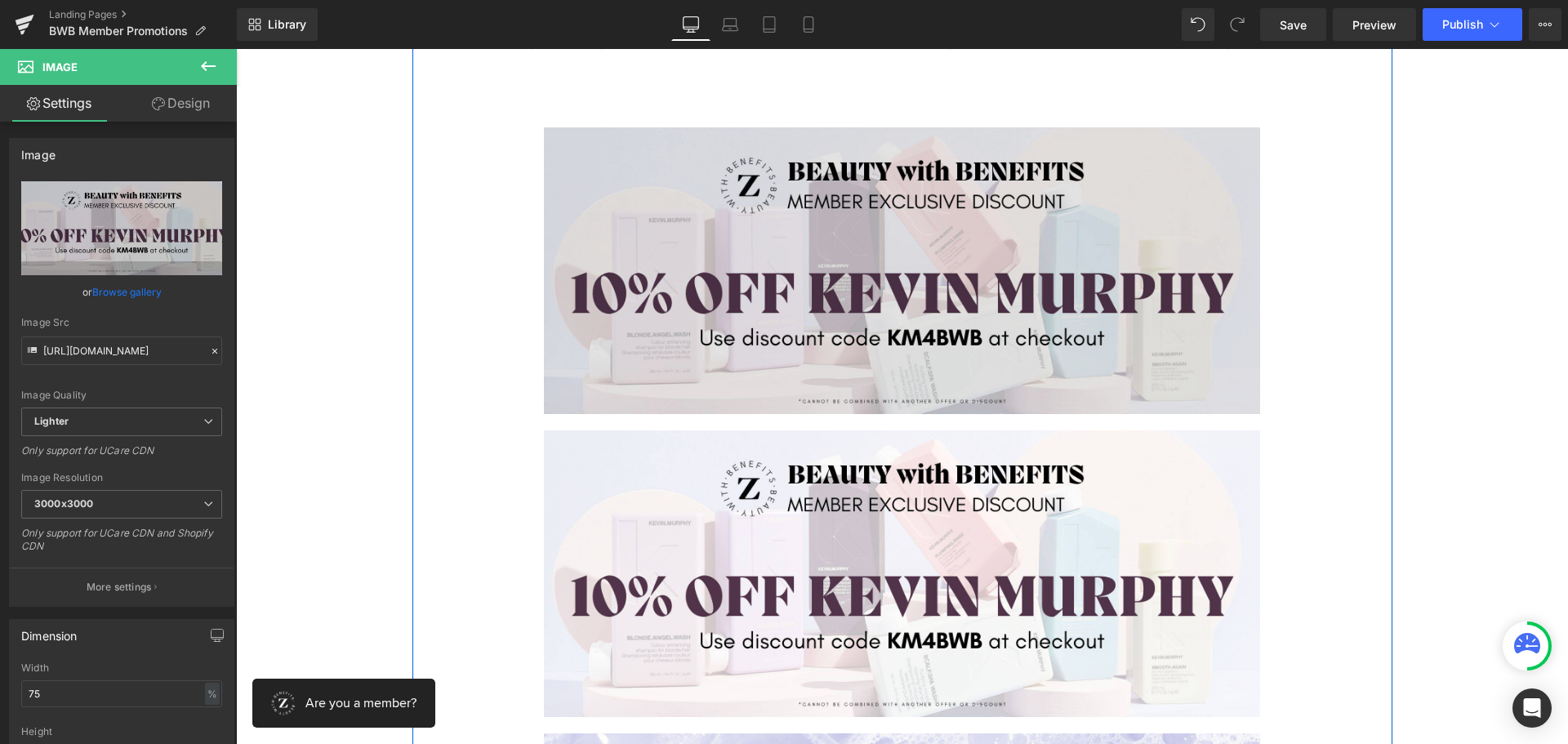
scroll to position [451, 0]
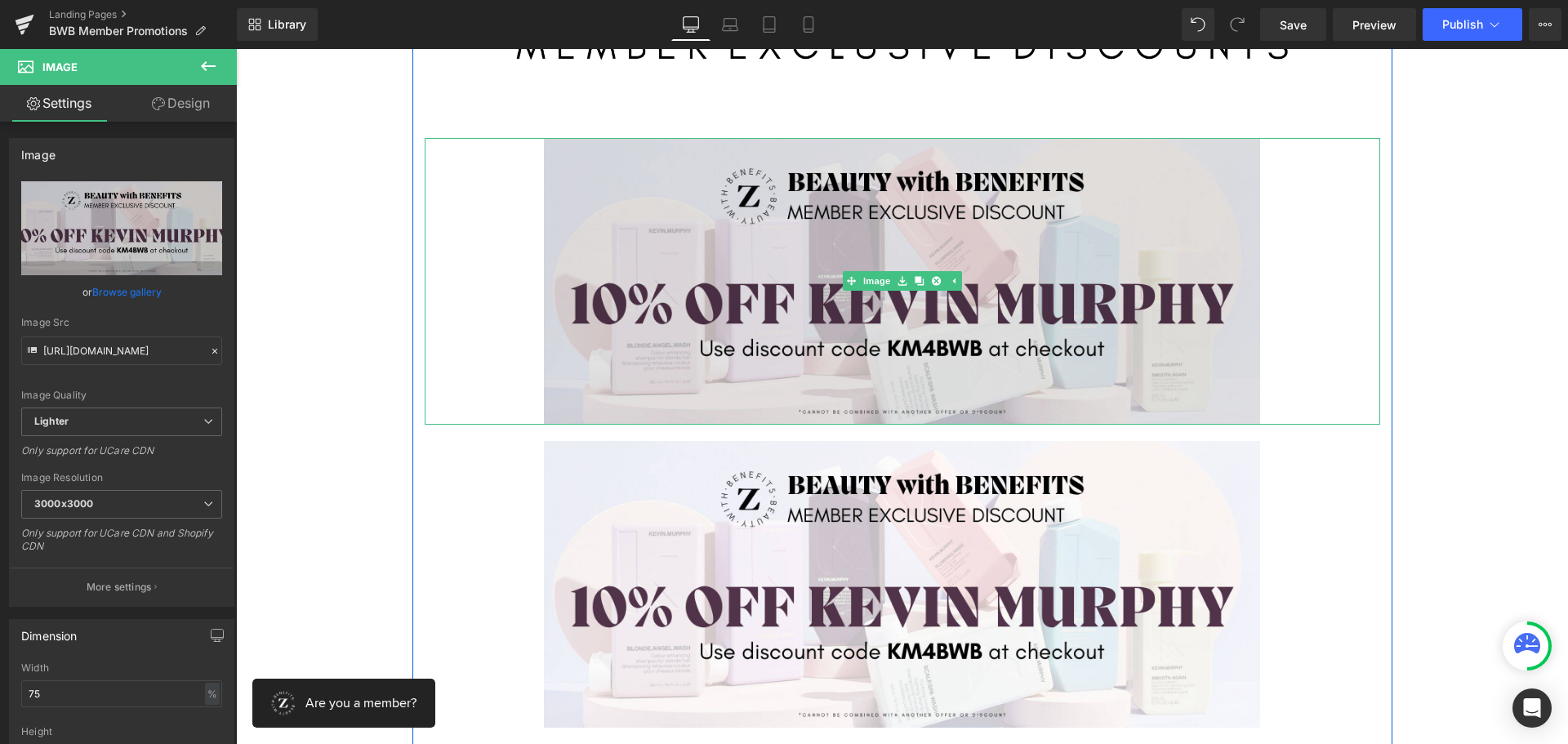
click at [754, 165] on img at bounding box center [902, 281] width 717 height 286
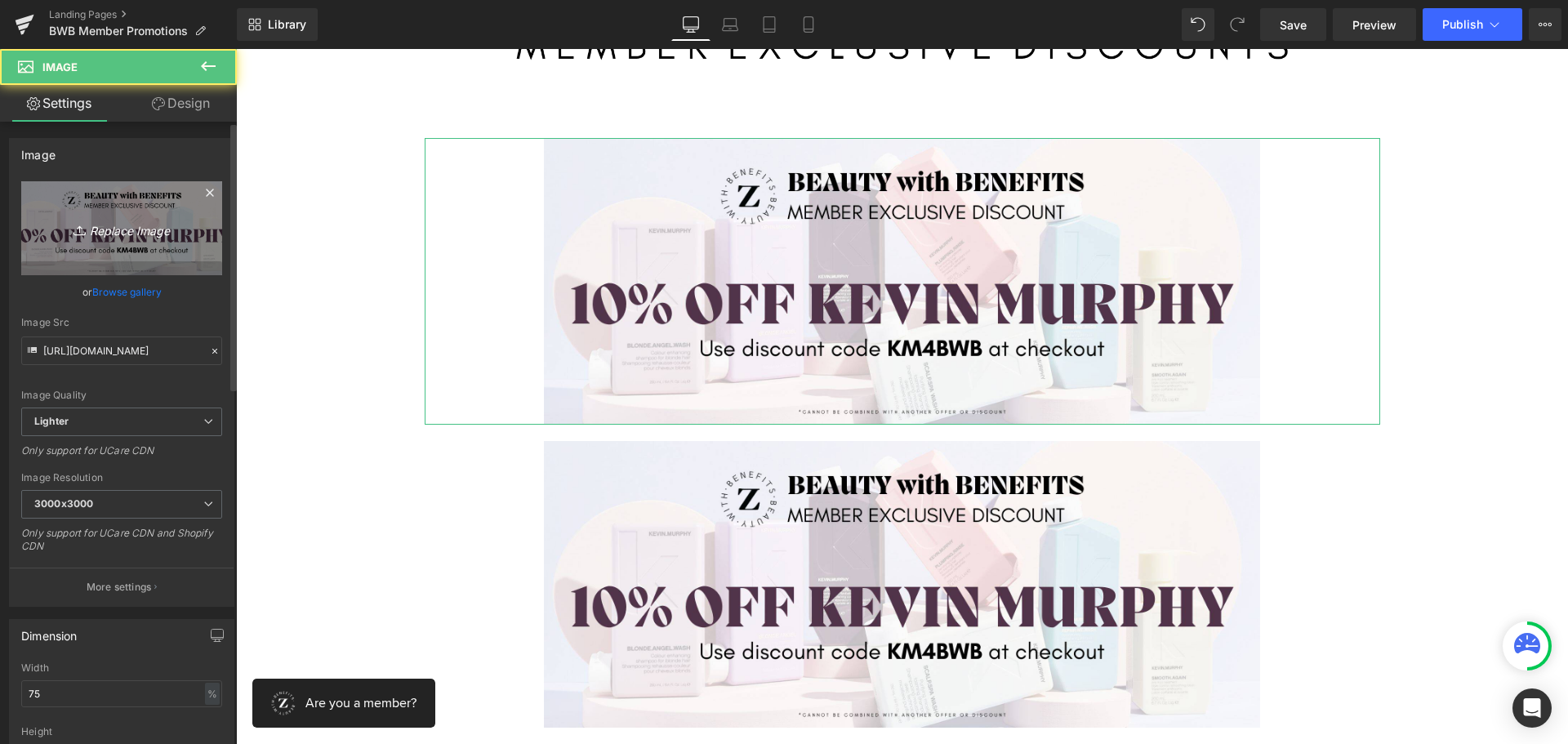
click at [171, 219] on icon "Replace Image" at bounding box center [122, 227] width 130 height 20
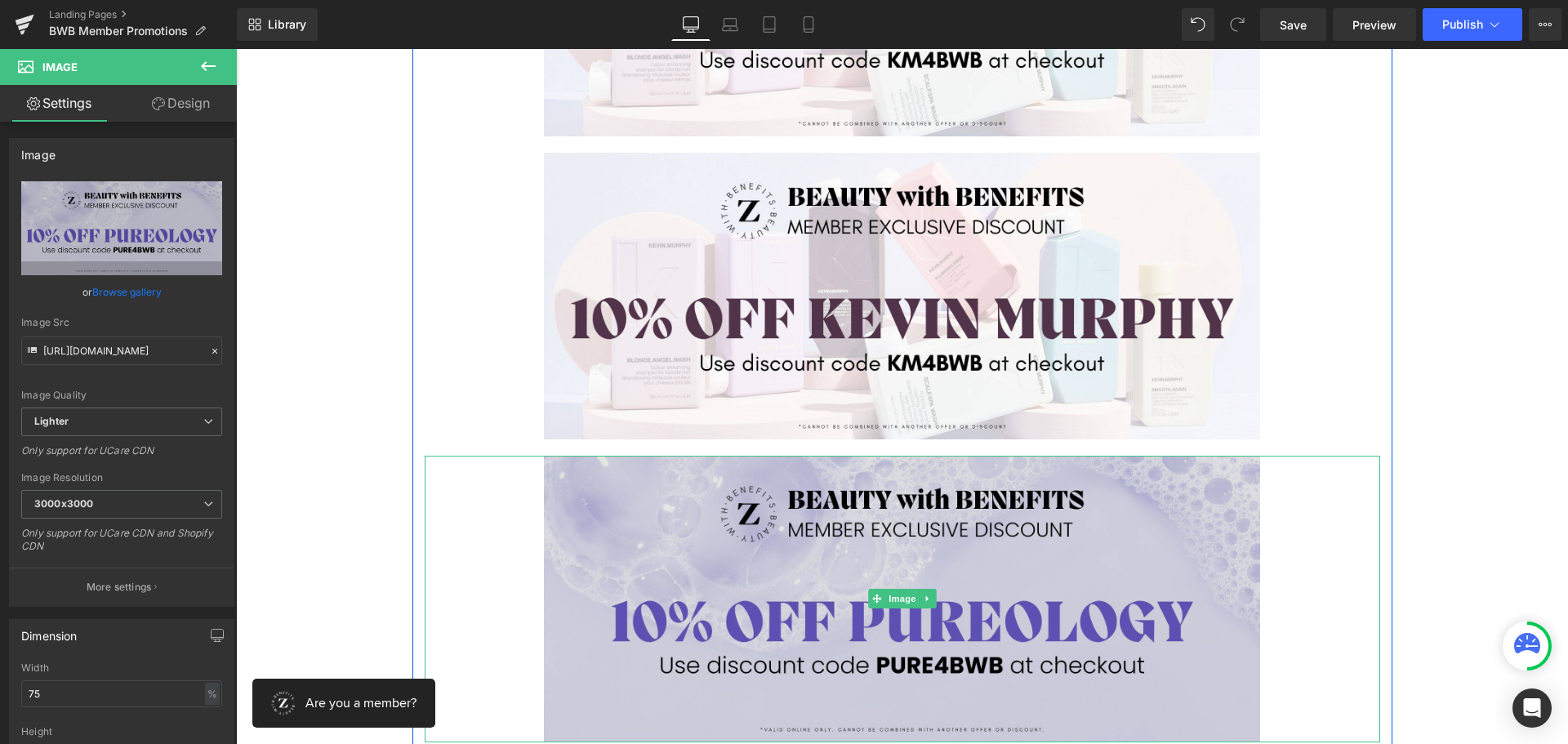
scroll to position [716, 0]
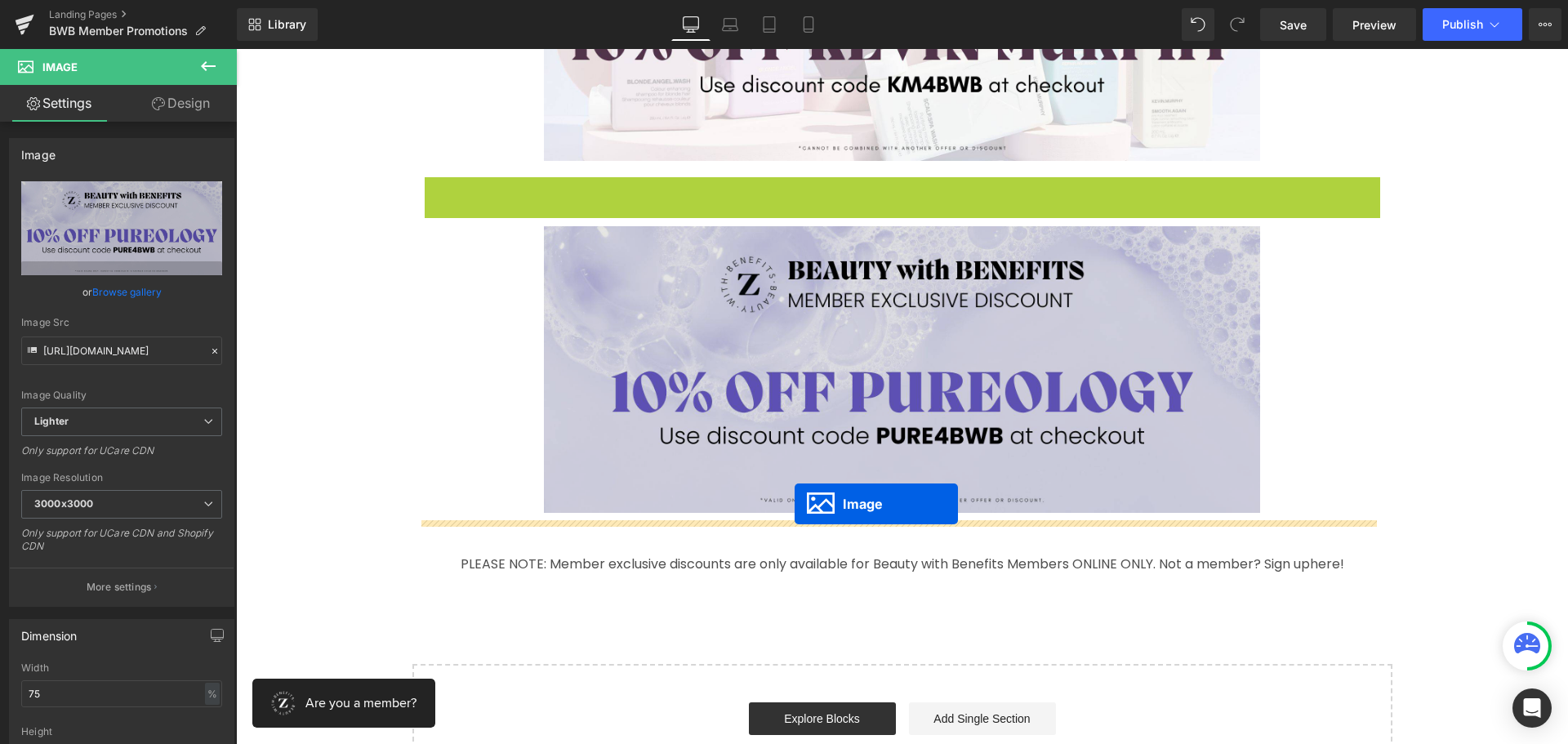
drag, startPoint x: 873, startPoint y: 319, endPoint x: 794, endPoint y: 504, distance: 201.2
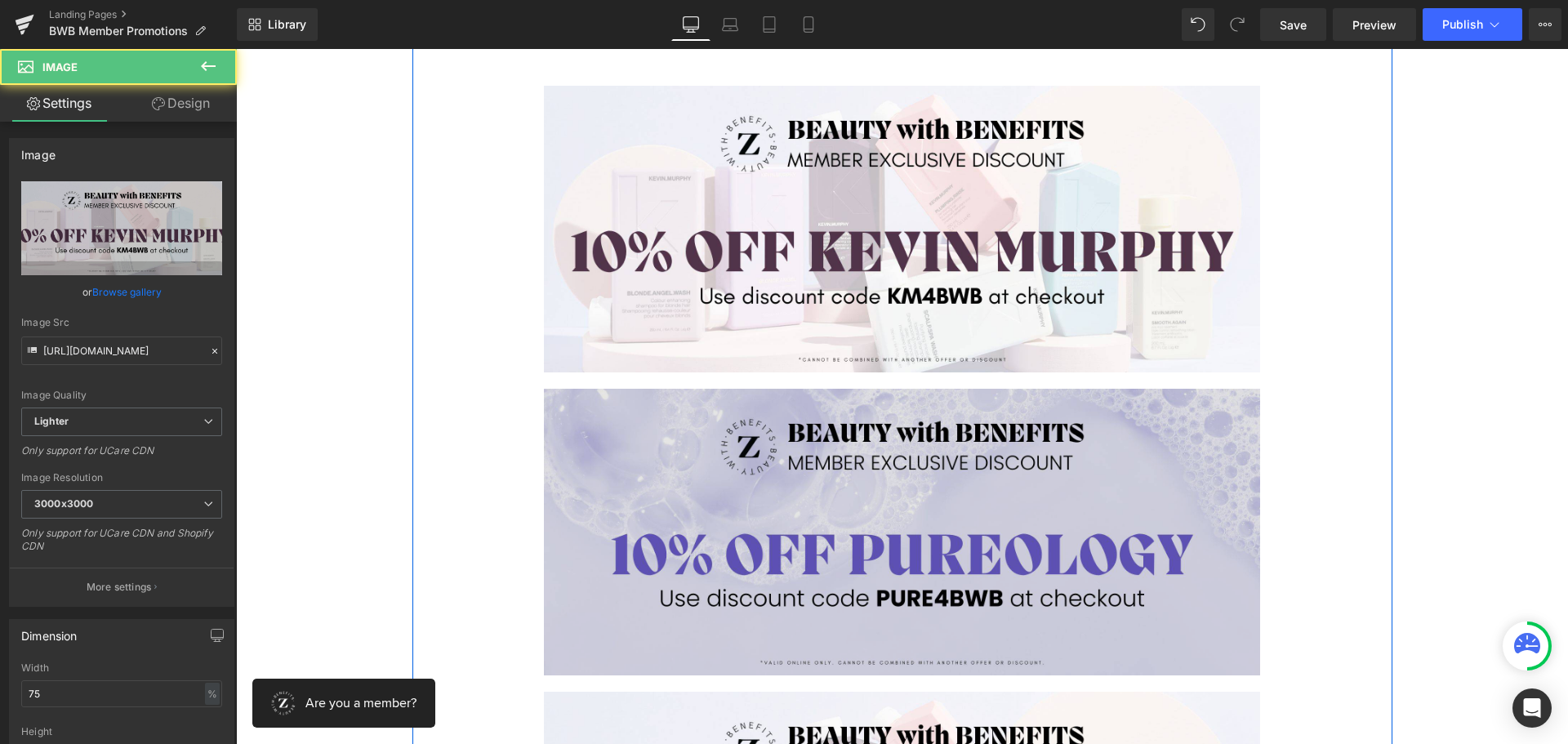
scroll to position [471, 0]
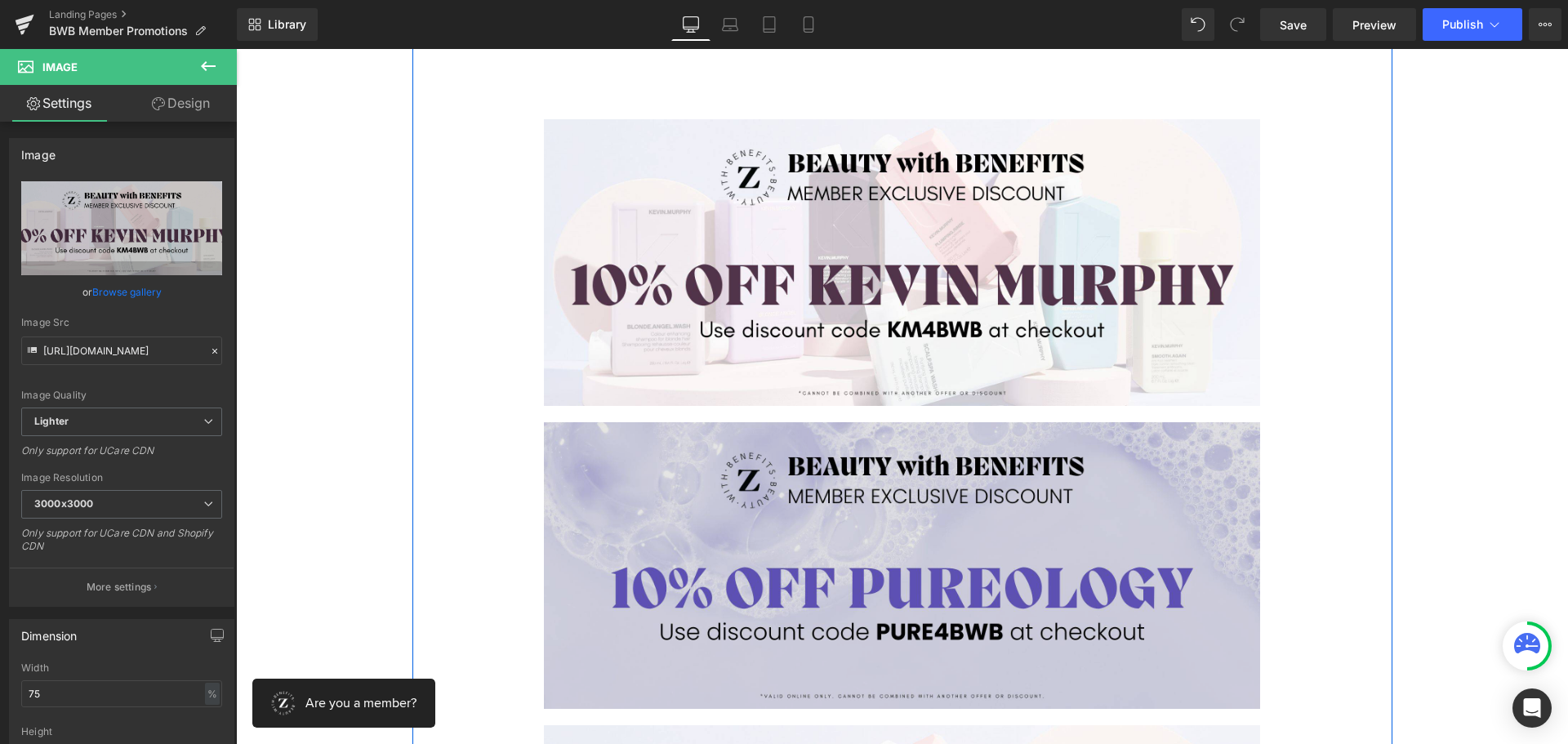
click at [808, 544] on img at bounding box center [902, 565] width 717 height 286
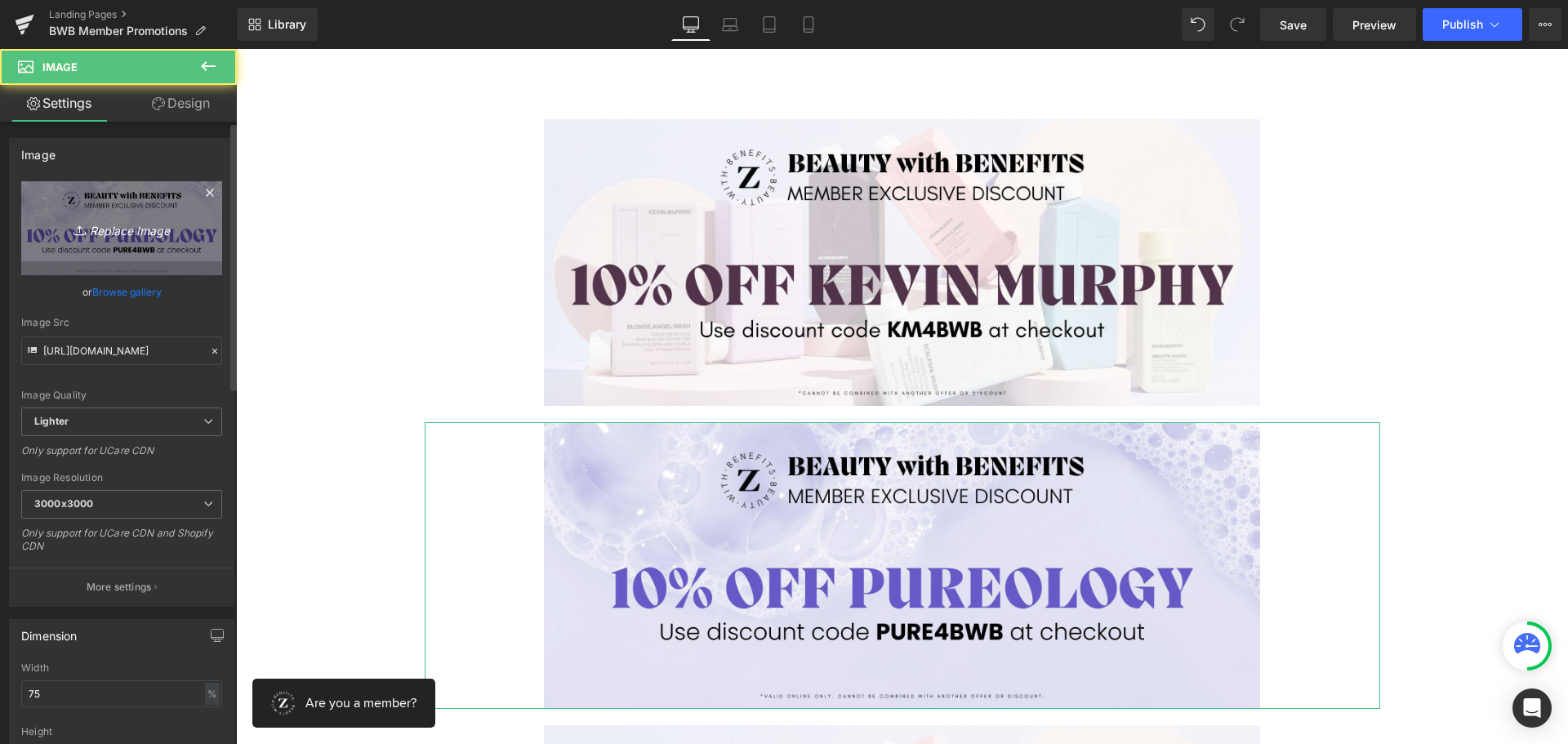
click at [142, 226] on icon "Replace Image" at bounding box center [122, 227] width 130 height 20
type input "C:\fakepath\BWB Exclusive Discount Banners.jpg"
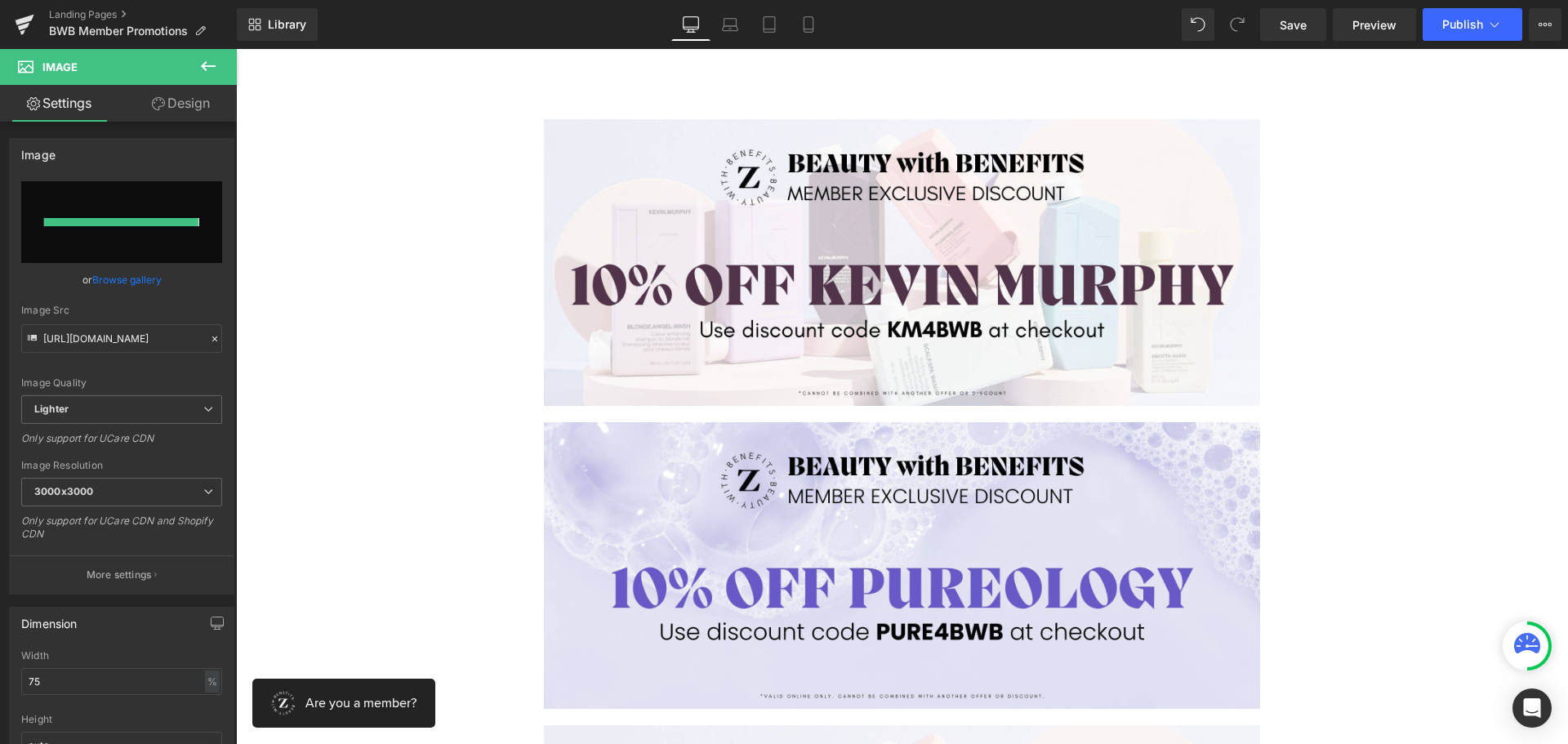
type input "https://ucarecdn.com/d15f355e-5455-4d74-95f1-179827e7d072/-/format/auto/-/previ…"
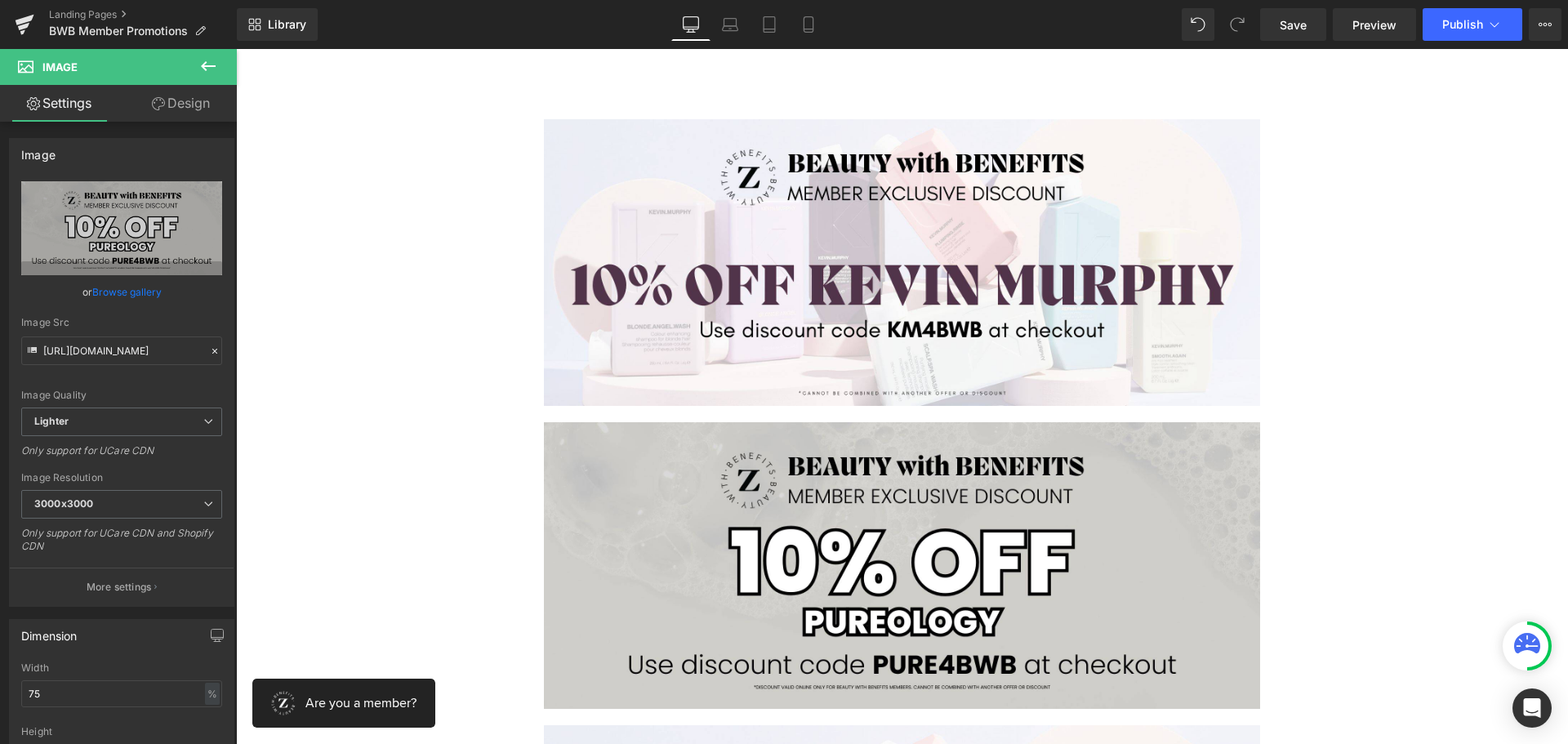
click at [217, 64] on icon at bounding box center [208, 66] width 19 height 19
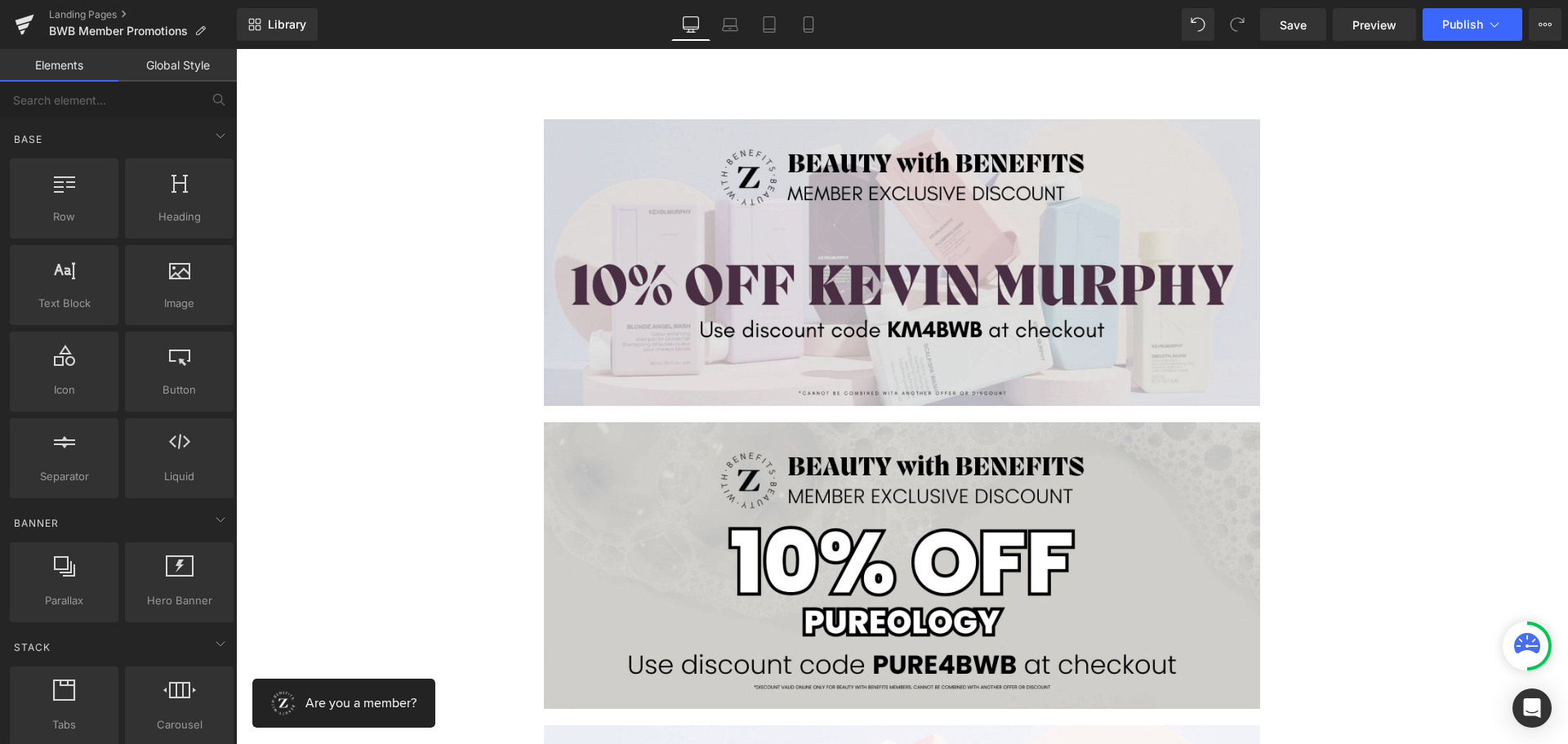
click at [709, 244] on img at bounding box center [902, 262] width 717 height 286
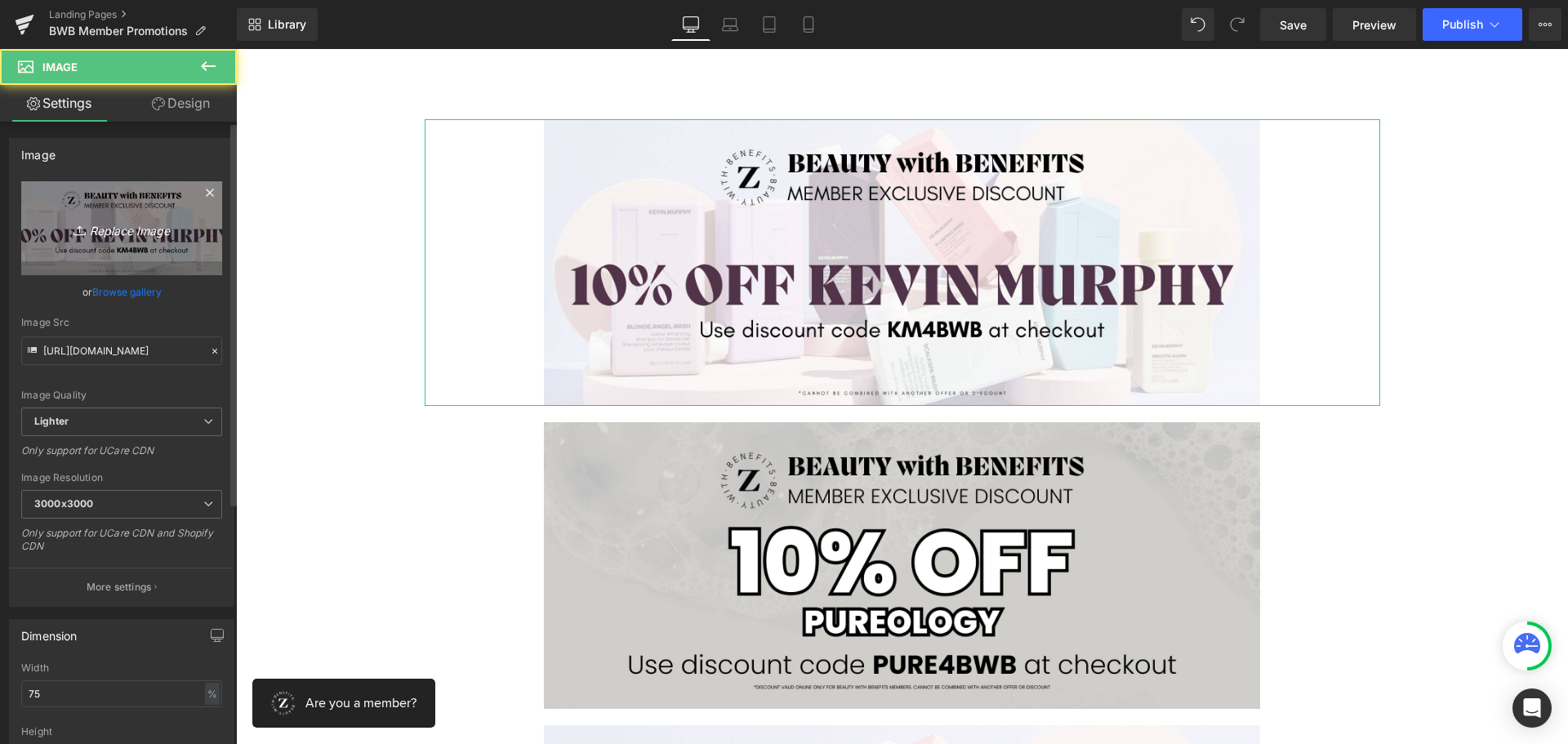
click at [94, 220] on icon "Replace Image" at bounding box center [122, 227] width 130 height 20
type input "C:\fakepath\BWB Exclusive Discount Banners (1).jpg"
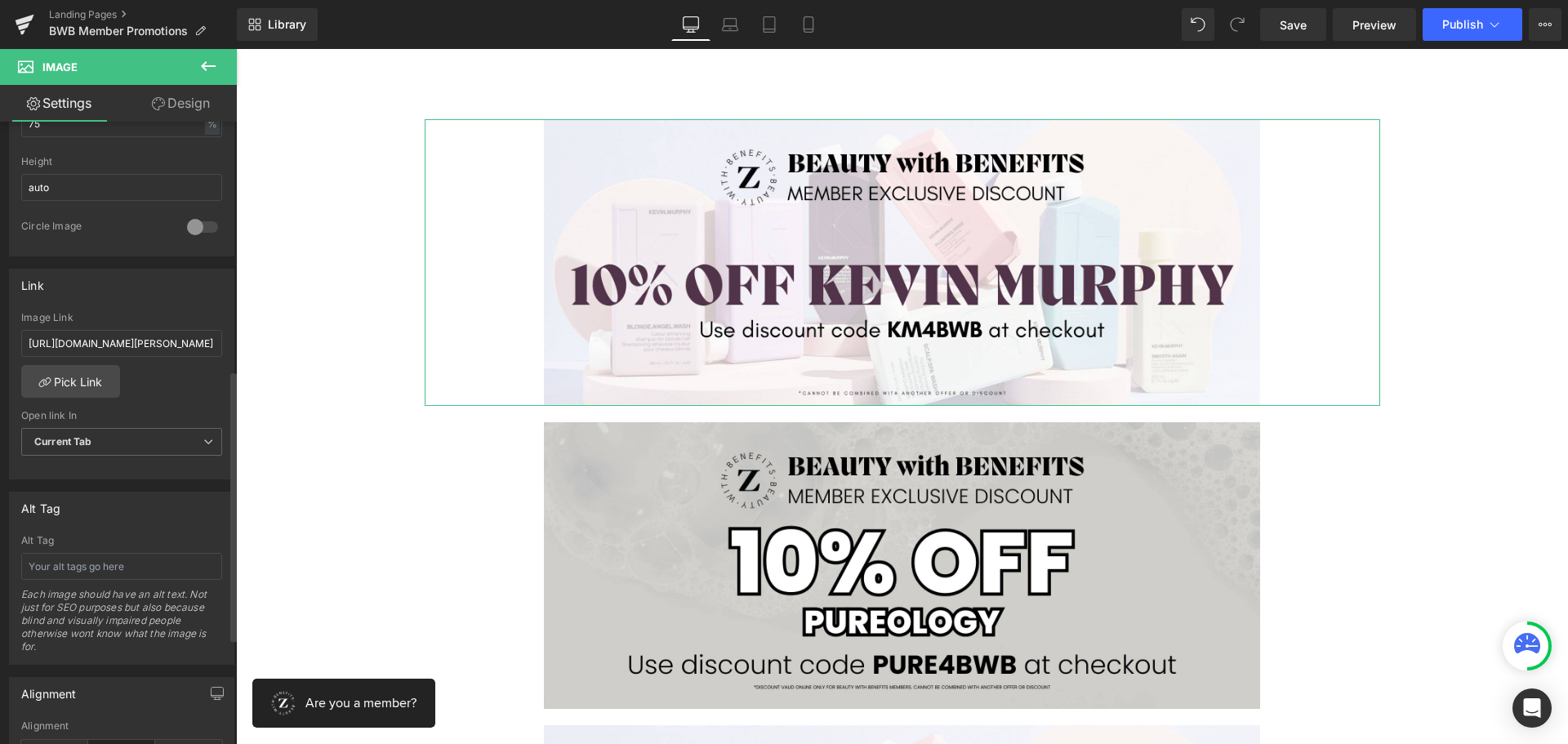
scroll to position [572, 0]
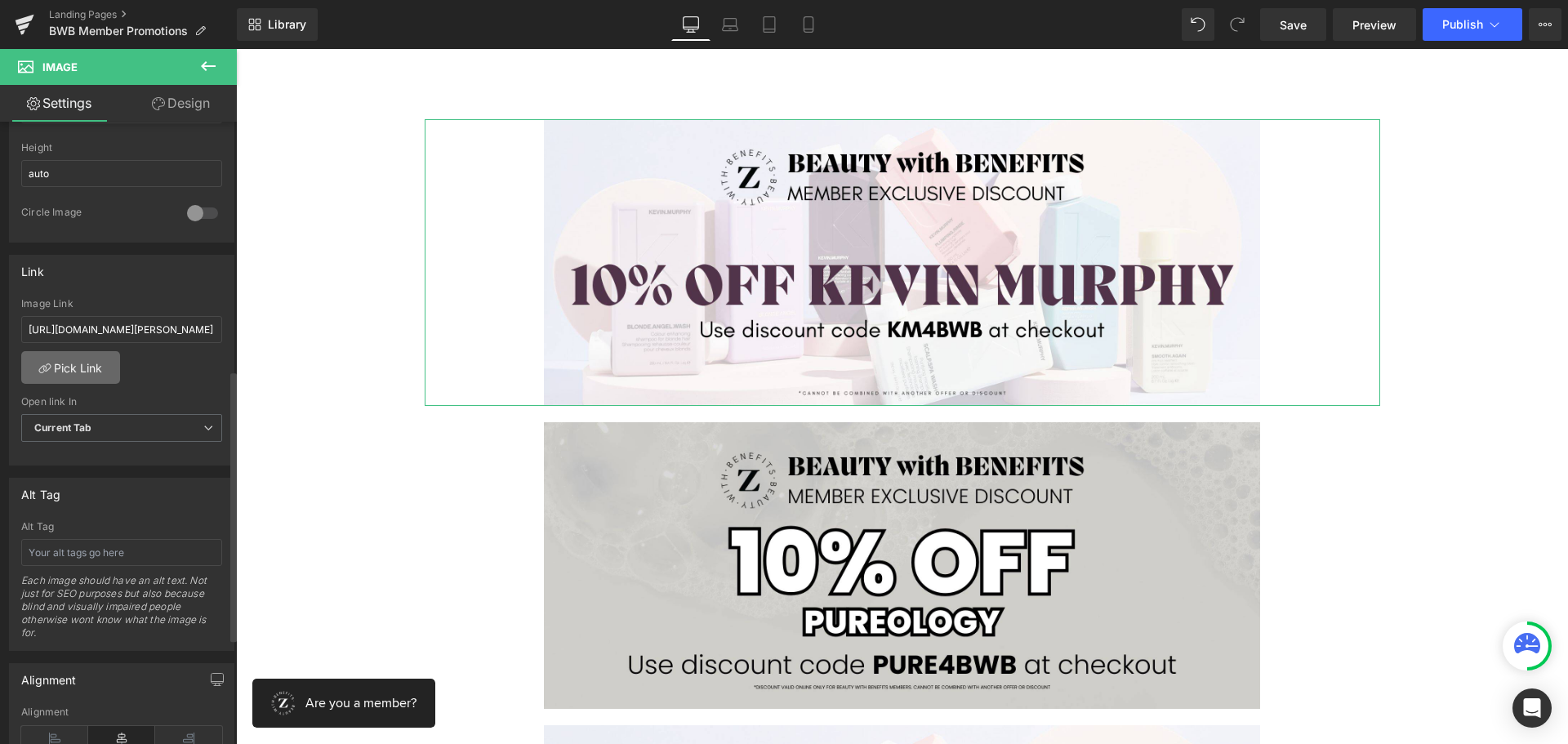
click at [83, 368] on link "Pick Link" at bounding box center [71, 367] width 99 height 33
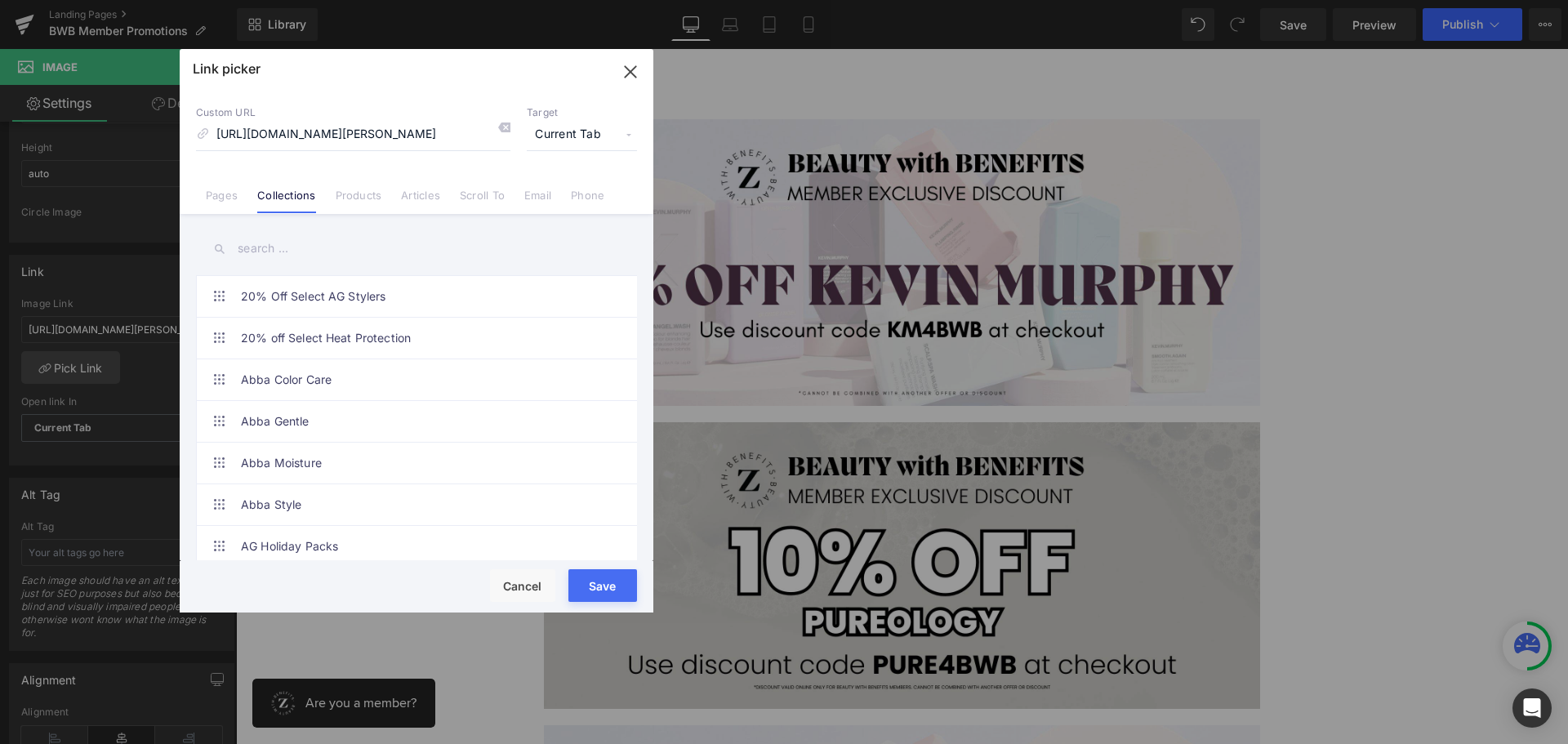
click at [268, 250] on input "text" at bounding box center [416, 249] width 441 height 37
type input "https://ucarecdn.com/1fc13d4a-b9ec-4cf5-a333-02d561580ced/-/format/auto/-/previ…"
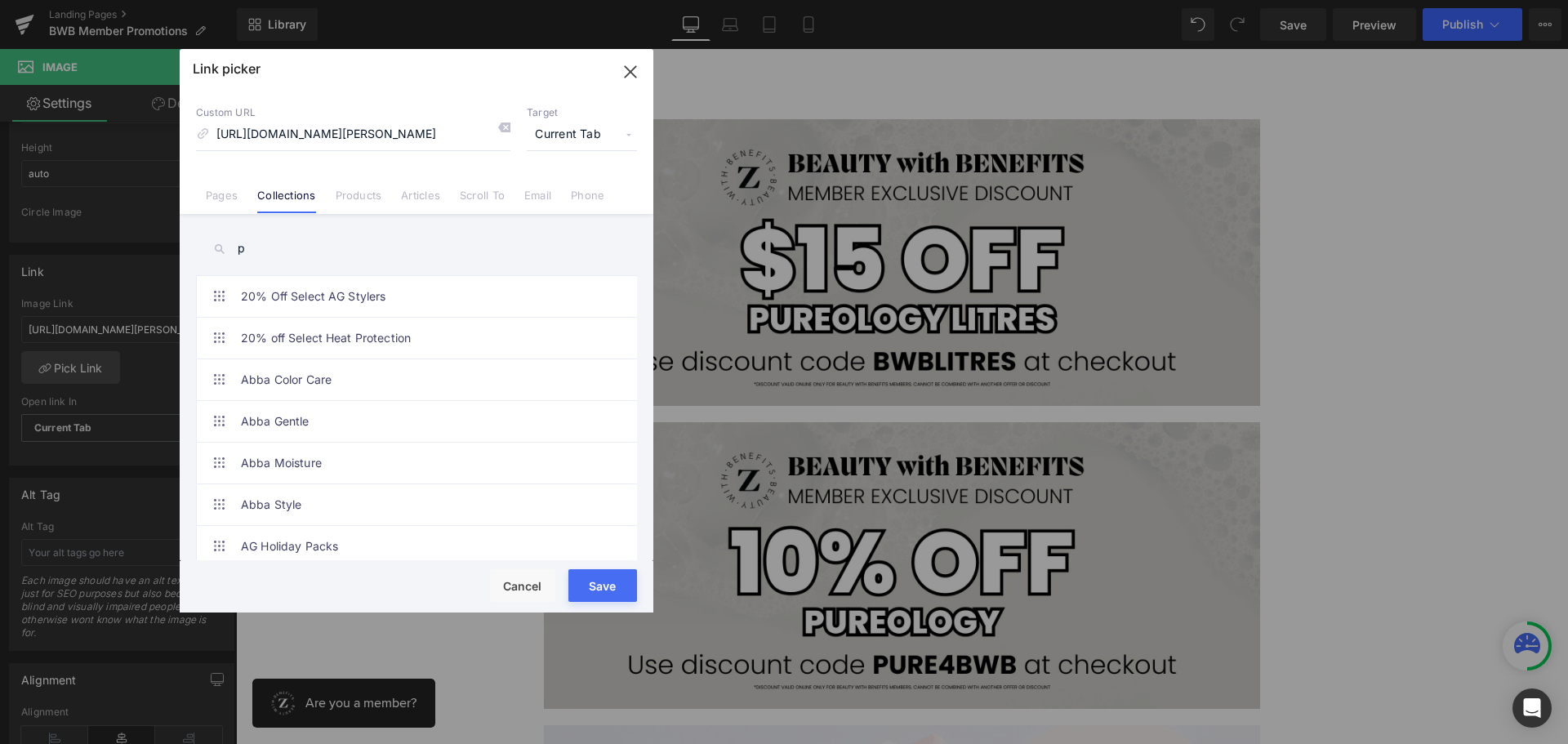
scroll to position [584, 0]
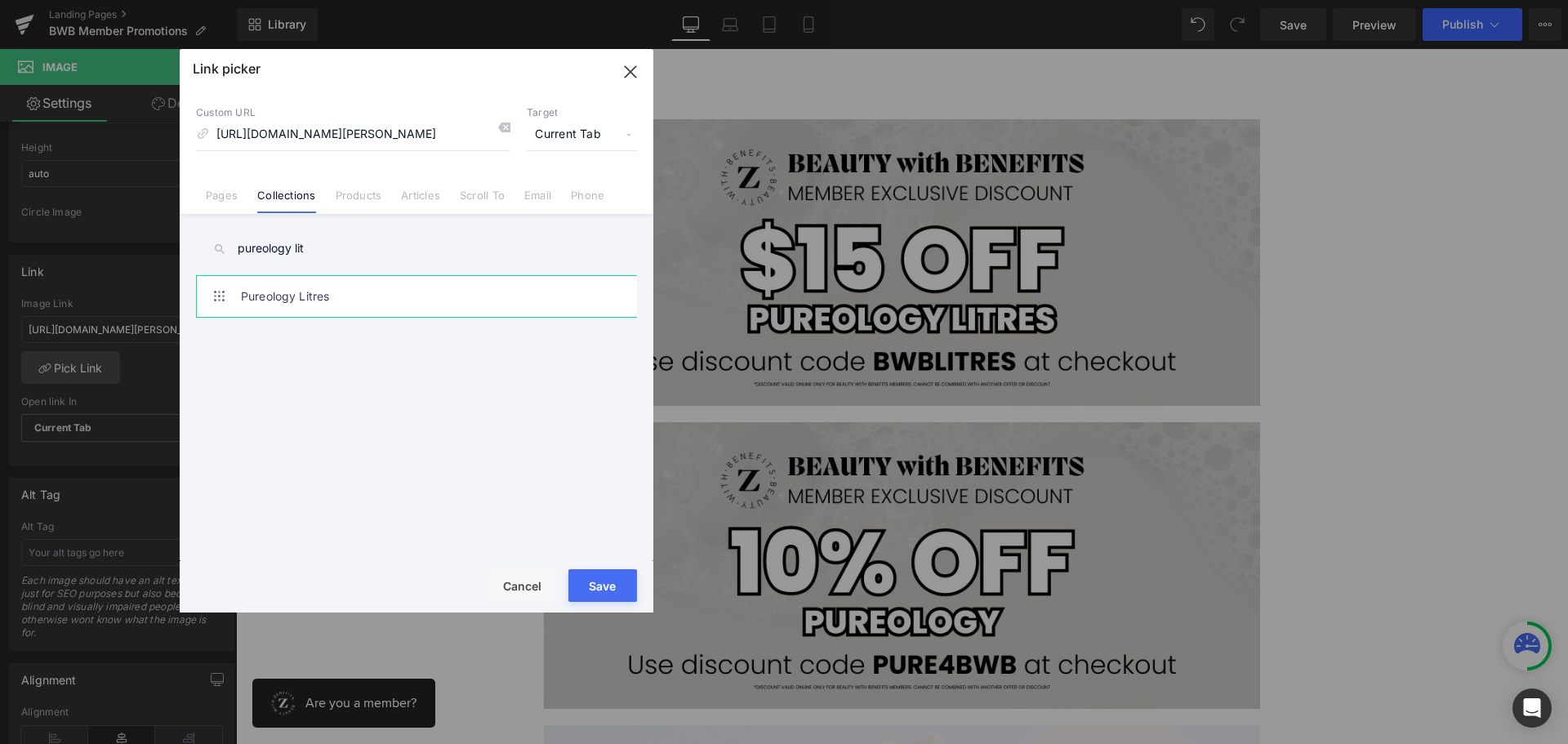
type input "pureology lit"
click at [289, 290] on link "Pureology Litres" at bounding box center [420, 296] width 360 height 41
type input "/collections/pureology-litres"
click at [606, 584] on button "Save" at bounding box center [603, 585] width 69 height 33
type input "/collections/pureology-litres"
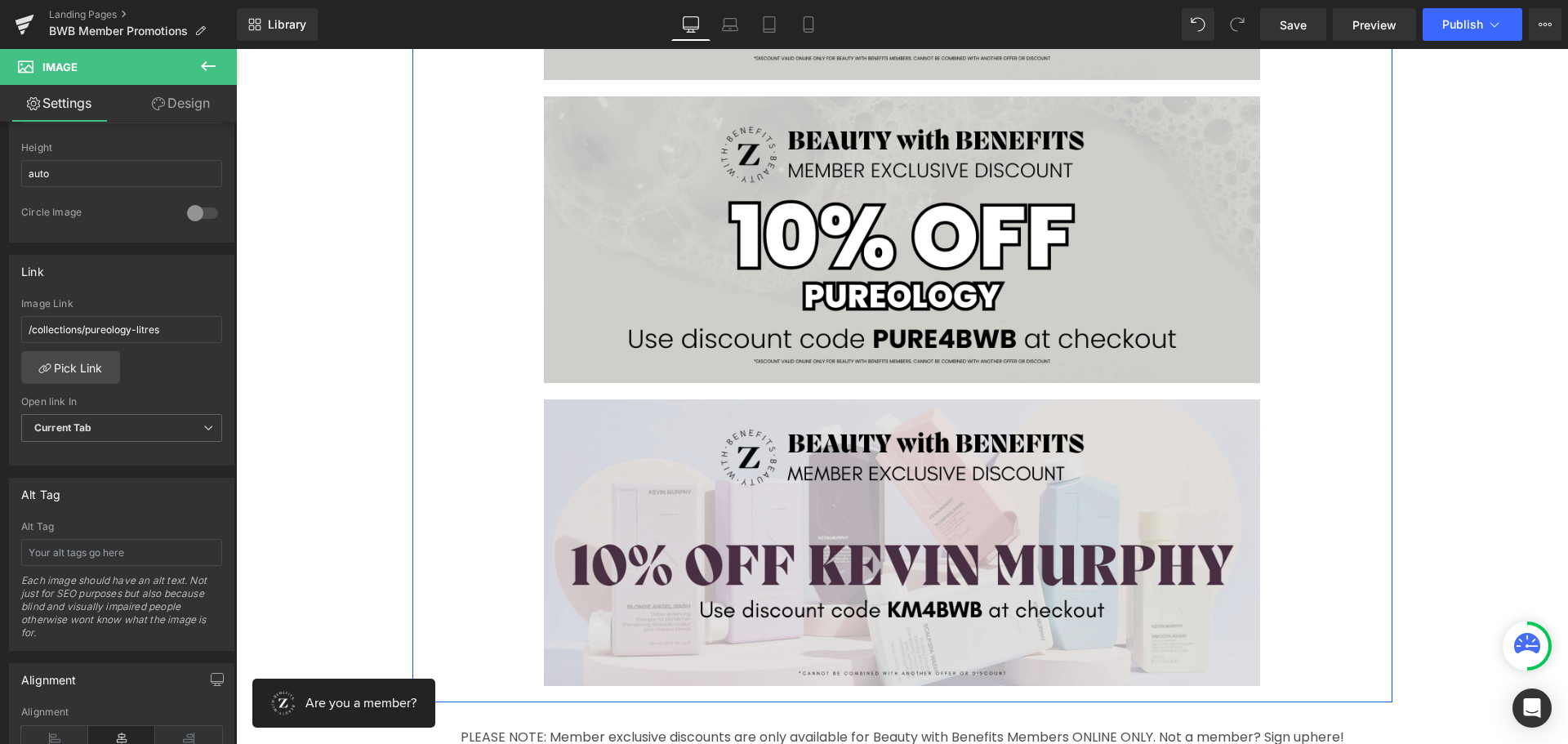
scroll to position [797, 0]
click at [717, 507] on img at bounding box center [902, 541] width 717 height 286
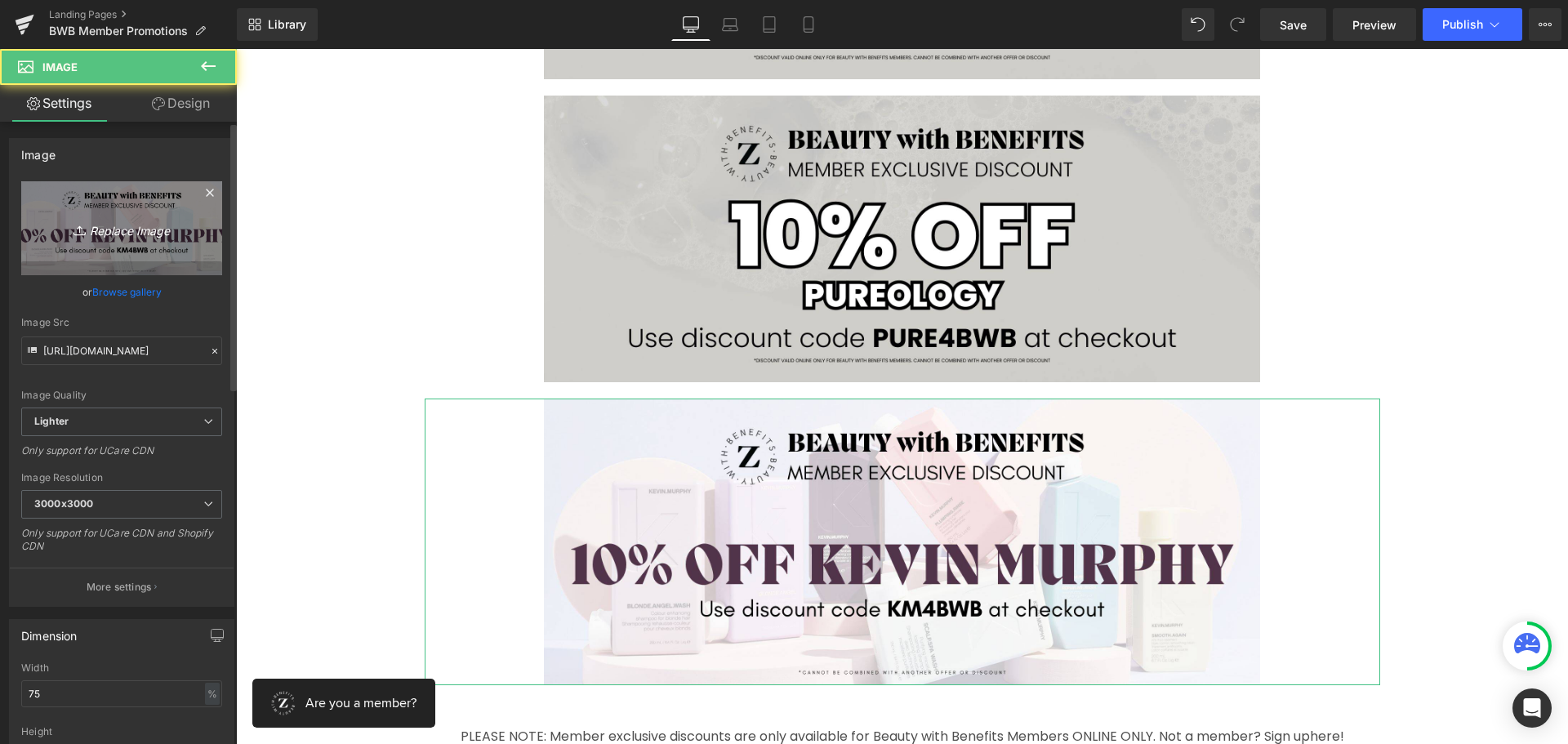
click at [117, 237] on icon "Replace Image" at bounding box center [122, 227] width 130 height 20
type input "C:\fakepath\BWB Exclusive Discount Banners (2).jpg"
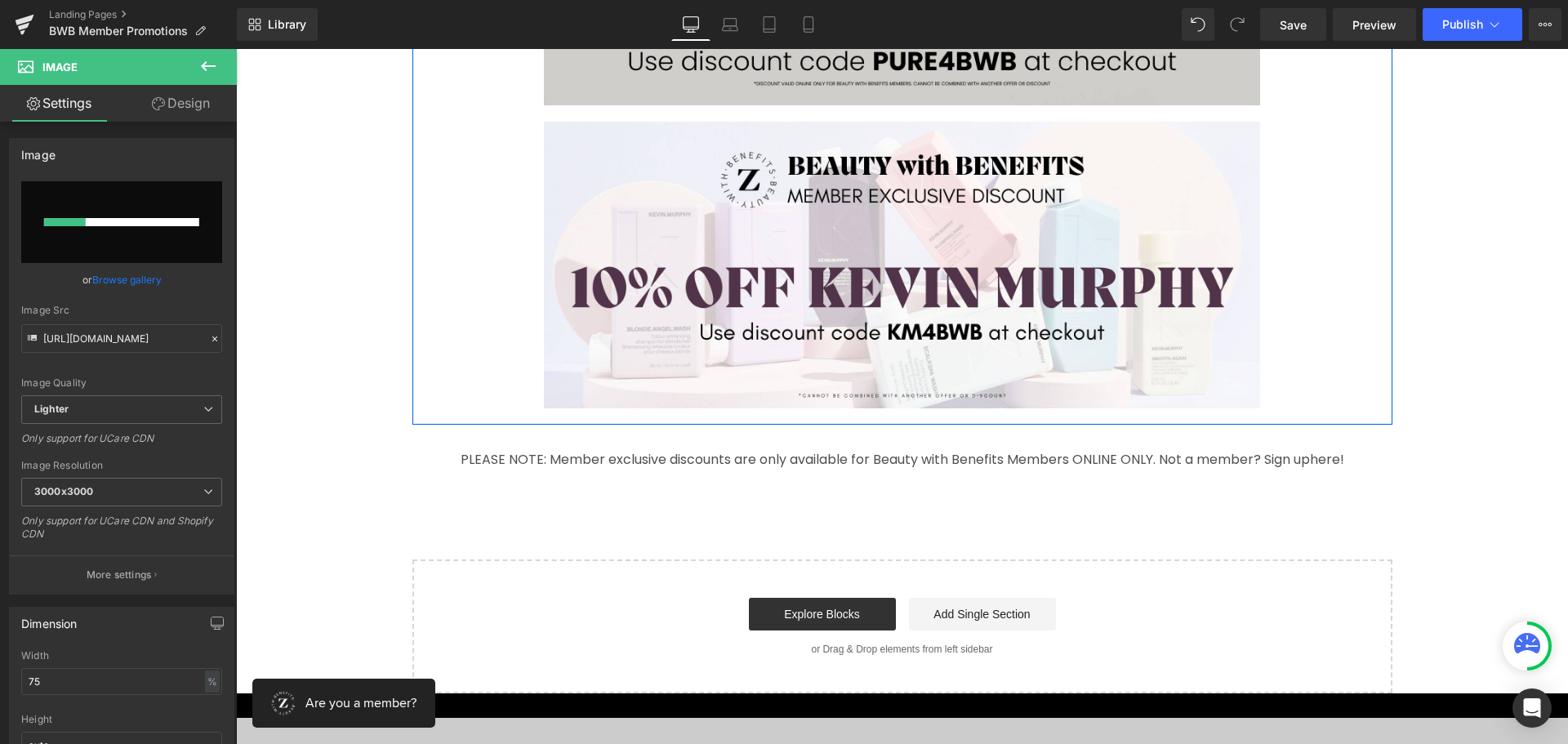
scroll to position [1124, 0]
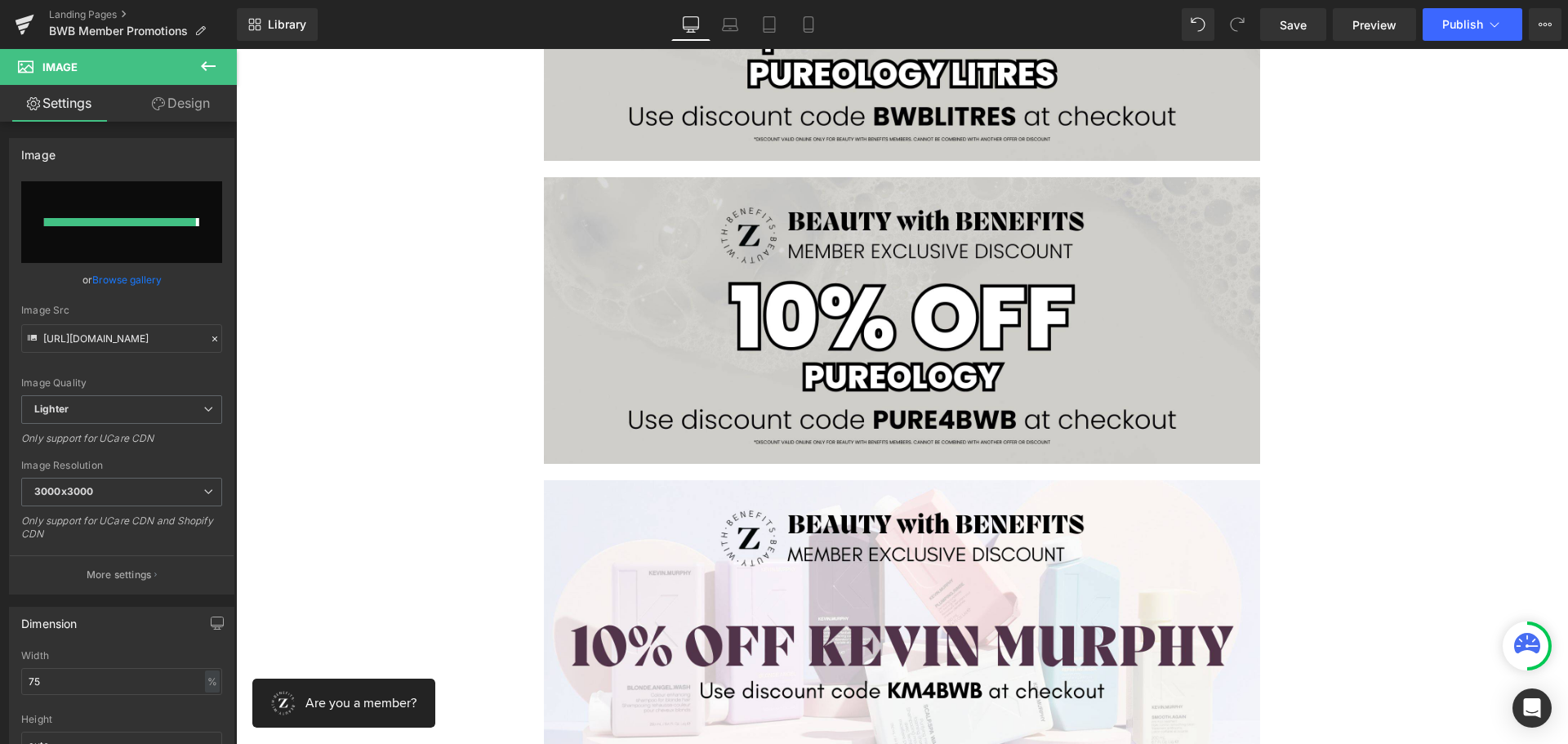
type input "https://ucarecdn.com/a86dbb32-c884-4565-b753-61c4983c3aea/-/format/auto/-/previ…"
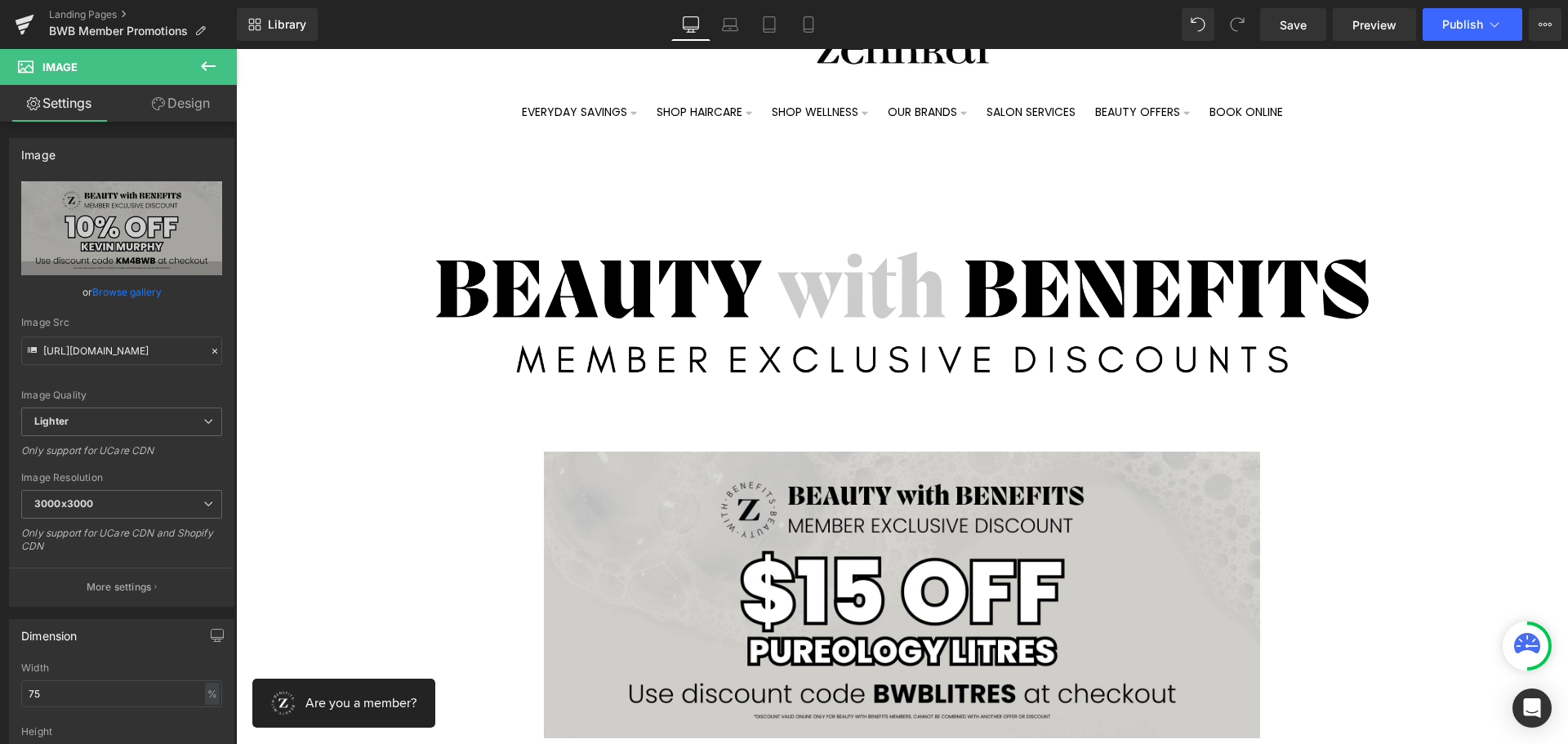
scroll to position [62, 0]
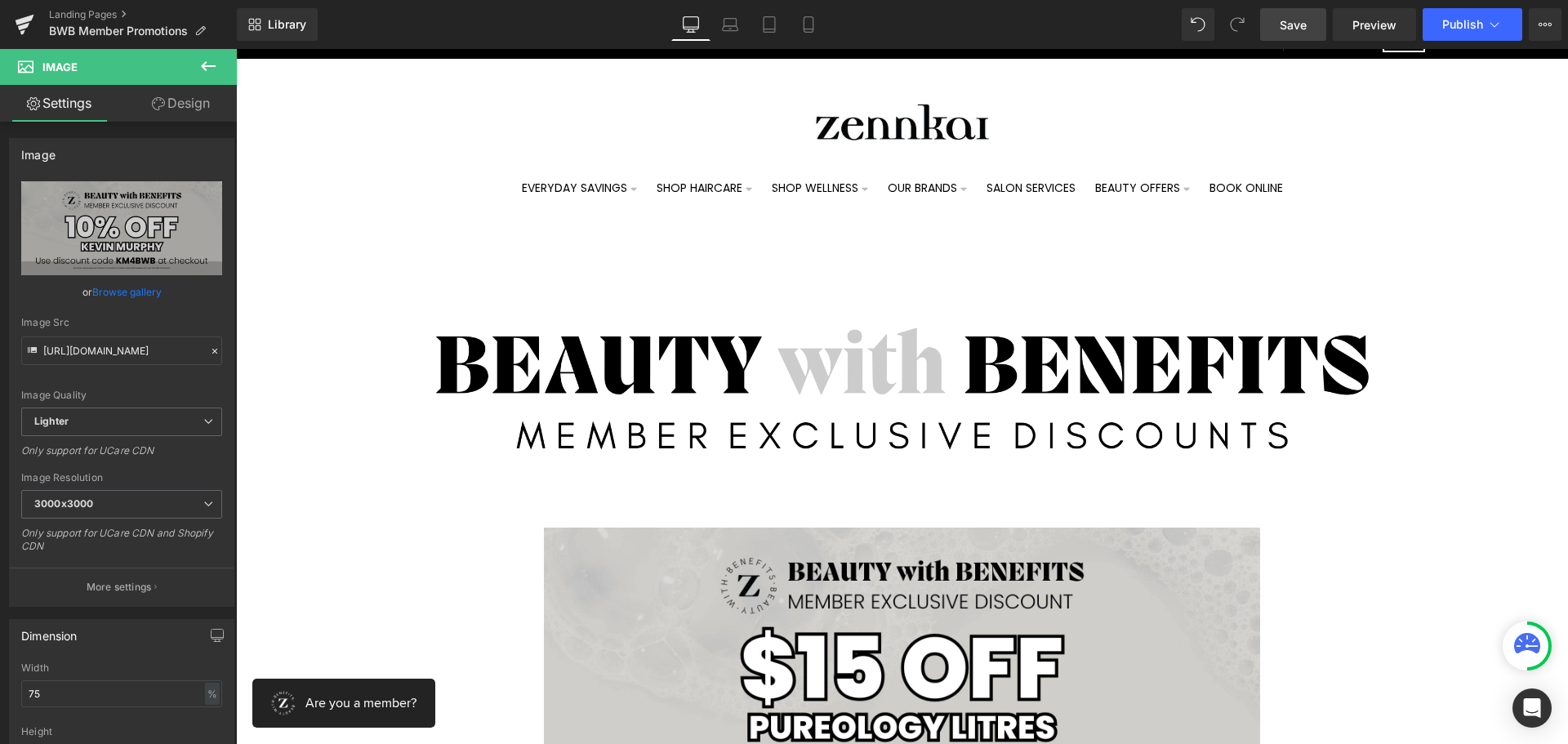
click at [1305, 26] on span "Save" at bounding box center [1293, 25] width 27 height 17
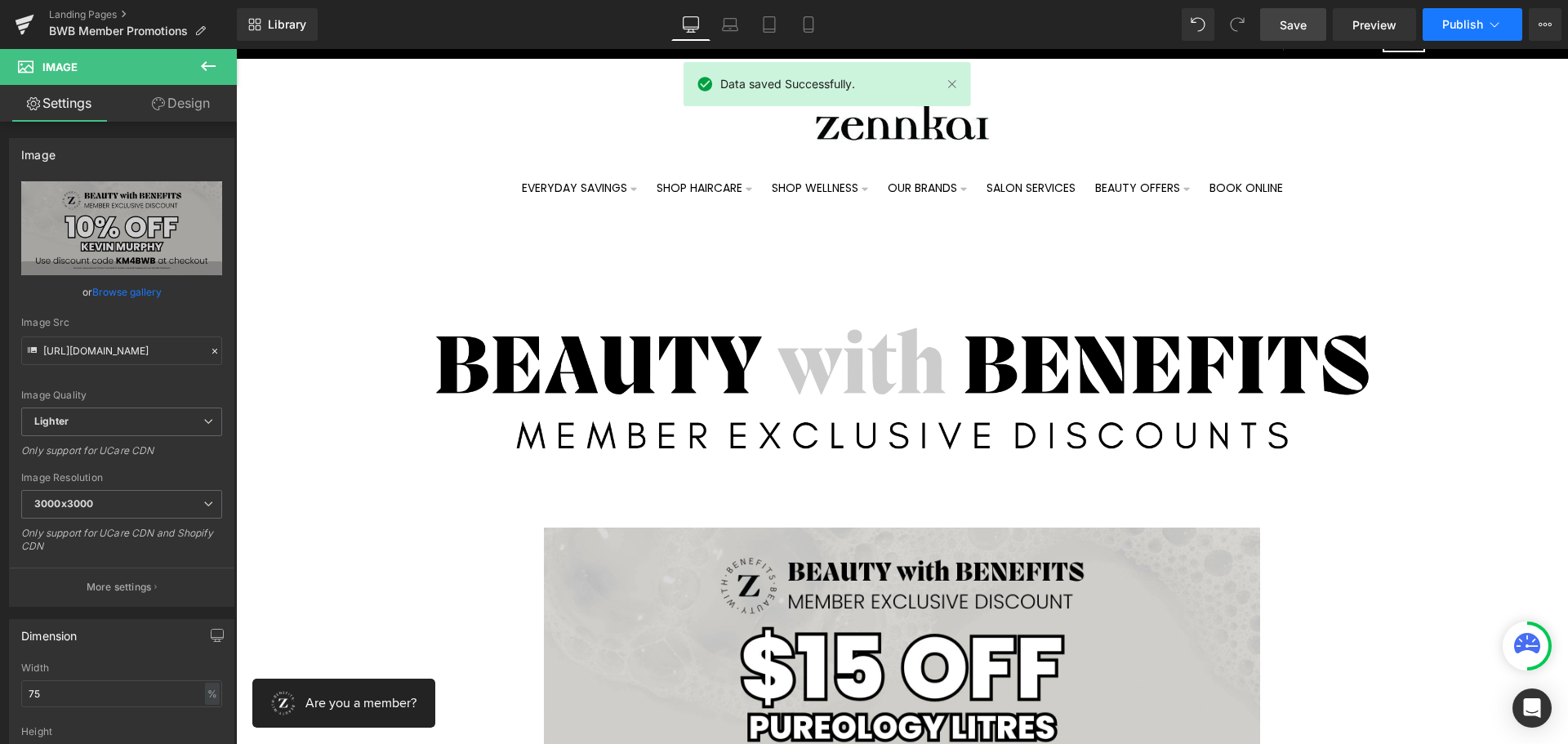
click at [1445, 23] on span "Publish" at bounding box center [1462, 24] width 41 height 13
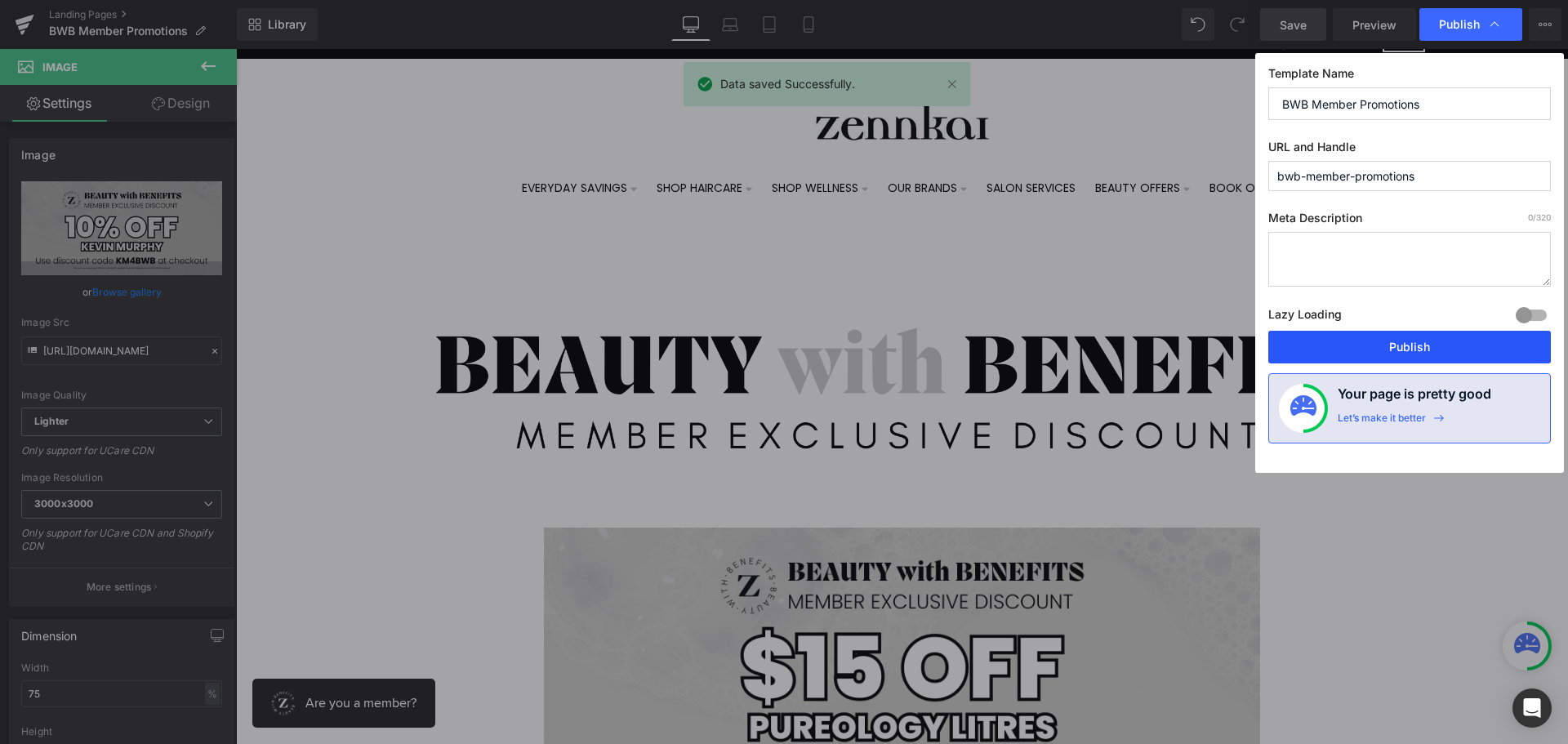
click at [1408, 336] on button "Publish" at bounding box center [1409, 346] width 283 height 33
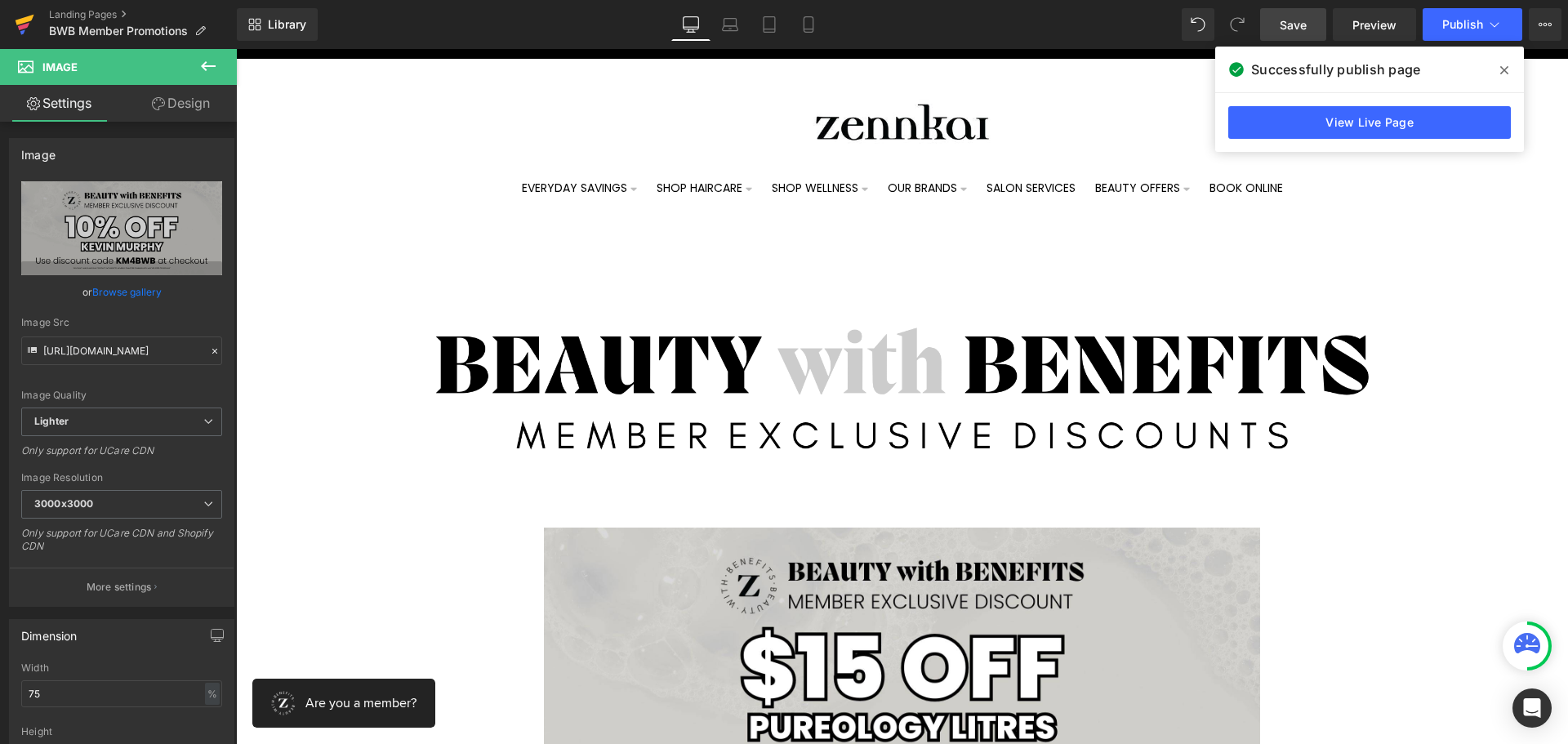
click at [34, 17] on link at bounding box center [25, 25] width 49 height 49
